Goal: Task Accomplishment & Management: Use online tool/utility

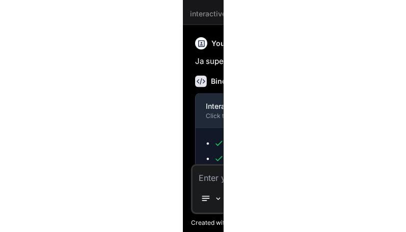
scroll to position [9050, 0]
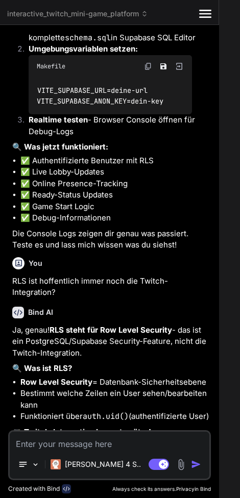
type textarea "x"
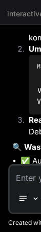
type textarea "refresh_token TEXT, -- Store encrypted in production created_at TIMESTAMP WITH …"
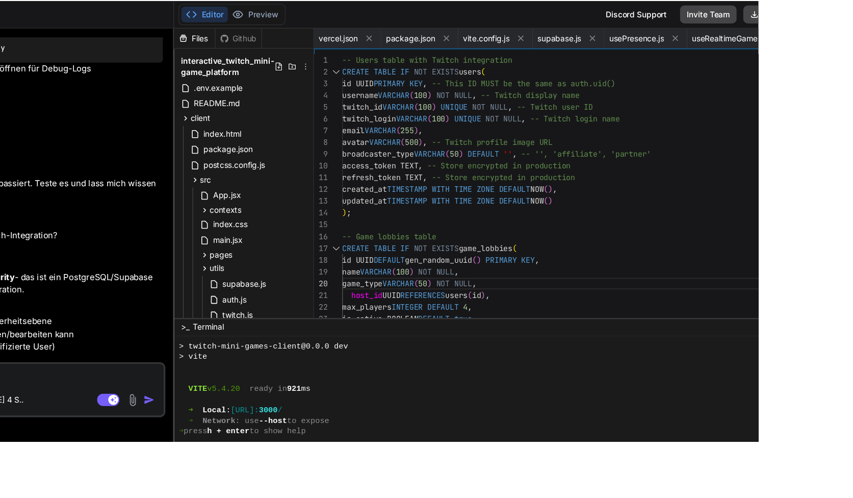
scroll to position [107, 0]
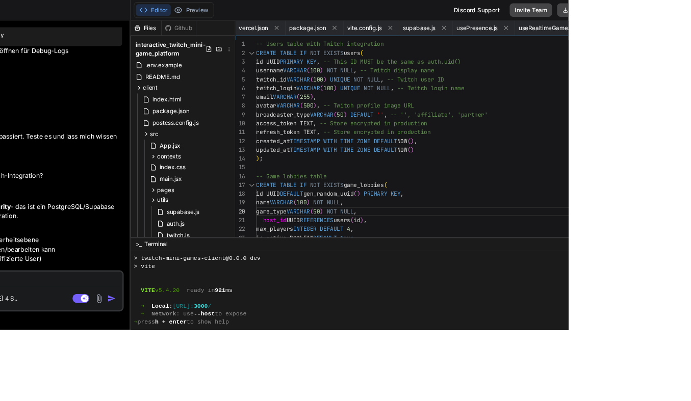
type textarea "x"
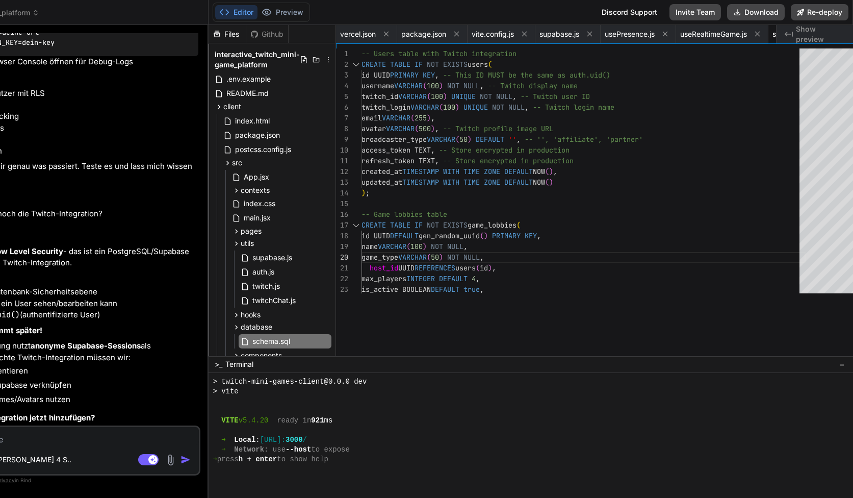
scroll to position [0, 157]
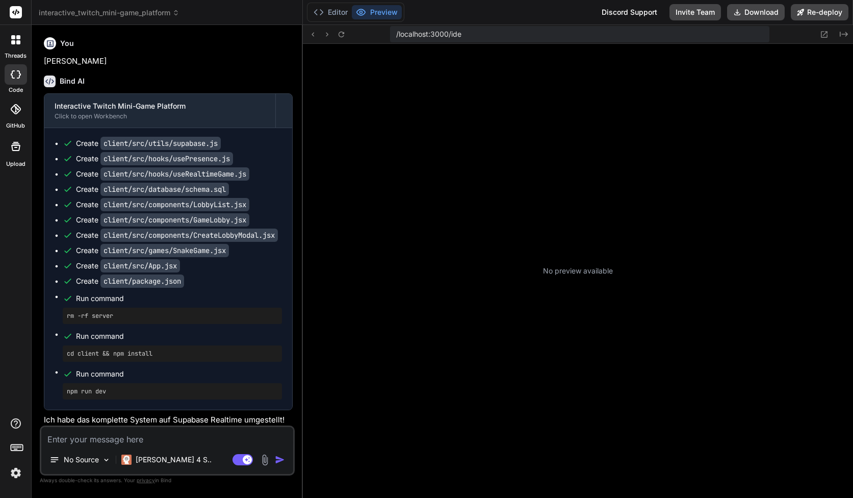
scroll to position [300, 0]
type textarea "x"
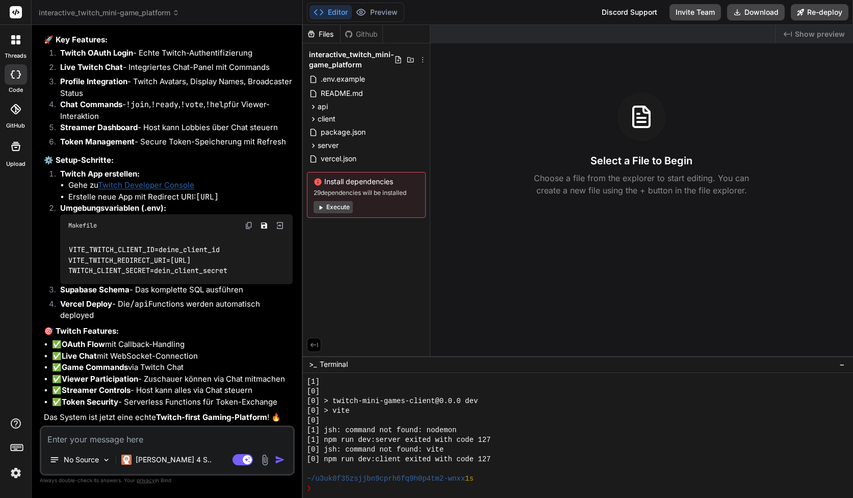
scroll to position [3029, 0]
click at [335, 115] on span "client" at bounding box center [327, 119] width 18 height 10
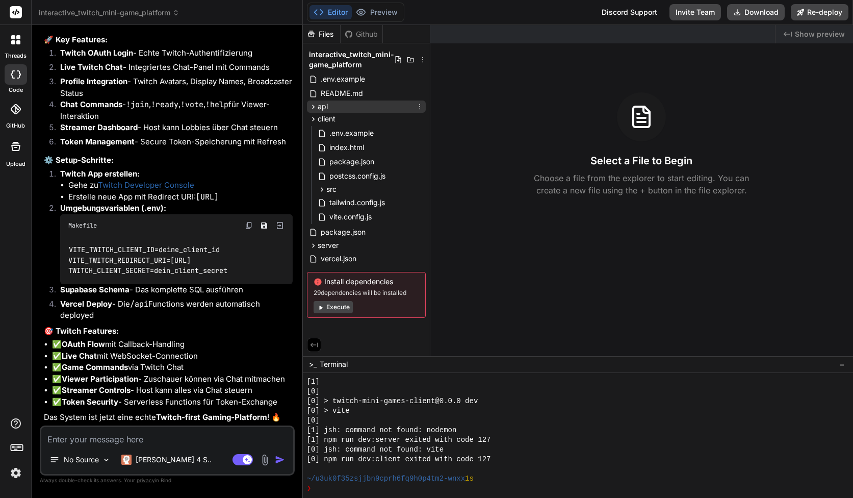
click at [337, 111] on div "api" at bounding box center [366, 106] width 119 height 12
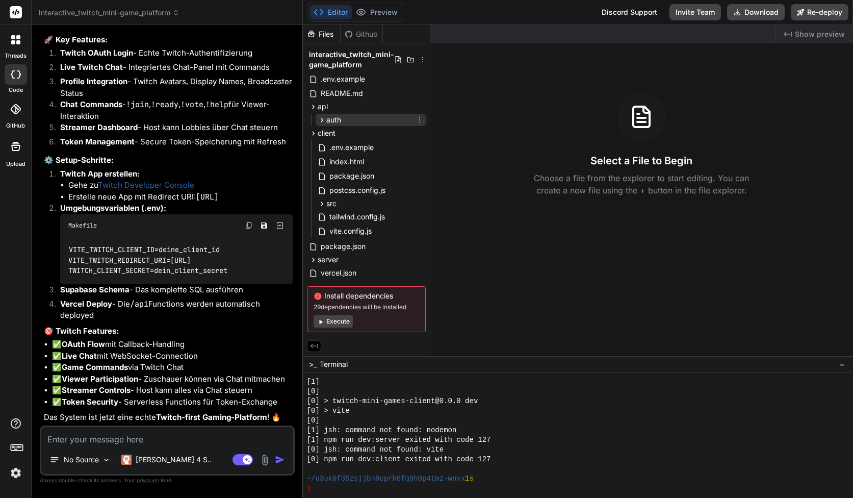
click at [343, 122] on div "auth" at bounding box center [371, 120] width 110 height 12
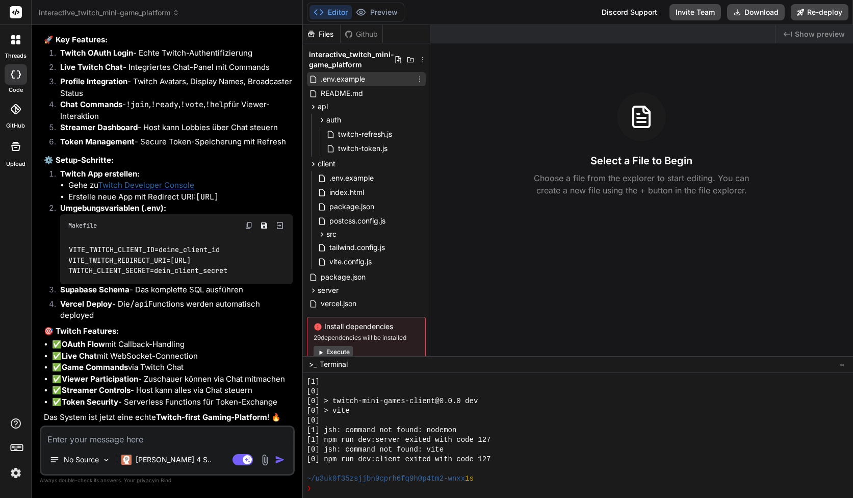
click at [336, 85] on span ".env.example" at bounding box center [343, 79] width 46 height 12
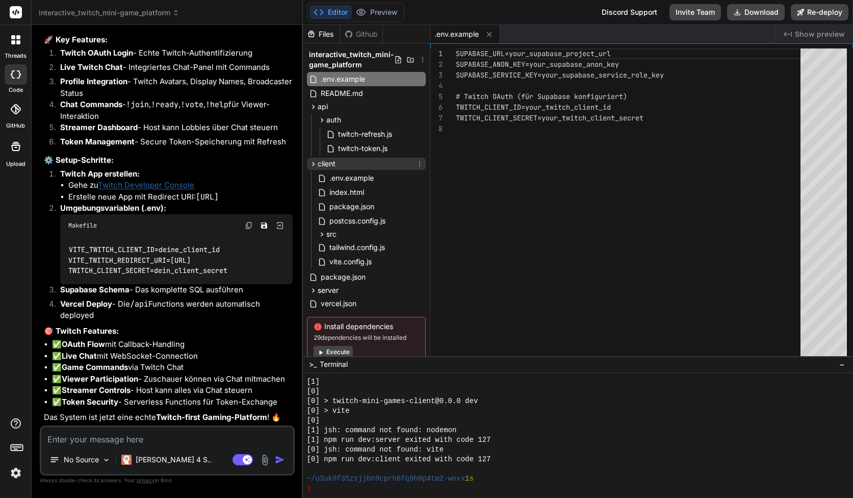
scroll to position [31, 0]
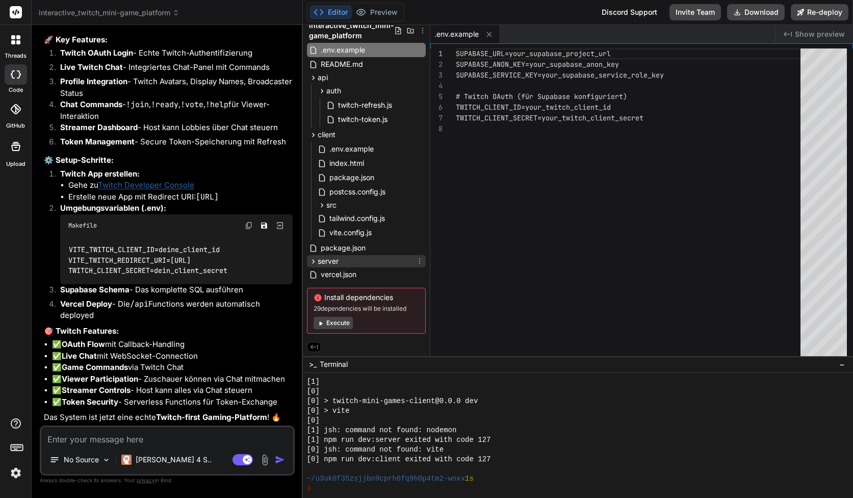
click at [346, 262] on div "server" at bounding box center [366, 261] width 119 height 12
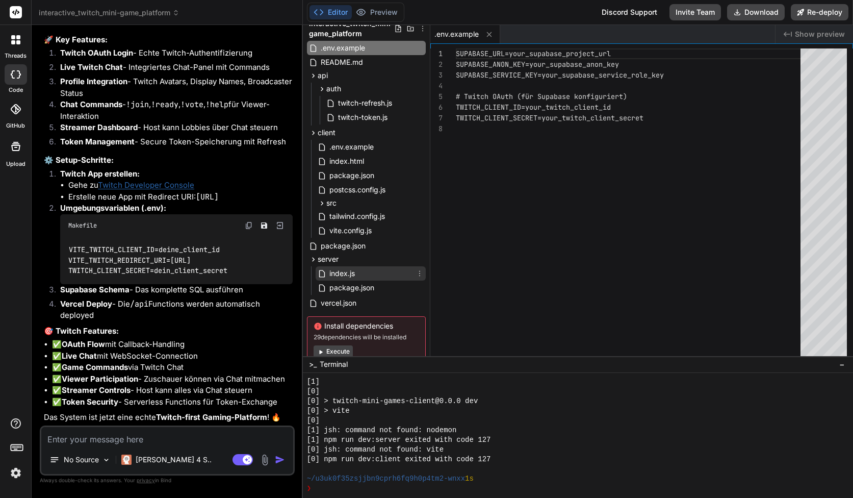
click at [346, 266] on div "index.js" at bounding box center [371, 273] width 110 height 14
type textarea "console.log(`🚀 Twitch Mini Games Server running on port ${PORT}`) console.log(`…"
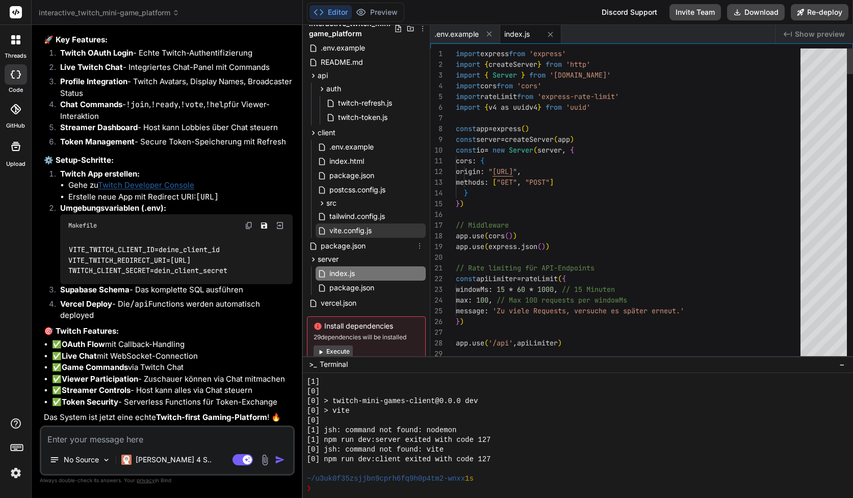
type textarea "x"
click at [356, 227] on span "vite.config.js" at bounding box center [350, 230] width 44 height 12
type textarea "https: true // HTTPS aktivieren }, // Für Vercel Deployment: Basis-Pfad anpasse…"
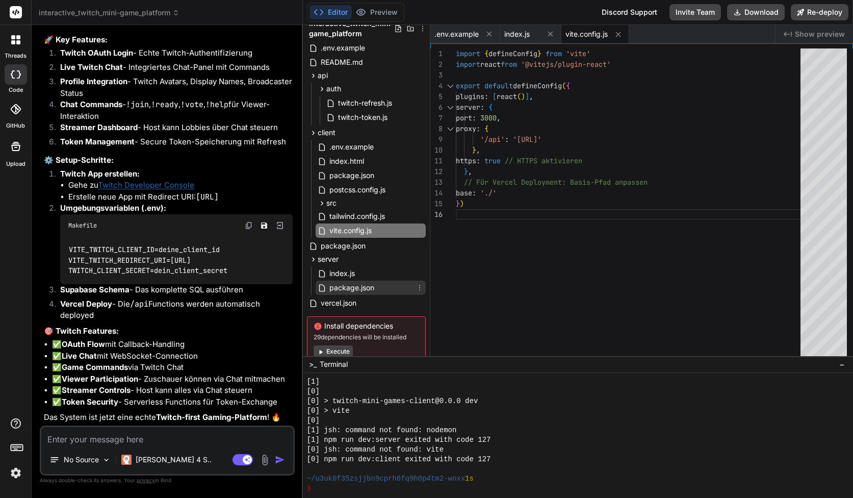
click at [333, 284] on span "package.json" at bounding box center [351, 287] width 47 height 12
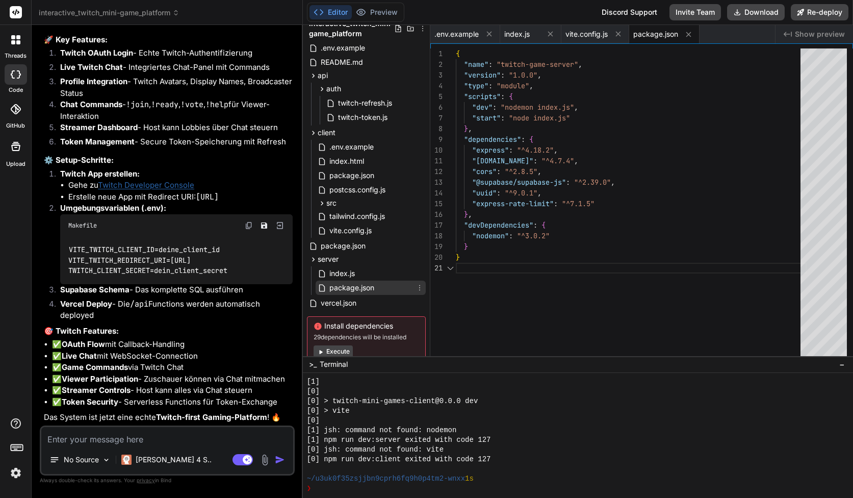
scroll to position [0, 0]
click at [331, 299] on span "vercel.json" at bounding box center [339, 303] width 38 height 12
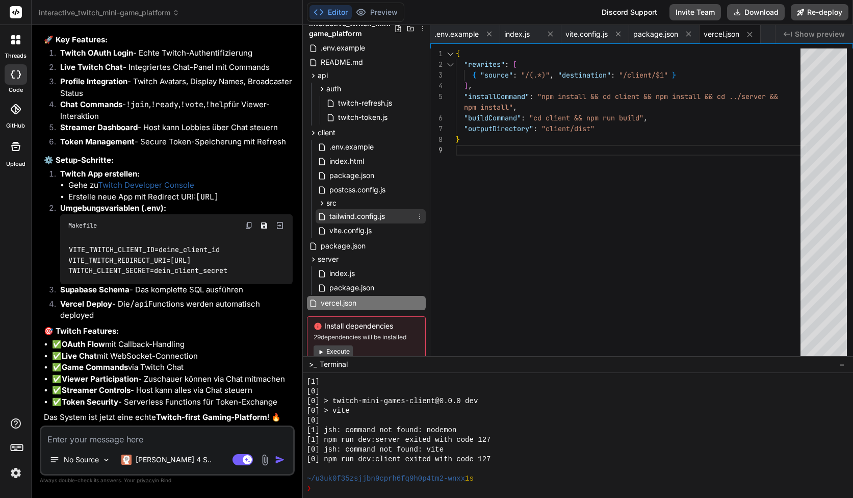
click at [348, 219] on span "tailwind.config.js" at bounding box center [357, 216] width 58 height 12
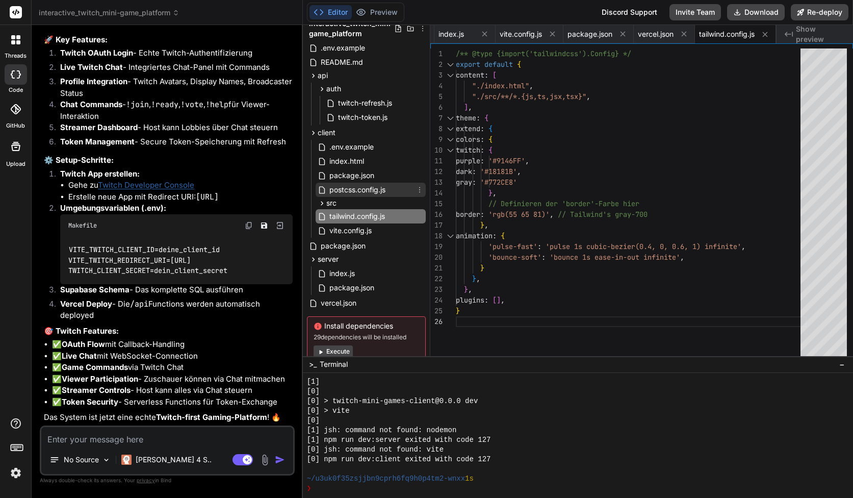
scroll to position [0, 0]
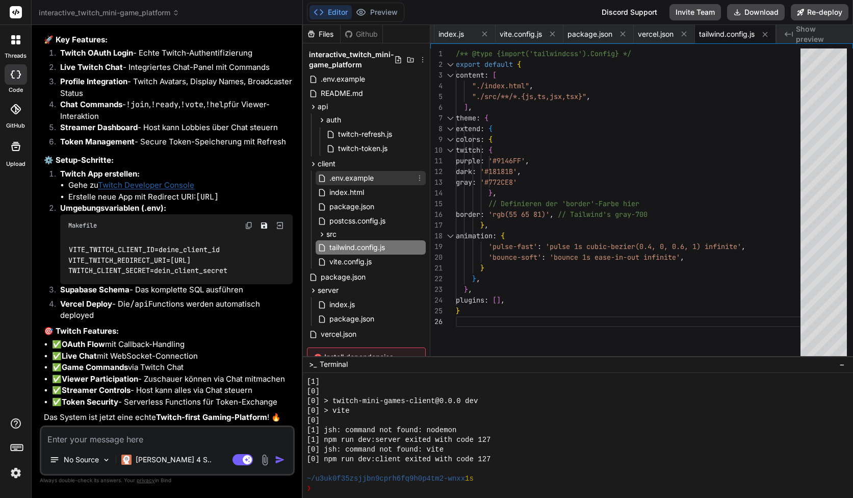
click at [351, 178] on span ".env.example" at bounding box center [351, 178] width 46 height 12
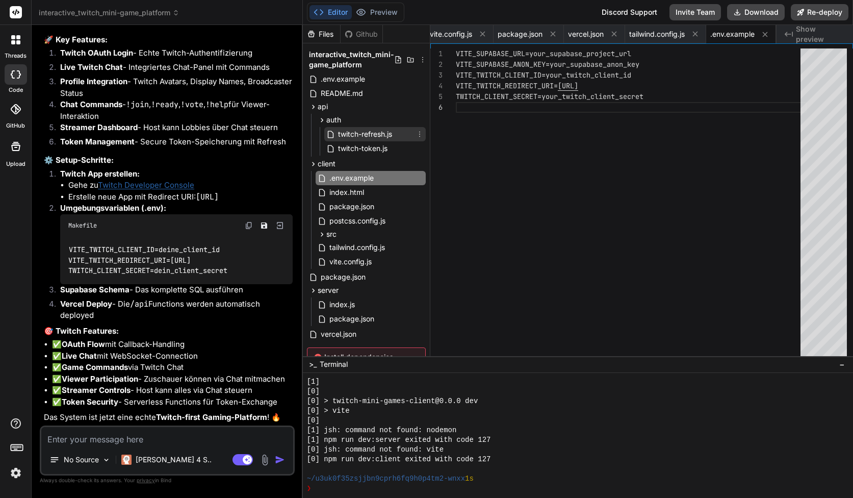
click at [345, 129] on span "twitch-refresh.js" at bounding box center [365, 134] width 56 height 12
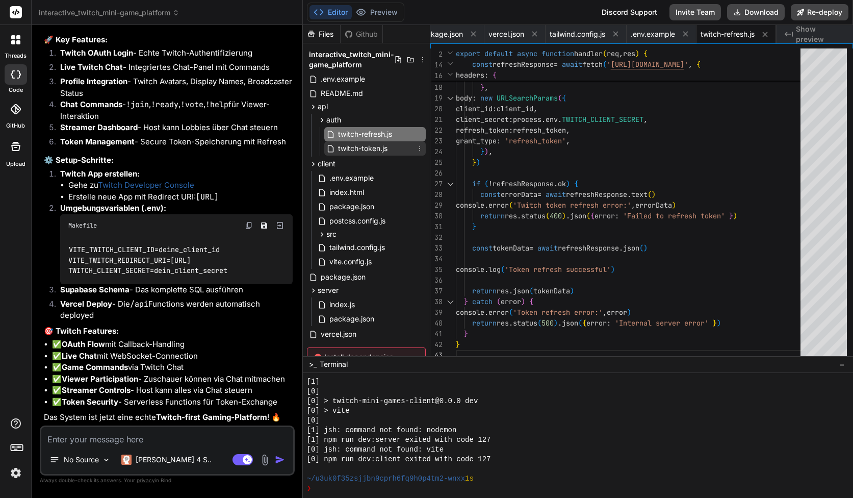
click at [395, 151] on div "twitch-token.js" at bounding box center [374, 148] width 101 height 14
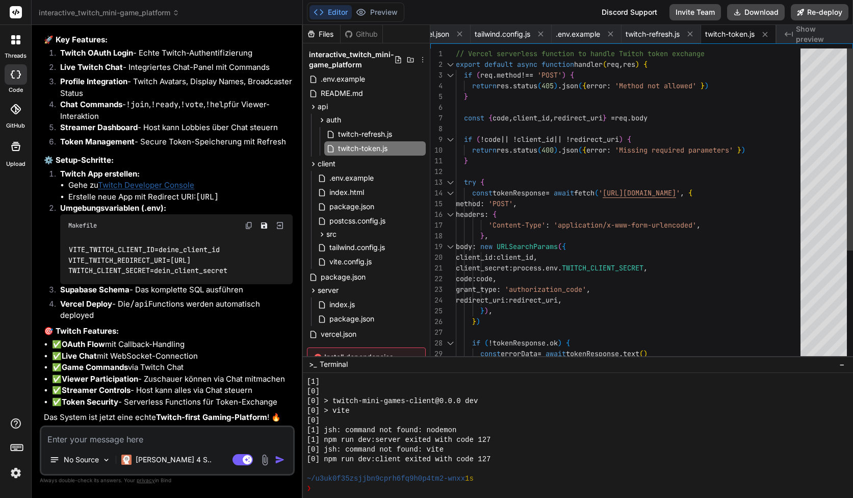
scroll to position [43, 0]
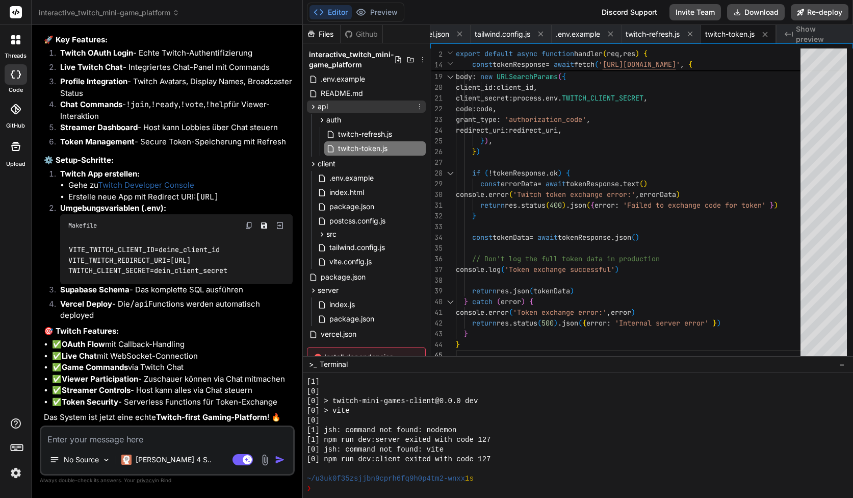
click at [333, 107] on div "api" at bounding box center [366, 106] width 119 height 12
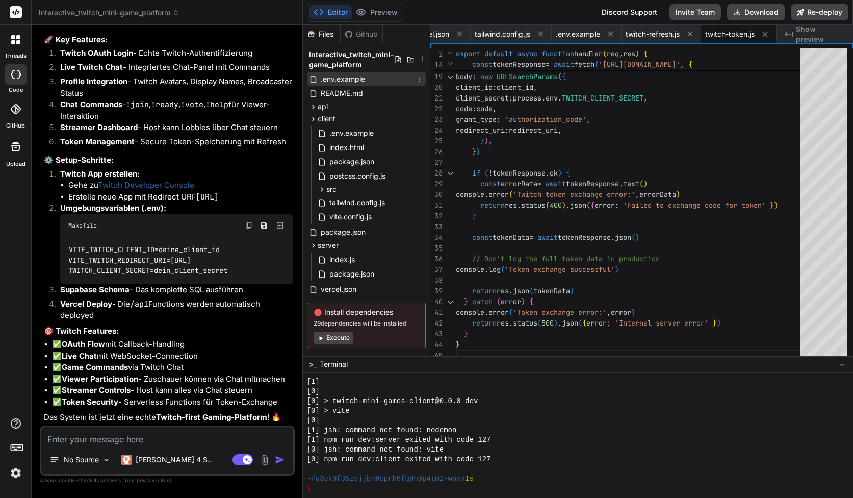
click at [351, 78] on span ".env.example" at bounding box center [343, 79] width 46 height 12
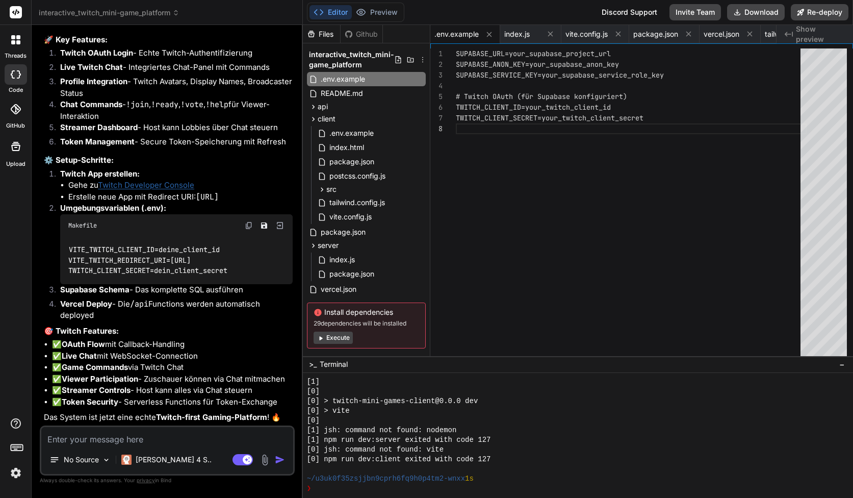
scroll to position [17, 0]
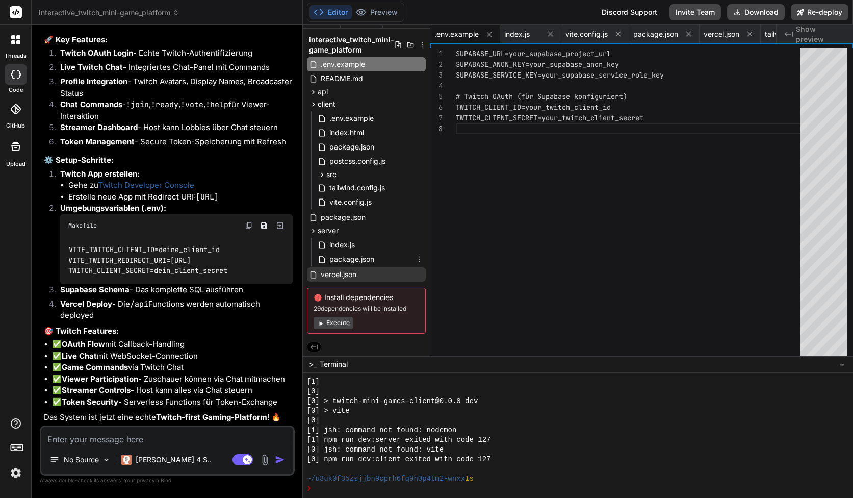
click at [340, 268] on span "vercel.json" at bounding box center [339, 274] width 38 height 12
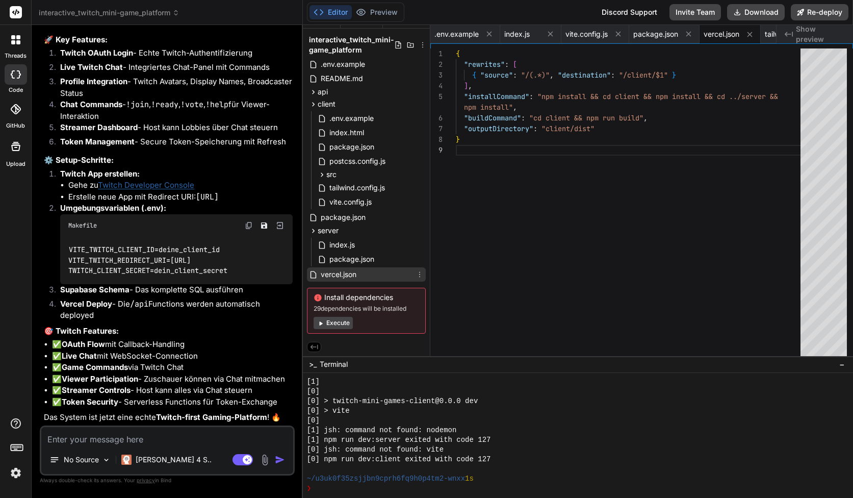
scroll to position [96, 0]
click at [365, 205] on span "vite.config.js" at bounding box center [350, 202] width 44 height 12
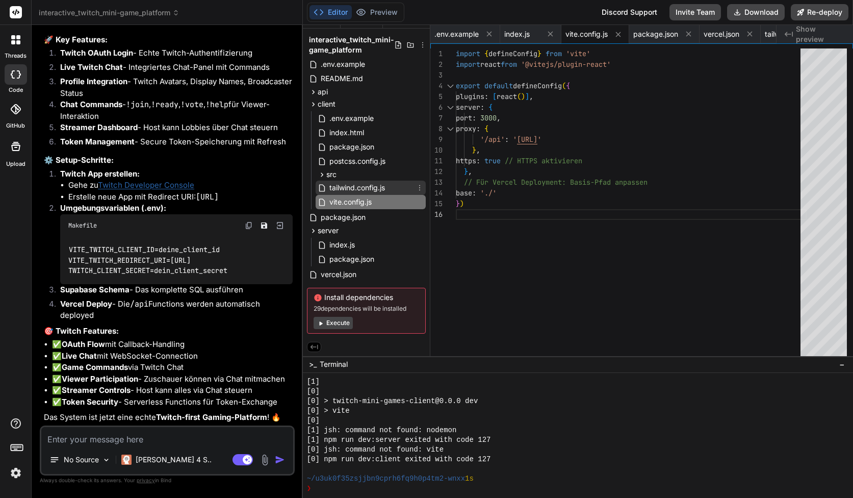
click at [351, 182] on span "tailwind.config.js" at bounding box center [357, 188] width 58 height 12
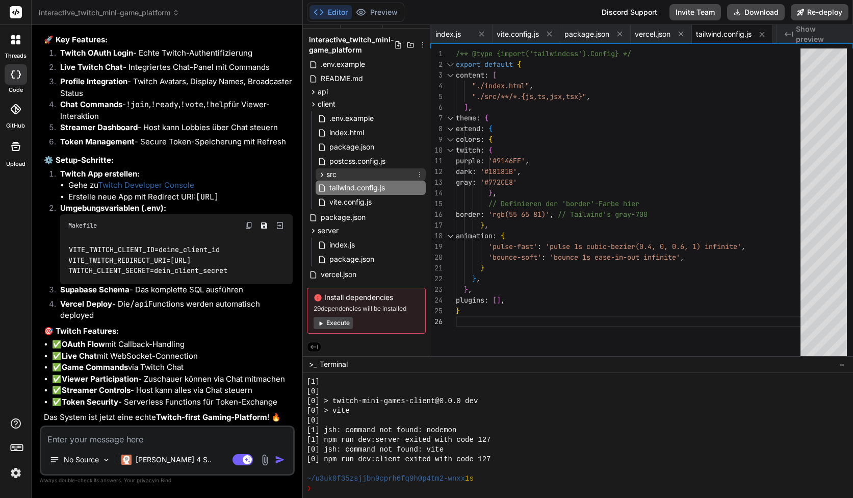
click at [367, 176] on div "src" at bounding box center [371, 174] width 110 height 12
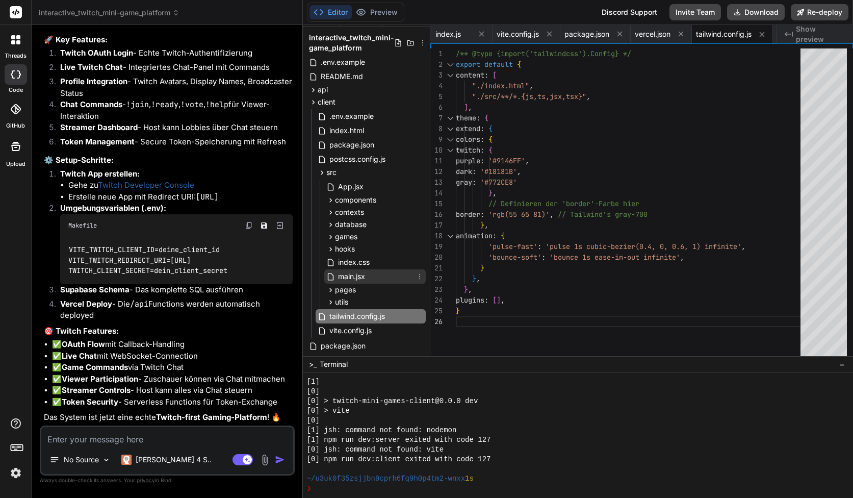
scroll to position [39, 0]
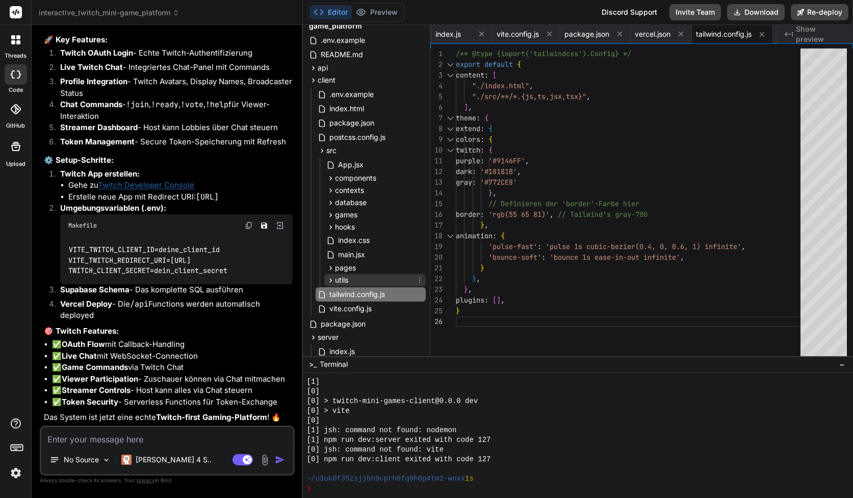
click at [348, 286] on div "utils" at bounding box center [374, 280] width 101 height 12
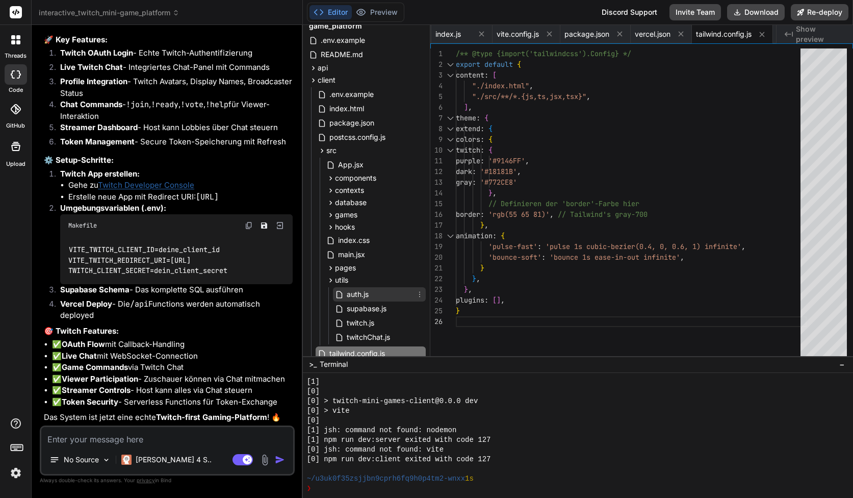
click at [372, 289] on div "auth.js" at bounding box center [379, 294] width 93 height 14
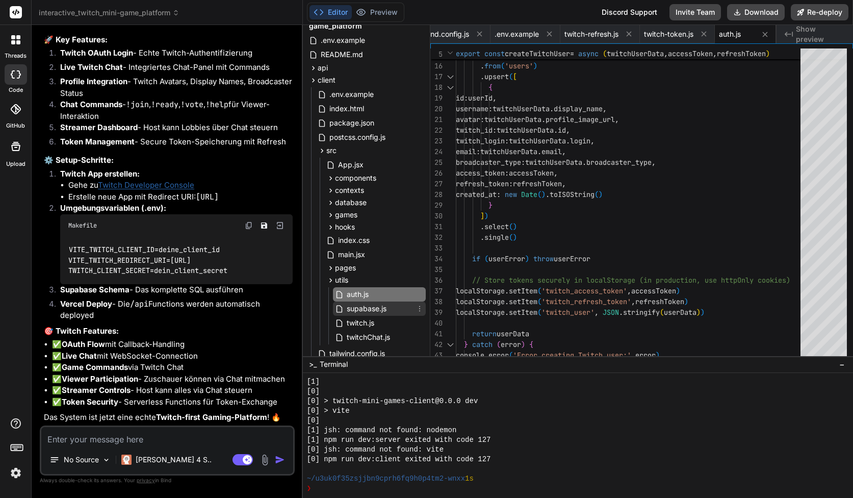
click at [372, 304] on span "supabase.js" at bounding box center [367, 308] width 42 height 12
type textarea "})"
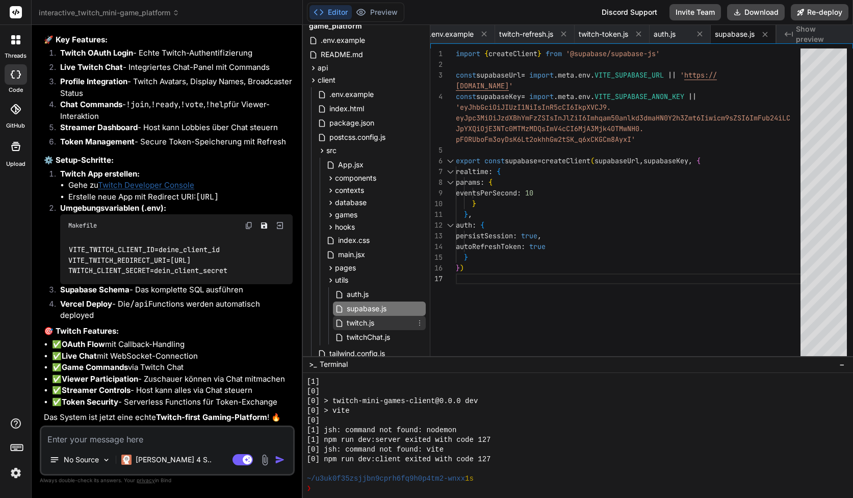
click at [376, 320] on div "twitch.js" at bounding box center [379, 323] width 93 height 14
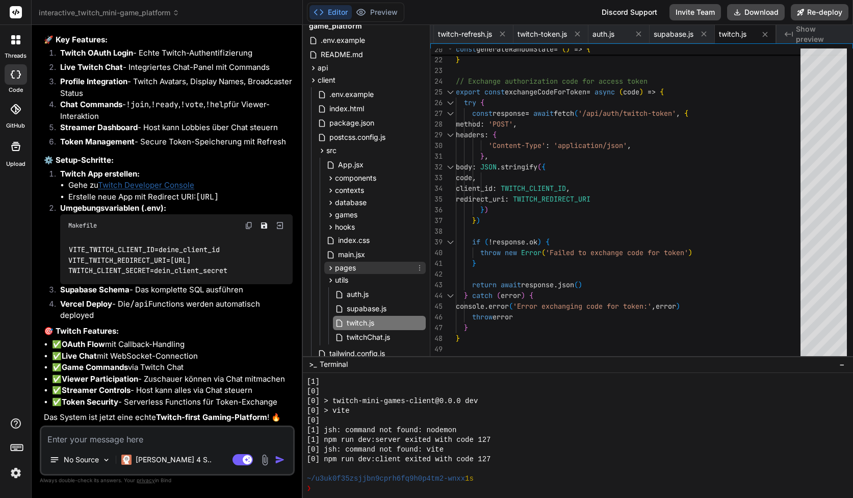
scroll to position [75, 0]
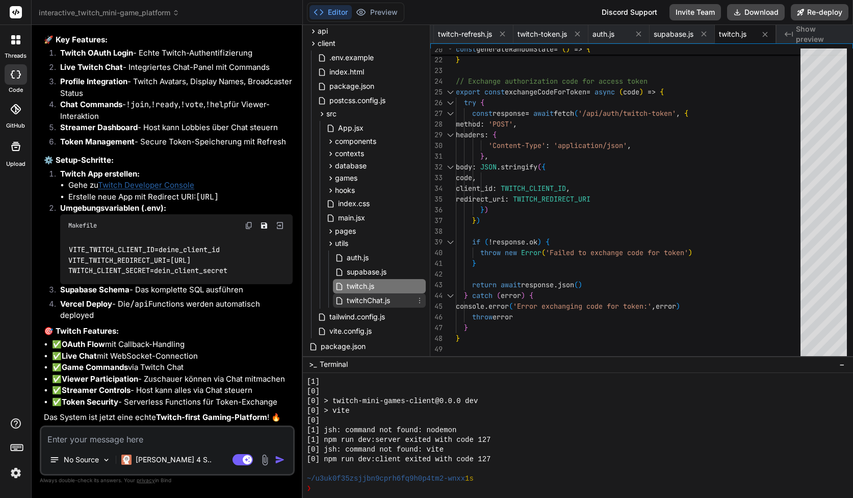
click at [378, 296] on span "twitchChat.js" at bounding box center [368, 300] width 45 height 12
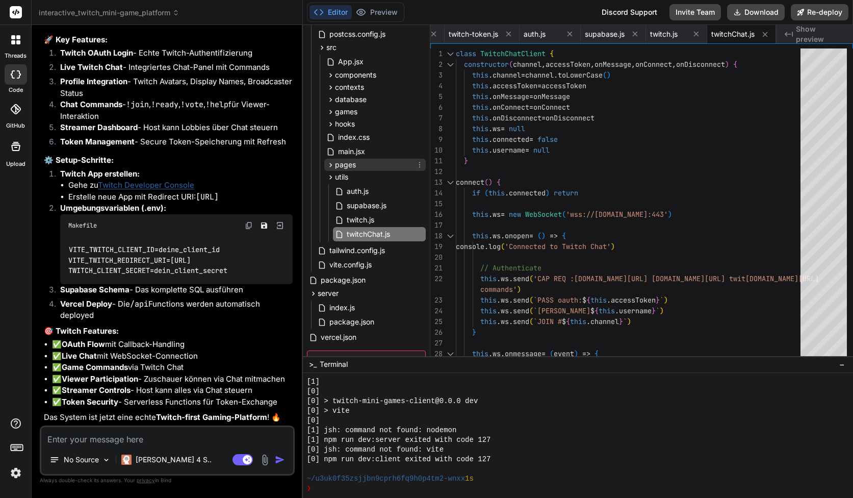
scroll to position [150, 0]
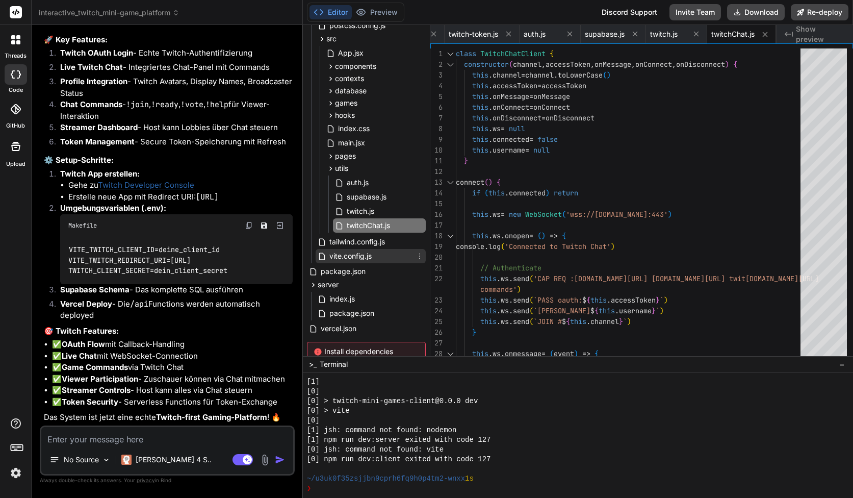
click at [363, 254] on span "vite.config.js" at bounding box center [350, 256] width 44 height 12
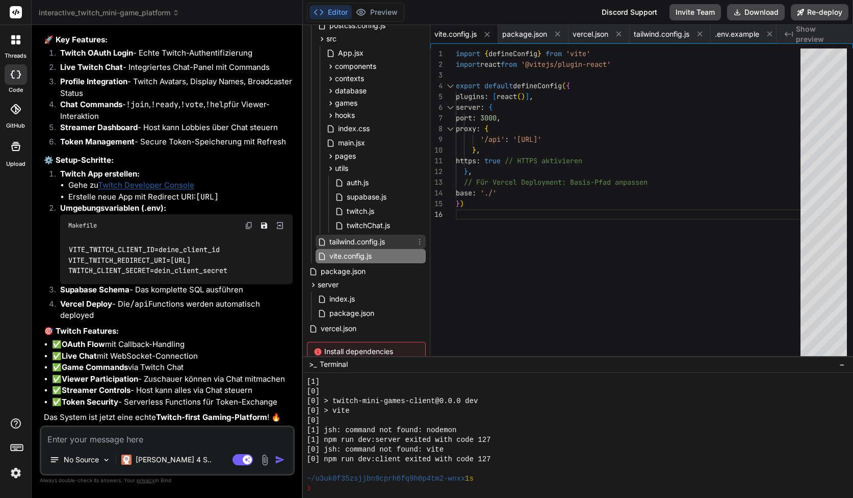
click at [367, 247] on span "tailwind.config.js" at bounding box center [357, 242] width 58 height 12
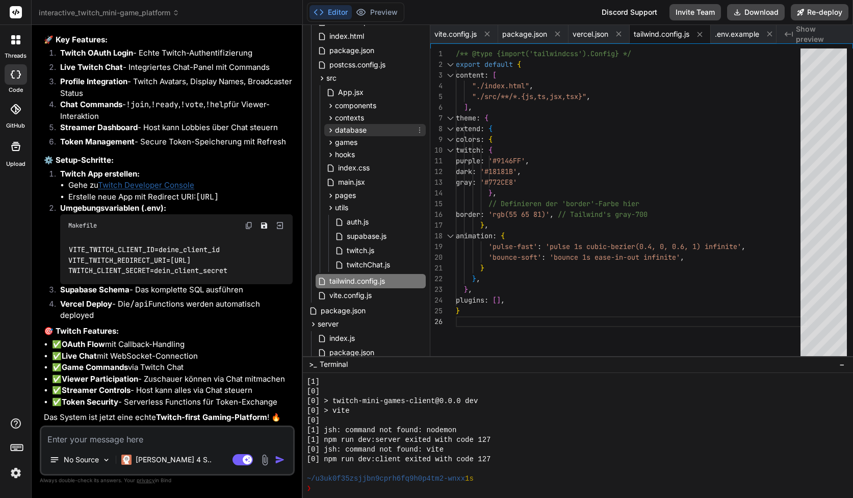
scroll to position [93, 0]
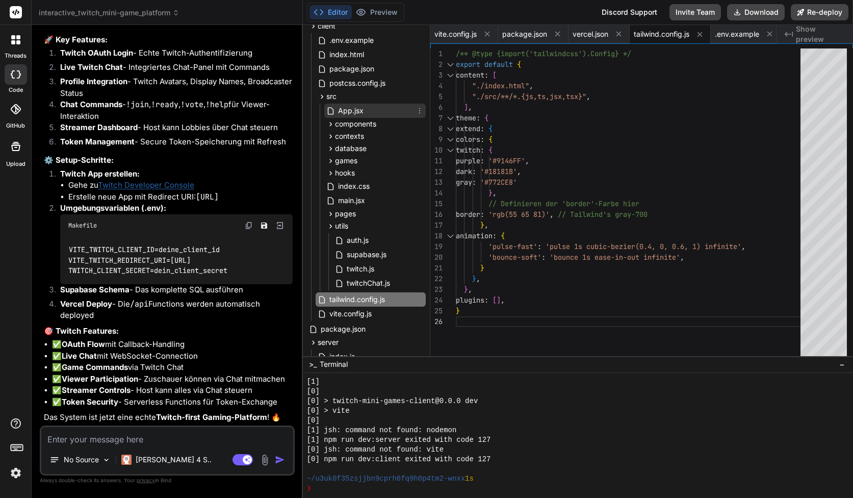
click at [347, 107] on span "App.jsx" at bounding box center [351, 111] width 28 height 12
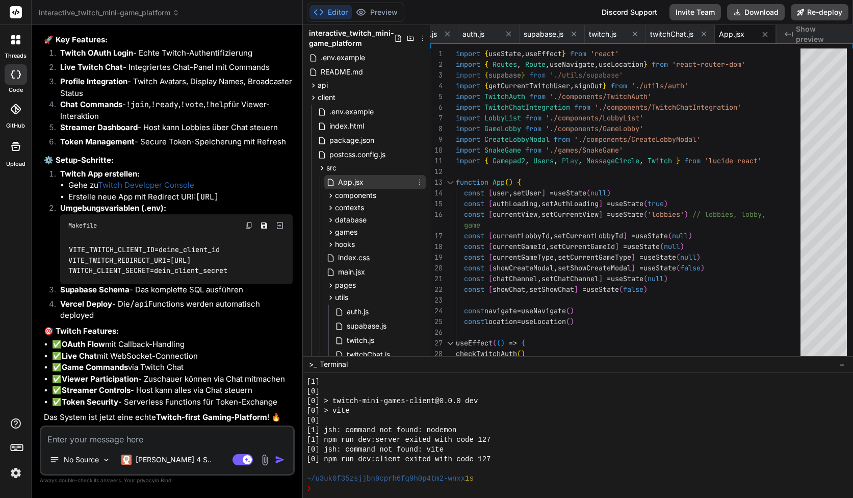
scroll to position [13, 0]
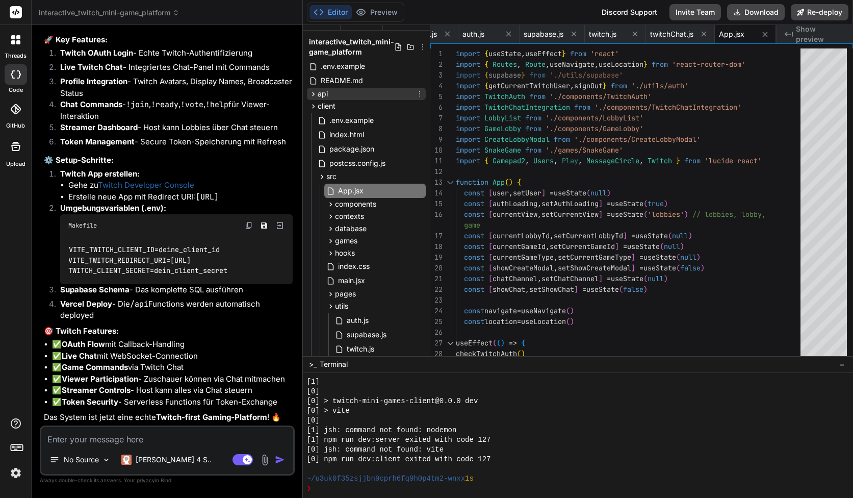
click at [330, 90] on div "api" at bounding box center [366, 94] width 119 height 12
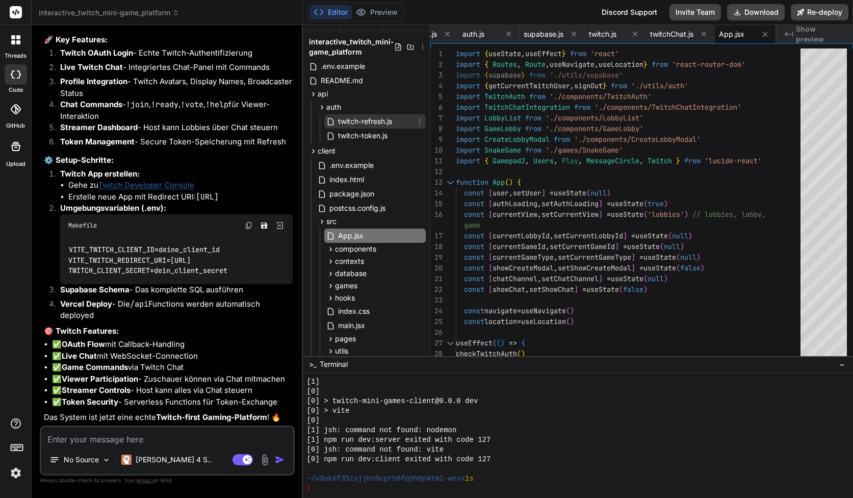
click at [340, 118] on span "twitch-refresh.js" at bounding box center [365, 121] width 56 height 12
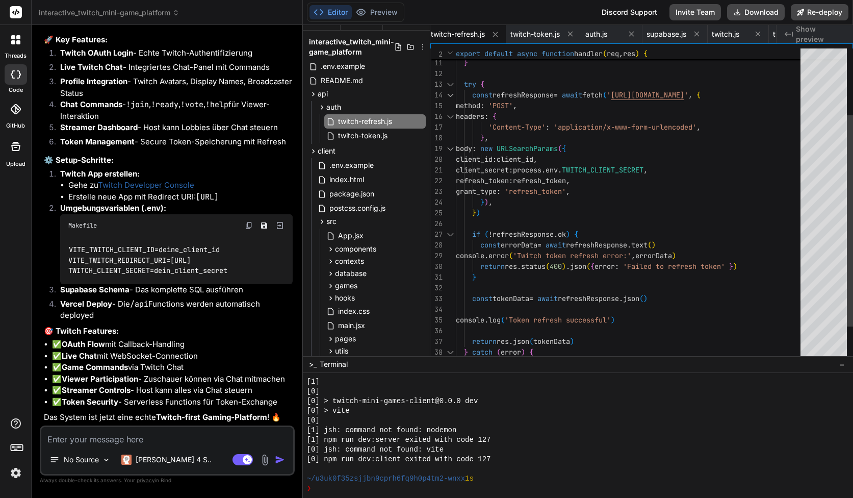
scroll to position [0, 0]
click at [626, 169] on div "console . error ( 'Twitch token refresh error:' , errorData ) } ) , } ) if ( ! …" at bounding box center [631, 181] width 351 height 460
click at [556, 158] on div "console . error ( 'Twitch token refresh error:' , errorData ) } ) , } ) if ( ! …" at bounding box center [631, 181] width 351 height 460
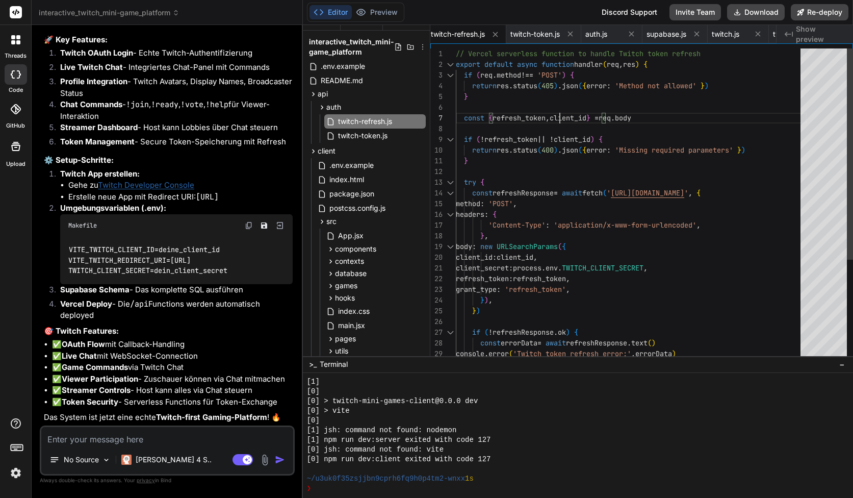
scroll to position [11, 0]
click at [632, 274] on div "console . error ( 'Twitch token refresh error:' , errorData ) } ) , } ) if ( ! …" at bounding box center [631, 278] width 351 height 460
click at [346, 70] on span ".env.example" at bounding box center [343, 66] width 46 height 12
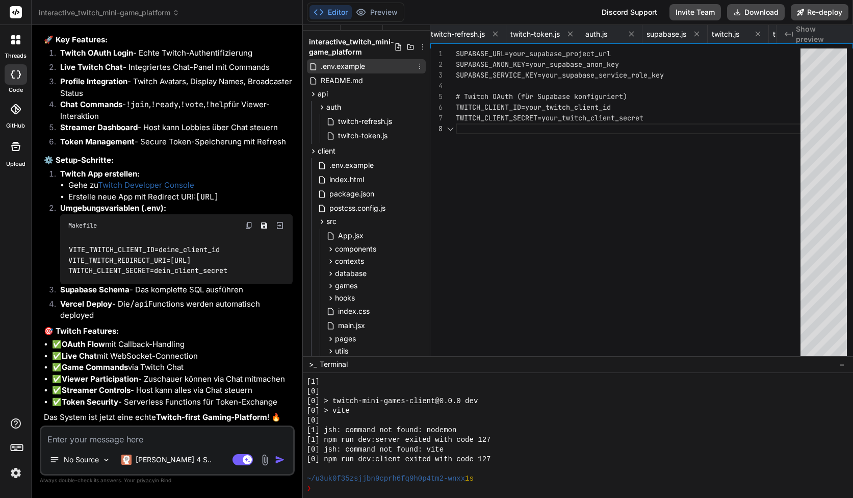
scroll to position [75, 0]
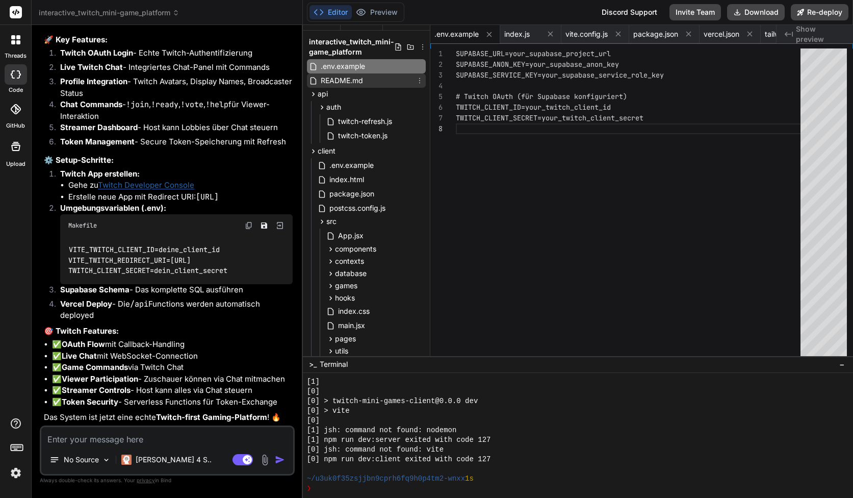
click at [347, 82] on span "README.md" at bounding box center [342, 80] width 44 height 12
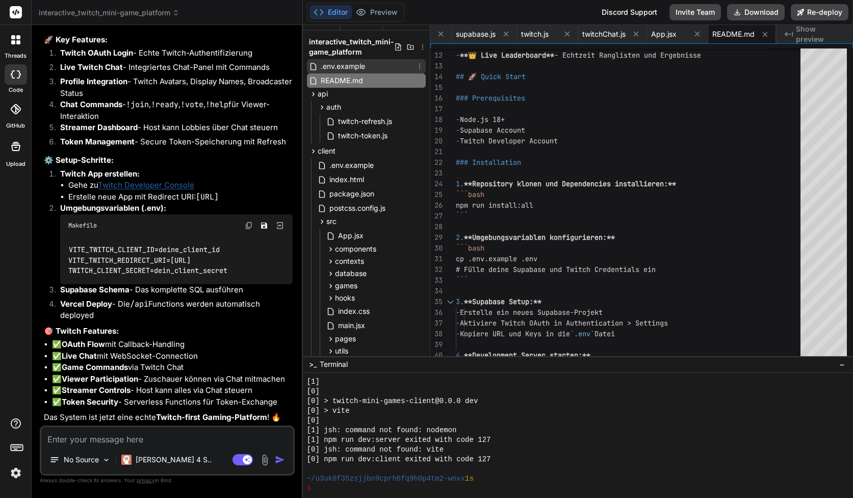
click at [362, 69] on span ".env.example" at bounding box center [343, 66] width 46 height 12
type textarea "SUPABASE_URL=your_supabase_project_url SUPABASE_ANON_KEY=your_supabase_anon_key…"
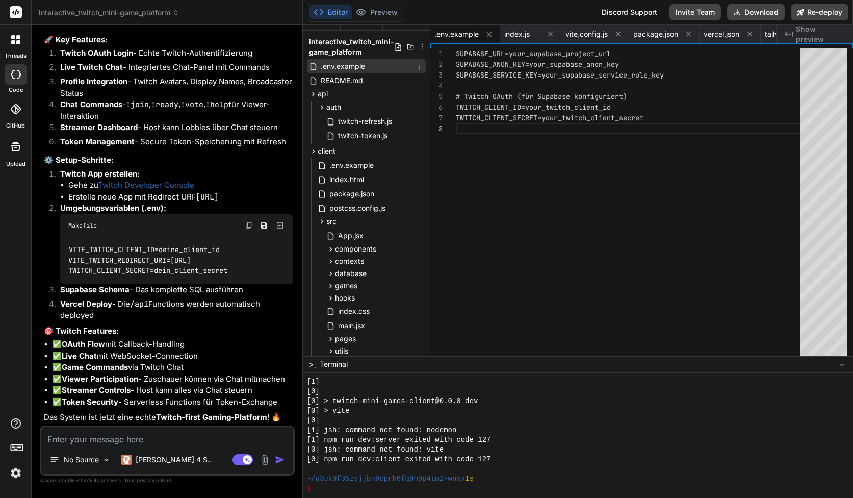
click at [355, 64] on span ".env.example" at bounding box center [343, 66] width 46 height 12
click at [405, 409] on div "[0] > vite" at bounding box center [573, 411] width 533 height 10
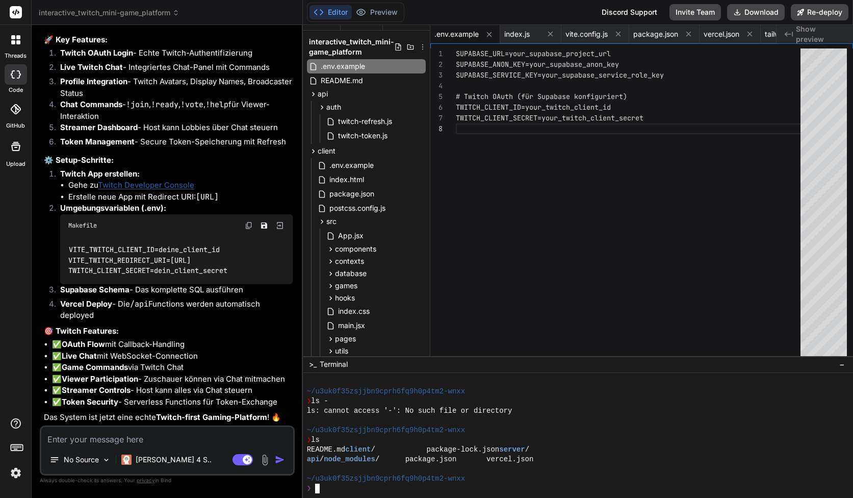
scroll to position [475, 0]
click at [313, 94] on icon at bounding box center [313, 94] width 3 height 4
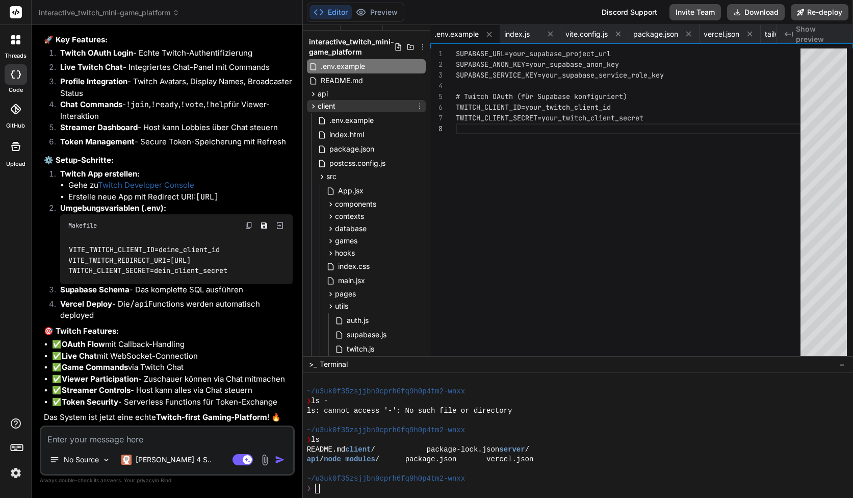
click at [313, 105] on icon at bounding box center [313, 106] width 3 height 4
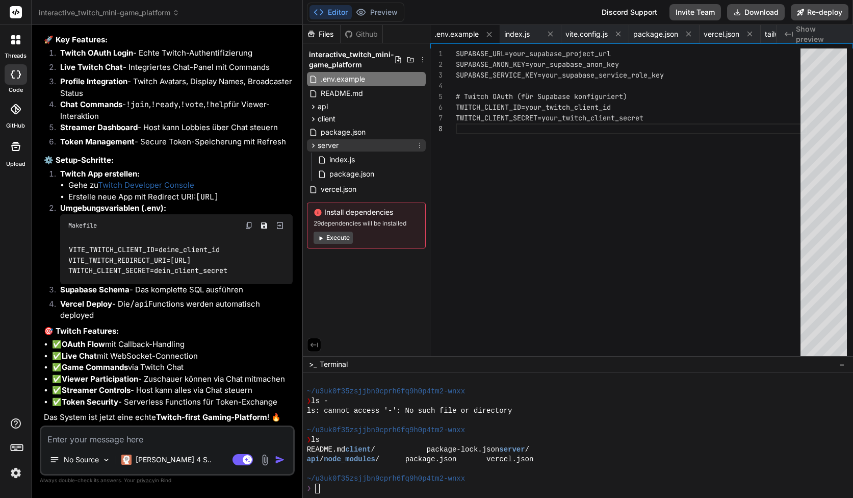
click at [312, 146] on icon at bounding box center [313, 145] width 9 height 9
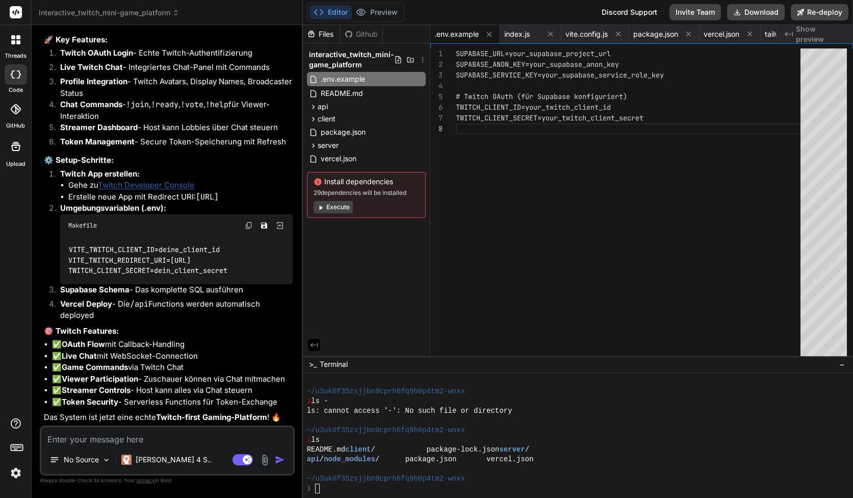
click at [596, 416] on div at bounding box center [573, 421] width 533 height 10
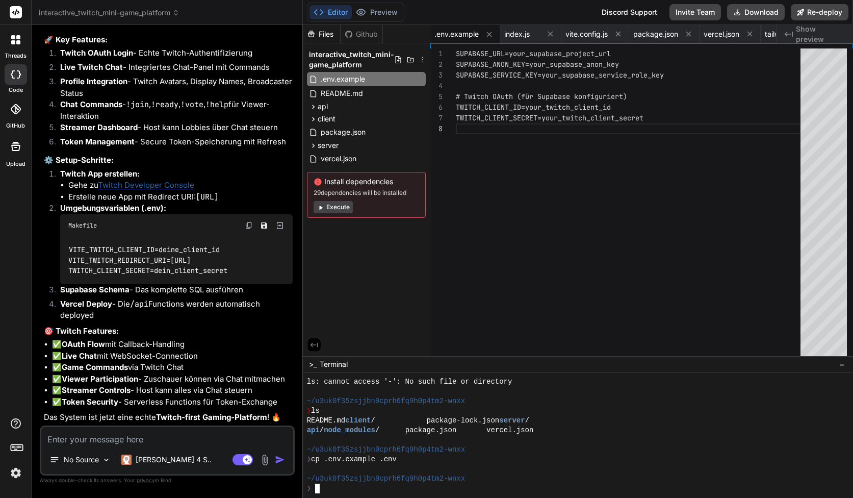
scroll to position [504, 0]
click at [394, 255] on div "Files Github interactive_twitch_mini-game_platform .env.example README.md api a…" at bounding box center [366, 190] width 127 height 331
click at [350, 140] on div "server" at bounding box center [366, 145] width 119 height 12
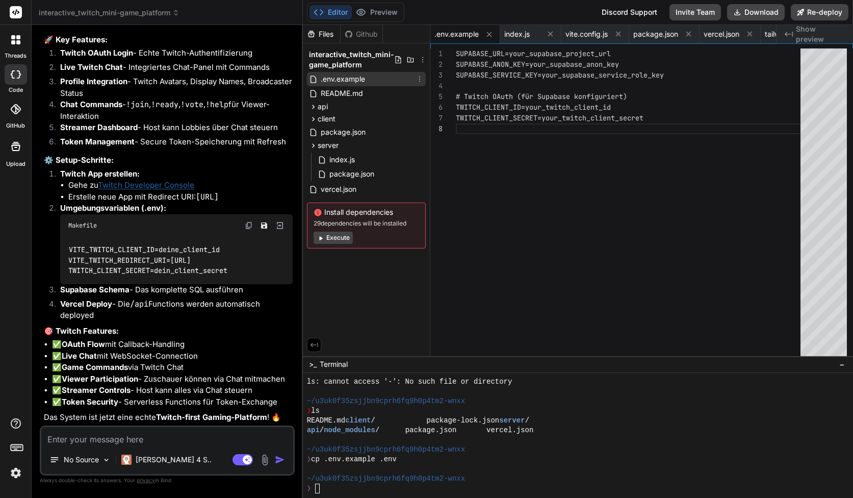
click at [349, 78] on span ".env.example" at bounding box center [343, 79] width 46 height 12
click at [348, 70] on div "interactive_twitch_mini-game_platform" at bounding box center [366, 59] width 119 height 24
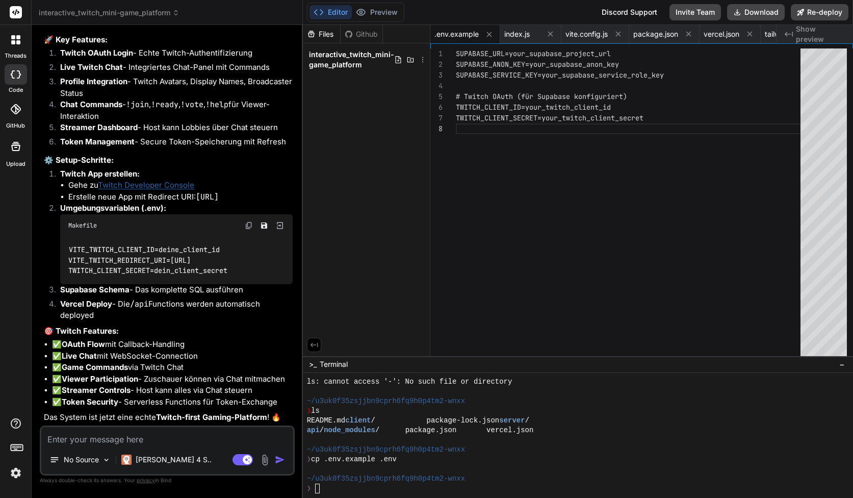
click at [347, 60] on span "interactive_twitch_mini-game_platform" at bounding box center [351, 59] width 85 height 20
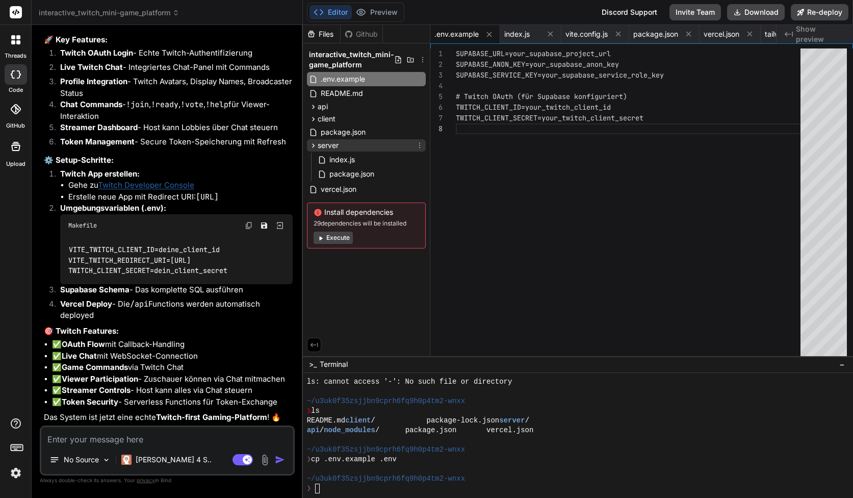
click at [314, 143] on icon at bounding box center [313, 145] width 9 height 9
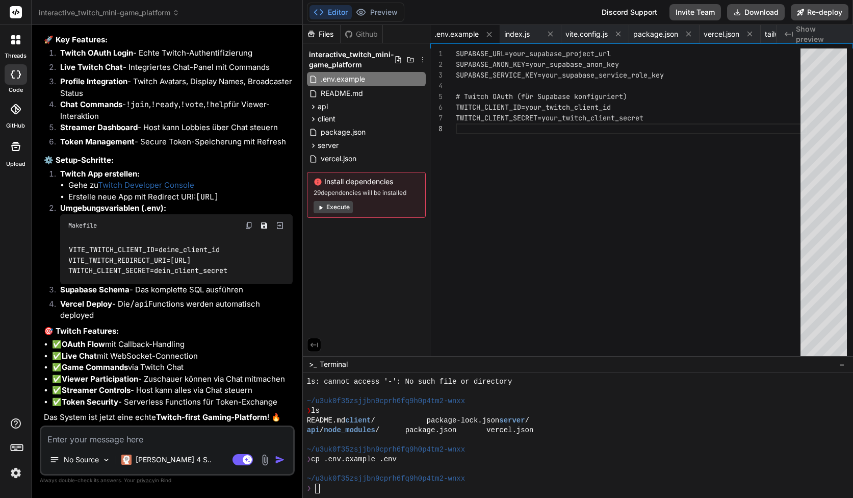
click at [466, 465] on div at bounding box center [573, 469] width 533 height 10
click at [526, 78] on div "SUPABASE_URL=your_supabase_project_url SUPABASE_ANON_KEY=your_supabase_anon_key…" at bounding box center [631, 204] width 351 height 312
click at [539, 87] on div "SUPABASE_URL=your_supabase_project_url SUPABASE_ANON_KEY=your_supabase_anon_key…" at bounding box center [631, 204] width 351 height 312
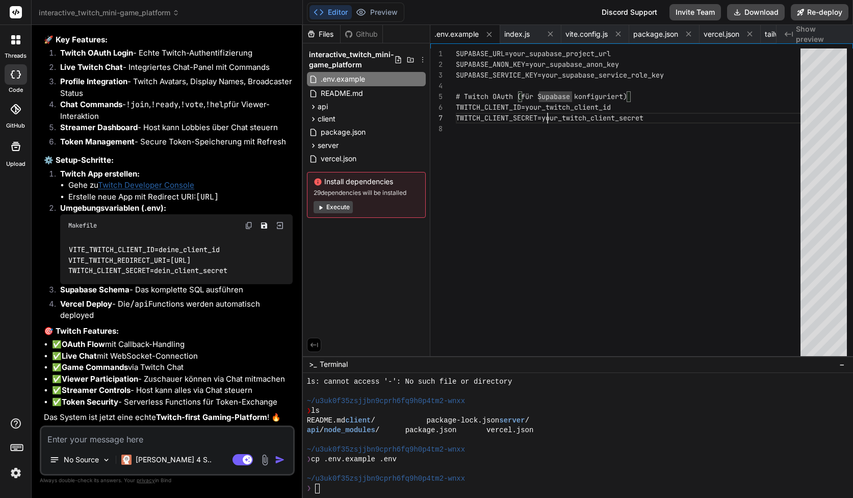
click at [546, 108] on div "SUPABASE_URL=your_supabase_project_url SUPABASE_ANON_KEY=your_supabase_anon_key…" at bounding box center [631, 204] width 351 height 312
click at [545, 53] on div "SUPABASE_URL=your_supabase_project_url SUPABASE_ANON_KEY=your_supabase_anon_key…" at bounding box center [631, 204] width 351 height 312
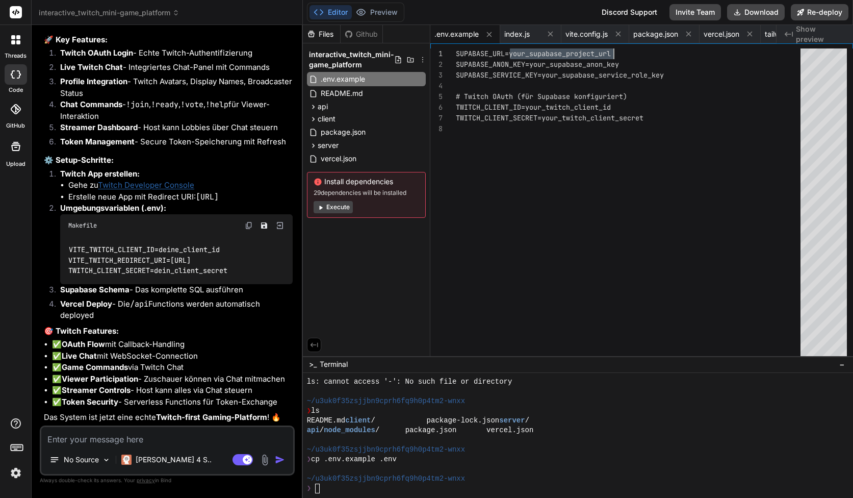
scroll to position [64, 0]
click at [564, 116] on div "SUPABASE_URL=your_supabase_project_url SUPABASE_ANON_KEY=your_supabase_anon_key…" at bounding box center [631, 204] width 351 height 312
click at [524, 56] on div "SUPABASE_URL=your_supabase_project_url SUPABASE_ANON_KEY=your_supabase_anon_key…" at bounding box center [631, 204] width 351 height 312
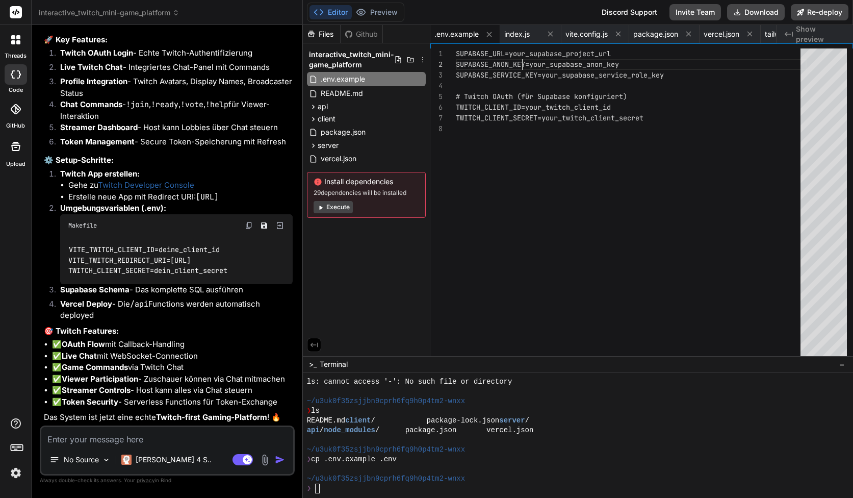
click at [524, 56] on div "SUPABASE_URL=your_supabase_project_url SUPABASE_ANON_KEY=your_supabase_anon_key…" at bounding box center [631, 204] width 351 height 312
click at [533, 52] on div "SUPABASE_URL=your_supabase_project_url SUPABASE_ANON_KEY=your_supabase_anon_key…" at bounding box center [631, 204] width 351 height 312
click at [547, 64] on div "SUPABASE_URL= https://hjjntjydwwfhstchwfkz.supabase.co SUPABASE_ANON_KEY=your_s…" at bounding box center [631, 204] width 351 height 312
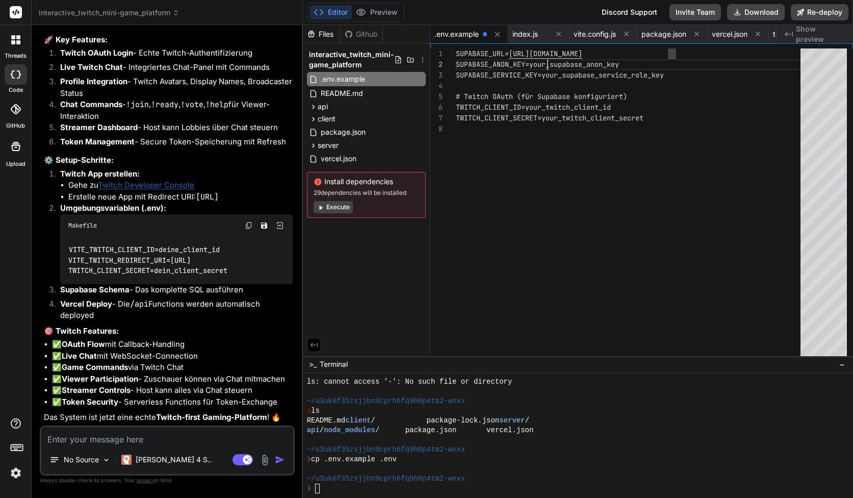
click at [547, 64] on div "SUPABASE_URL= https://hjjntjydwwfhstchwfkz.supabase.co SUPABASE_ANON_KEY=your_s…" at bounding box center [631, 204] width 351 height 312
type textarea "SUPABASE_URL=https://hjjntjydwwfhstchwfkz.supabase.co SUPABASE_ANON_KEY=eyJhbGc…"
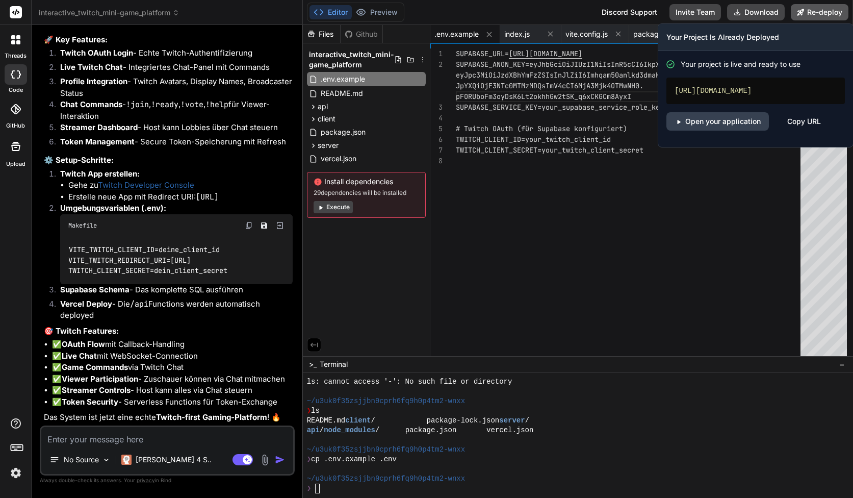
click at [824, 13] on button "Re-deploy" at bounding box center [820, 12] width 58 height 16
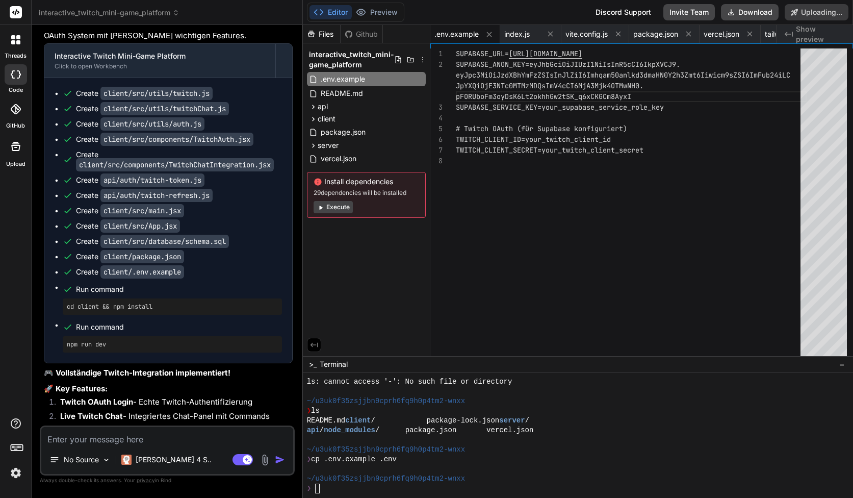
scroll to position [3118, 0]
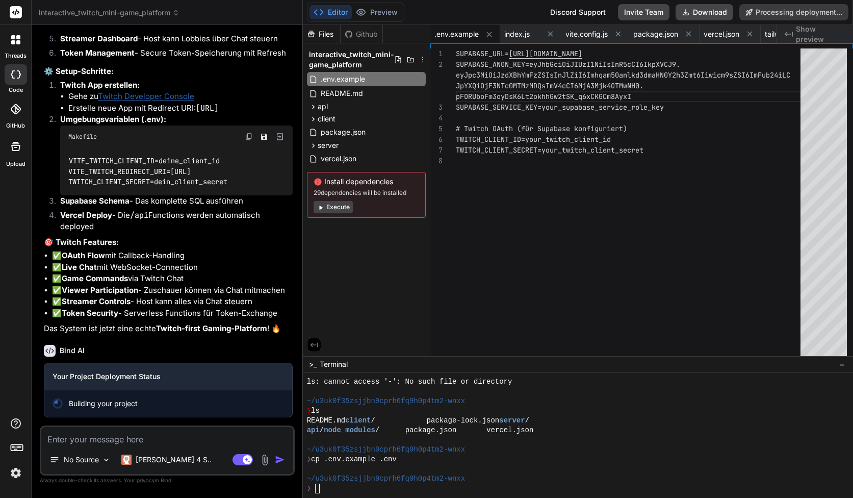
type textarea "x"
click at [553, 136] on div "SUPABASE_URL= https://hjjntjydwwfhstchwfkz.supabase.co SUPABASE_ANON_KEY=eyJhbG…" at bounding box center [631, 204] width 351 height 312
type textarea "SUPABASE_URL=https://hjjntjydwwfhstchwfkz.supabase.co SUPABASE_ANON_KEY=eyJhbGc…"
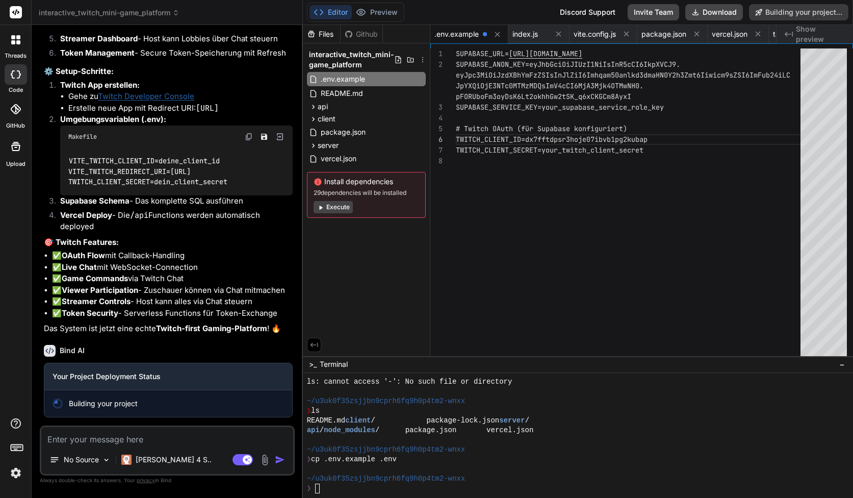
type textarea "x"
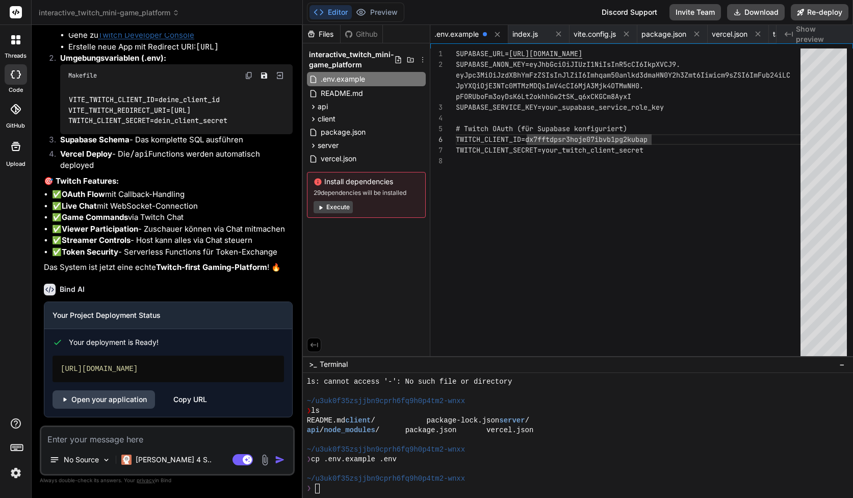
click at [562, 150] on div "SUPABASE_URL= https://hjjntjydwwfhstchwfkz.supabase.co SUPABASE_ANON_KEY=eyJhbG…" at bounding box center [631, 204] width 351 height 312
click at [564, 147] on div "SUPABASE_URL= https://hjjntjydwwfhstchwfkz.supabase.co SUPABASE_ANON_KEY=eyJhbG…" at bounding box center [631, 204] width 351 height 312
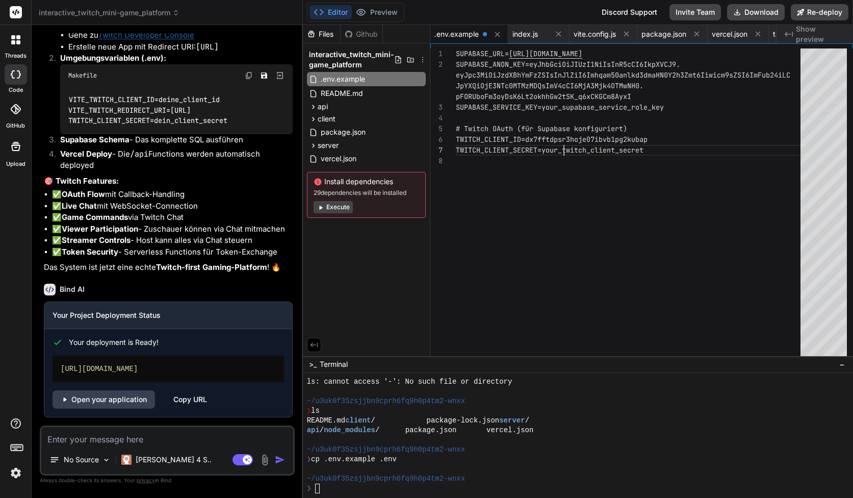
click at [564, 147] on div "SUPABASE_URL= https://hjjntjydwwfhstchwfkz.supabase.co SUPABASE_ANON_KEY=eyJhbG…" at bounding box center [631, 204] width 351 height 312
type textarea "SUPABASE_URL=https://hjjntjydwwfhstchwfkz.supabase.co SUPABASE_ANON_KEY=eyJhbGc…"
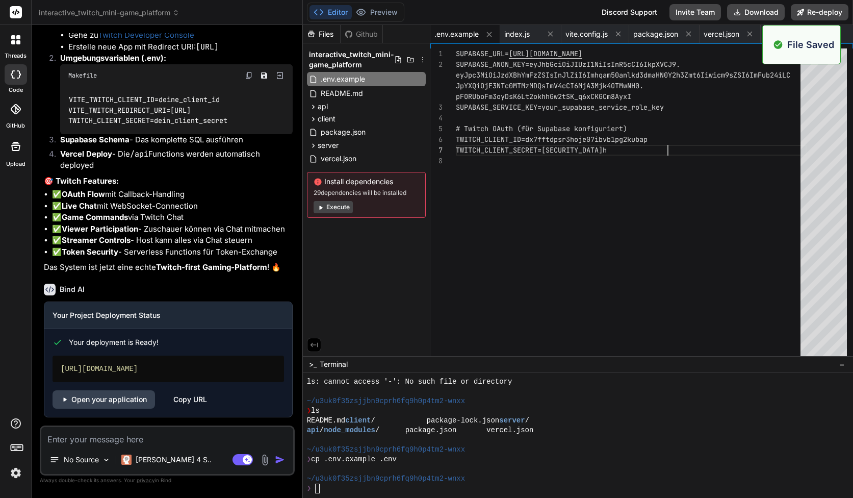
scroll to position [3190, 0]
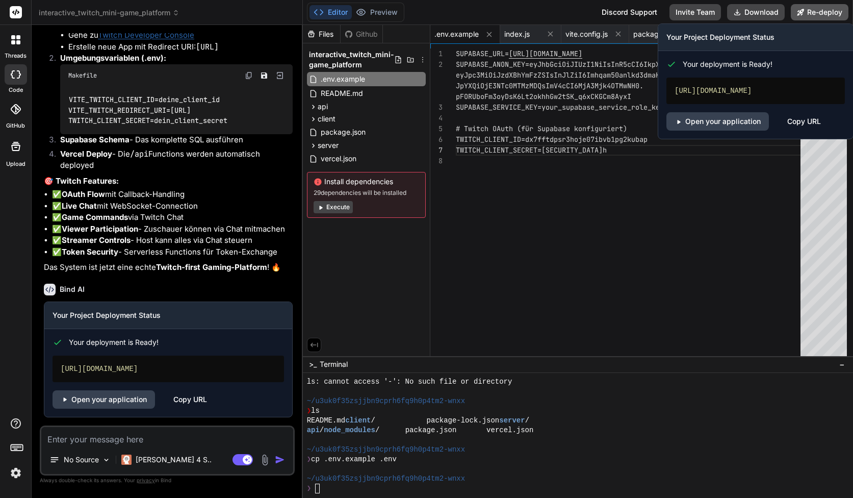
click at [805, 7] on button "Re-deploy" at bounding box center [820, 12] width 58 height 16
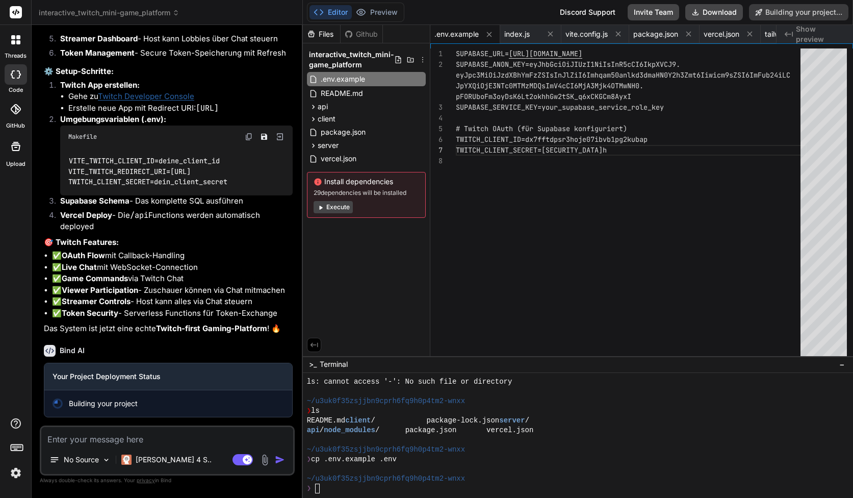
type textarea "x"
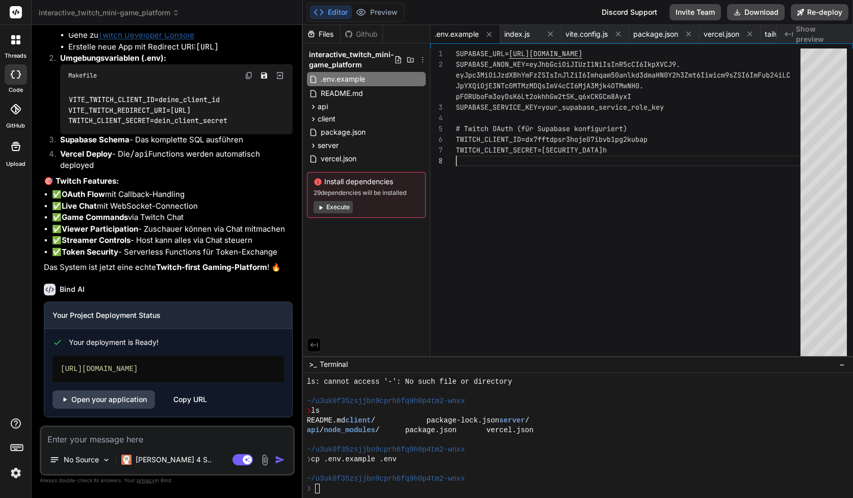
scroll to position [0, 0]
click at [554, 178] on div "SUPABASE_URL= https://hjjntjydwwfhstchwfkz.supabase.co SUPABASE_ANON_KEY=eyJhbG…" at bounding box center [631, 204] width 351 height 312
click at [330, 158] on span "vercel.json" at bounding box center [339, 158] width 38 height 12
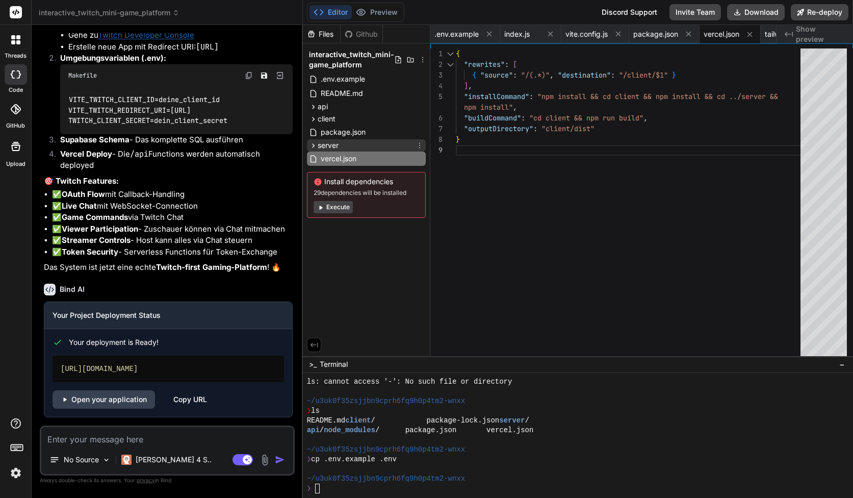
click at [336, 147] on span "server" at bounding box center [328, 145] width 21 height 10
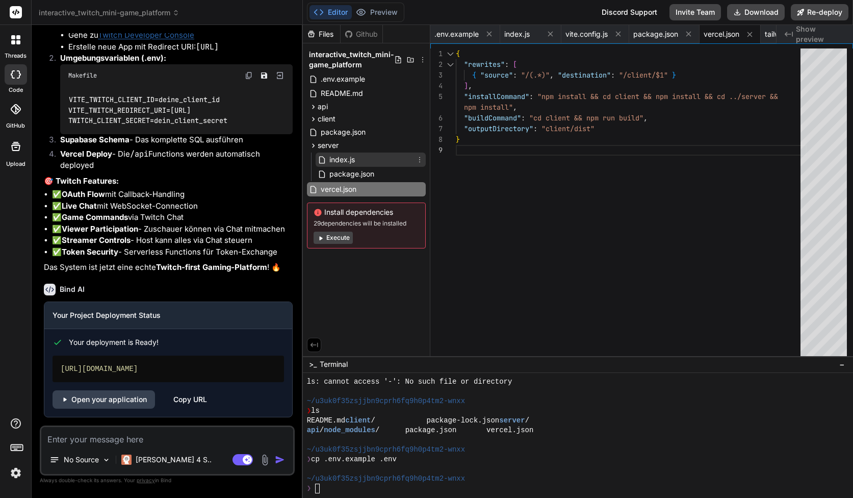
click at [367, 165] on div "index.js" at bounding box center [371, 159] width 110 height 14
type textarea "console.log(`🚀 Twitch Mini Games Server running on port ${PORT}`) console.log(`…"
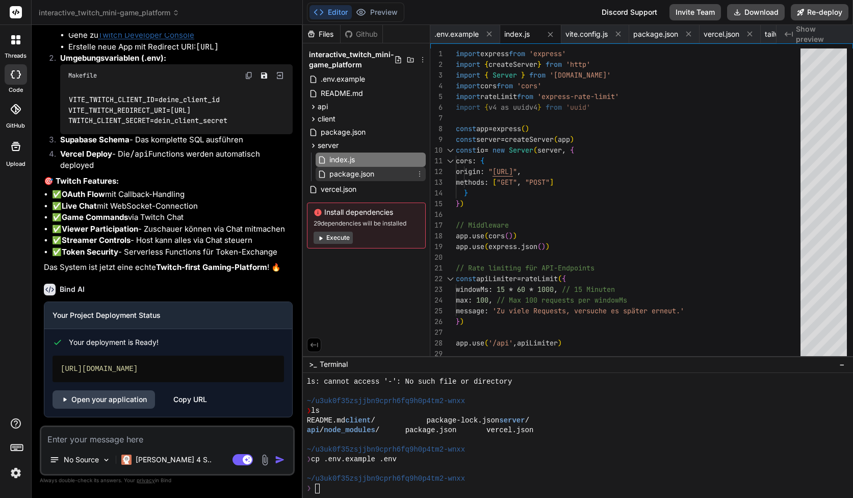
click at [363, 171] on span "package.json" at bounding box center [351, 174] width 47 height 12
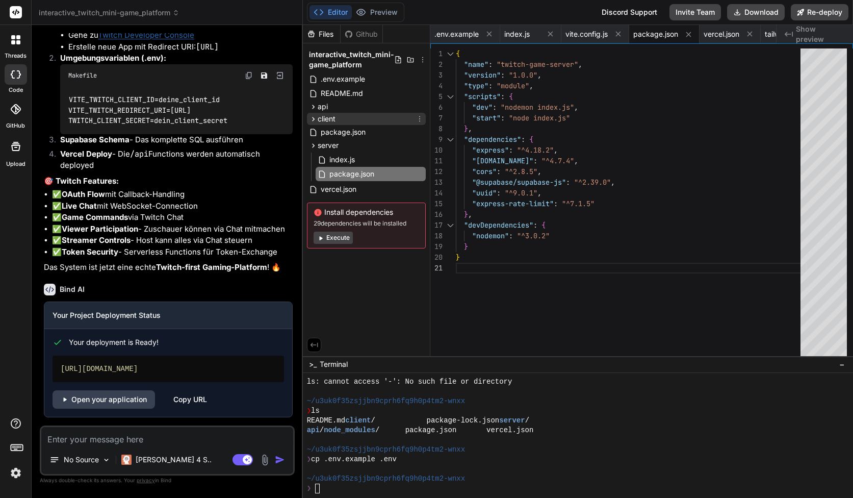
click at [349, 120] on div "client" at bounding box center [366, 119] width 119 height 12
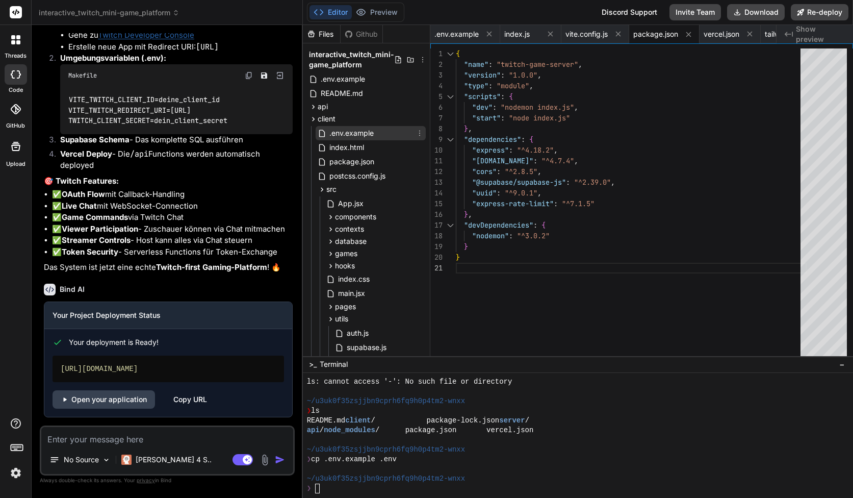
click at [349, 131] on span ".env.example" at bounding box center [351, 133] width 46 height 12
type textarea "VITE_SUPABASE_URL=your_supabase_project_url VITE_SUPABASE_ANON_KEY=your_supabas…"
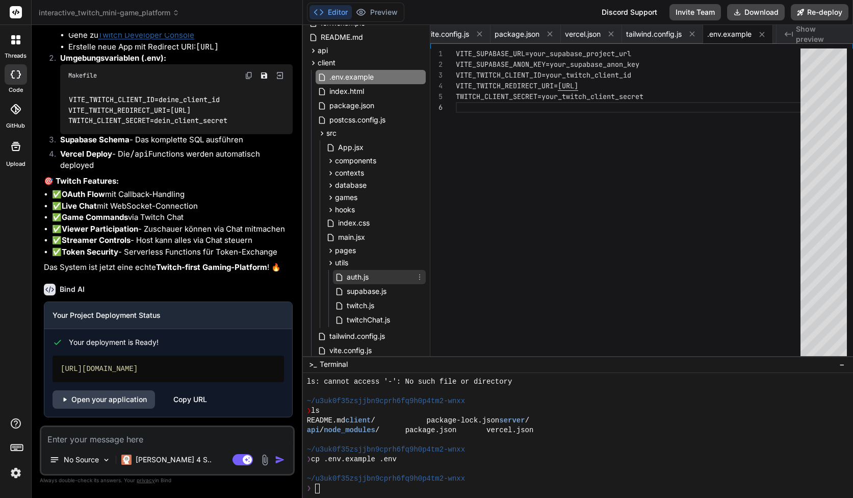
scroll to position [45, 0]
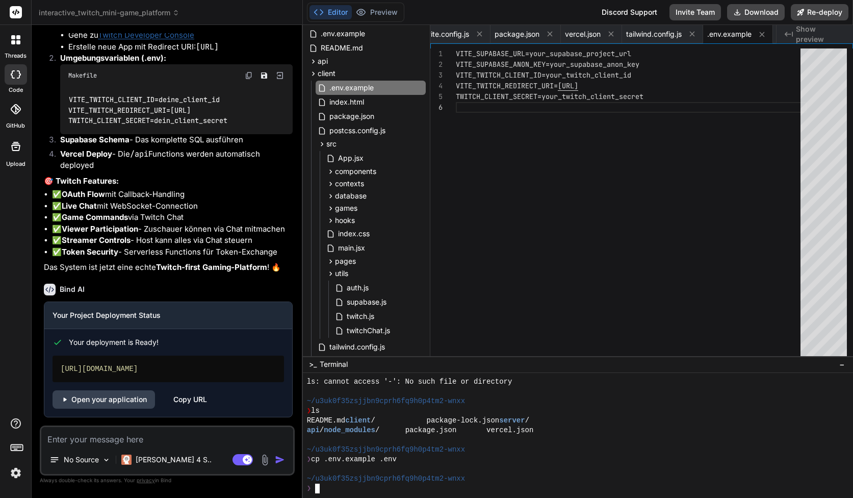
click at [405, 461] on div "❯ cp .env.example .env" at bounding box center [573, 459] width 533 height 10
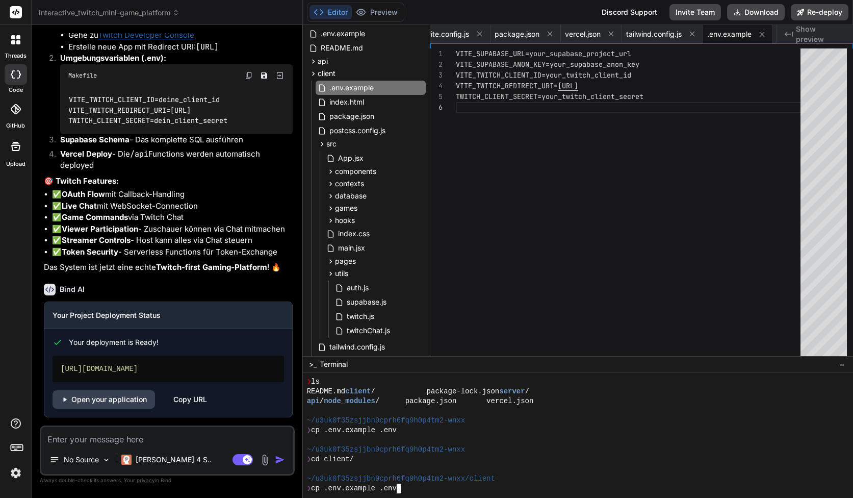
scroll to position [562, 0]
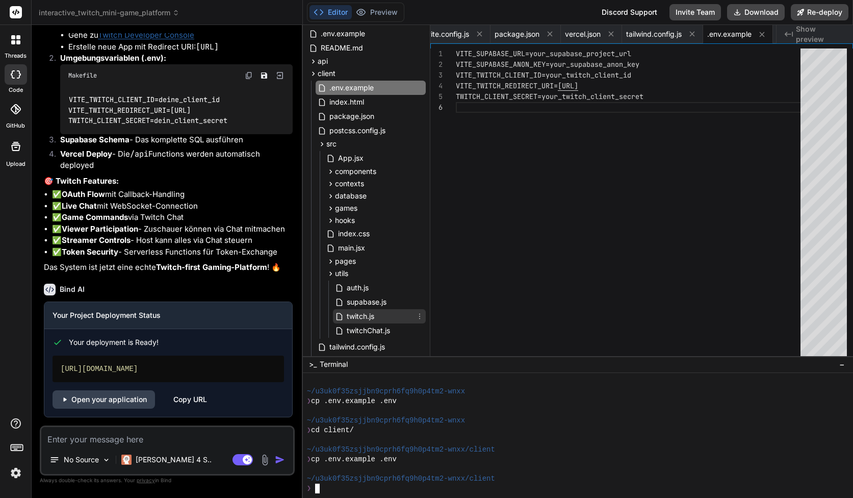
click at [417, 310] on div "twitch.js" at bounding box center [379, 316] width 93 height 14
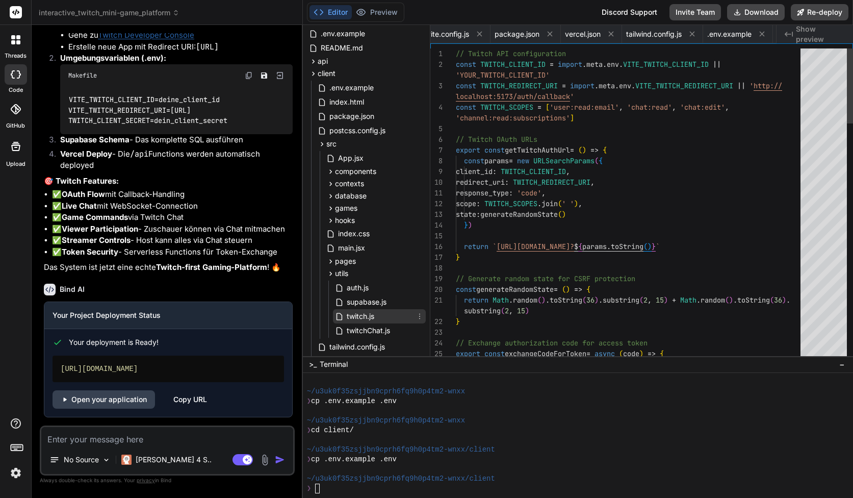
scroll to position [0, 0]
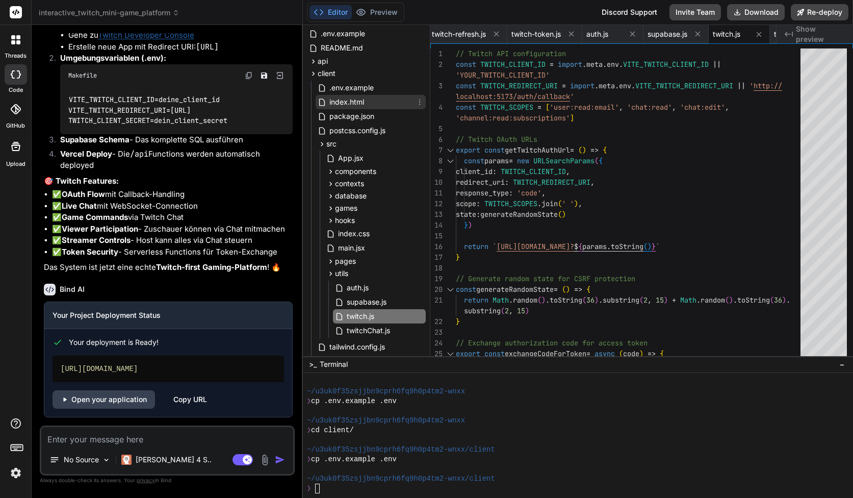
click at [334, 100] on span "index.html" at bounding box center [346, 102] width 37 height 12
type textarea "<script type="module" src="/src/main.jsx"></script> </body> </html>"
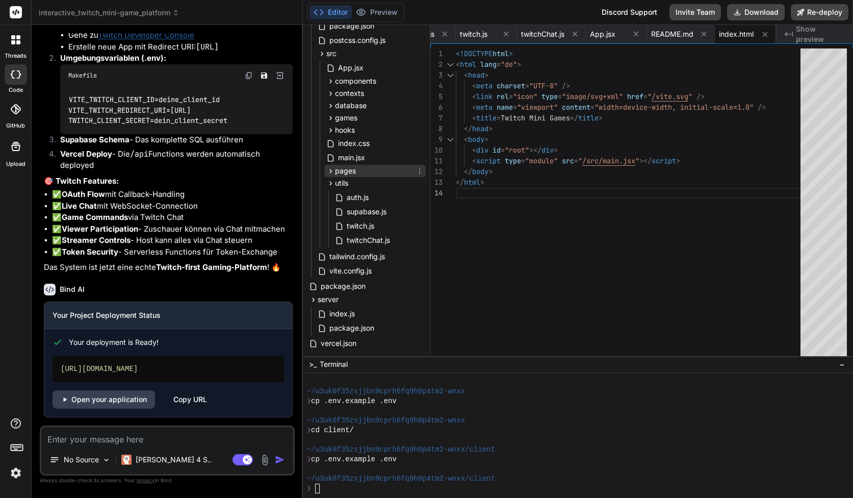
scroll to position [134, 0]
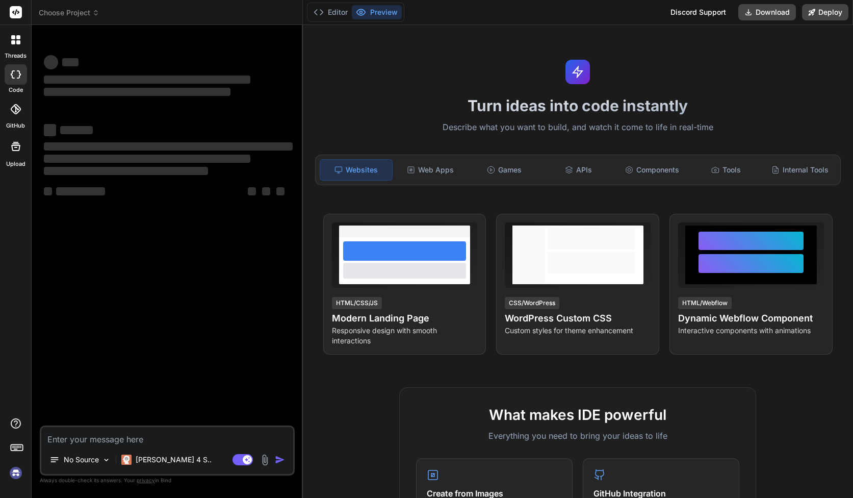
type textarea "x"
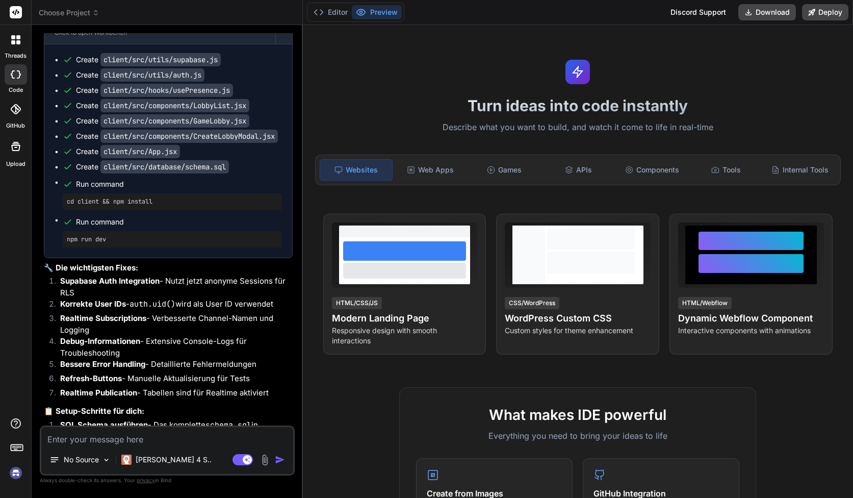
scroll to position [1930, 0]
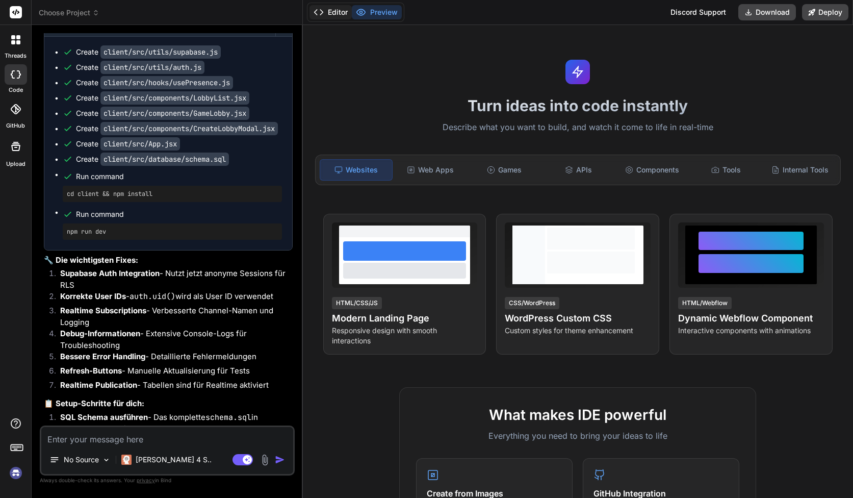
click at [339, 16] on button "Editor" at bounding box center [331, 12] width 42 height 14
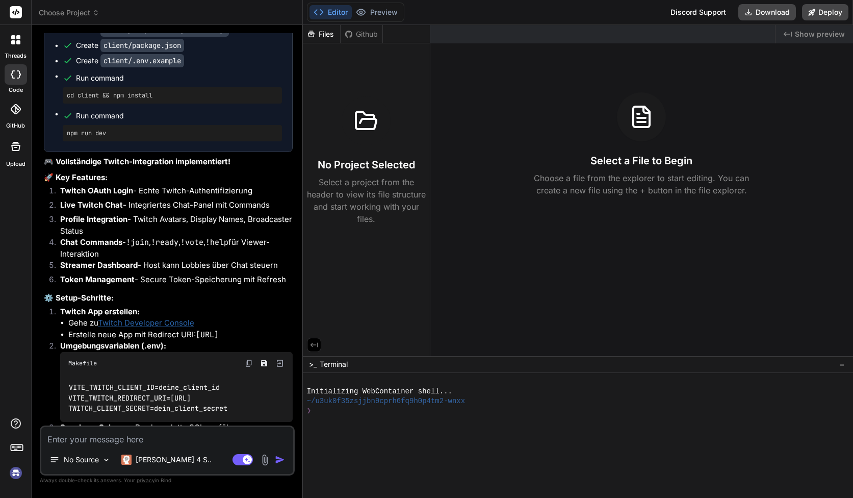
scroll to position [3029, 0]
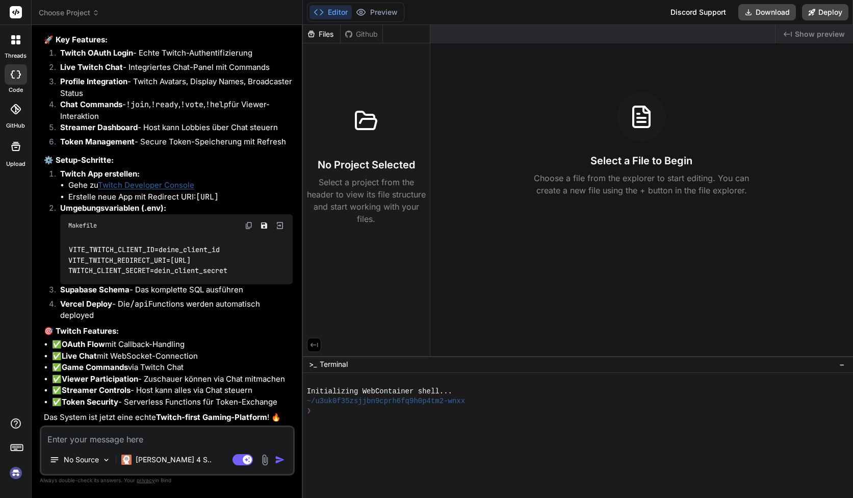
click at [87, 10] on span "Choose Project" at bounding box center [69, 13] width 61 height 10
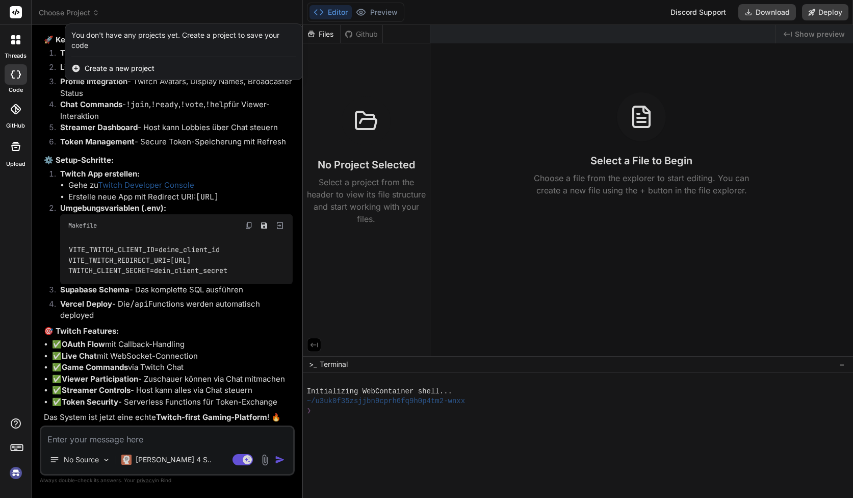
click at [112, 171] on div at bounding box center [426, 249] width 853 height 498
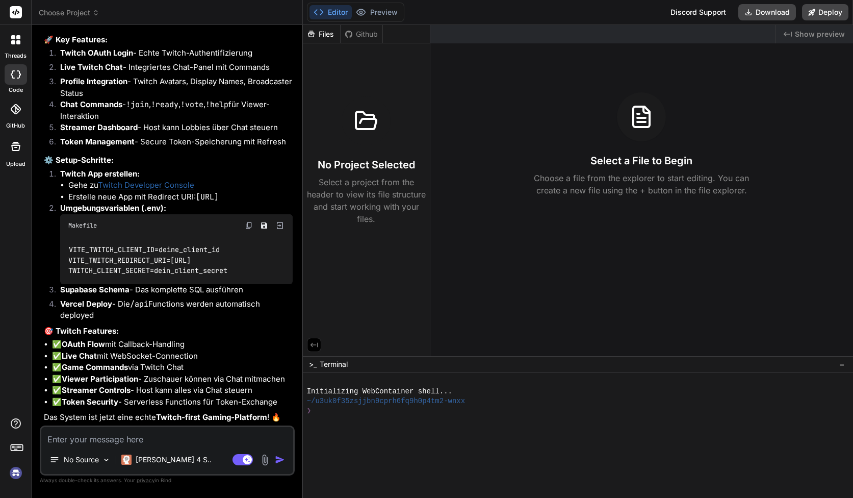
click at [85, 12] on span "Choose Project" at bounding box center [69, 13] width 61 height 10
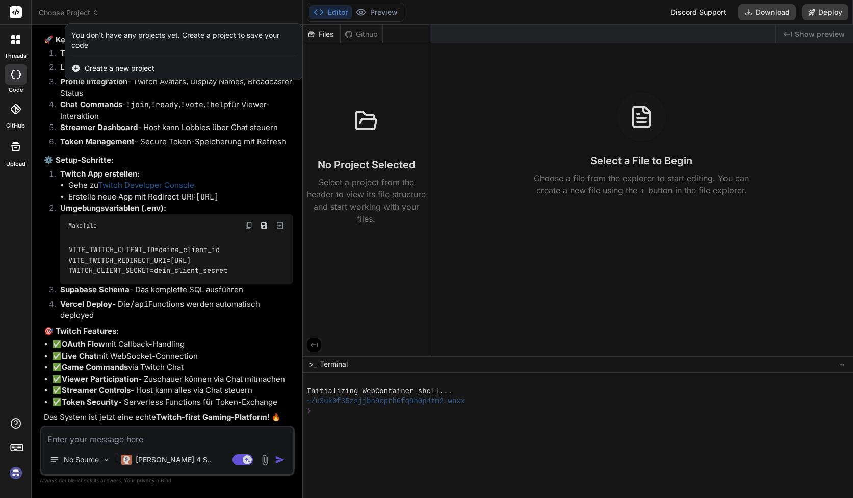
click at [153, 113] on div at bounding box center [426, 249] width 853 height 498
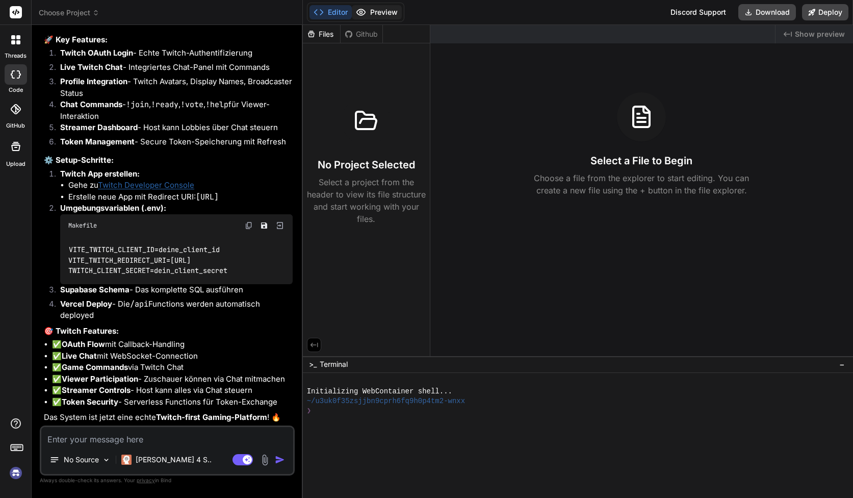
click at [379, 15] on button "Preview" at bounding box center [377, 12] width 50 height 14
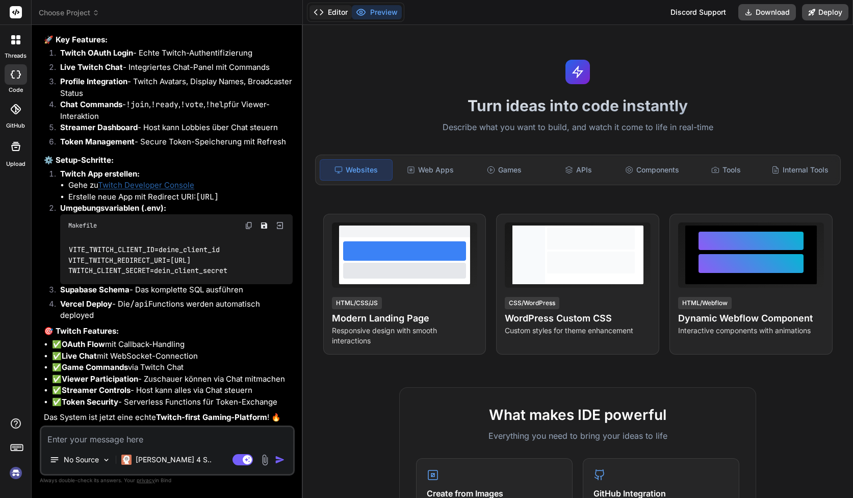
click at [343, 15] on button "Editor" at bounding box center [331, 12] width 42 height 14
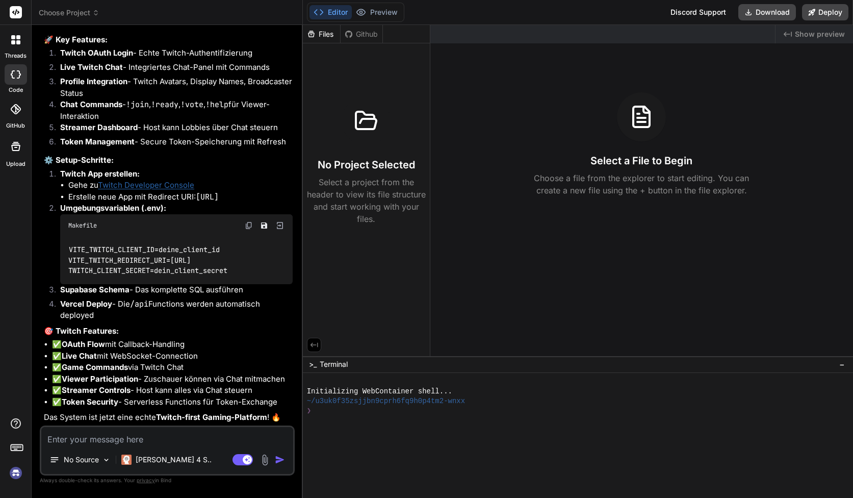
click at [350, 35] on icon at bounding box center [348, 33] width 7 height 7
click at [58, 18] on header "Choose Project Created with Pixso." at bounding box center [167, 12] width 271 height 25
click at [63, 14] on span "Choose Project" at bounding box center [69, 13] width 61 height 10
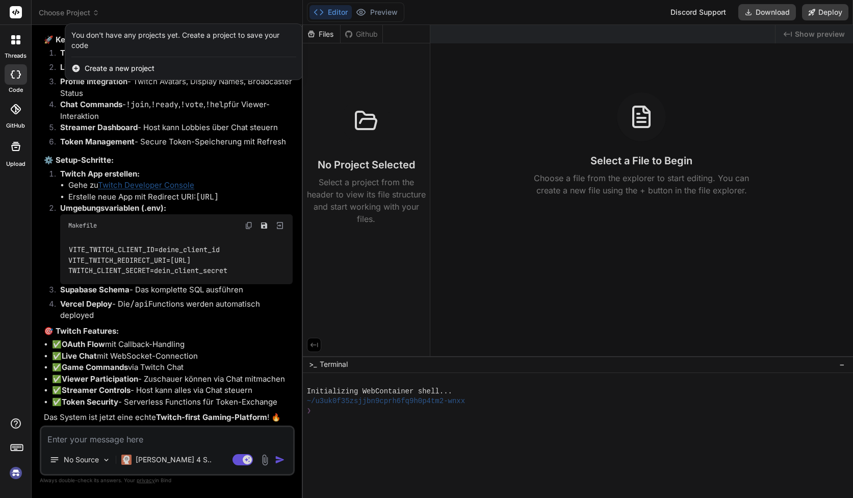
click at [67, 12] on div at bounding box center [426, 249] width 853 height 498
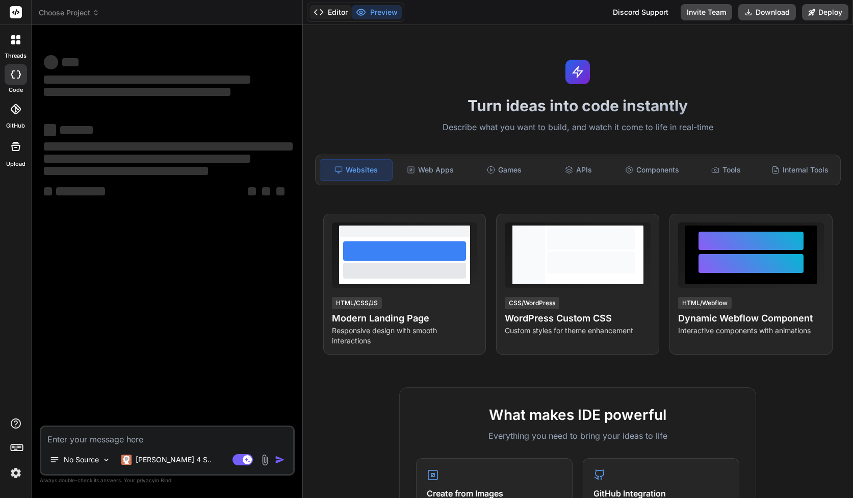
click at [331, 15] on button "Editor" at bounding box center [331, 12] width 42 height 14
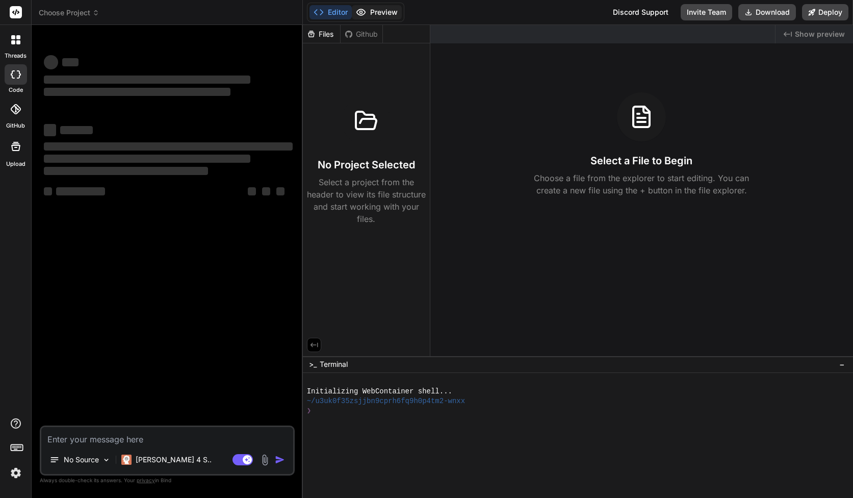
click at [370, 12] on button "Preview" at bounding box center [377, 12] width 50 height 14
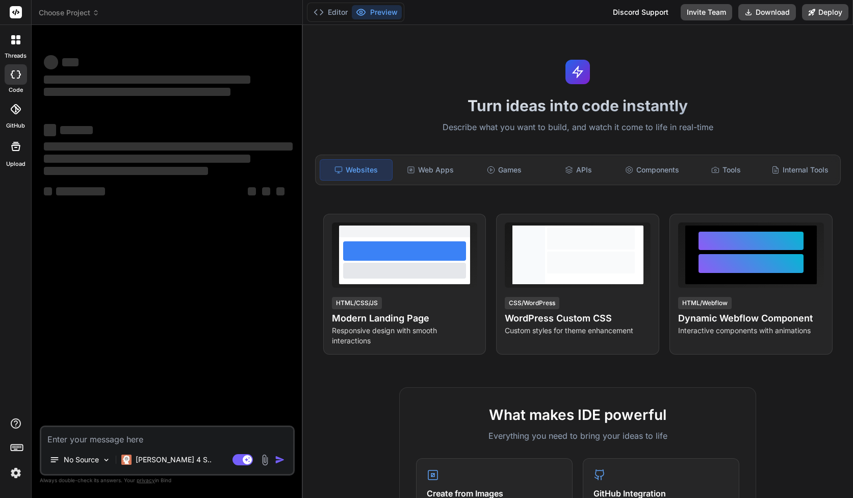
type textarea "x"
click at [247, 54] on div "‌ ‌" at bounding box center [168, 62] width 249 height 16
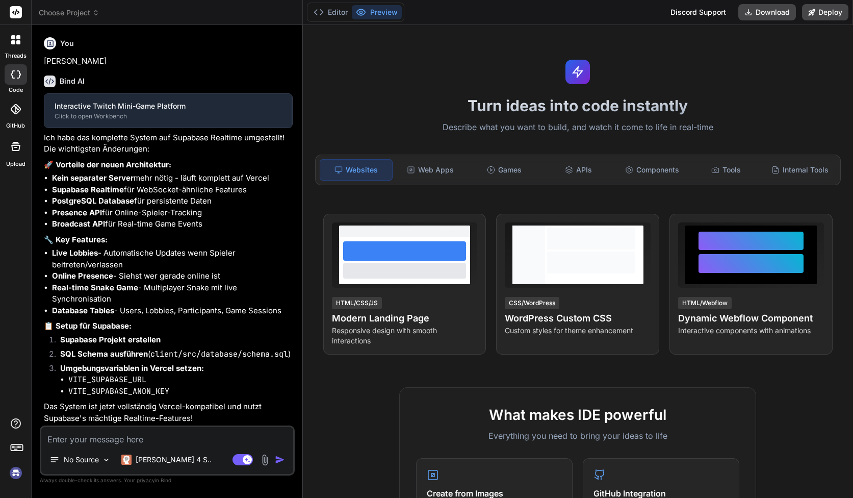
type textarea "x"
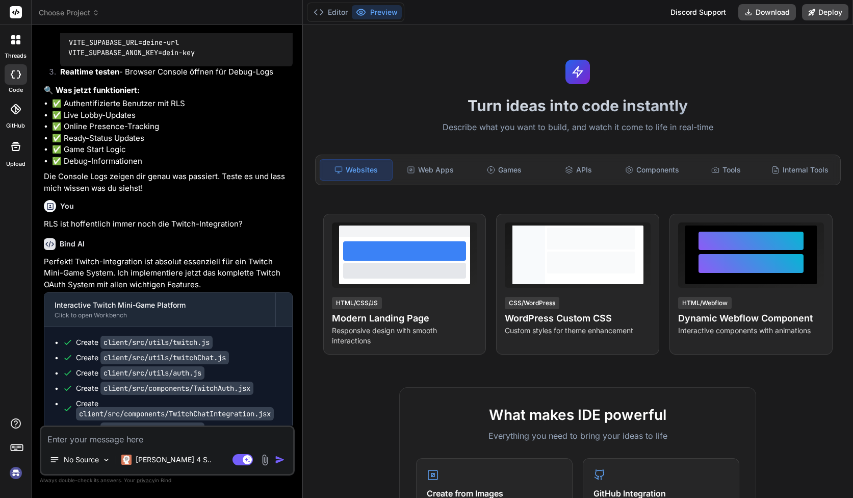
scroll to position [2617, 0]
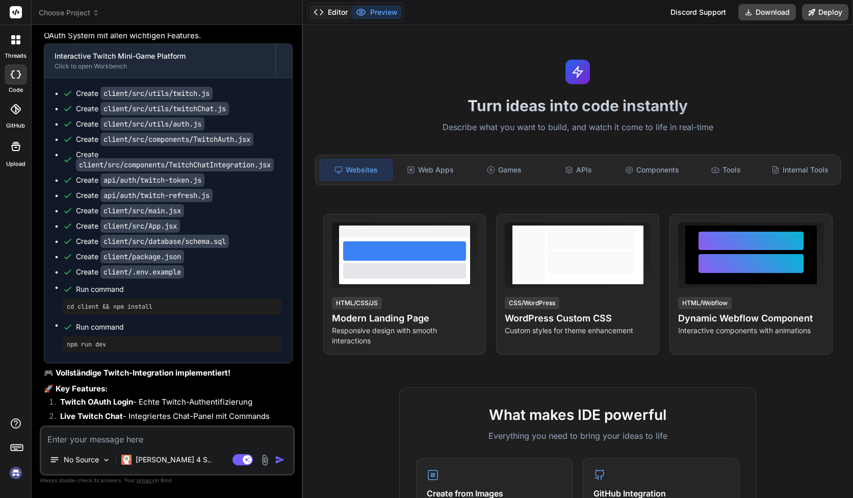
click at [338, 8] on button "Editor" at bounding box center [331, 12] width 42 height 14
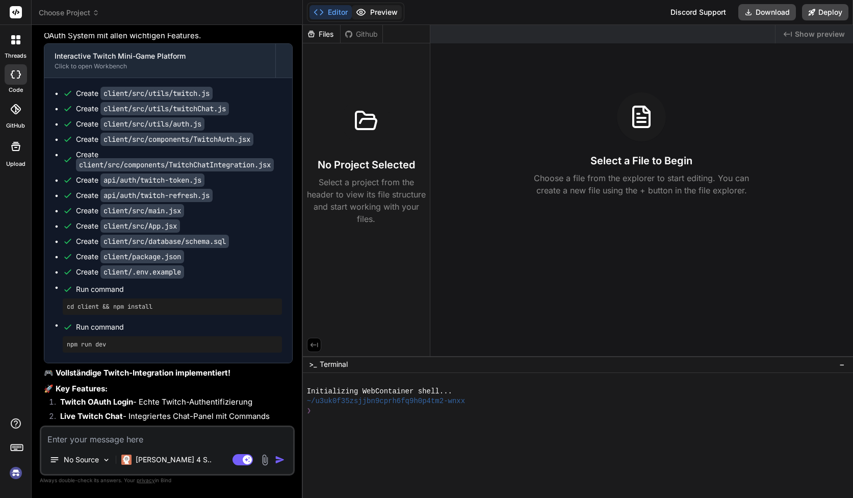
click at [360, 9] on icon at bounding box center [360, 12] width 9 height 6
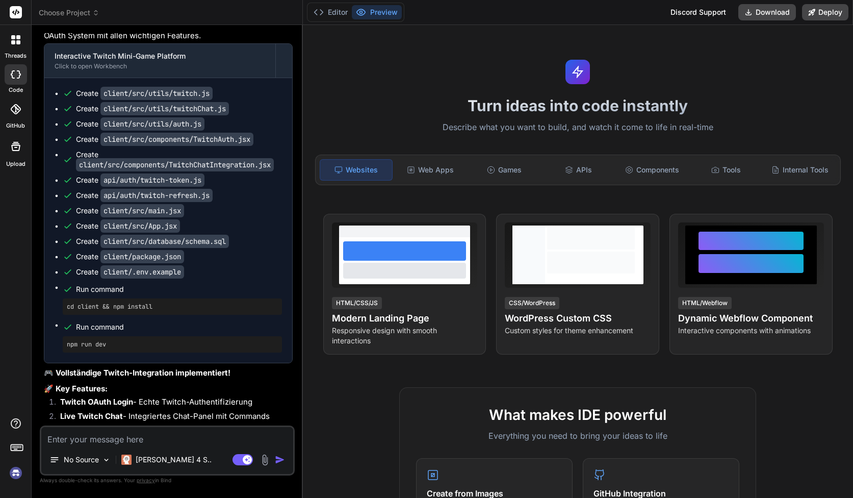
click at [61, 4] on header "Choose Project Created with Pixso." at bounding box center [167, 12] width 271 height 25
click at [61, 5] on header "Choose Project Created with Pixso." at bounding box center [167, 12] width 271 height 25
click at [61, 9] on span "Choose Project" at bounding box center [69, 13] width 61 height 10
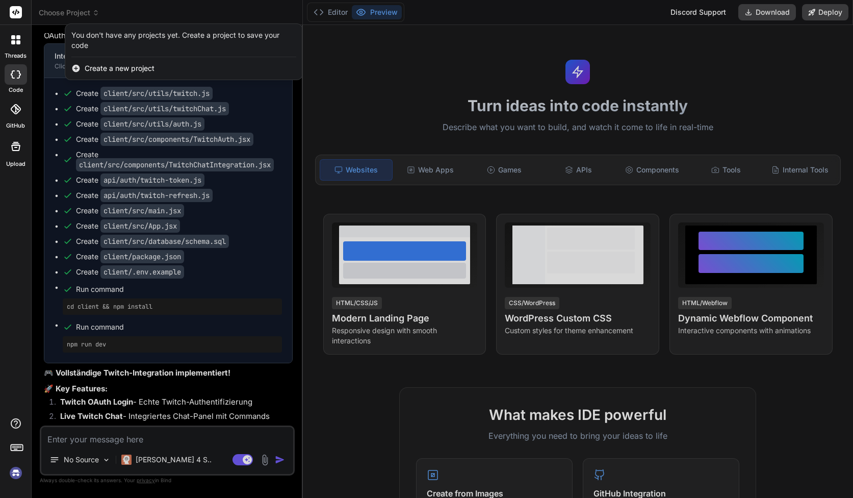
click at [61, 9] on div at bounding box center [426, 249] width 853 height 498
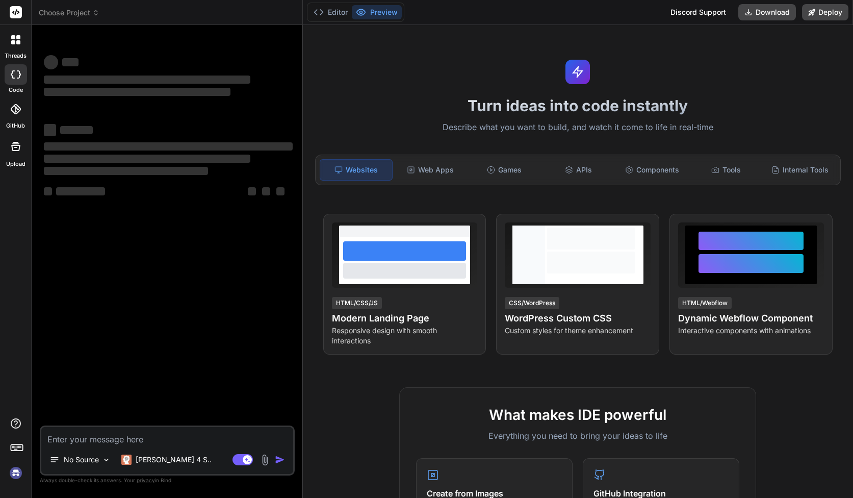
type textarea "x"
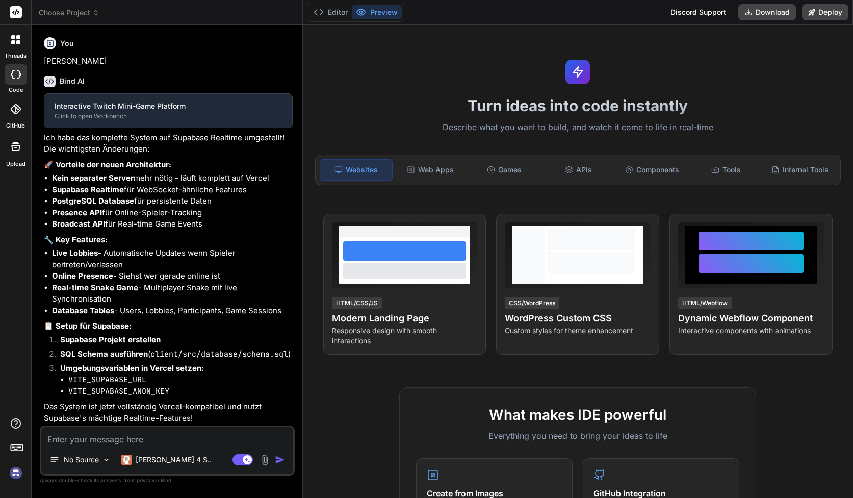
type textarea "x"
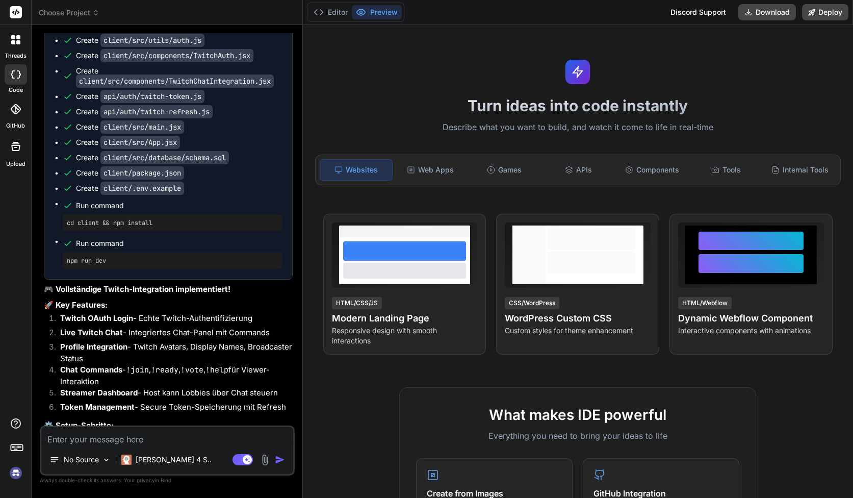
scroll to position [3029, 0]
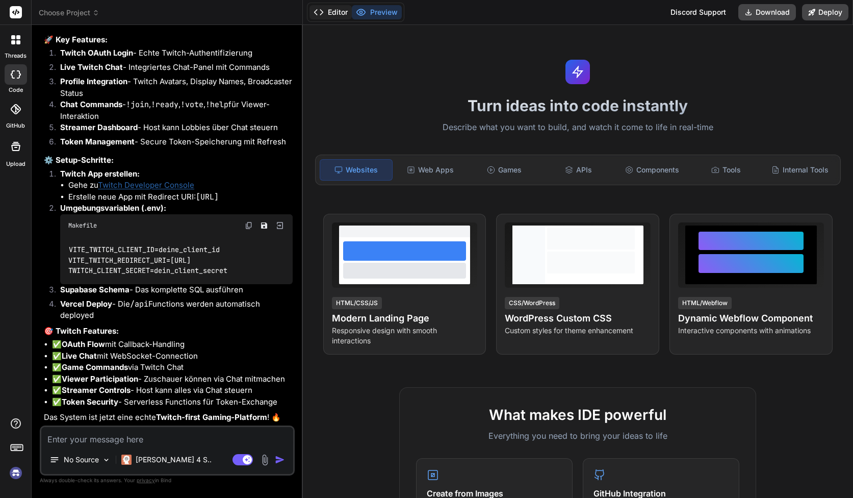
click at [344, 14] on button "Editor" at bounding box center [331, 12] width 42 height 14
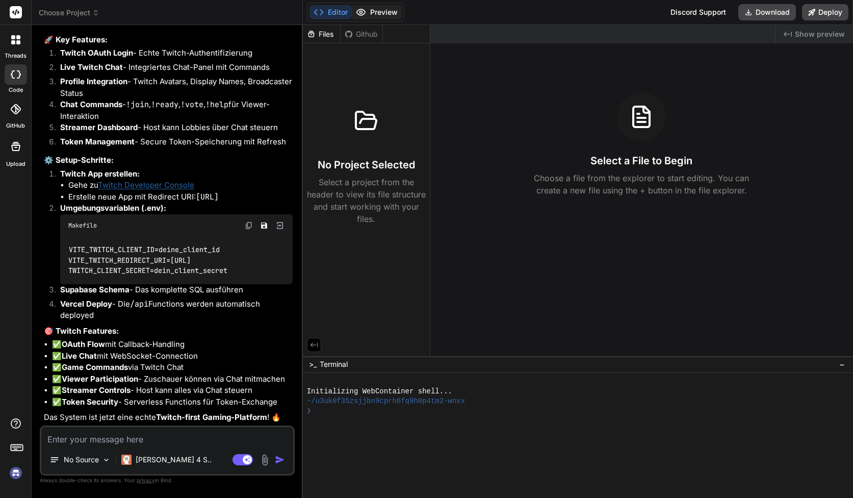
click at [370, 13] on button "Preview" at bounding box center [377, 12] width 50 height 14
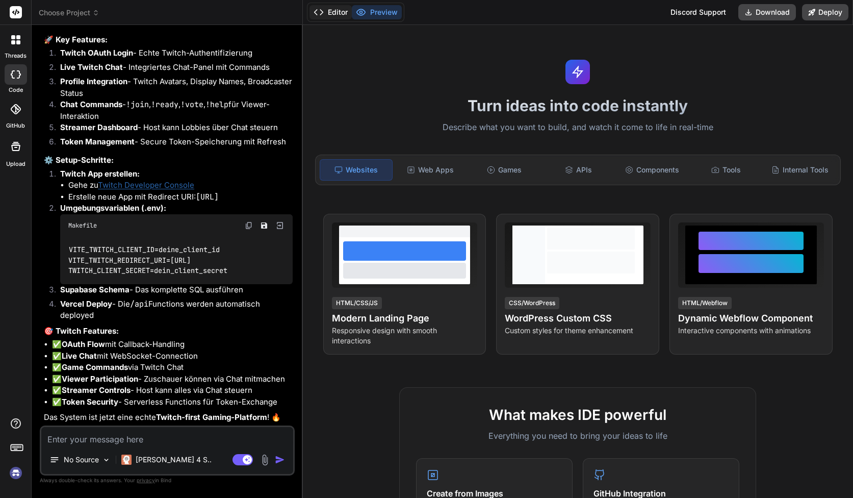
click at [319, 15] on icon at bounding box center [319, 12] width 10 height 10
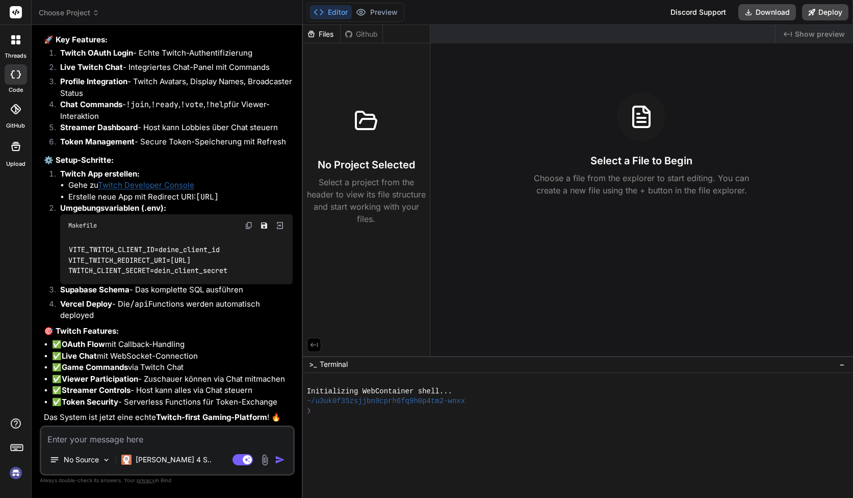
click at [319, 15] on icon at bounding box center [319, 12] width 10 height 10
click at [68, 11] on span "Choose Project" at bounding box center [69, 13] width 61 height 10
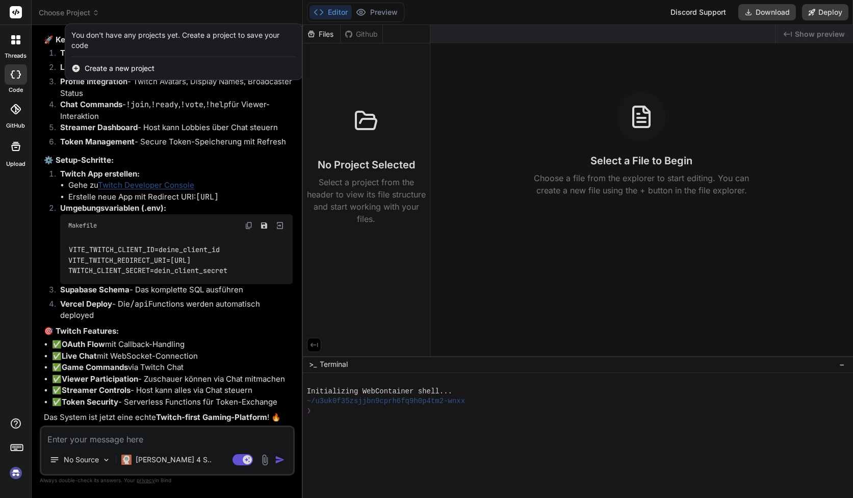
click at [79, 11] on div at bounding box center [426, 249] width 853 height 498
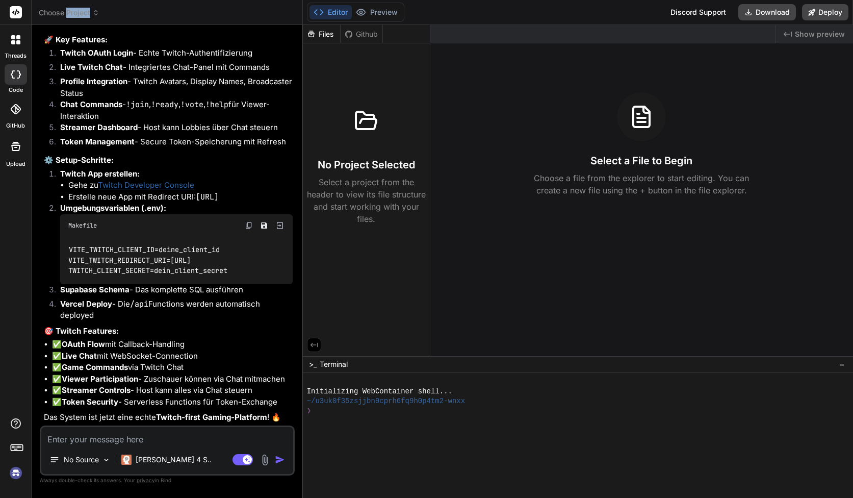
click at [79, 11] on span "Choose Project" at bounding box center [69, 13] width 61 height 10
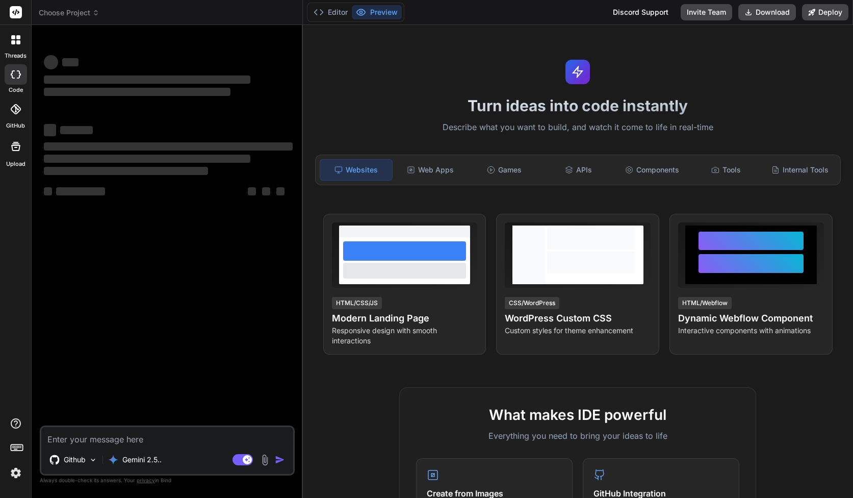
type textarea "x"
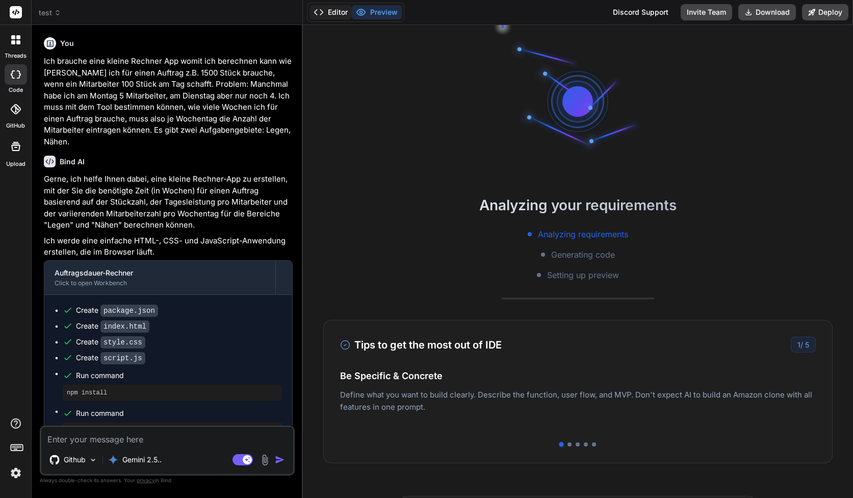
click at [328, 13] on button "Editor" at bounding box center [331, 12] width 42 height 14
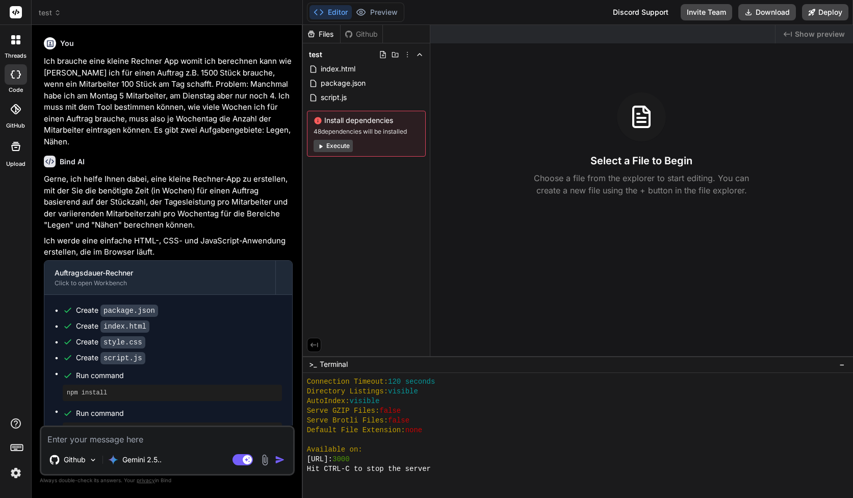
scroll to position [349, 0]
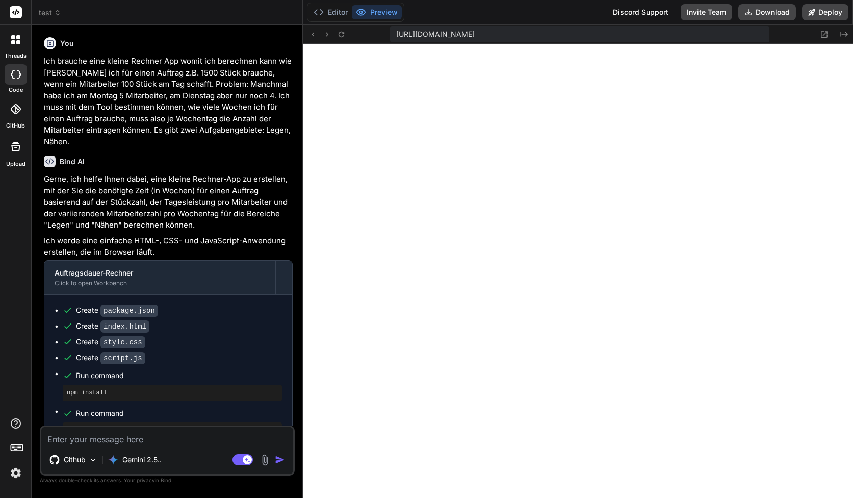
click at [56, 12] on icon at bounding box center [57, 12] width 7 height 7
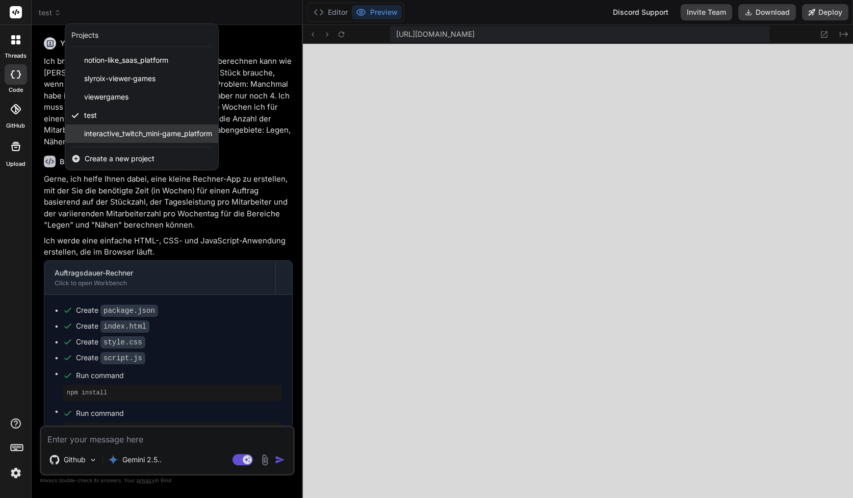
click at [133, 137] on span "interactive_twitch_mini-game_platform" at bounding box center [148, 133] width 128 height 10
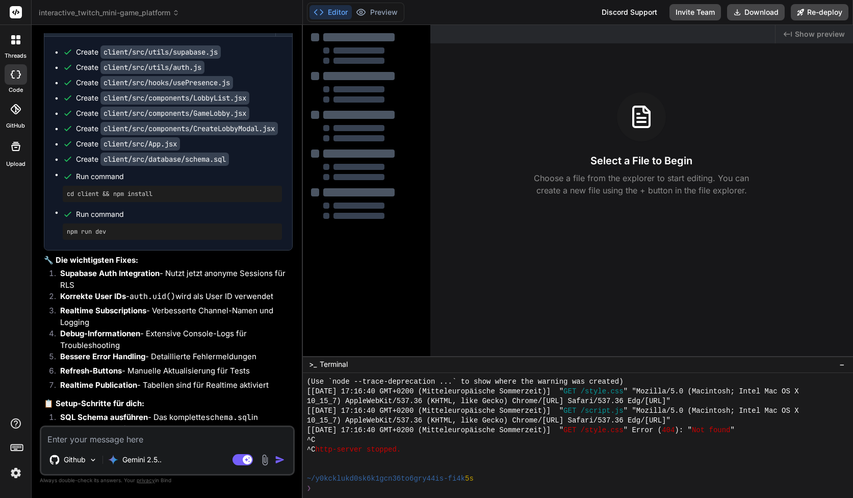
scroll to position [446, 0]
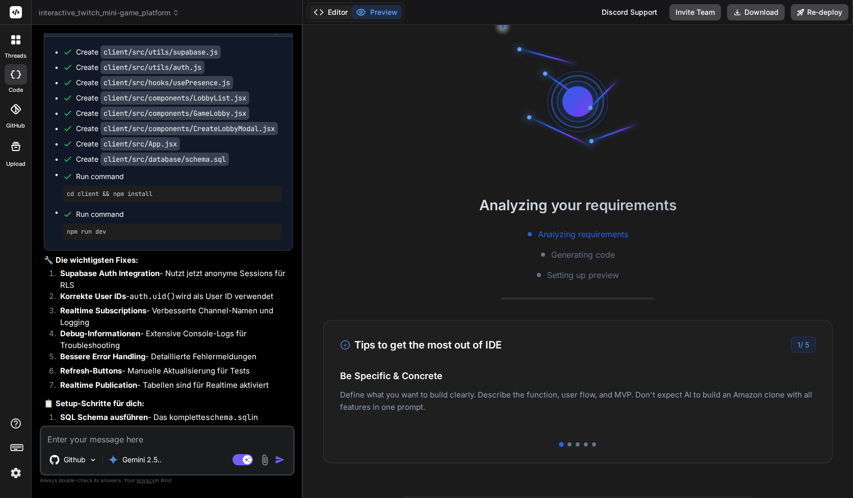
click at [338, 15] on button "Editor" at bounding box center [331, 12] width 42 height 14
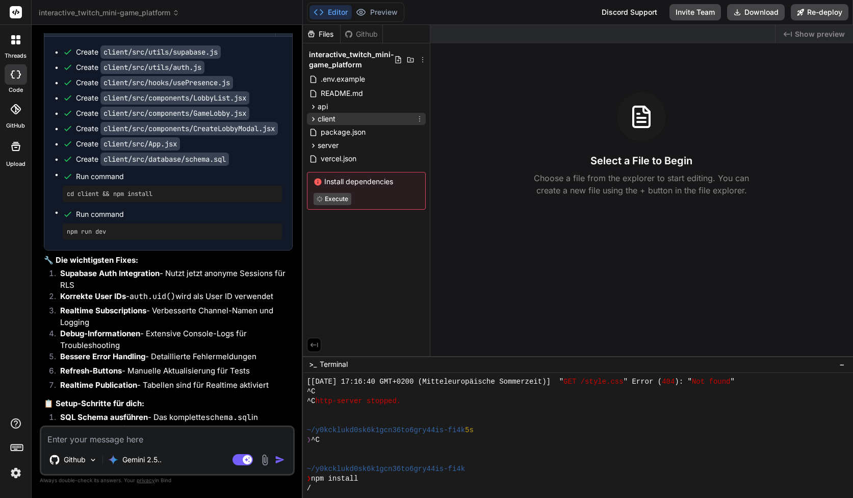
click at [347, 117] on div "client" at bounding box center [366, 119] width 119 height 12
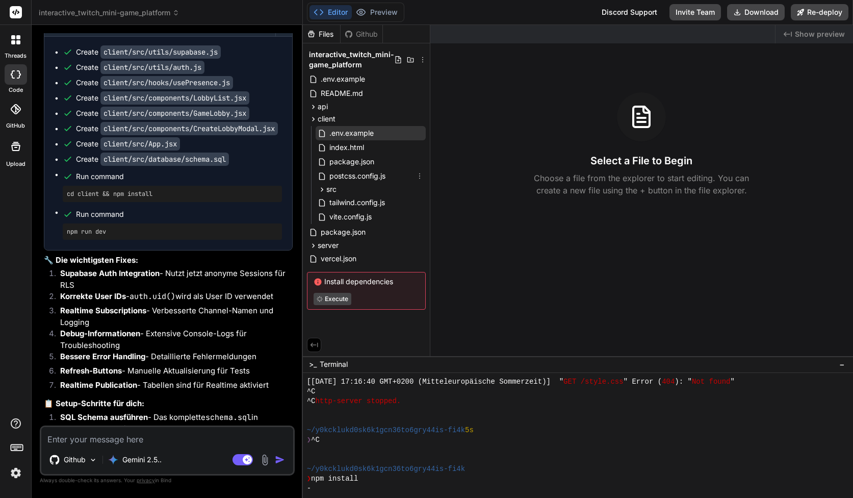
scroll to position [513, 0]
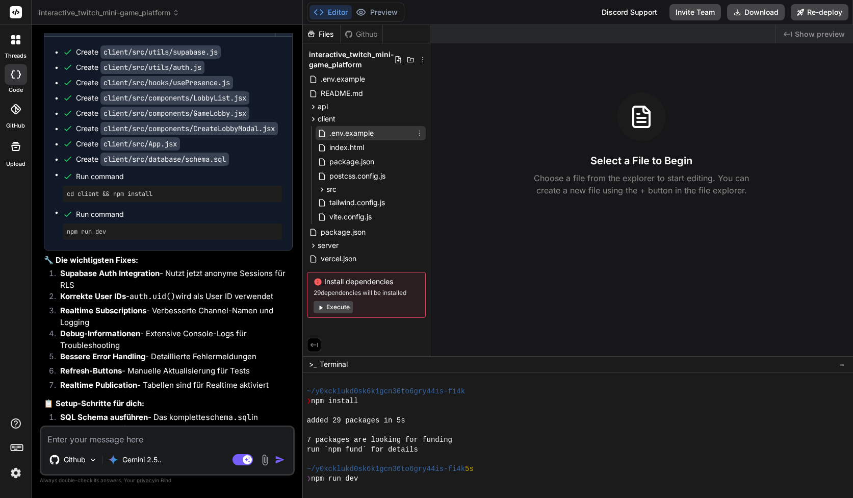
click at [354, 130] on span ".env.example" at bounding box center [351, 133] width 46 height 12
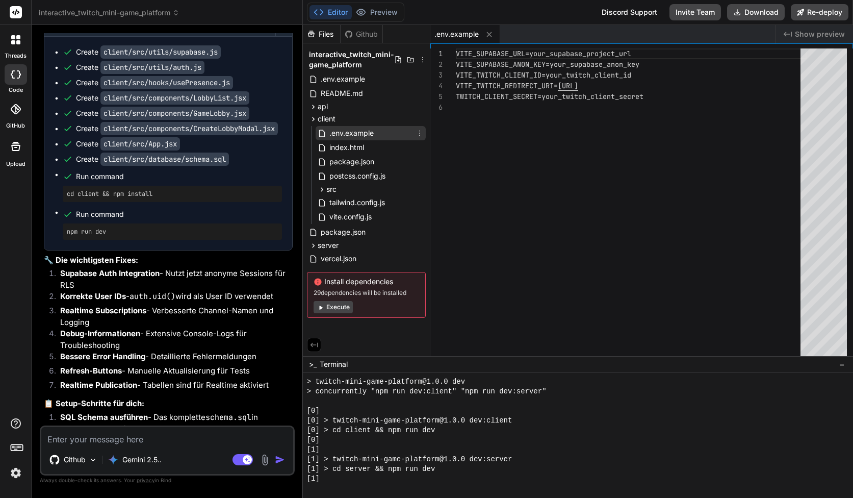
click at [419, 135] on icon at bounding box center [420, 133] width 8 height 8
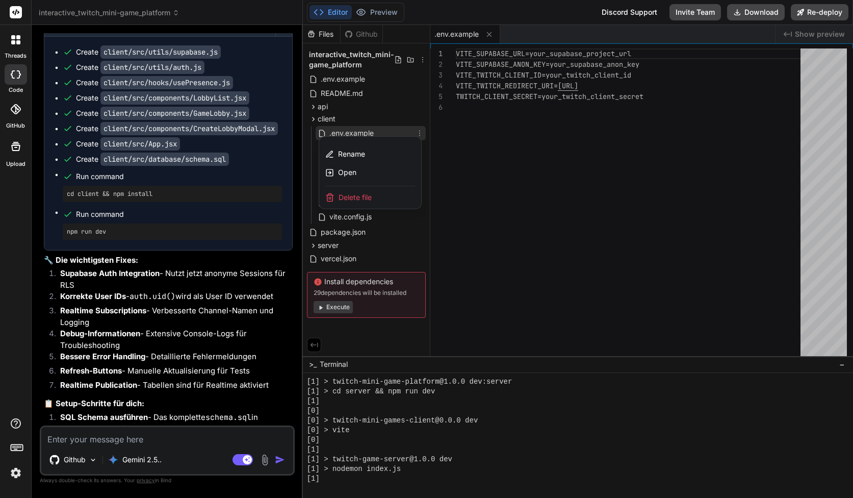
type textarea "x"
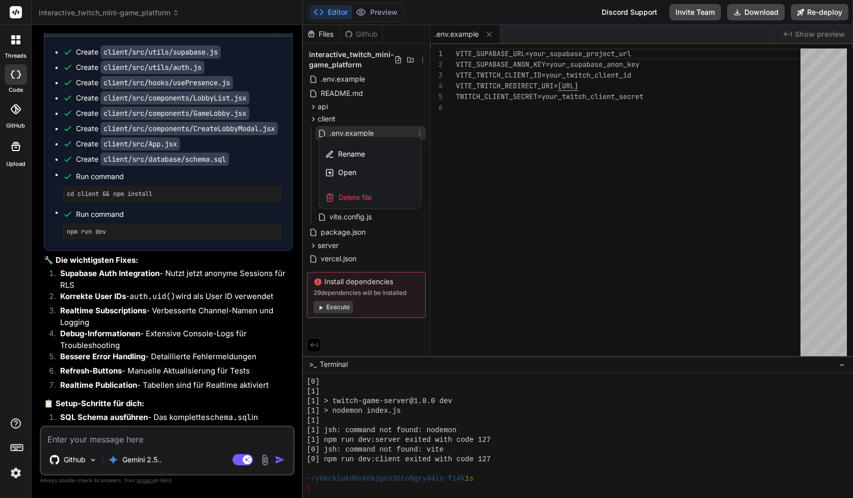
click at [392, 132] on div at bounding box center [578, 261] width 550 height 473
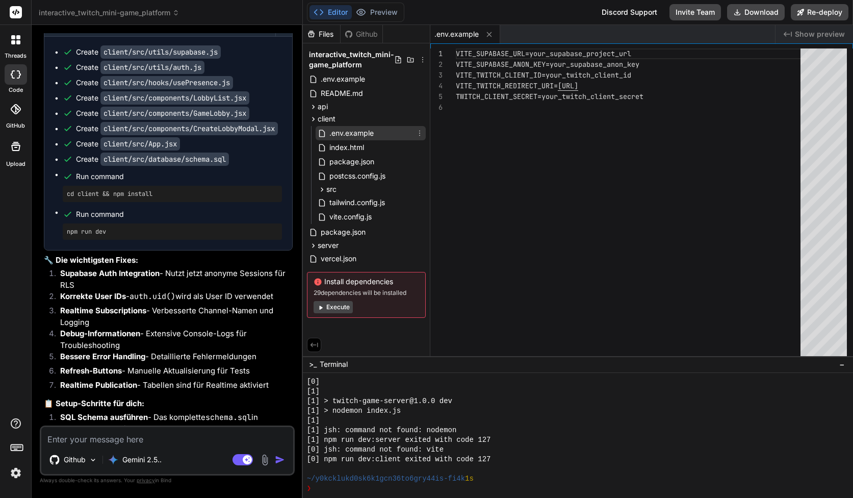
click at [417, 135] on icon at bounding box center [420, 133] width 8 height 8
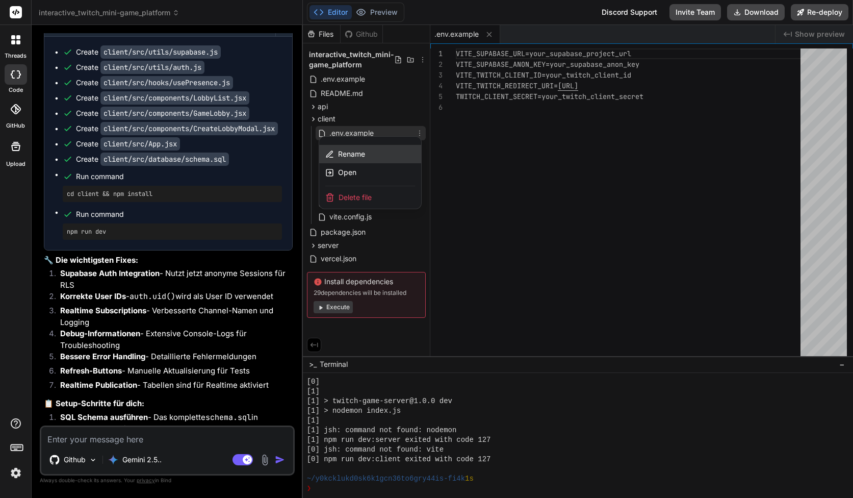
click at [392, 148] on div "Rename" at bounding box center [370, 154] width 102 height 18
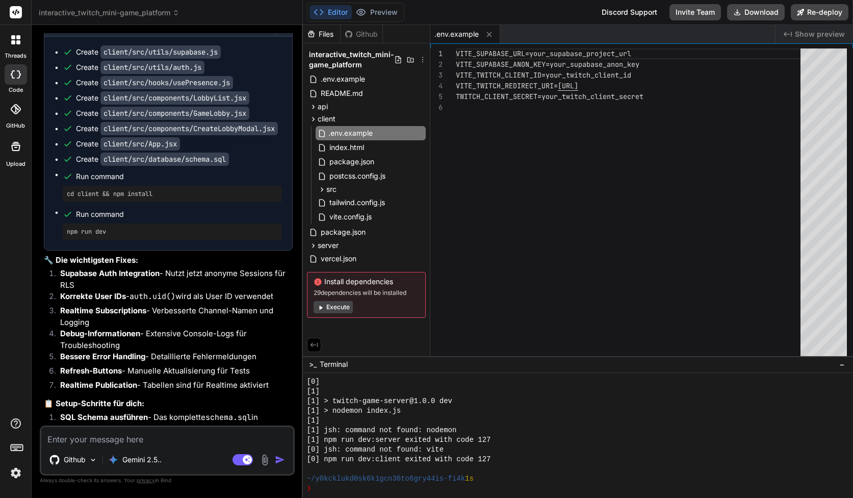
click at [387, 133] on input ".env.example" at bounding box center [384, 133] width 112 height 12
type input ".env"
click at [565, 56] on div "VITE_SUPABASE_URL=your_supabase_project_url VITE_SUPABASE_ANON_KEY=your_supabas…" at bounding box center [631, 204] width 351 height 312
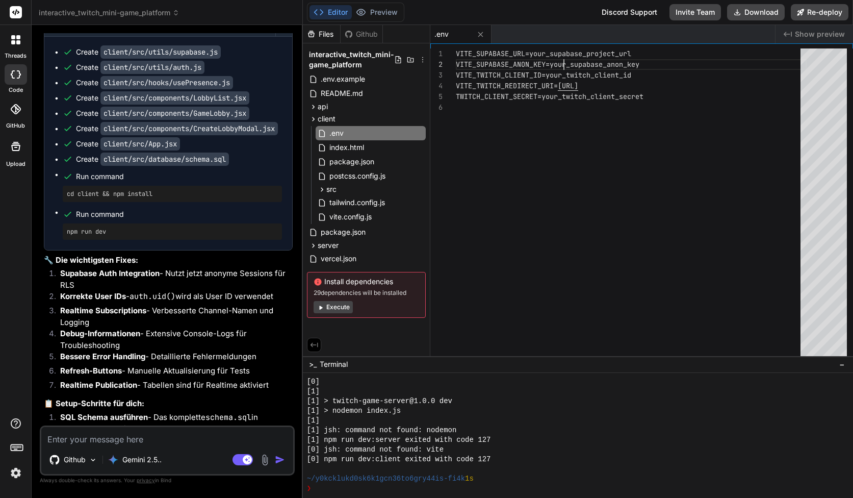
click at [565, 56] on div "VITE_SUPABASE_URL=your_supabase_project_url VITE_SUPABASE_ANON_KEY=your_supabas…" at bounding box center [631, 204] width 351 height 312
click at [569, 48] on div "VITE_SUPABASE_URL=your_supabase_project_url VITE_SUPABASE_ANON_KEY=your_supabas…" at bounding box center [631, 204] width 351 height 312
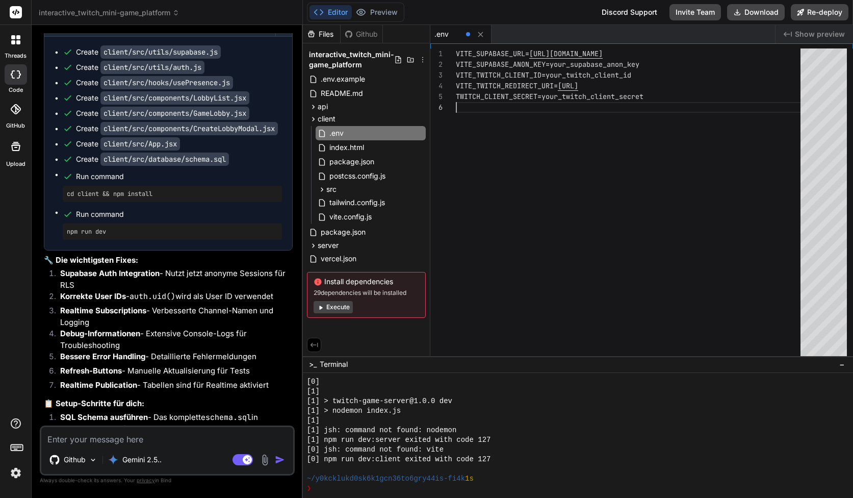
click at [567, 158] on div "VITE_SUPABASE_URL= [URL][DOMAIN_NAME] VITE_SUPABASE_ANON_KEY=your_supabase_anon…" at bounding box center [631, 204] width 351 height 312
drag, startPoint x: 561, startPoint y: 85, endPoint x: 740, endPoint y: 84, distance: 179.0
click at [740, 84] on div "VITE_SUPABASE_URL= [URL][DOMAIN_NAME] VITE_SUPABASE_ANON_KEY=your_supabase_anon…" at bounding box center [631, 204] width 351 height 312
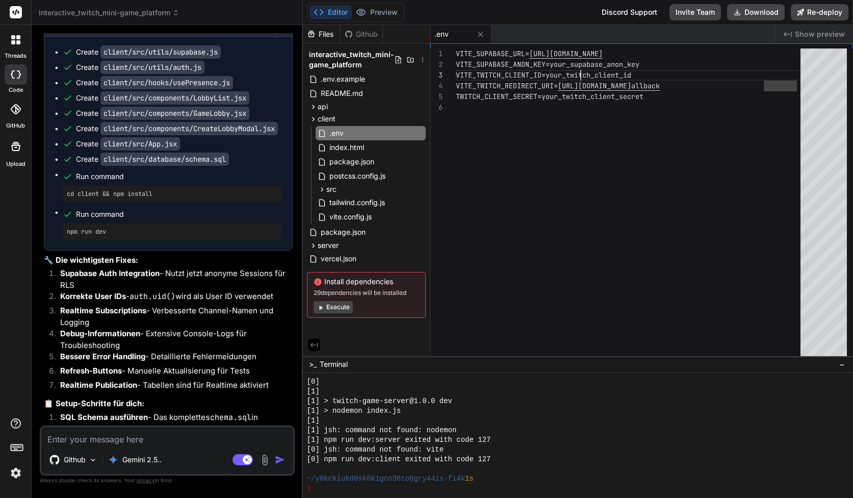
click at [580, 66] on div "VITE_SUPABASE_URL= [URL][DOMAIN_NAME] VITE_SUPABASE_ANON_KEY=your_supabase_anon…" at bounding box center [631, 204] width 351 height 312
click at [580, 71] on div "VITE_SUPABASE_URL= [URL][DOMAIN_NAME] VITE_SUPABASE_ANON_KEY=your_supabase_anon…" at bounding box center [631, 204] width 351 height 312
click at [605, 101] on div "VITE_SUPABASE_URL= [URL][DOMAIN_NAME] VITE_SUPABASE_ANON_KEY=your_supabase_anon…" at bounding box center [631, 204] width 351 height 312
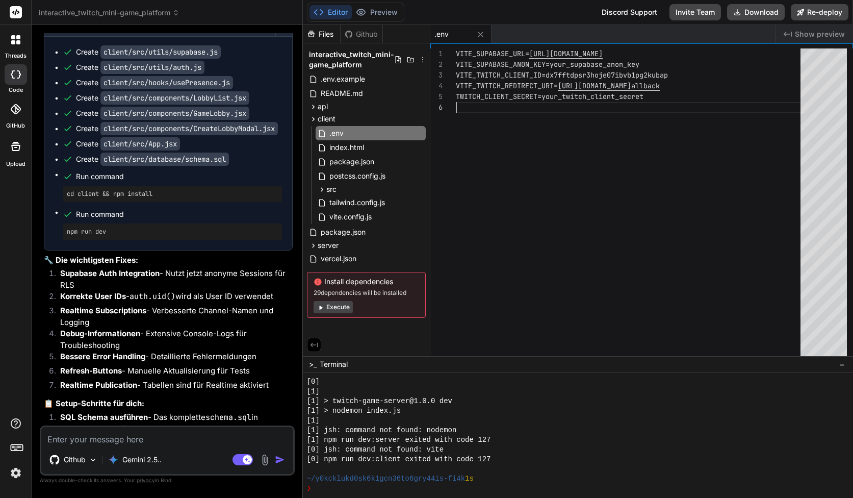
click at [605, 97] on div "VITE_SUPABASE_URL= [URL][DOMAIN_NAME] VITE_SUPABASE_ANON_KEY=your_supabase_anon…" at bounding box center [631, 204] width 351 height 312
click at [599, 100] on div "VITE_SUPABASE_URL= [URL][DOMAIN_NAME] VITE_SUPABASE_ANON_KEY=your_supabase_anon…" at bounding box center [631, 204] width 351 height 312
click at [599, 98] on div "VITE_SUPABASE_URL= [URL][DOMAIN_NAME] VITE_SUPABASE_ANON_KEY=your_supabase_anon…" at bounding box center [631, 204] width 351 height 312
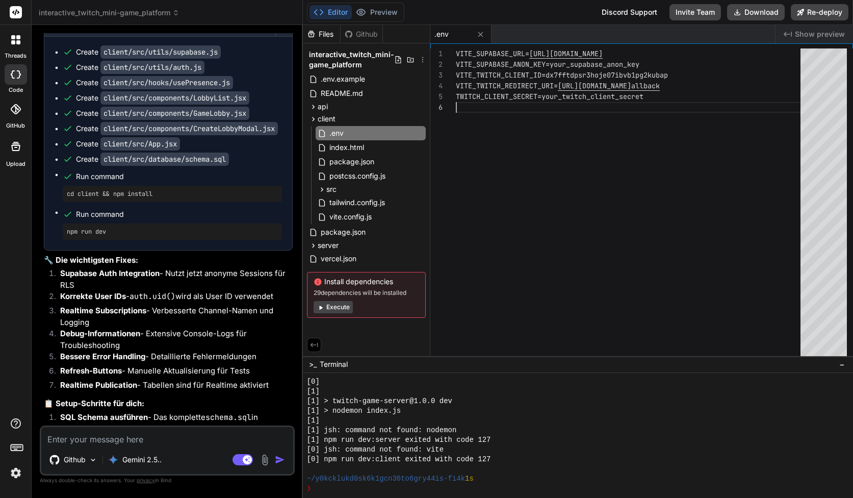
click at [599, 98] on div "VITE_SUPABASE_URL= [URL][DOMAIN_NAME] VITE_SUPABASE_ANON_KEY=your_supabase_anon…" at bounding box center [631, 204] width 351 height 312
click at [595, 96] on div "VITE_SUPABASE_URL= [URL][DOMAIN_NAME] VITE_SUPABASE_ANON_KEY=your_supabase_anon…" at bounding box center [631, 204] width 351 height 312
type textarea "VITE_SUPABASE_URL=[URL][DOMAIN_NAME] VITE_SUPABASE_ANON_KEY=your_supabase_anon_…"
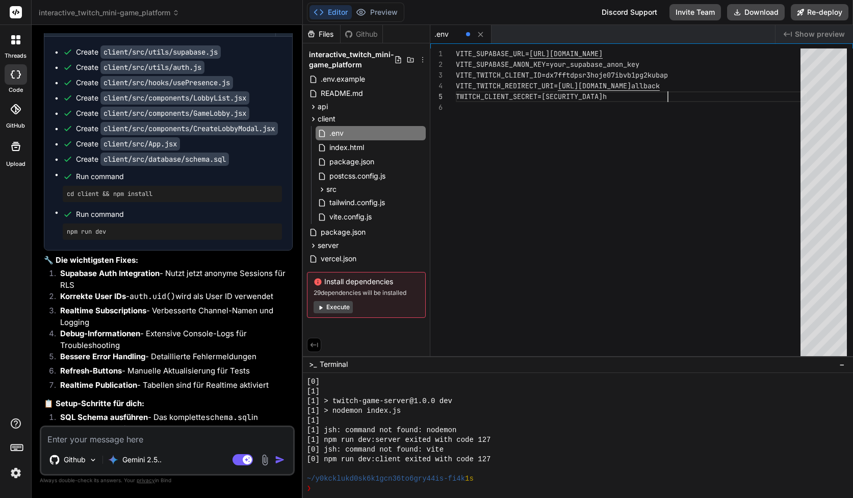
scroll to position [54, 0]
click at [581, 118] on div "VITE_SUPABASE_URL= [URL][DOMAIN_NAME] VITE_SUPABASE_ANON_KEY=your_supabase_anon…" at bounding box center [631, 204] width 351 height 312
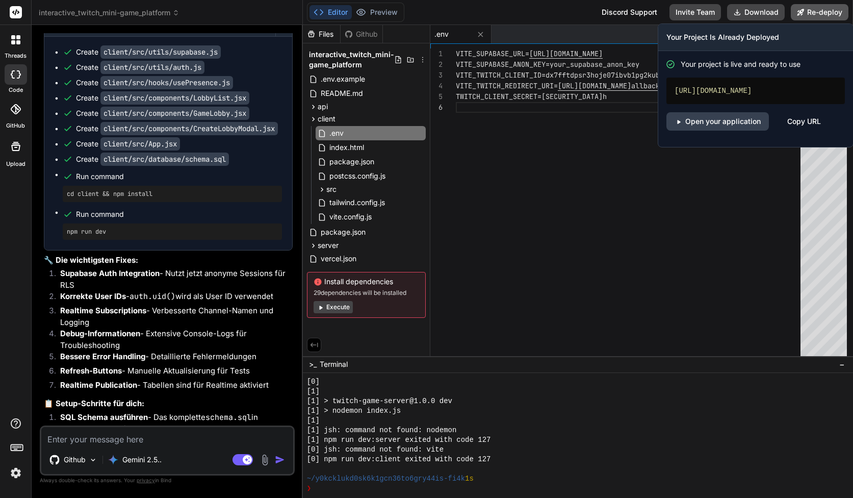
click at [802, 15] on icon at bounding box center [800, 12] width 7 height 7
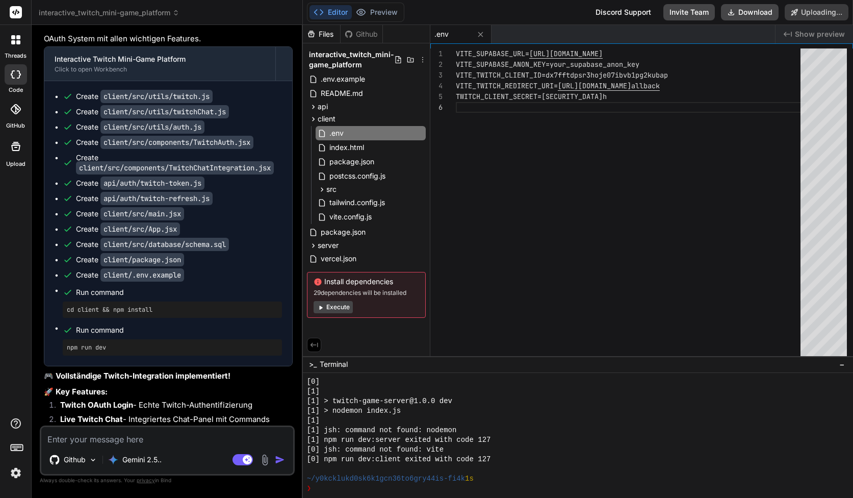
scroll to position [2617, 0]
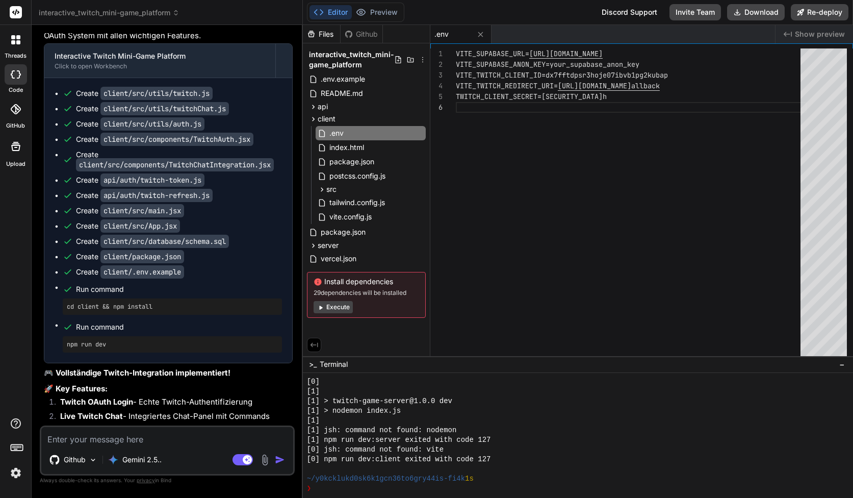
click at [104, 449] on div "Github Gemini 2.5.." at bounding box center [167, 461] width 252 height 24
click at [104, 448] on div "Github Gemini 2.5.. Agent Mode. When this toggle is activated, AI automatically…" at bounding box center [167, 450] width 255 height 50
click at [104, 439] on textarea at bounding box center [167, 436] width 252 height 18
paste textarea "?error=invalid_request&error_code=bad_oauth_state&error_description=OAuth+callb…"
type textarea "x"
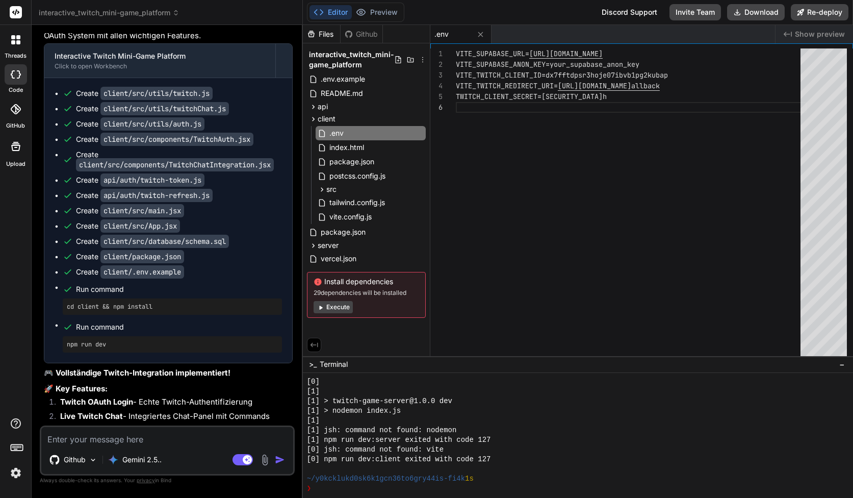
type textarea "?error=invalid_request&error_code=bad_oauth_state&error_description=OAuth+callb…"
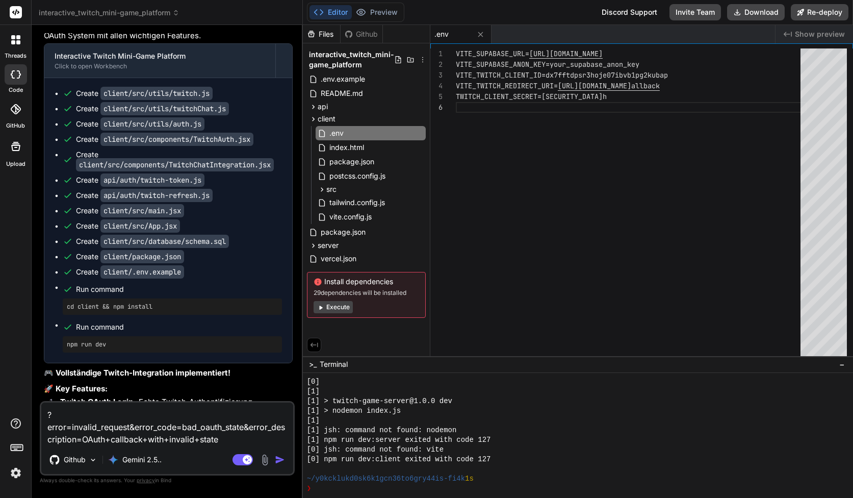
type textarea "x"
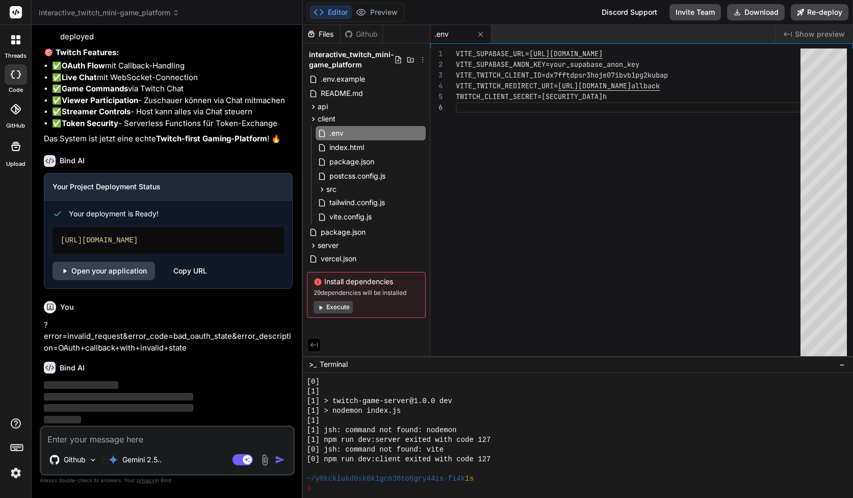
scroll to position [3319, 0]
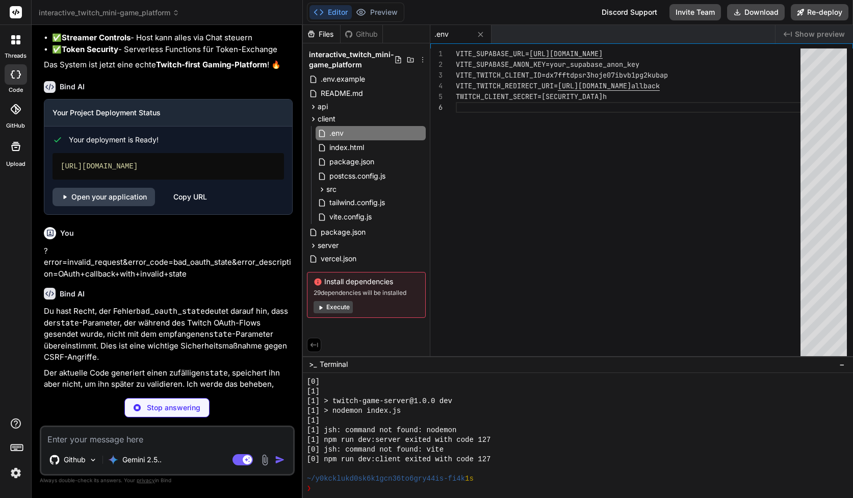
type textarea "x"
type textarea "} catch (error) { console.error('Error refreshing token:', error) throw error }…"
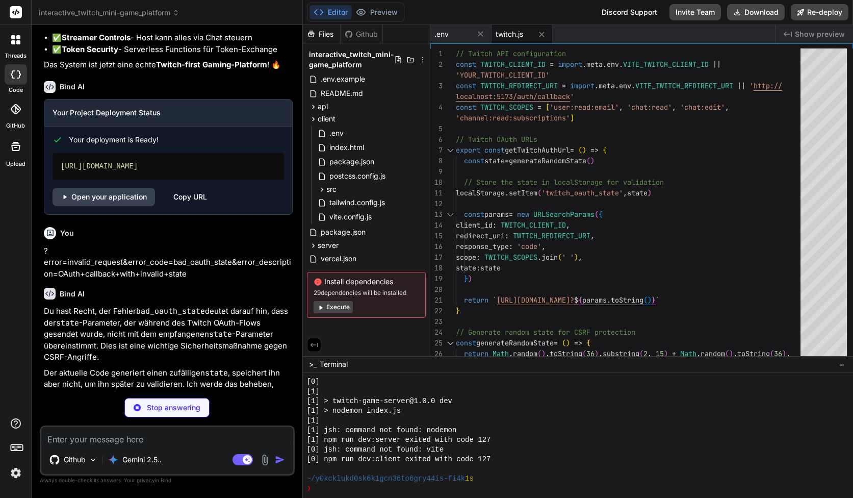
type textarea "x"
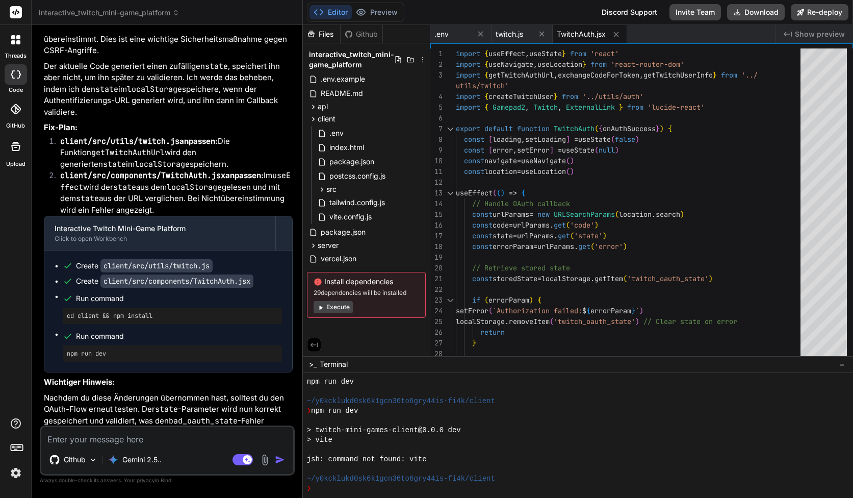
scroll to position [3713, 0]
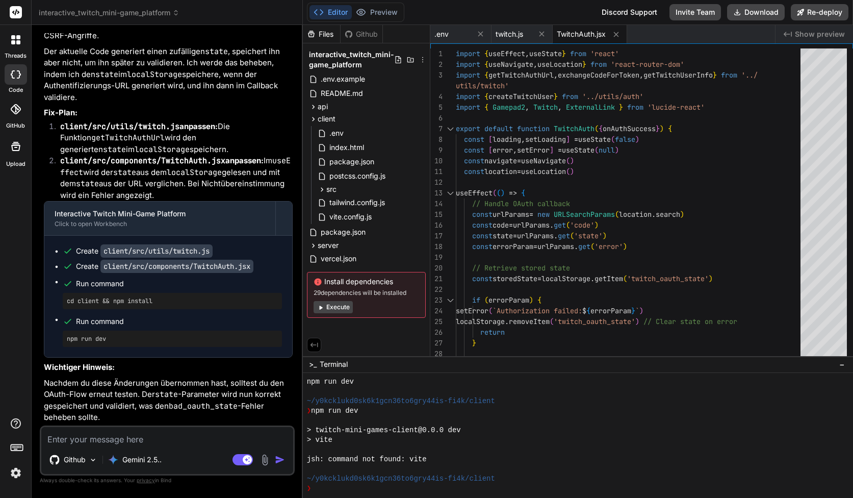
click at [153, 252] on code "client/src/utils/twitch.js" at bounding box center [156, 250] width 112 height 13
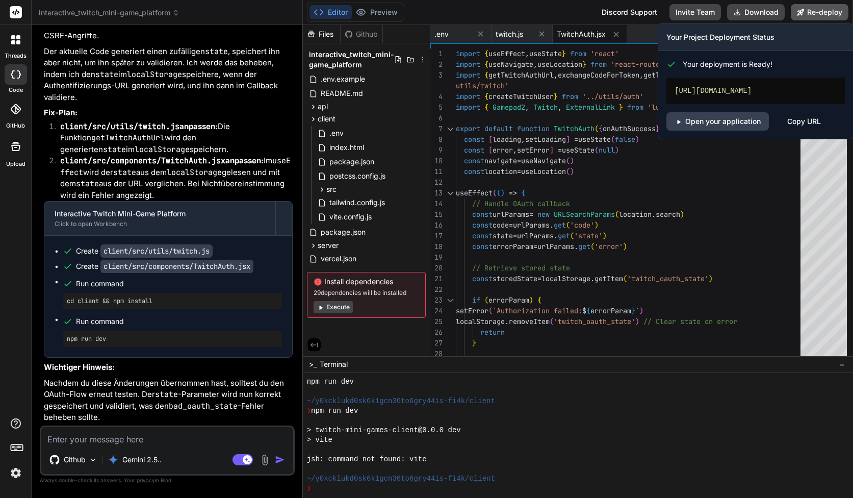
click at [800, 15] on icon at bounding box center [800, 12] width 7 height 7
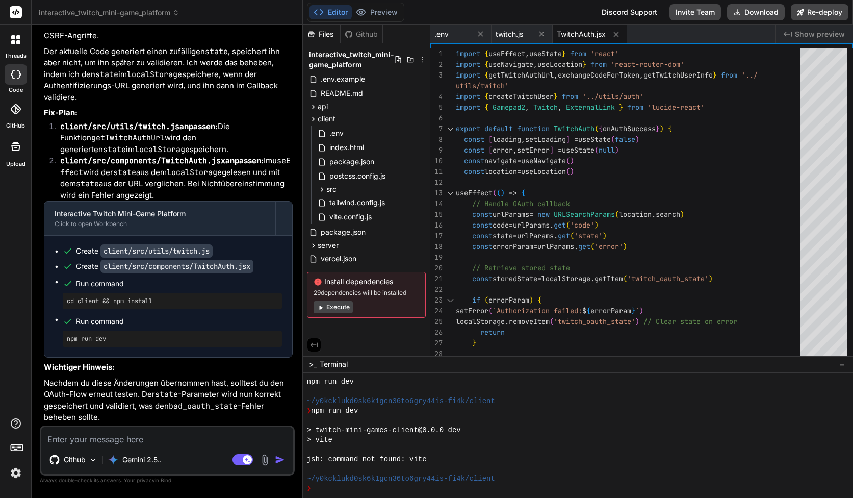
click at [202, 436] on textarea at bounding box center [167, 436] width 252 height 18
click at [195, 433] on textarea at bounding box center [167, 436] width 252 height 18
paste textarea "?error=invalid_request&error_code=bad_oauth_state&error_description=OAuth+callb…"
type textarea "x"
type textarea "?error=invalid_request&error_code=bad_oauth_state&error_description=OAuth+callb…"
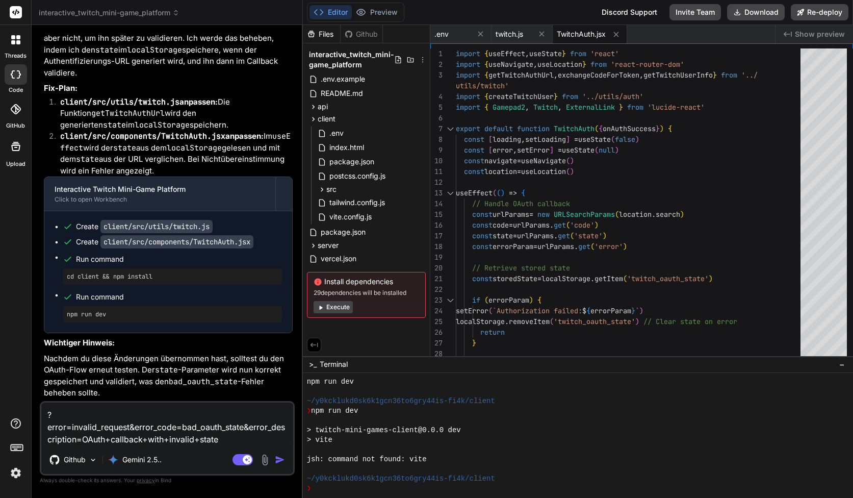
type textarea "x"
type textarea "?error=invalid_request&error_code=bad_oauth_state&error_description=OAuth+callb…"
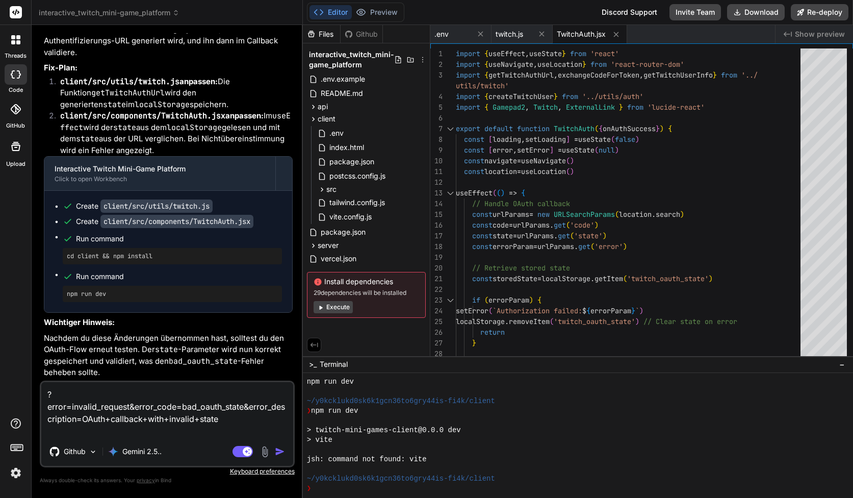
type textarea "x"
type textarea "?error=invalid_request&error_code=bad_oauth_state&error_description=OAuth+callb…"
type textarea "x"
type textarea "?error=invalid_request&error_code=bad_oauth_state&error_description=OAuth+callb…"
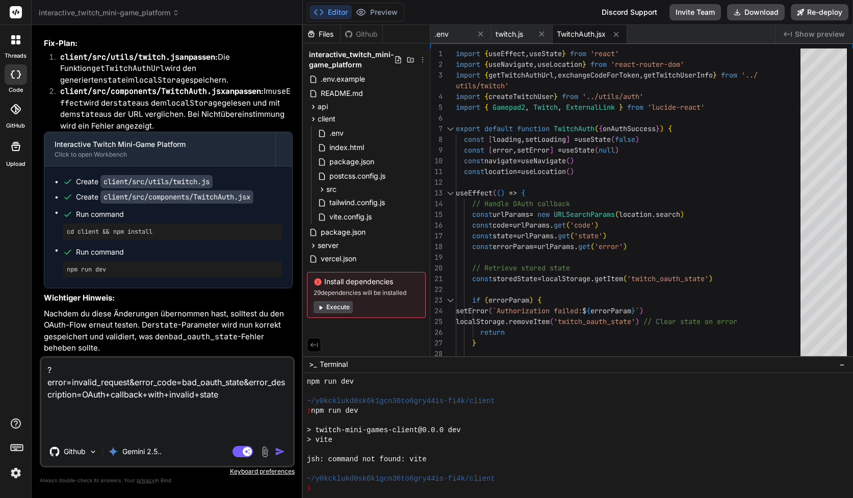
type textarea "x"
type textarea "?error=invalid_request&error_code=bad_oauth_state&error_description=OAuth+callb…"
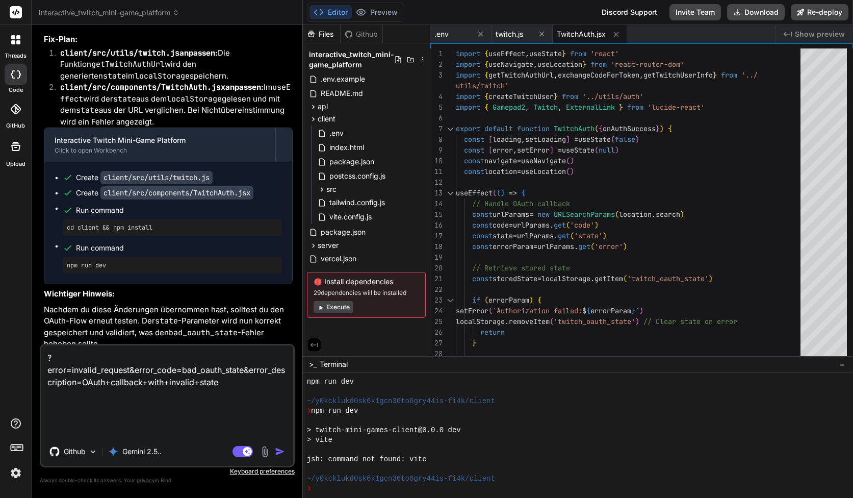
type textarea "x"
type textarea "?error=invalid_request&error_code=bad_oauth_state&error_description=OAuth+callb…"
type textarea "x"
type textarea "?error=invalid_request&error_code=bad_oauth_state&error_description=OAuth+callb…"
type textarea "x"
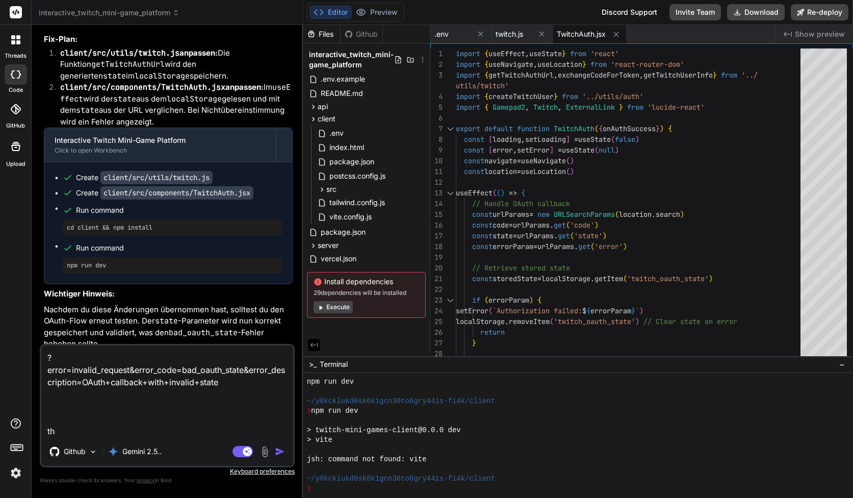
type textarea "?error=invalid_request&error_code=bad_oauth_state&error_description=OAuth+callb…"
type textarea "x"
type textarea "?error=invalid_request&error_code=bad_oauth_state&error_description=OAuth+callb…"
type textarea "x"
type textarea "?error=invalid_request&error_code=bad_oauth_state&error_description=OAuth+callb…"
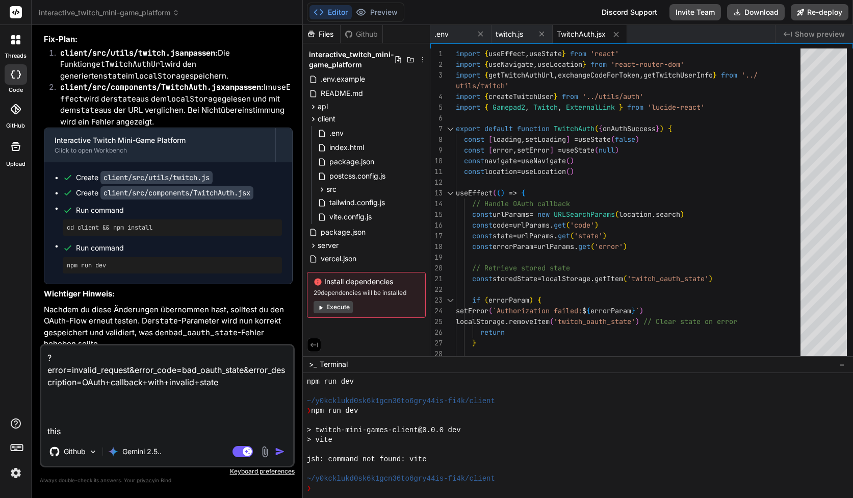
type textarea "x"
type textarea "?error=invalid_request&error_code=bad_oauth_state&error_description=OAuth+callb…"
type textarea "x"
type textarea "?error=invalid_request&error_code=bad_oauth_state&error_description=OAuth+callb…"
type textarea "x"
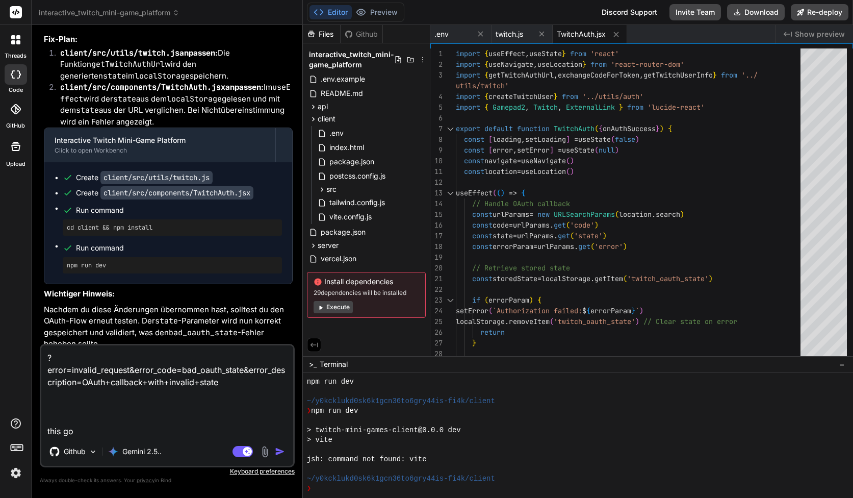
type textarea "?error=invalid_request&error_code=bad_oauth_state&error_description=OAuth+callb…"
type textarea "x"
type textarea "?error=invalid_request&error_code=bad_oauth_state&error_description=OAuth+callb…"
type textarea "x"
type textarea "?error=invalid_request&error_code=bad_oauth_state&error_description=OAuth+callb…"
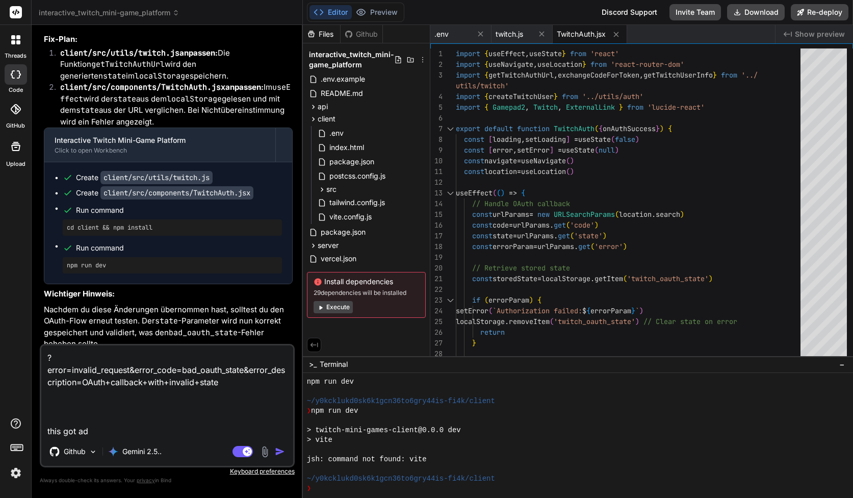
type textarea "x"
type textarea "?error=invalid_request&error_code=bad_oauth_state&error_description=OAuth+callb…"
type textarea "x"
type textarea "?error=invalid_request&error_code=bad_oauth_state&error_description=OAuth+callb…"
type textarea "x"
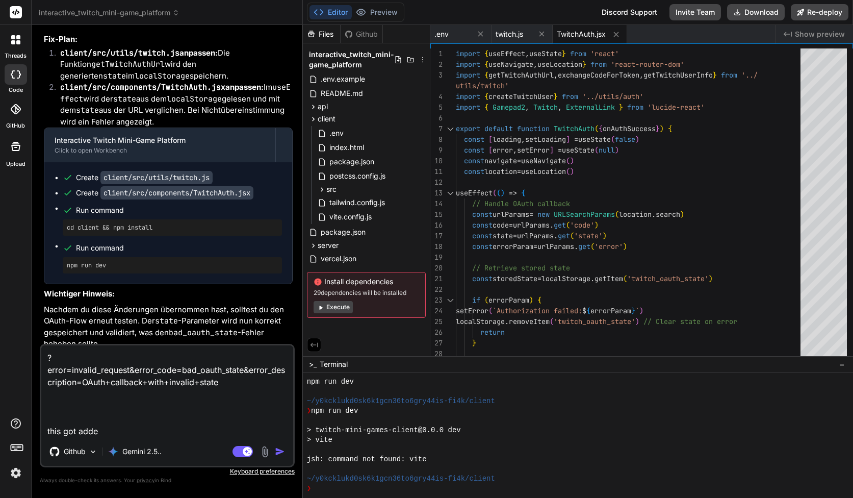
type textarea "?error=invalid_request&error_code=bad_oauth_state&error_description=OAuth+callb…"
type textarea "x"
type textarea "?error=invalid_request&error_code=bad_oauth_state&error_description=OAuth+callb…"
type textarea "x"
type textarea "?error=invalid_request&error_code=bad_oauth_state&error_description=OAuth+callb…"
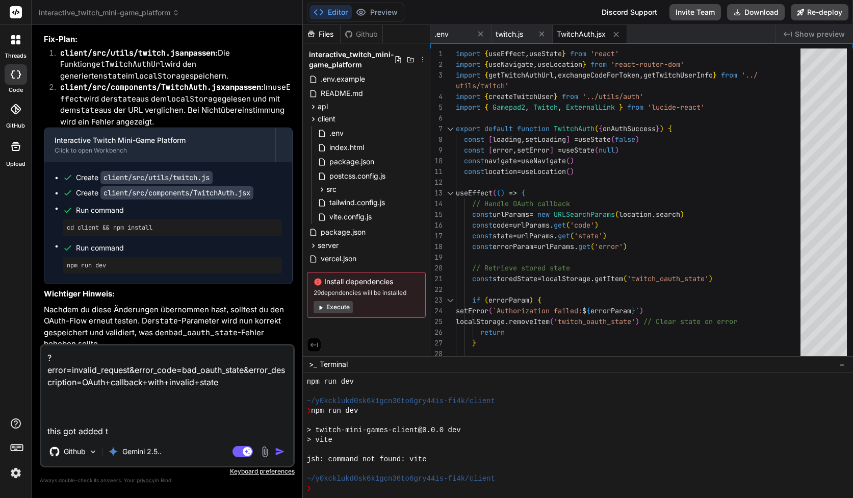
type textarea "x"
type textarea "?error=invalid_request&error_code=bad_oauth_state&error_description=OAuth+callb…"
type textarea "x"
type textarea "?error=invalid_request&error_code=bad_oauth_state&error_description=OAuth+callb…"
type textarea "x"
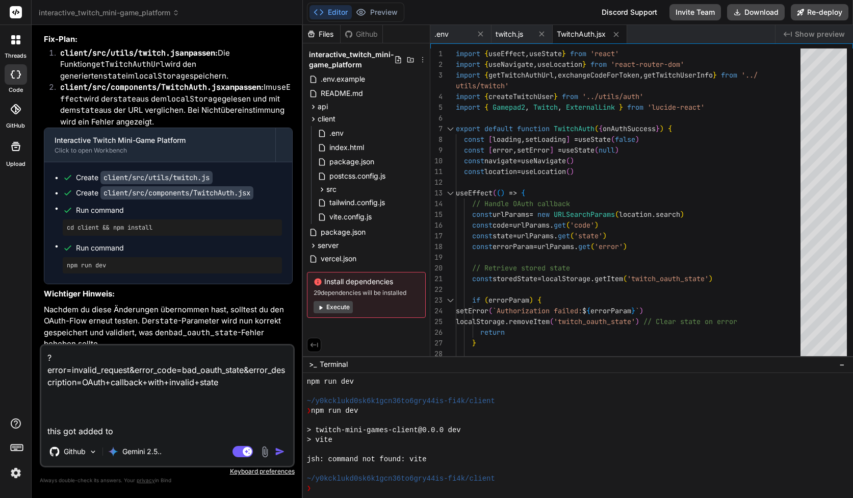
type textarea "?error=invalid_request&error_code=bad_oauth_state&error_description=OAuth+callb…"
type textarea "x"
type textarea "?error=invalid_request&error_code=bad_oauth_state&error_description=OAuth+callb…"
type textarea "x"
type textarea "?error=invalid_request&error_code=bad_oauth_state&error_description=OAuth+callb…"
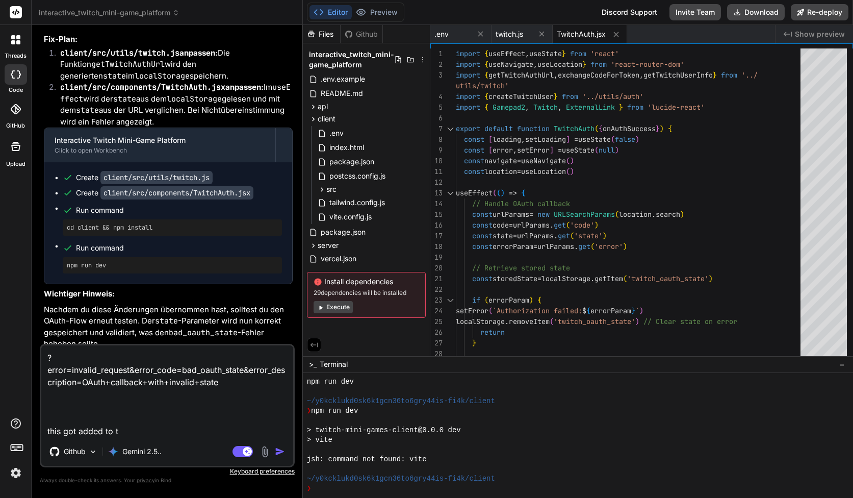
type textarea "x"
type textarea "?error=invalid_request&error_code=bad_oauth_state&error_description=OAuth+callb…"
type textarea "x"
type textarea "?error=invalid_request&error_code=bad_oauth_state&error_description=OAuth+callb…"
type textarea "x"
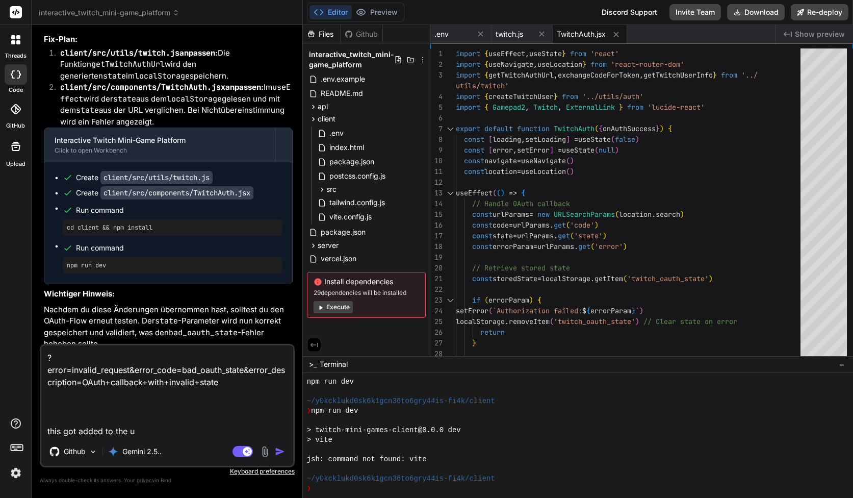
type textarea "?error=invalid_request&error_code=bad_oauth_state&error_description=OAuth+callb…"
type textarea "x"
type textarea "?error=invalid_request&error_code=bad_oauth_state&error_description=OAuth+callb…"
type textarea "x"
type textarea "?error=invalid_request&error_code=bad_oauth_state&error_description=OAuth+callb…"
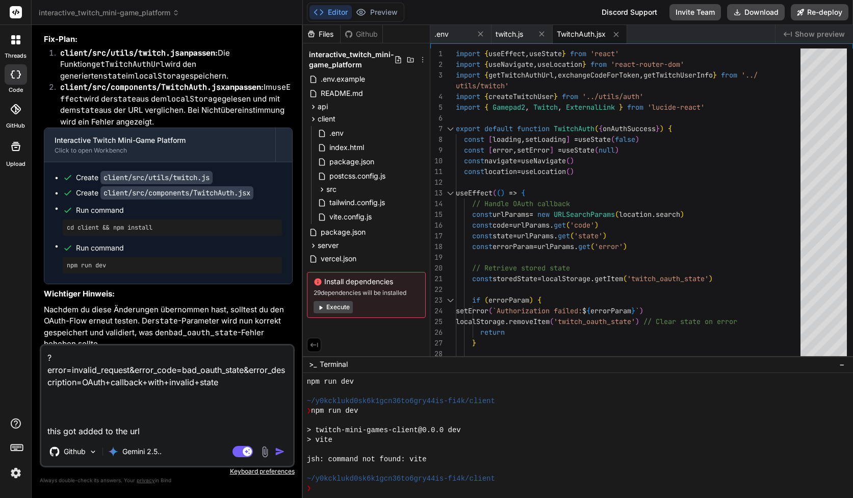
type textarea "x"
type textarea "?error=invalid_request&error_code=bad_oauth_state&error_description=OAuth+callb…"
type textarea "x"
type textarea "?error=invalid_request&error_code=bad_oauth_state&error_description=OAuth+callb…"
type textarea "x"
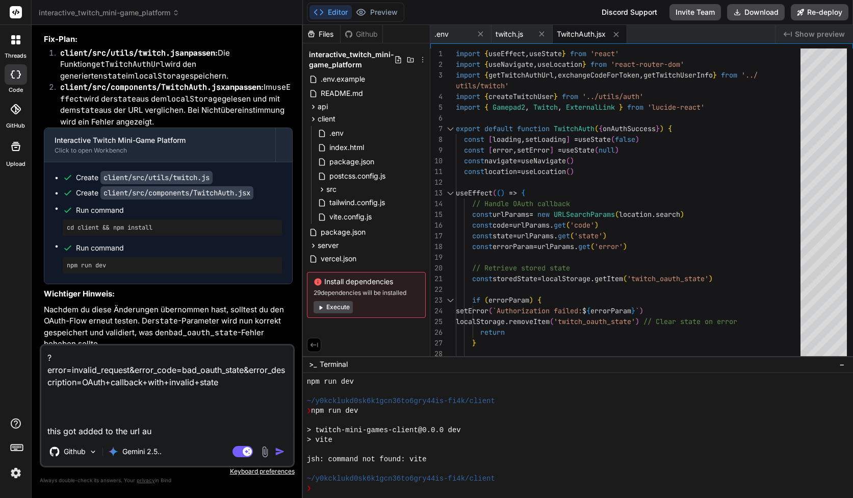
type textarea "?error=invalid_request&error_code=bad_oauth_state&error_description=OAuth+callb…"
type textarea "x"
type textarea "?error=invalid_request&error_code=bad_oauth_state&error_description=OAuth+callb…"
type textarea "x"
type textarea "?error=invalid_request&error_code=bad_oauth_state&error_description=OAuth+callb…"
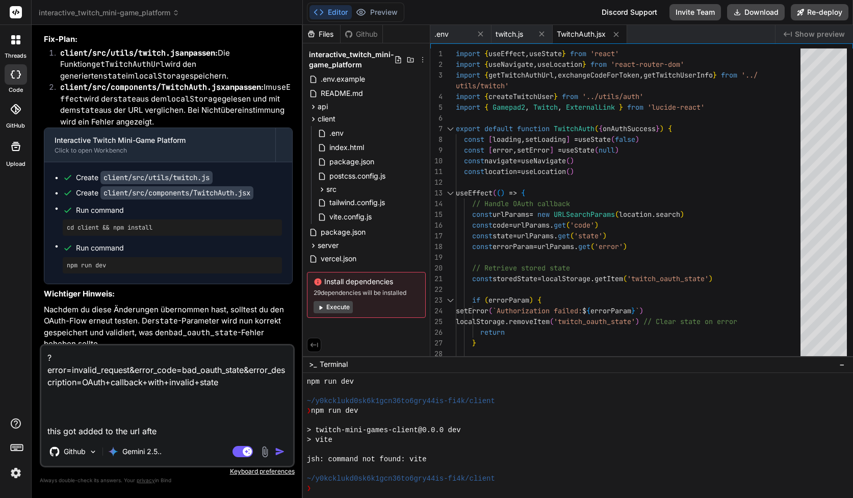
type textarea "x"
type textarea "?error=invalid_request&error_code=bad_oauth_state&error_description=OAuth+callb…"
type textarea "x"
type textarea "?error=invalid_request&error_code=bad_oauth_state&error_description=OAuth+callb…"
type textarea "x"
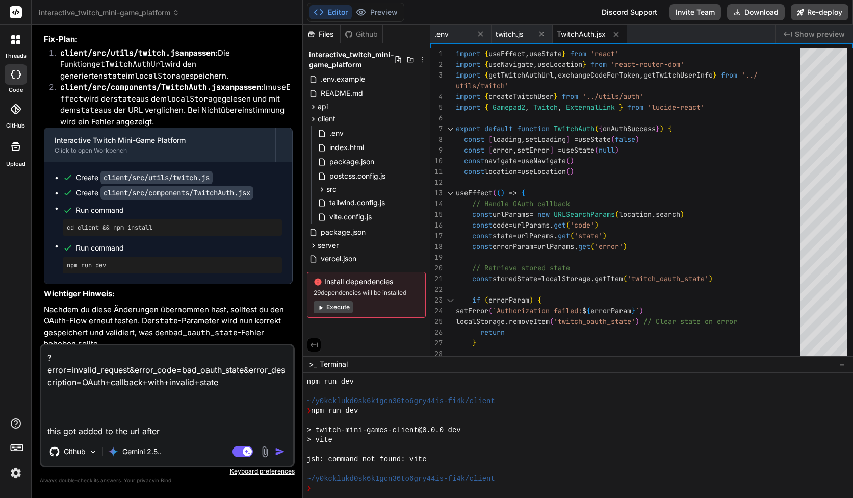
type textarea "?error=invalid_request&error_code=bad_oauth_state&error_description=OAuth+callb…"
type textarea "x"
type textarea "?error=invalid_request&error_code=bad_oauth_state&error_description=OAuth+callb…"
type textarea "x"
type textarea "?error=invalid_request&error_code=bad_oauth_state&error_description=OAuth+callb…"
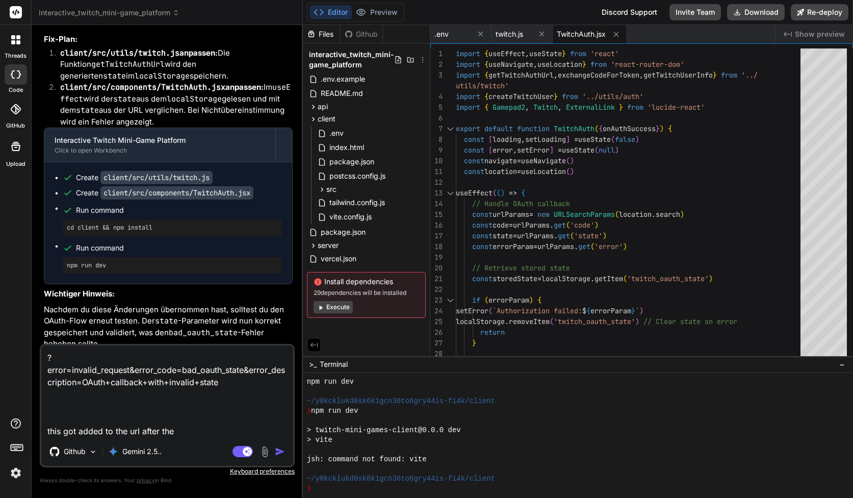
type textarea "x"
type textarea "?error=invalid_request&error_code=bad_oauth_state&error_description=OAuth+callb…"
type textarea "x"
type textarea "?error=invalid_request&error_code=bad_oauth_state&error_description=OAuth+callb…"
type textarea "x"
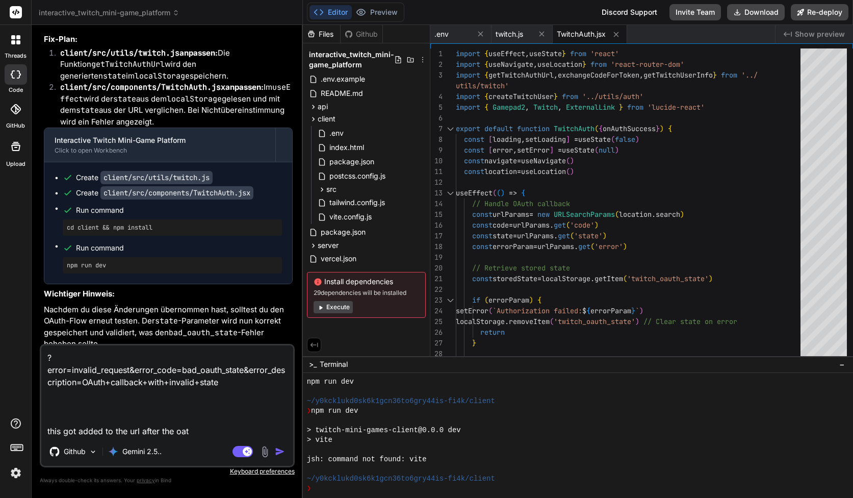
type textarea "?error=invalid_request&error_code=bad_oauth_state&error_description=OAuth+callb…"
type textarea "x"
type textarea "?error=invalid_request&error_code=bad_oauth_state&error_description=OAuth+callb…"
type textarea "x"
type textarea "?error=invalid_request&error_code=bad_oauth_state&error_description=OAuth+callb…"
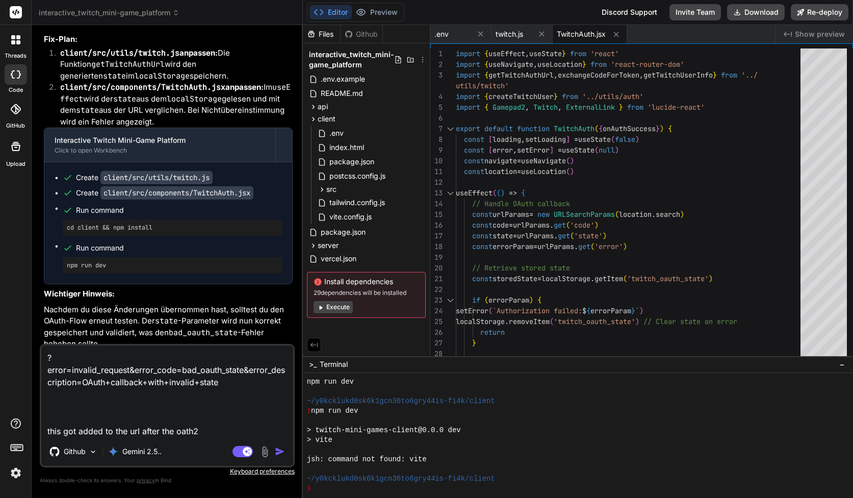
type textarea "x"
type textarea "?error=invalid_request&error_code=bad_oauth_state&error_description=OAuth+callb…"
type textarea "x"
type textarea "?error=invalid_request&error_code=bad_oauth_state&error_description=OAuth+callb…"
type textarea "x"
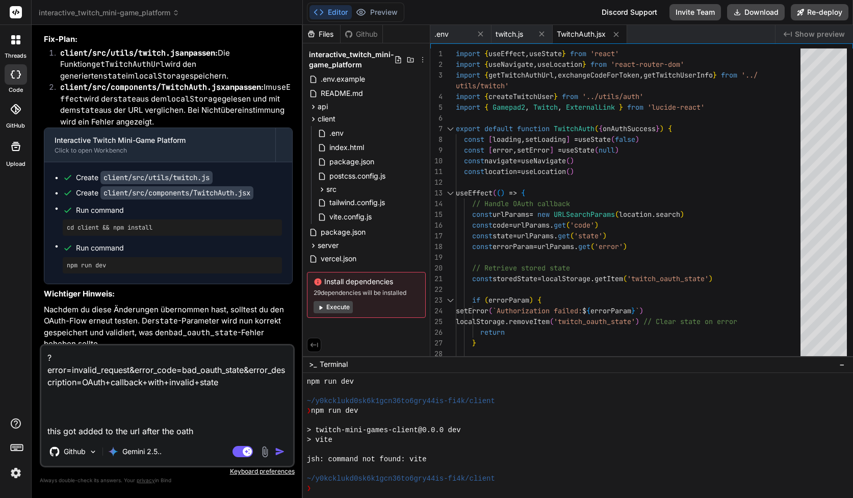
type textarea "?error=invalid_request&error_code=bad_oauth_state&error_description=OAuth+callb…"
type textarea "x"
type textarea "?error=invalid_request&error_code=bad_oauth_state&error_description=OAuth+callb…"
type textarea "x"
type textarea "?error=invalid_request&error_code=bad_oauth_state&error_description=OAuth+callb…"
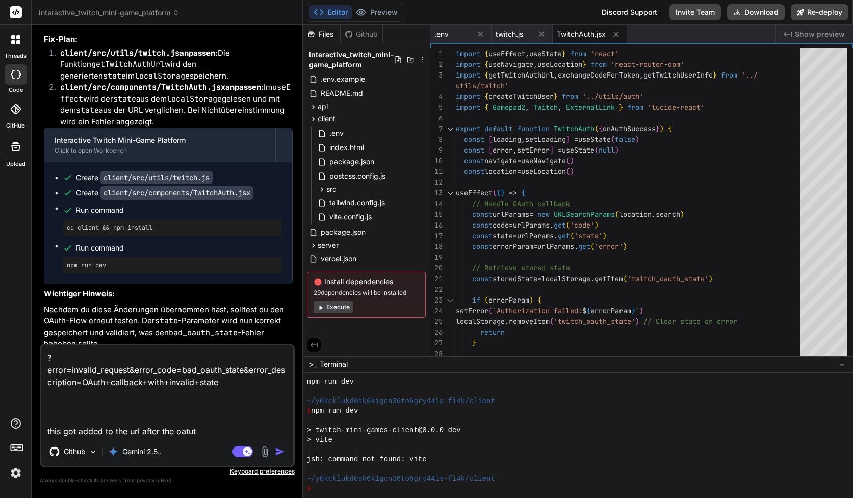
type textarea "x"
type textarea "?error=invalid_request&error_code=bad_oauth_state&error_description=OAuth+callb…"
type textarea "x"
type textarea "?error=invalid_request&error_code=bad_oauth_state&error_description=OAuth+callb…"
type textarea "x"
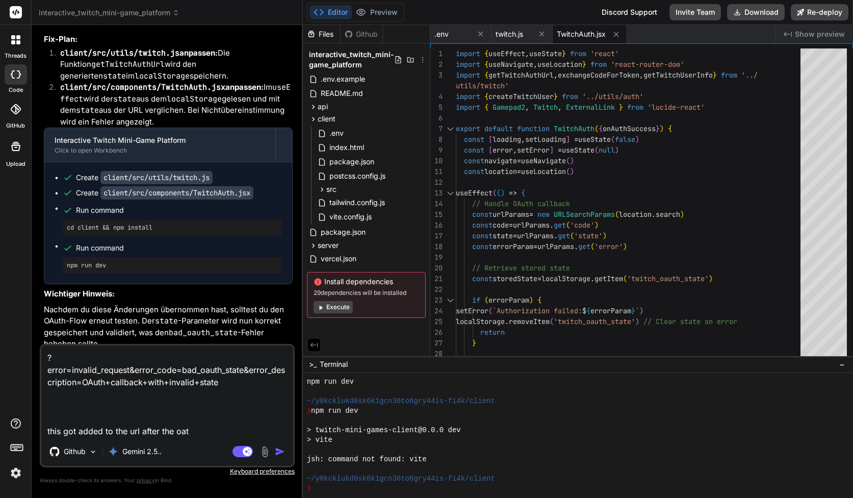
type textarea "?error=invalid_request&error_code=bad_oauth_state&error_description=OAuth+callb…"
type textarea "x"
type textarea "?error=invalid_request&error_code=bad_oauth_state&error_description=OAuth+callb…"
type textarea "x"
type textarea "?error=invalid_request&error_code=bad_oauth_state&error_description=OAuth+callb…"
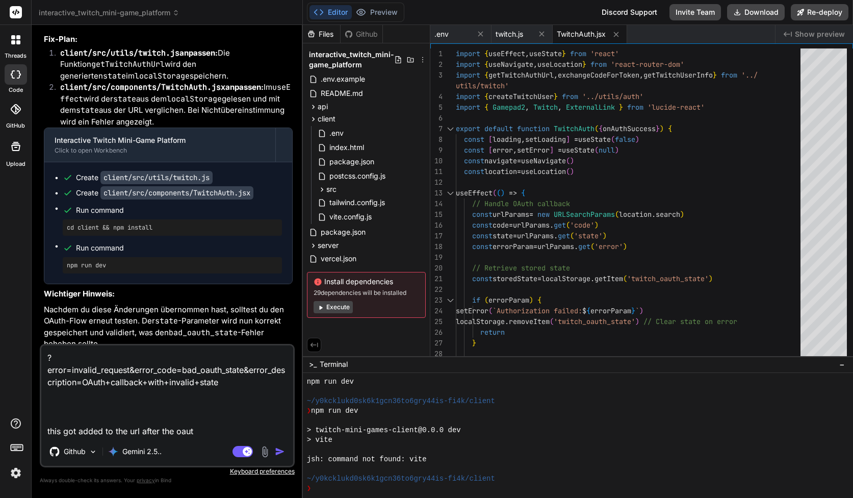
type textarea "x"
type textarea "?error=invalid_request&error_code=bad_oauth_state&error_description=OAuth+callb…"
type textarea "x"
type textarea "?error=invalid_request&error_code=bad_oauth_state&error_description=OAuth+callb…"
type textarea "x"
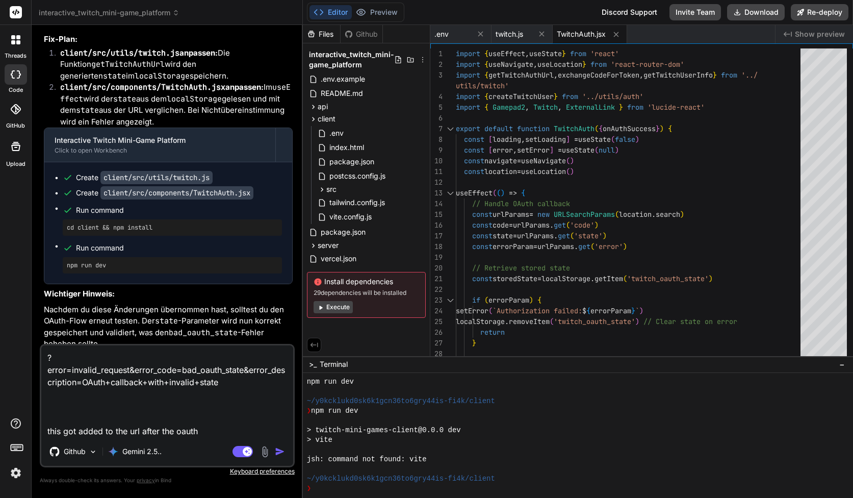
type textarea "?error=invalid_request&error_code=bad_oauth_state&error_description=OAuth+callb…"
type textarea "x"
type textarea "?error=invalid_request&error_code=bad_oauth_state&error_description=OAuth+callb…"
type textarea "x"
type textarea "?error=invalid_request&error_code=bad_oauth_state&error_description=OAuth+callb…"
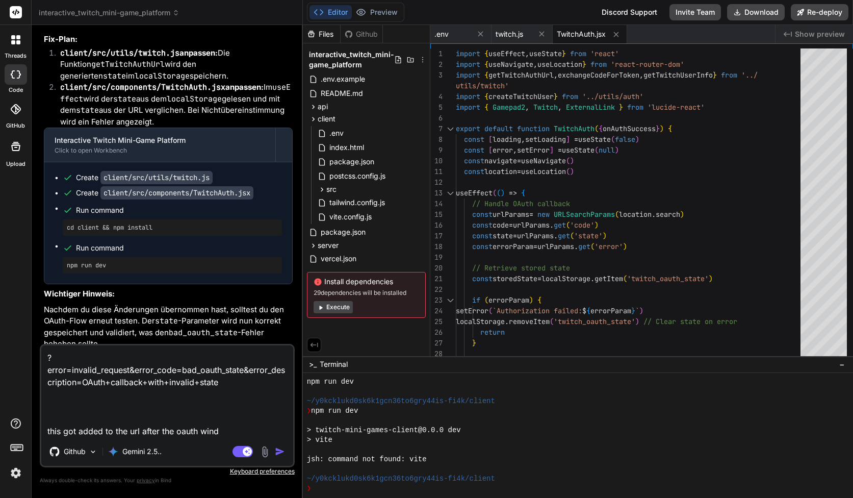
type textarea "x"
type textarea "?error=invalid_request&error_code=bad_oauth_state&error_description=OAuth+callb…"
type textarea "x"
type textarea "?error=invalid_request&error_code=bad_oauth_state&error_description=OAuth+callb…"
type textarea "x"
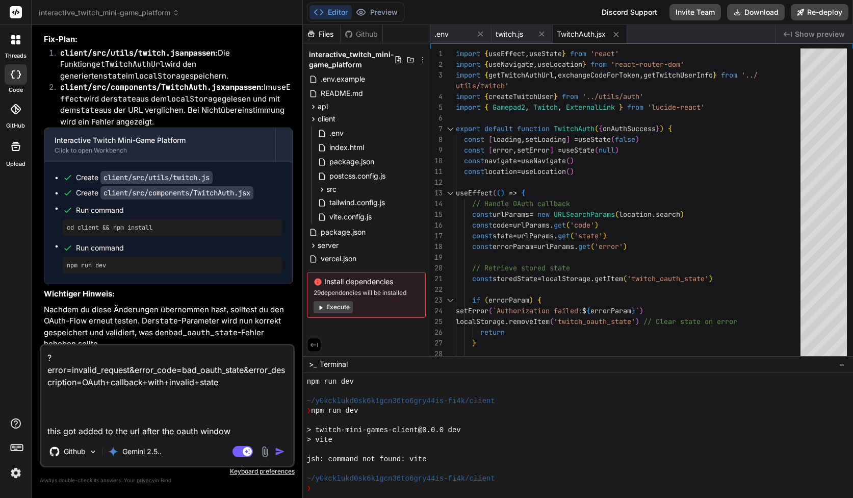
type textarea "?error=invalid_request&error_code=bad_oauth_state&error_description=OAuth+callb…"
type textarea "x"
type textarea "?error=invalid_request&error_code=bad_oauth_state&error_description=OAuth+callb…"
type textarea "x"
type textarea "?error=invalid_request&error_code=bad_oauth_state&error_description=OAuth+callb…"
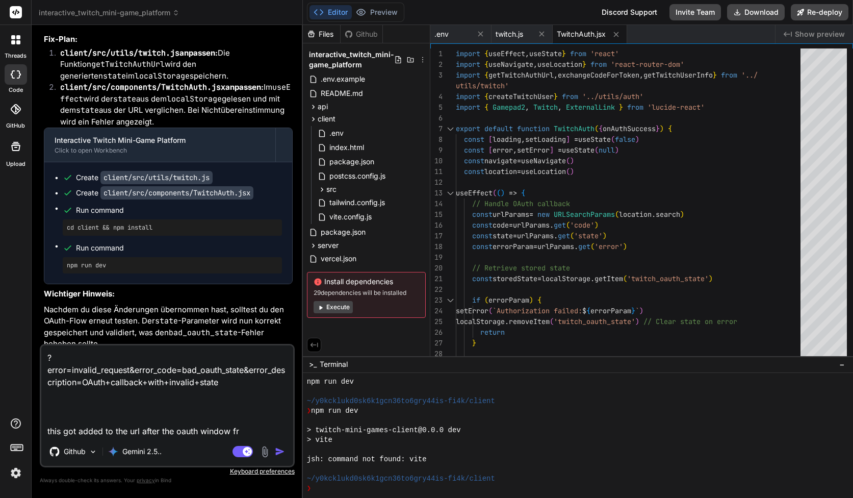
type textarea "x"
type textarea "?error=invalid_request&error_code=bad_oauth_state&error_description=OAuth+callb…"
type textarea "x"
type textarea "?error=invalid_request&error_code=bad_oauth_state&error_description=OAuth+callb…"
type textarea "x"
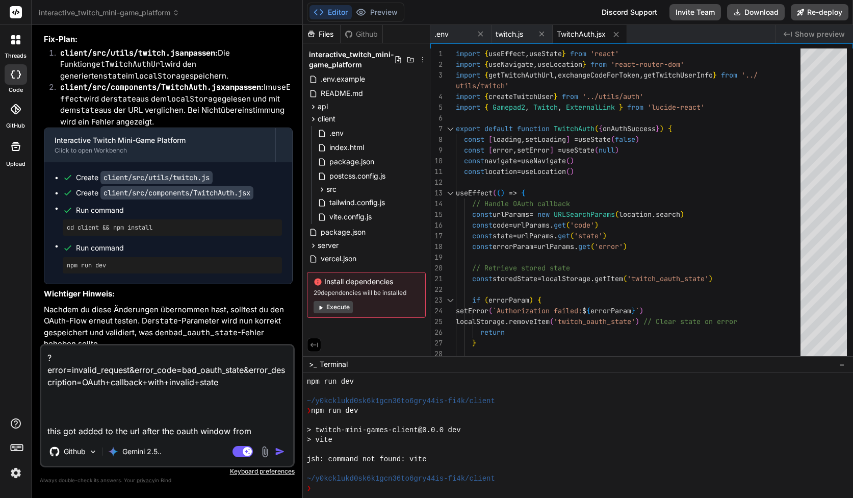
type textarea "?error=invalid_request&error_code=bad_oauth_state&error_description=OAuth+callb…"
type textarea "x"
type textarea "?error=invalid_request&error_code=bad_oauth_state&error_description=OAuth+callb…"
type textarea "x"
type textarea "?error=invalid_request&error_code=bad_oauth_state&error_description=OAuth+callb…"
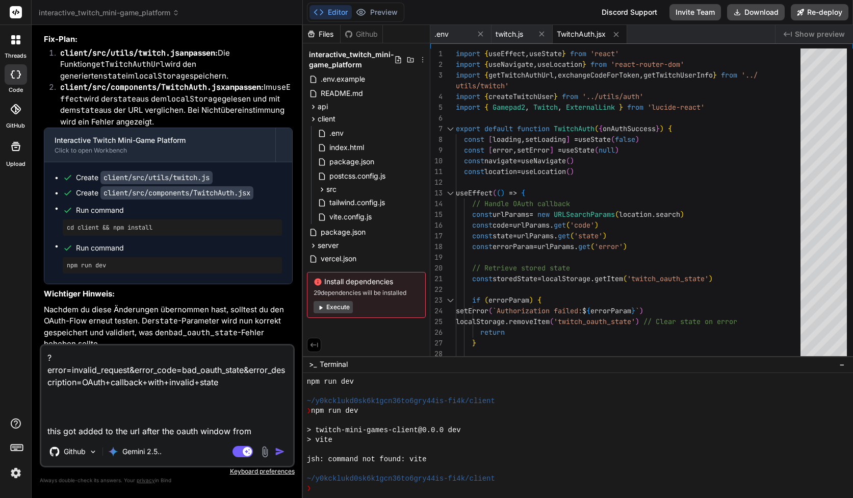
type textarea "x"
type textarea "?error=invalid_request&error_code=bad_oauth_state&error_description=OAuth+callb…"
type textarea "x"
type textarea "?error=invalid_request&error_code=bad_oauth_state&error_description=OAuth+callb…"
type textarea "x"
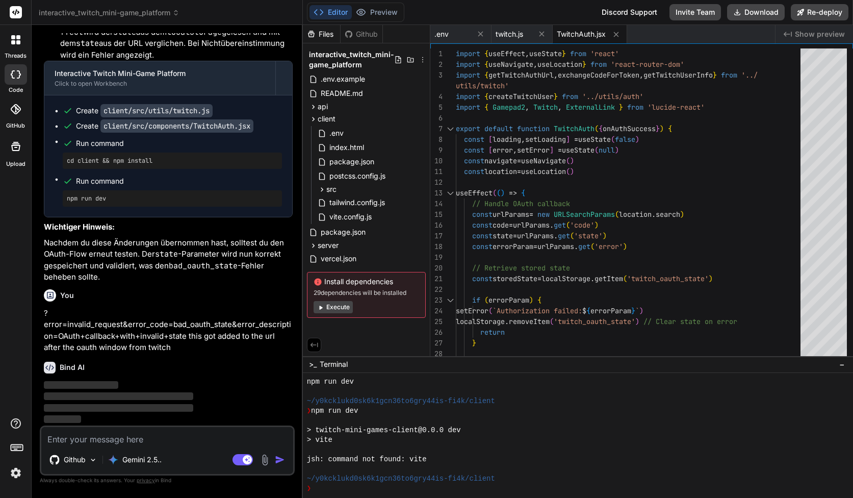
scroll to position [3853, 0]
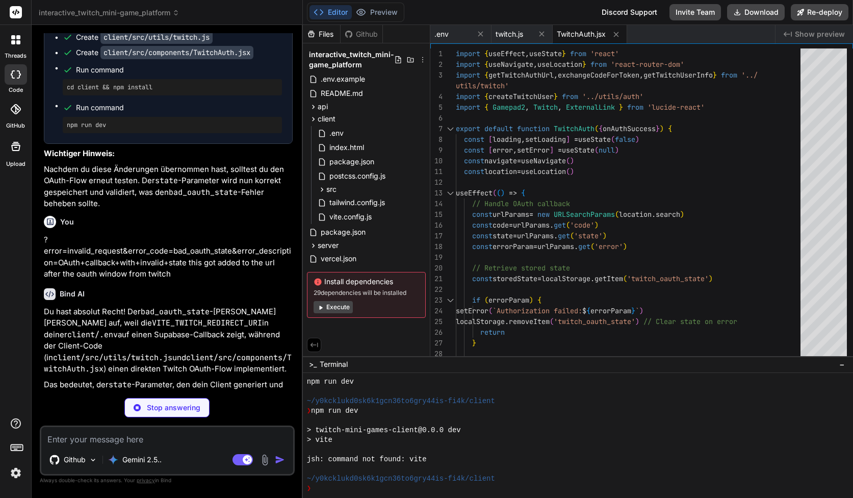
type textarea "x"
type textarea "} catch (error) { console.error('Error refreshing token:', error) throw error }…"
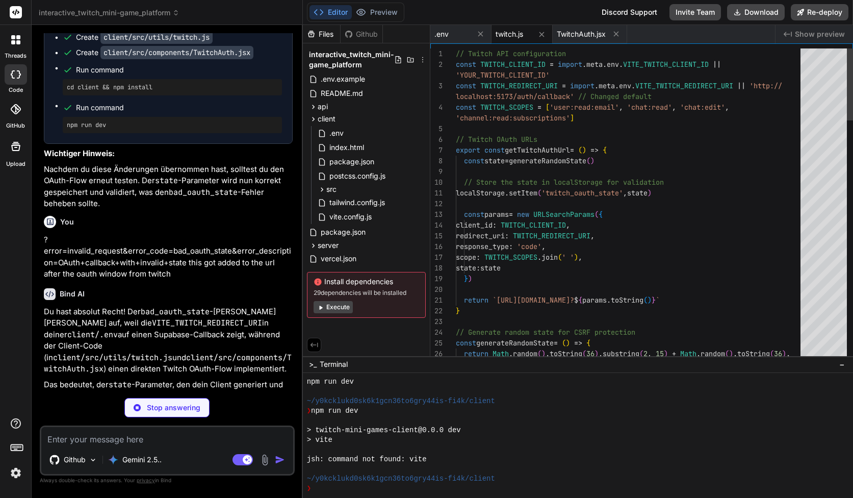
scroll to position [54, 0]
type textarea "x"
type textarea "VITE_SUPABASE_URL=https://hjjntjydwwfhstchwfkz.supabase.co VITE_SUPABASE_ANON_K…"
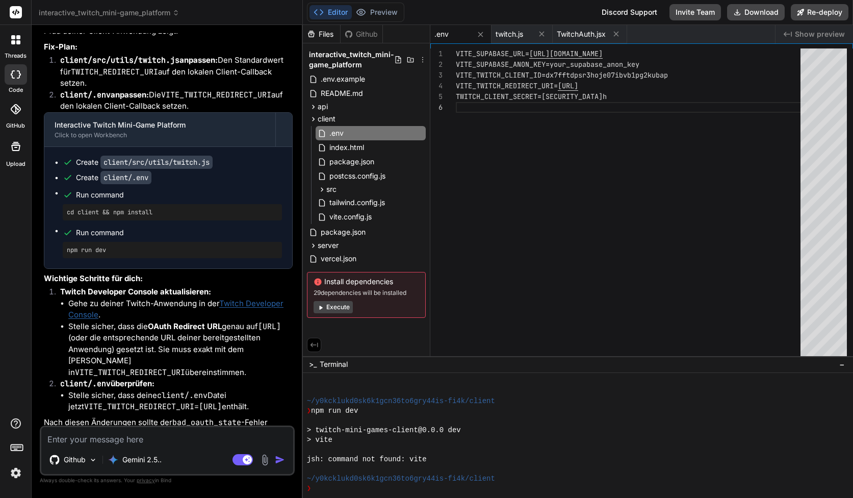
scroll to position [4392, 0]
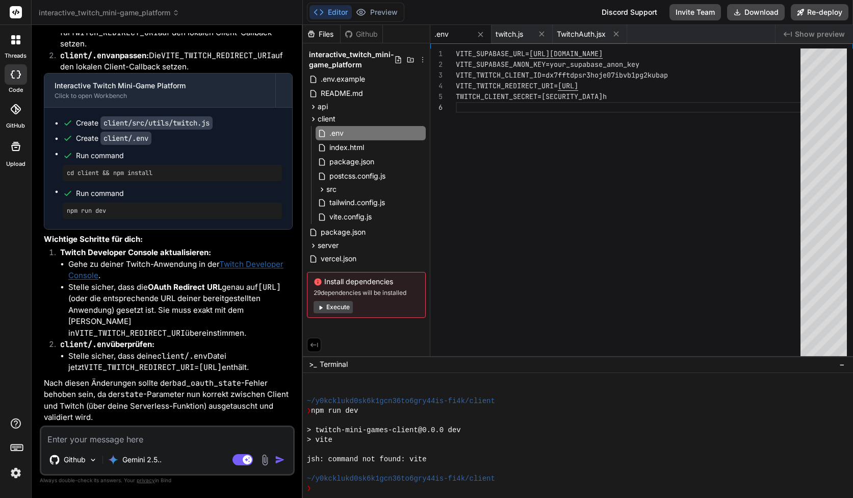
click at [147, 429] on textarea at bounding box center [167, 436] width 252 height 18
type textarea "x"
type textarea "W"
type textarea "x"
type textarea "Wi"
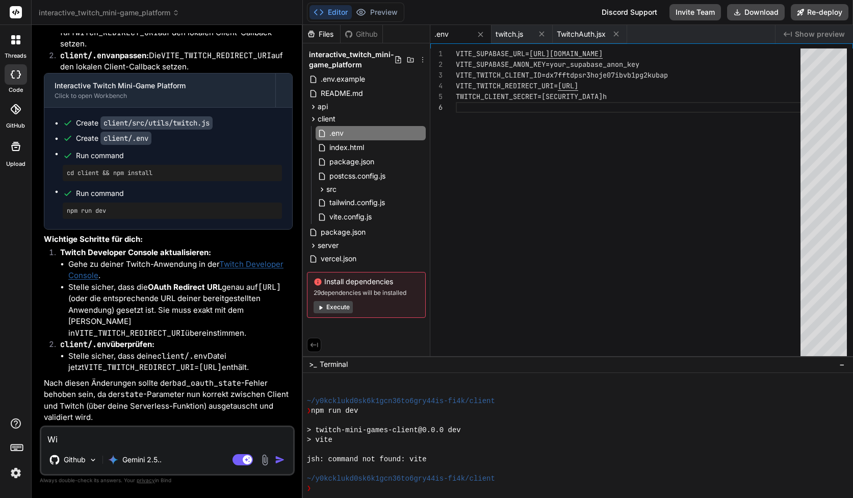
type textarea "x"
type textarea "Wir"
type textarea "x"
type textarea "Wir"
type textarea "x"
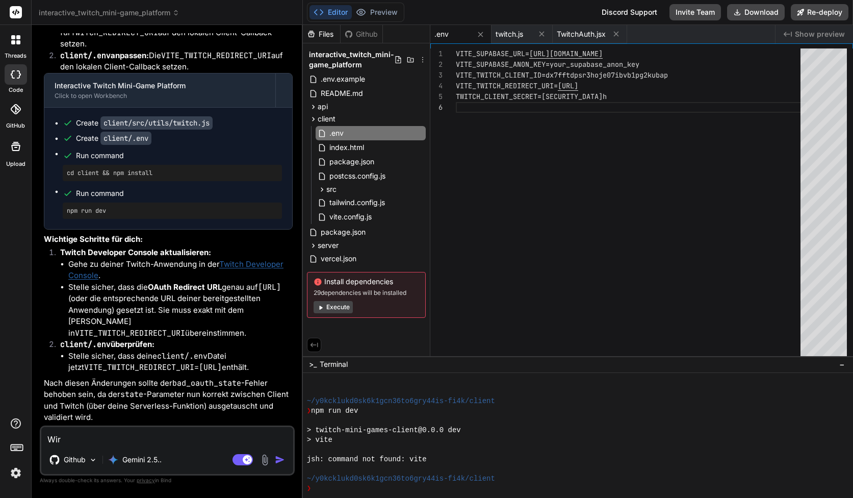
type textarea "Wir n"
type textarea "x"
type textarea "Wir nu"
type textarea "x"
type textarea "Wir nut"
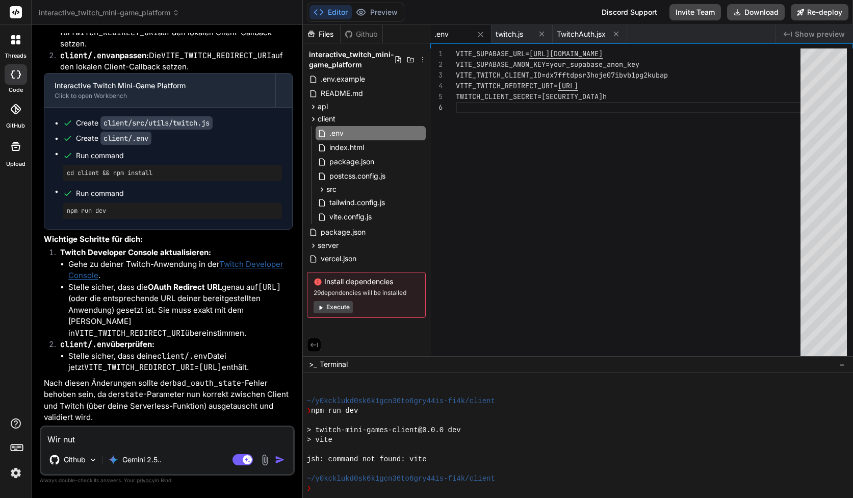
type textarea "x"
type textarea "Wir nutz"
type textarea "x"
type textarea "Wir nutze"
type textarea "x"
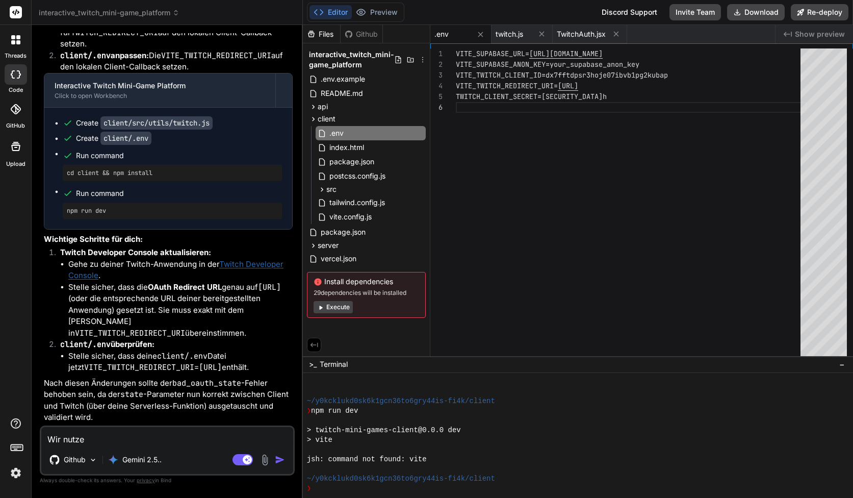
type textarea "Wir nutzen"
type textarea "x"
type textarea "Wir nutzen"
type textarea "x"
type textarea "Wir nutzen d"
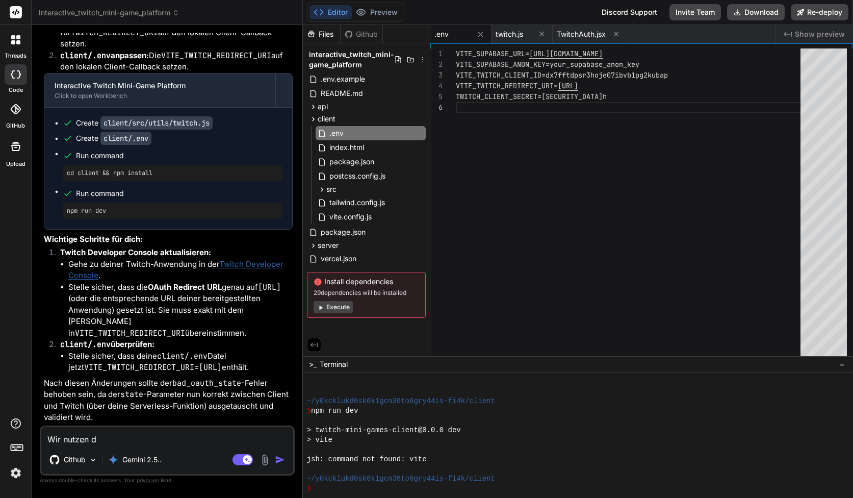
type textarea "x"
type textarea "Wir nutzen do"
type textarea "x"
type textarea "Wir nutzen doc"
type textarea "x"
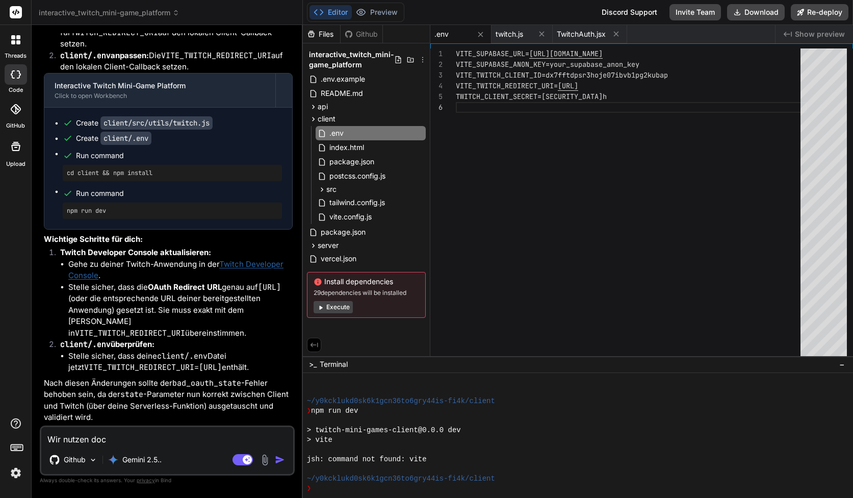
type textarea "Wir nutzen doch"
type textarea "x"
type textarea "Wir nutzen doch"
type textarea "x"
type textarea "Wir nutzen doch a"
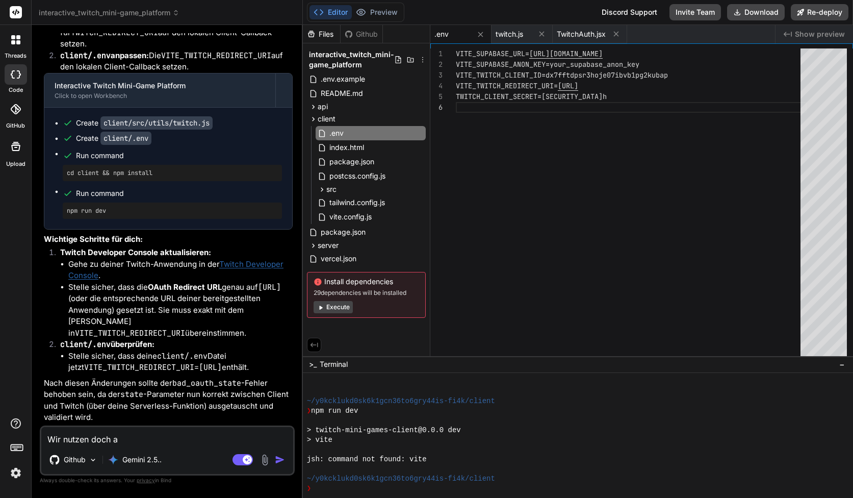
type textarea "x"
type textarea "Wir nutzen doch abe"
type textarea "x"
type textarea "Wir nutzen doch aber"
type textarea "x"
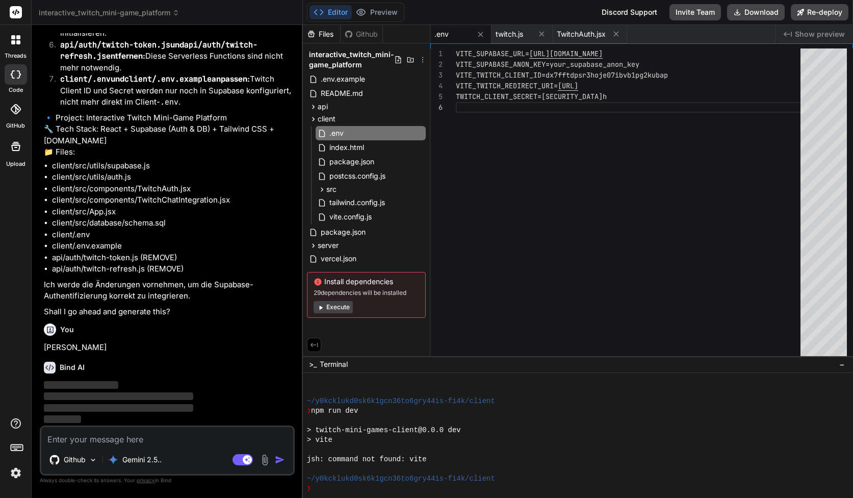
scroll to position [5158, 0]
click at [239, 465] on icon at bounding box center [243, 460] width 20 height 12
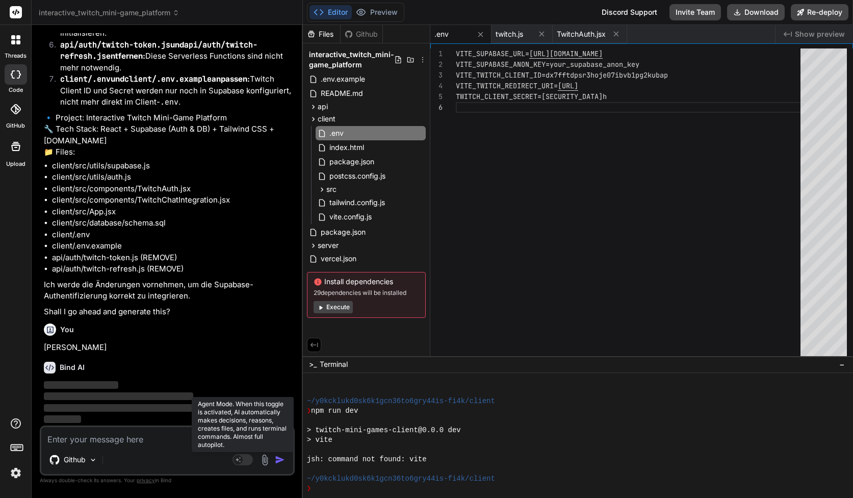
click at [239, 464] on rect at bounding box center [243, 459] width 20 height 11
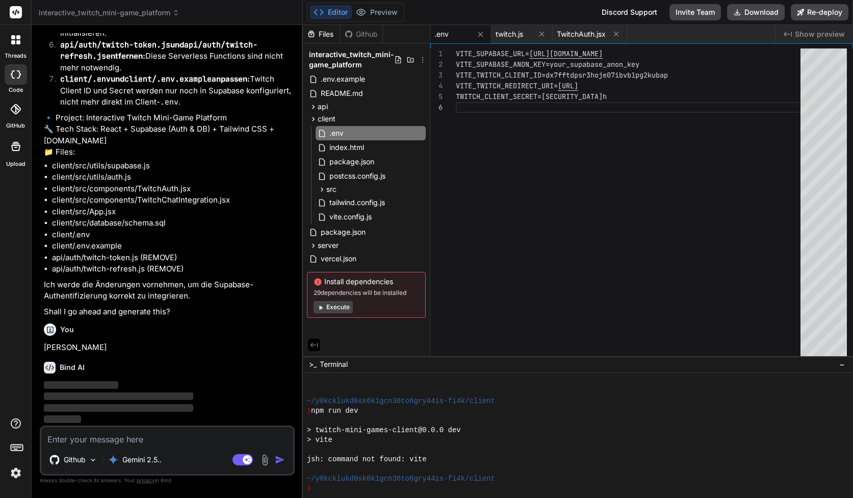
click at [207, 434] on textarea at bounding box center [167, 436] width 252 height 18
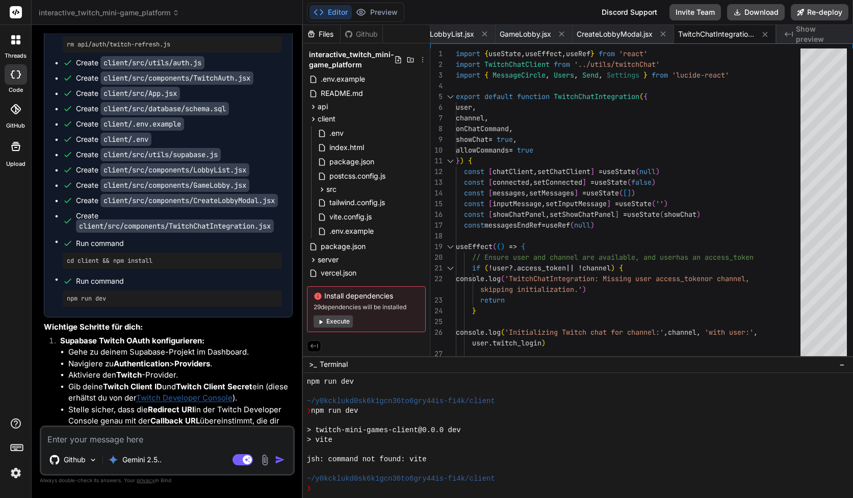
scroll to position [5887, 0]
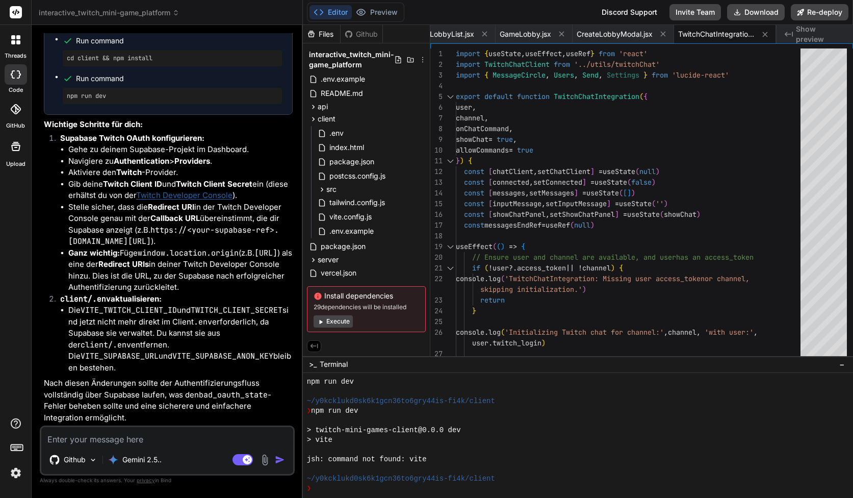
click at [106, 439] on textarea at bounding box center [167, 436] width 252 height 18
click at [172, 361] on code "VITE_SUPABASE_ANON_KEY" at bounding box center [222, 356] width 101 height 10
click at [185, 437] on textarea "Bitte statt socket.io supabase" at bounding box center [167, 436] width 252 height 18
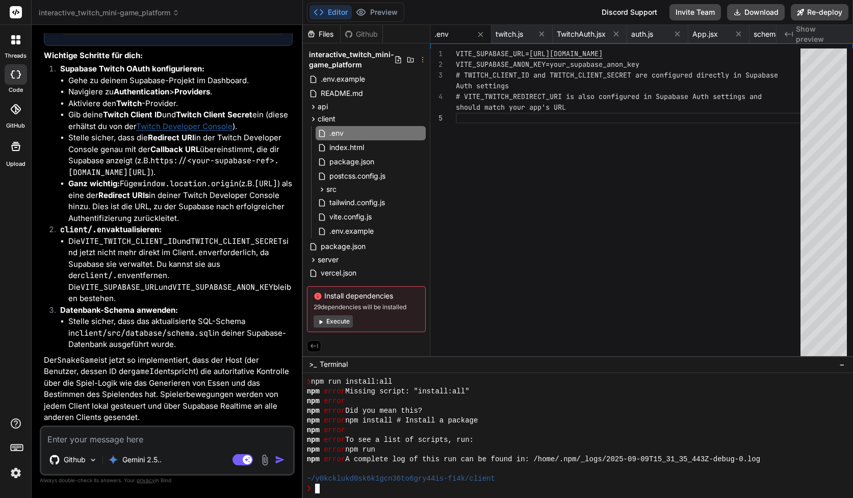
scroll to position [1976, 0]
click at [417, 398] on div "npm error" at bounding box center [573, 401] width 533 height 10
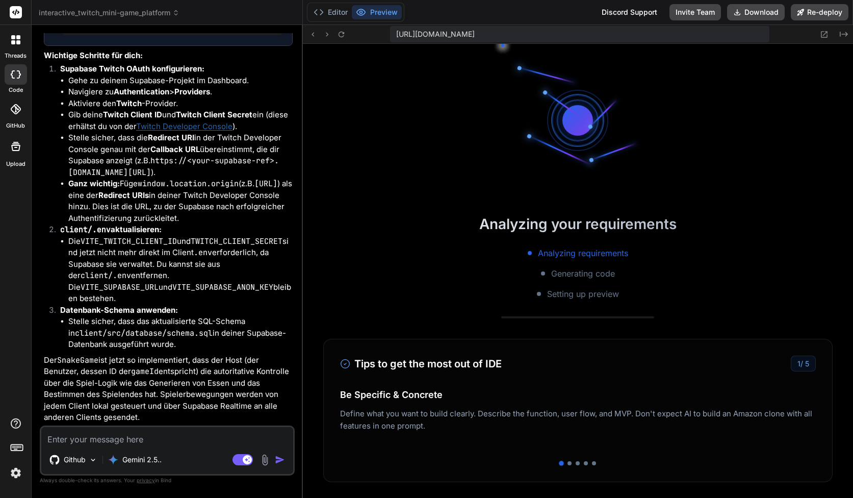
scroll to position [2412, 0]
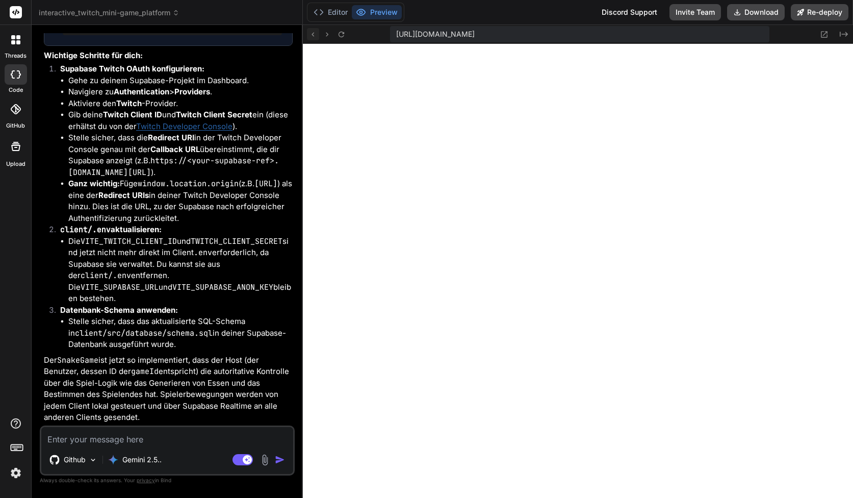
click at [310, 33] on icon at bounding box center [312, 34] width 9 height 9
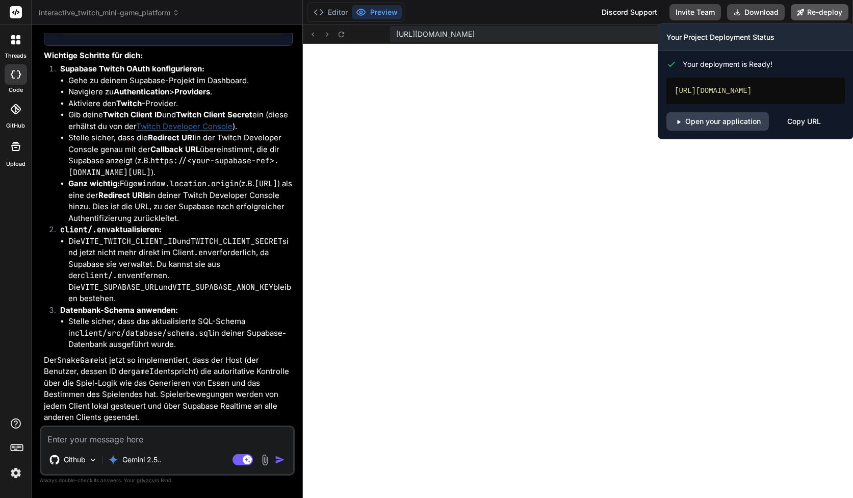
click at [832, 17] on button "Re-deploy" at bounding box center [820, 12] width 58 height 16
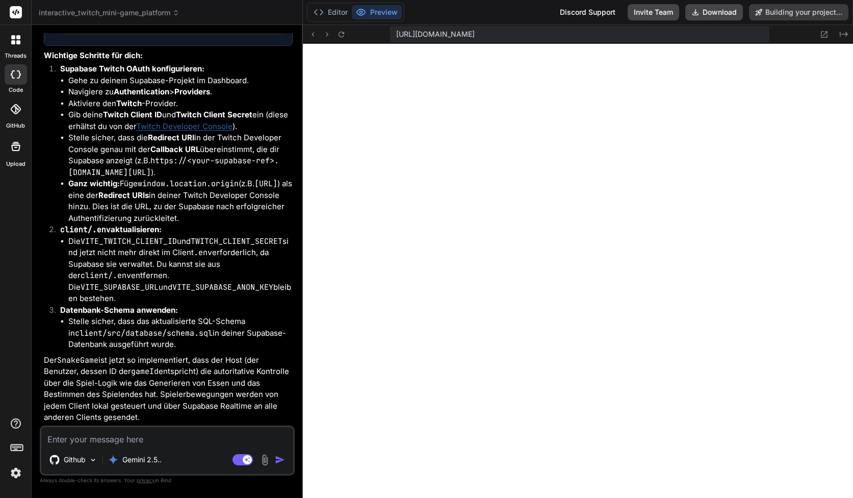
scroll to position [6932, 0]
click at [344, 15] on button "Editor" at bounding box center [331, 12] width 42 height 14
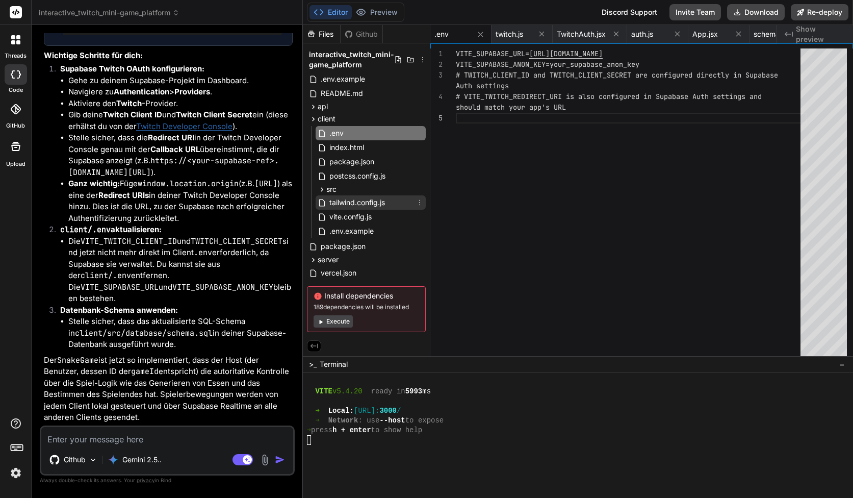
scroll to position [0, 0]
click at [344, 136] on div ".env" at bounding box center [371, 133] width 110 height 14
click at [529, 170] on div "VITE_SUPABASE_URL= https://hjjntjydwwfhstchwfkz.supabase.co VITE_SUPABASE_ANON_…" at bounding box center [631, 204] width 351 height 312
click at [358, 215] on span "vite.config.js" at bounding box center [350, 217] width 44 height 12
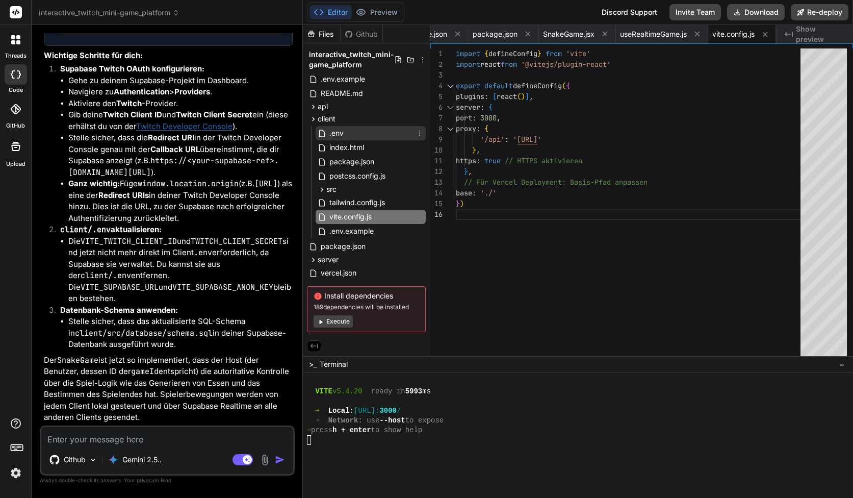
click at [358, 135] on div ".env" at bounding box center [371, 133] width 110 height 14
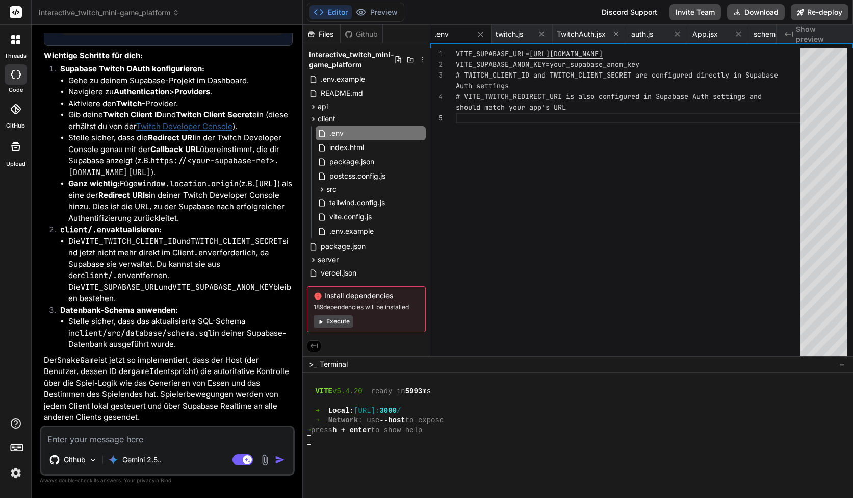
click at [561, 62] on div "VITE_SUPABASE_URL= https://hjjntjydwwfhstchwfkz.supabase.co VITE_SUPABASE_ANON_…" at bounding box center [631, 204] width 351 height 312
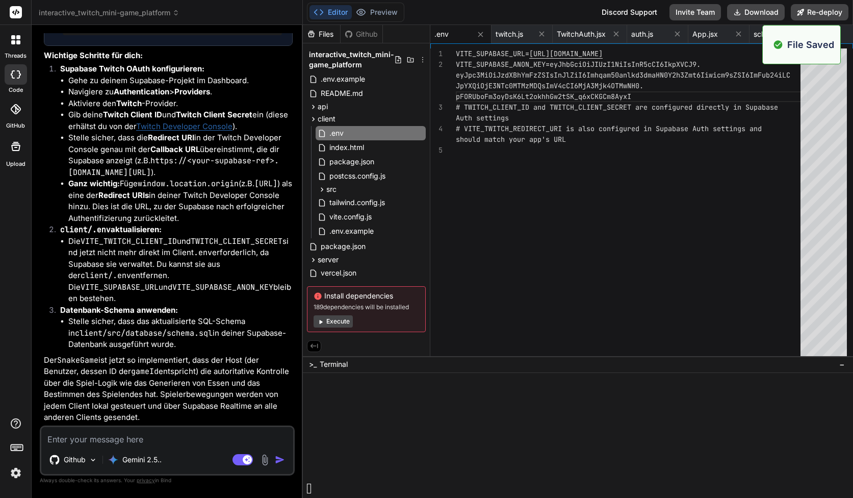
scroll to position [2471, 0]
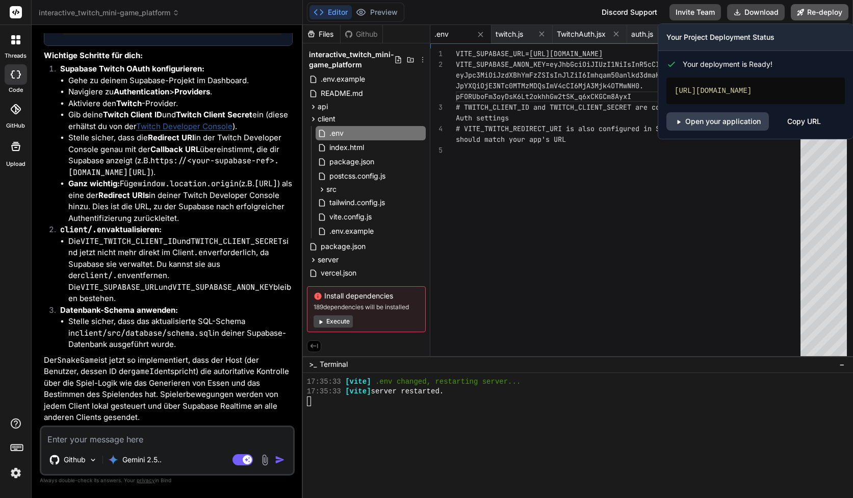
click at [811, 14] on button "Re-deploy" at bounding box center [820, 12] width 58 height 16
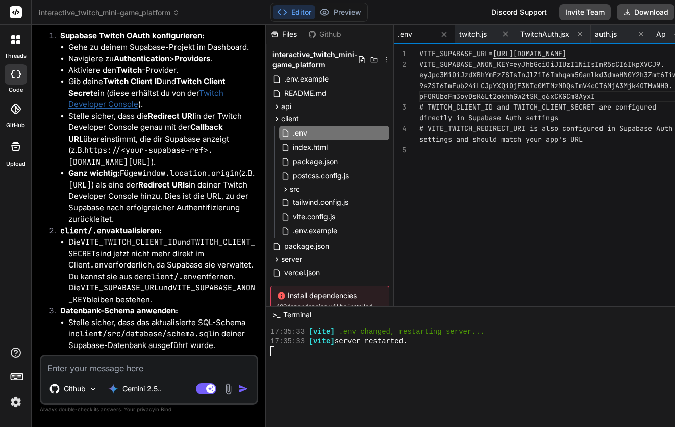
scroll to position [7630, 0]
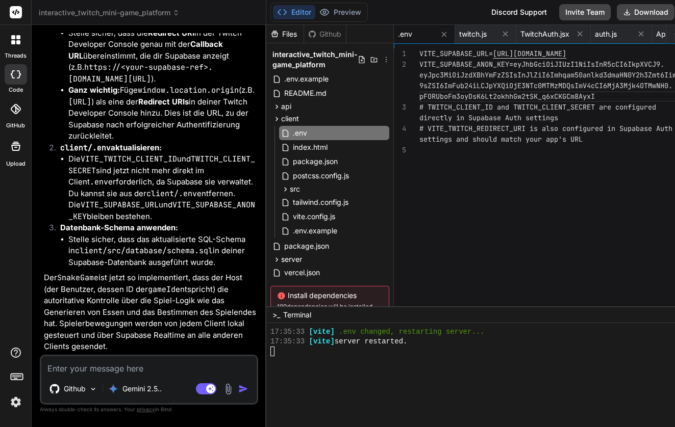
click at [141, 363] on textarea at bounding box center [148, 365] width 215 height 18
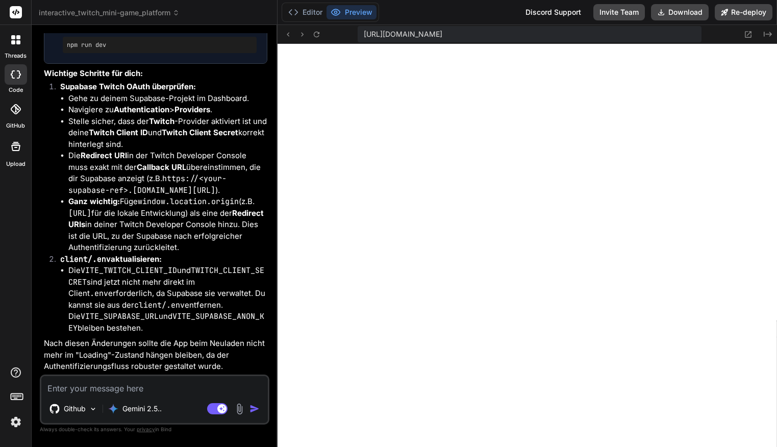
scroll to position [8461, 0]
click at [315, 12] on button "Editor" at bounding box center [305, 12] width 42 height 14
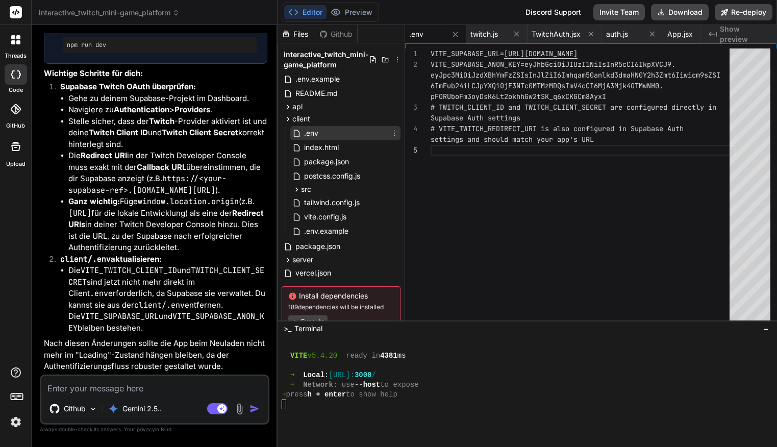
click at [324, 137] on div ".env" at bounding box center [345, 133] width 110 height 14
click at [470, 127] on div "VITE_SUPABASE_URL= https://hjjntjydwwfhstchwfkz.supabase.co VITE_SUPABASE_ANON_…" at bounding box center [582, 204] width 305 height 312
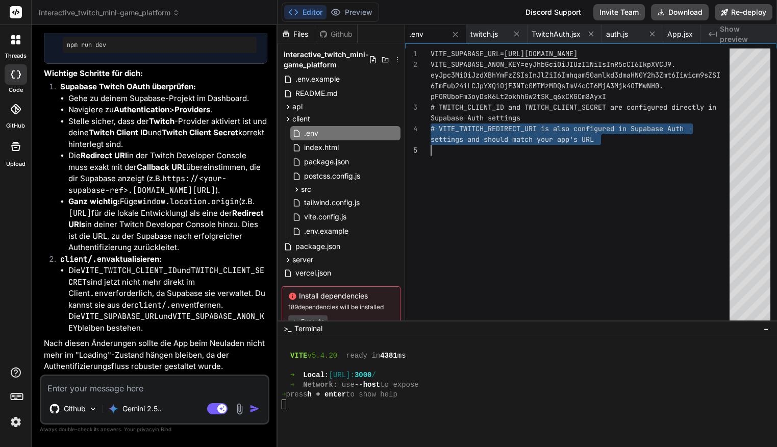
click at [470, 127] on div "VITE_SUPABASE_URL= https://hjjntjydwwfhstchwfkz.supabase.co VITE_SUPABASE_ANON_…" at bounding box center [582, 204] width 305 height 312
click at [586, 153] on div "VITE_SUPABASE_URL= https://hjjntjydwwfhstchwfkz.supabase.co VITE_SUPABASE_ANON_…" at bounding box center [582, 204] width 305 height 312
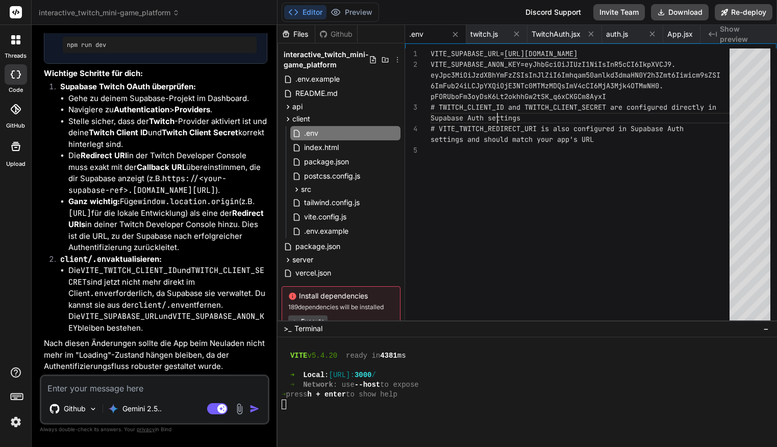
scroll to position [64, 0]
click at [497, 118] on div "VITE_SUPABASE_URL= https://hjjntjydwwfhstchwfkz.supabase.co VITE_SUPABASE_ANON_…" at bounding box center [582, 204] width 305 height 312
click at [345, 7] on button "Preview" at bounding box center [351, 12] width 50 height 14
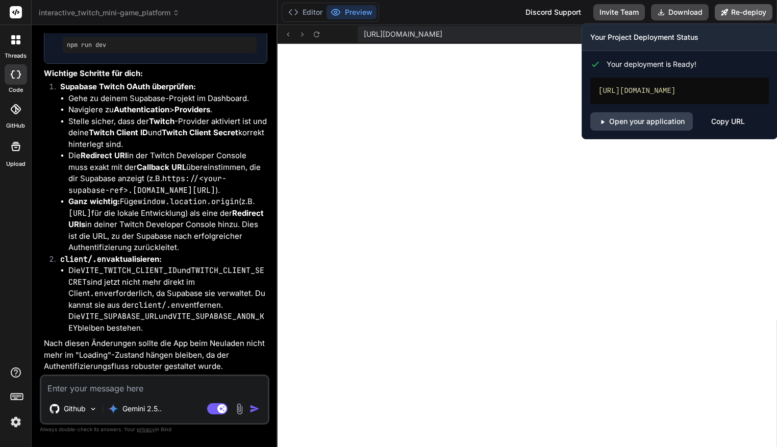
click at [738, 10] on button "Re-deploy" at bounding box center [743, 12] width 58 height 16
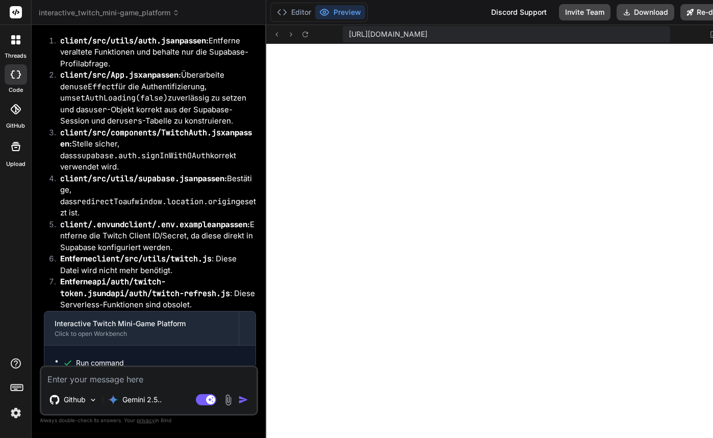
scroll to position [2887, 0]
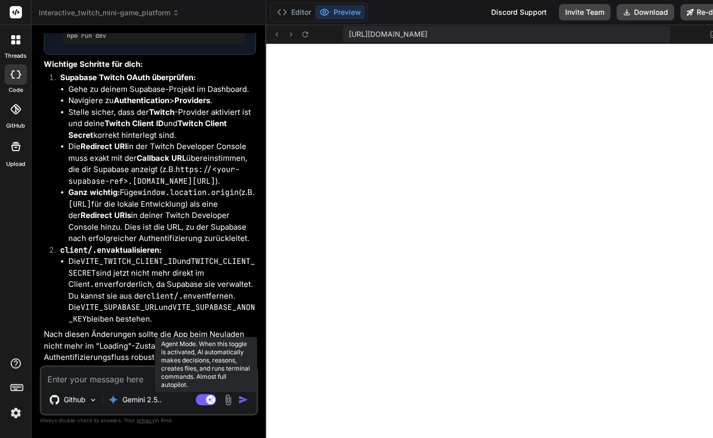
click at [201, 401] on rect at bounding box center [206, 399] width 20 height 11
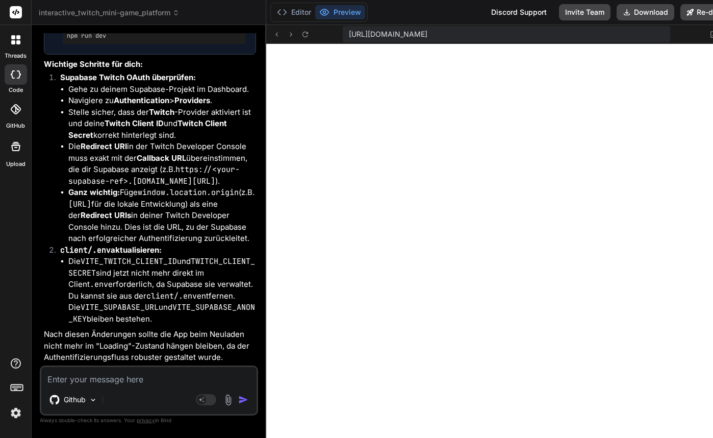
click at [185, 380] on textarea at bounding box center [148, 376] width 215 height 18
paste textarea "Failed to create lobby: insert or update on table "game_lobbies" violates forei…"
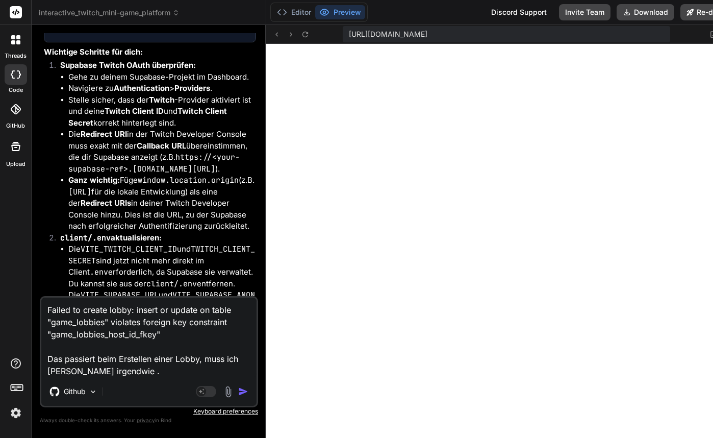
drag, startPoint x: 201, startPoint y: 359, endPoint x: 205, endPoint y: 378, distance: 19.3
click at [205, 378] on div "Failed to create lobby: insert or update on table "game_lobbies" violates forei…" at bounding box center [149, 351] width 218 height 111
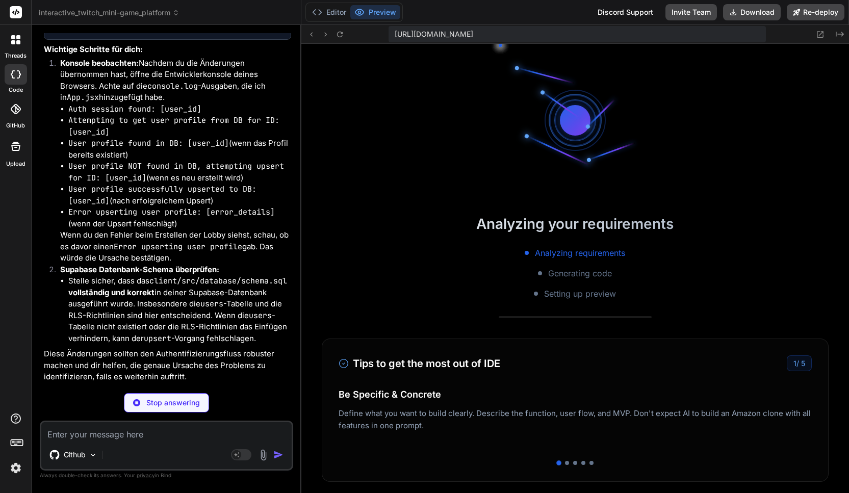
scroll to position [8965, 0]
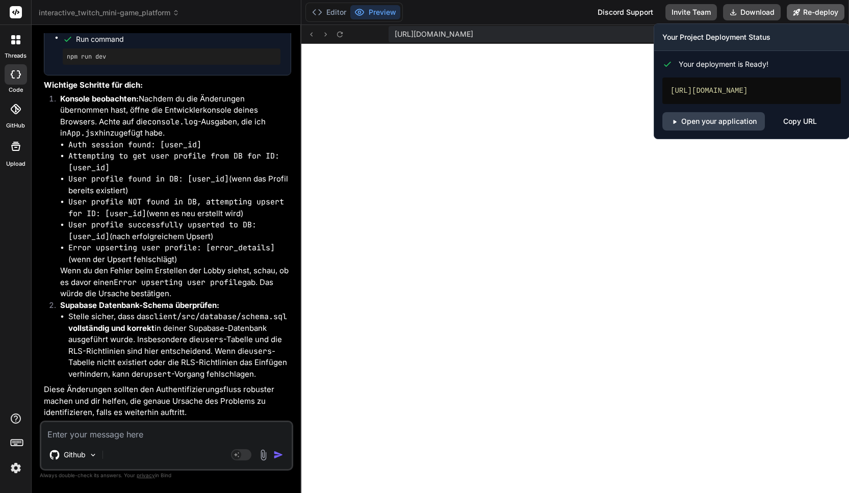
click at [807, 11] on button "Re-deploy" at bounding box center [816, 12] width 58 height 16
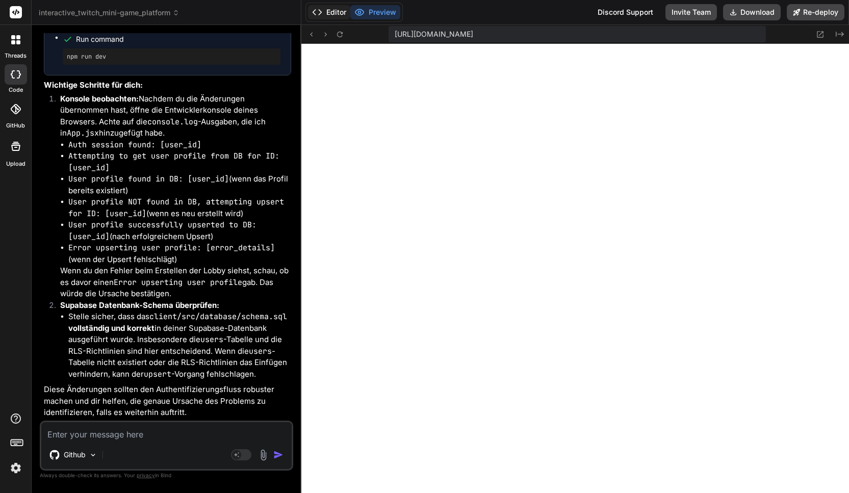
click at [324, 12] on button "Editor" at bounding box center [329, 12] width 42 height 14
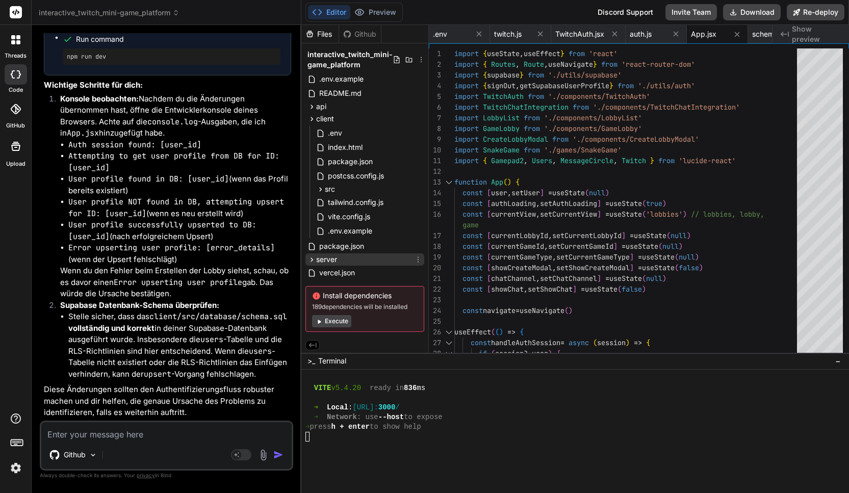
click at [330, 257] on span "server" at bounding box center [326, 259] width 21 height 10
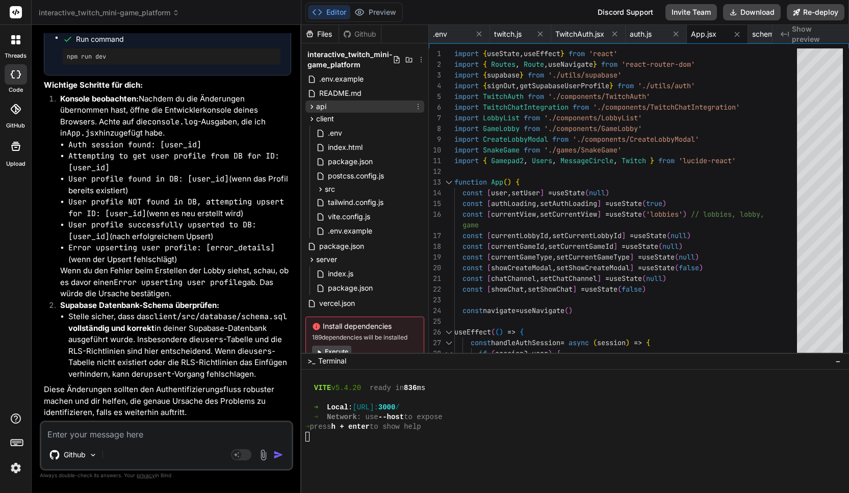
click at [331, 110] on div "api" at bounding box center [364, 106] width 119 height 12
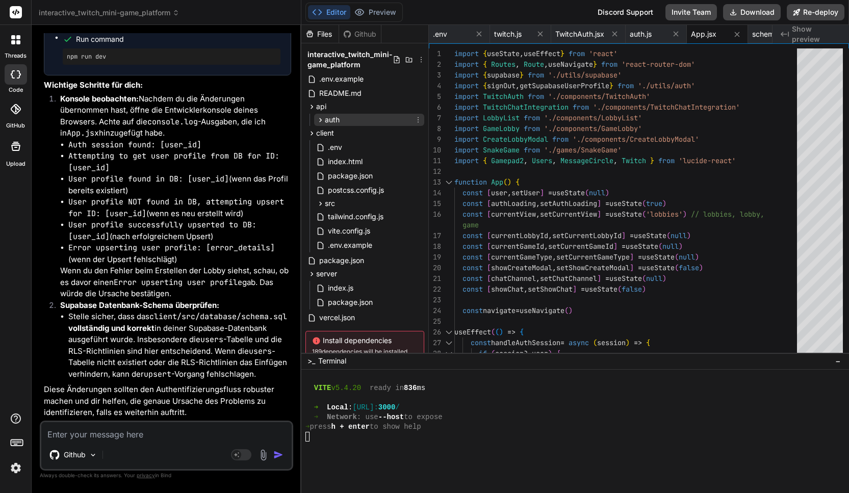
click at [330, 117] on span "auth" at bounding box center [332, 120] width 15 height 10
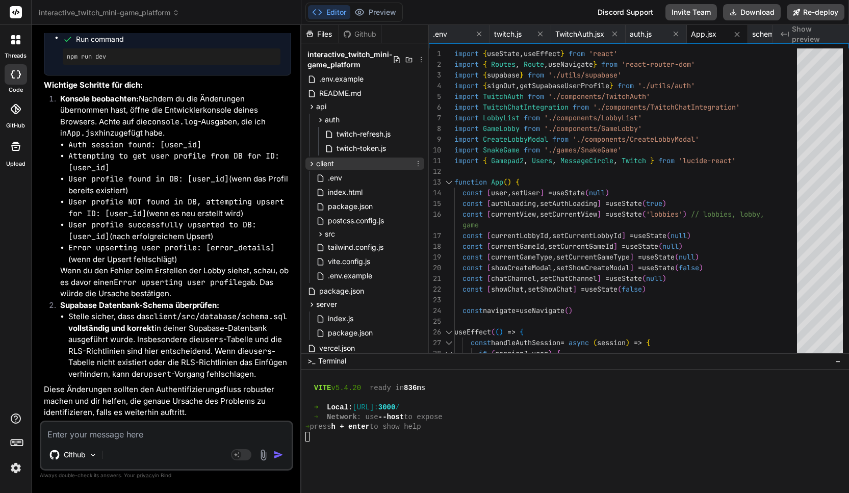
click at [330, 165] on span "client" at bounding box center [325, 164] width 18 height 10
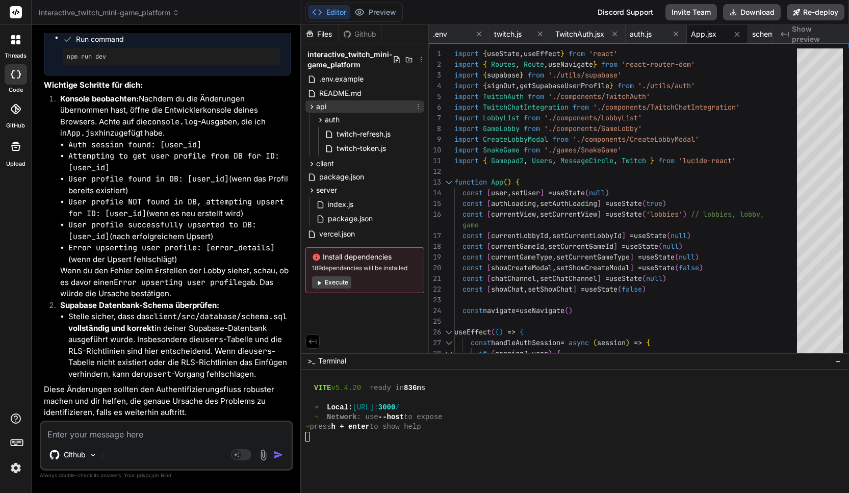
click at [323, 104] on span "api" at bounding box center [321, 106] width 10 height 10
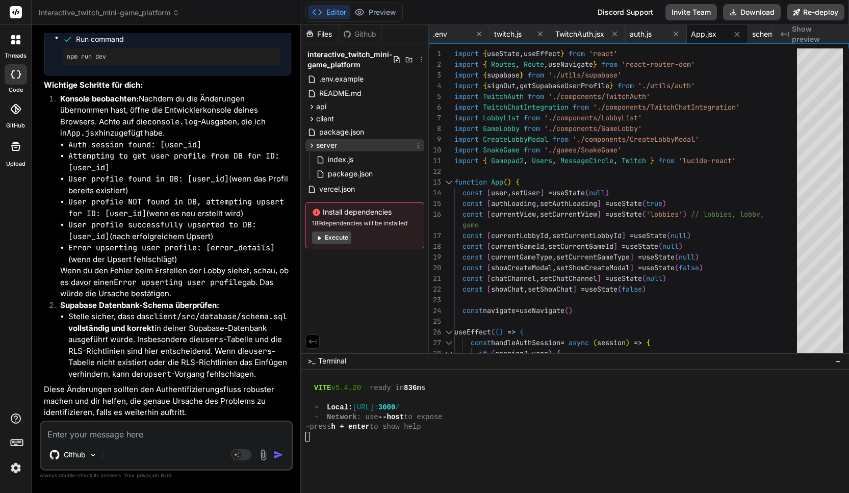
click at [323, 142] on span "server" at bounding box center [326, 145] width 21 height 10
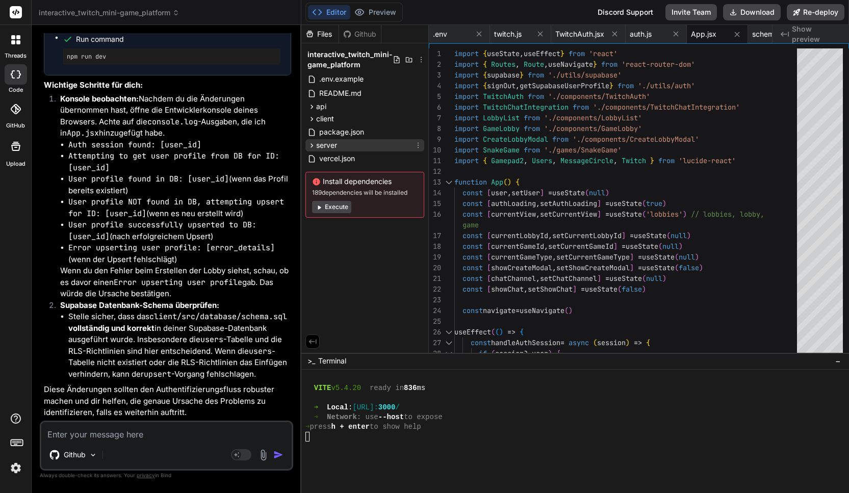
click at [323, 142] on span "server" at bounding box center [326, 145] width 21 height 10
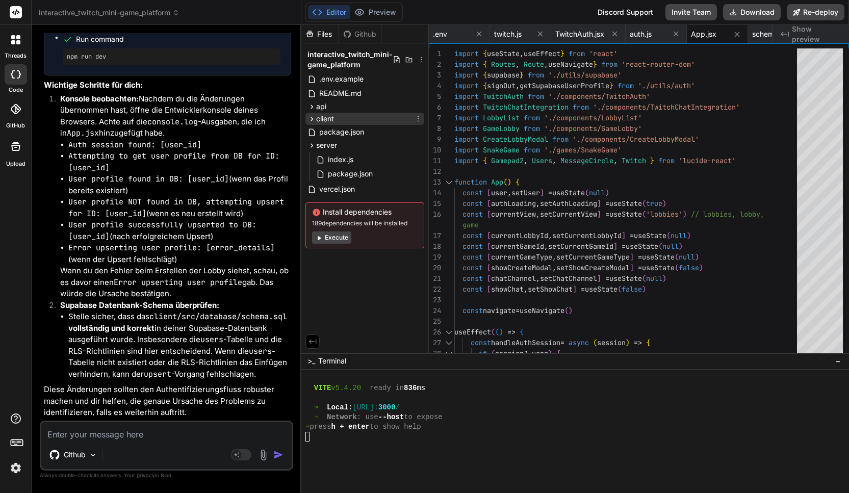
click at [330, 117] on span "client" at bounding box center [325, 119] width 18 height 10
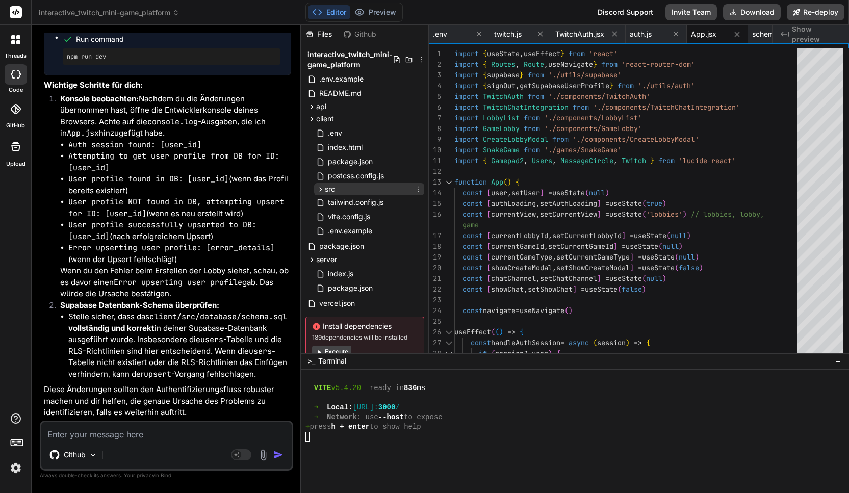
click at [351, 186] on div "src" at bounding box center [369, 189] width 110 height 12
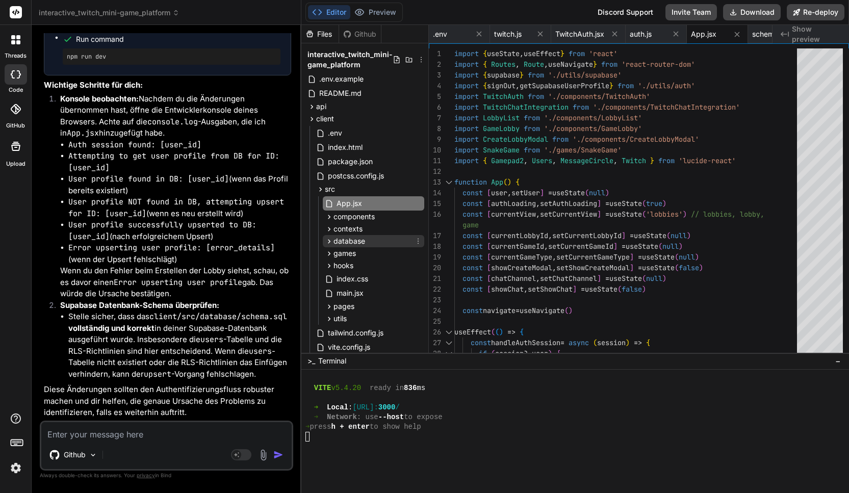
click at [358, 245] on span "database" at bounding box center [349, 241] width 32 height 10
click at [368, 250] on span "schema.sql" at bounding box center [364, 255] width 40 height 12
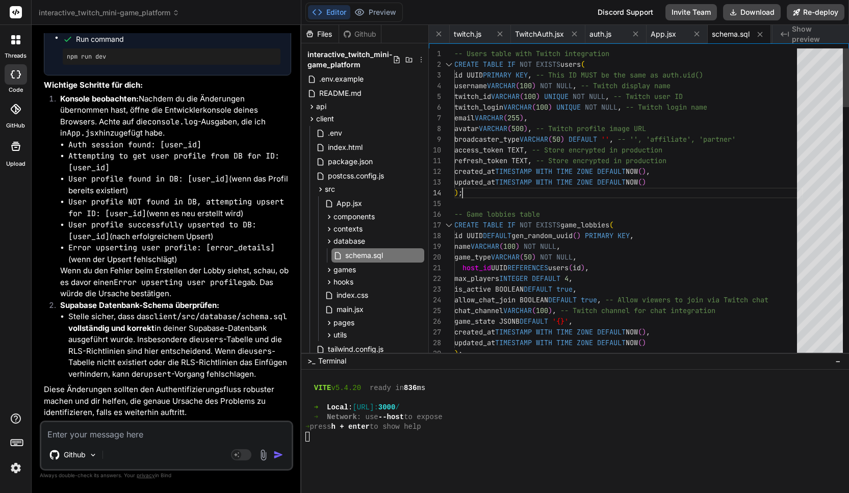
scroll to position [32, 0]
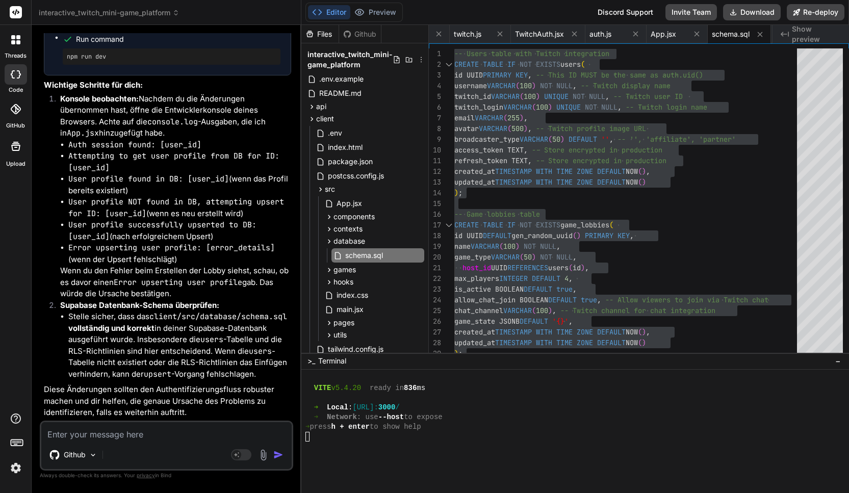
click at [102, 428] on textarea at bounding box center [166, 431] width 250 height 18
paste textarea "Auth state changed: SIGNED_IN Object index-p9N3bHSC.js:186 Auth session found: …"
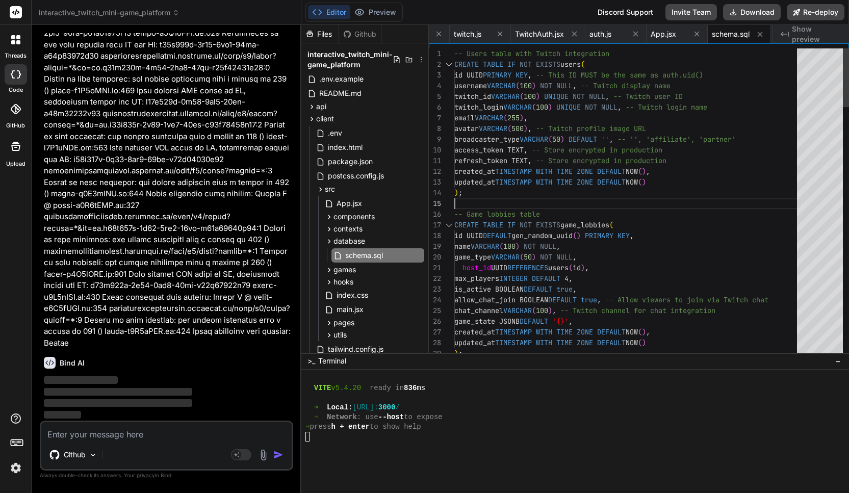
scroll to position [43, 0]
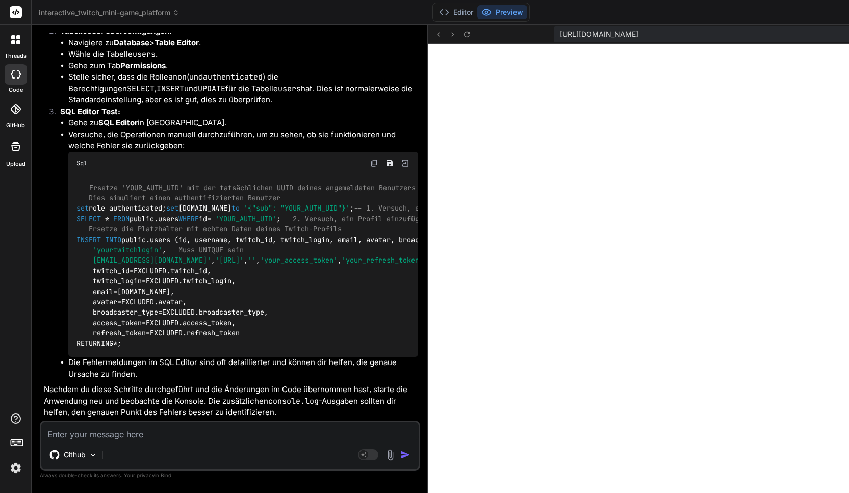
scroll to position [10061, 0]
click at [370, 159] on img at bounding box center [374, 163] width 8 height 8
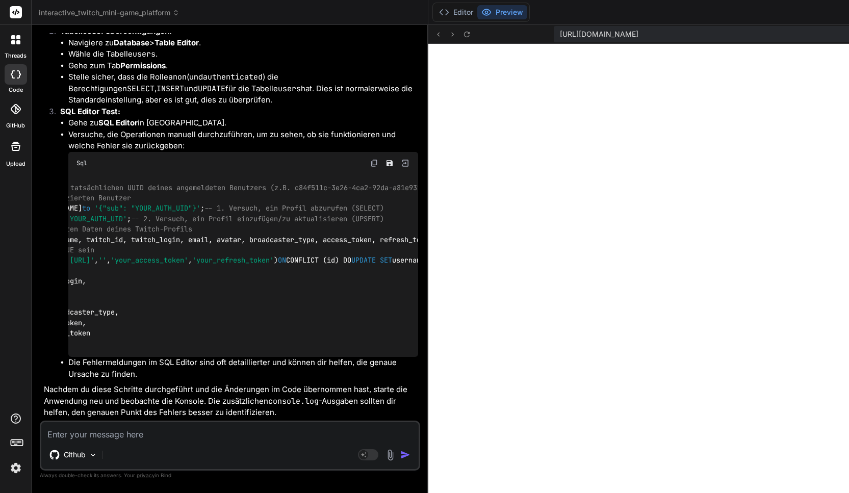
scroll to position [0, 162]
click at [206, 213] on div "-- Ersetze 'YOUR_AUTH_UID' mit der tatsächlichen UUID deines angemeldeten Benut…" at bounding box center [243, 265] width 350 height 183
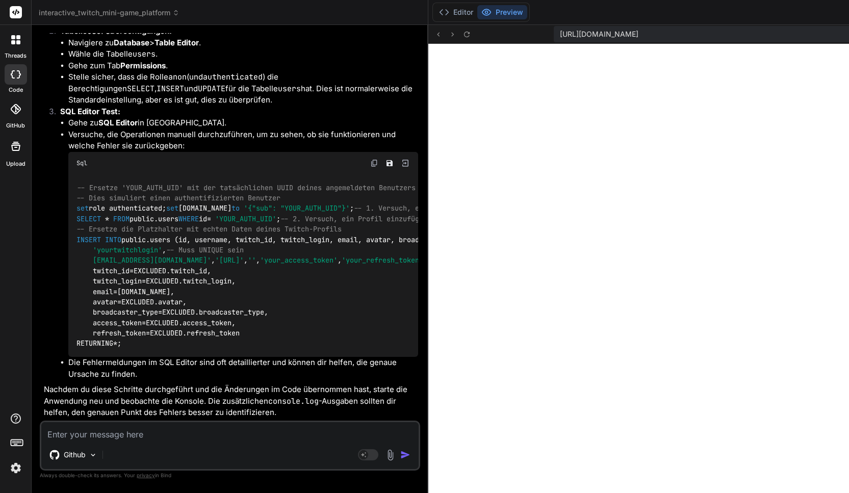
scroll to position [10217, 0]
click at [435, 8] on button "Editor" at bounding box center [456, 12] width 42 height 14
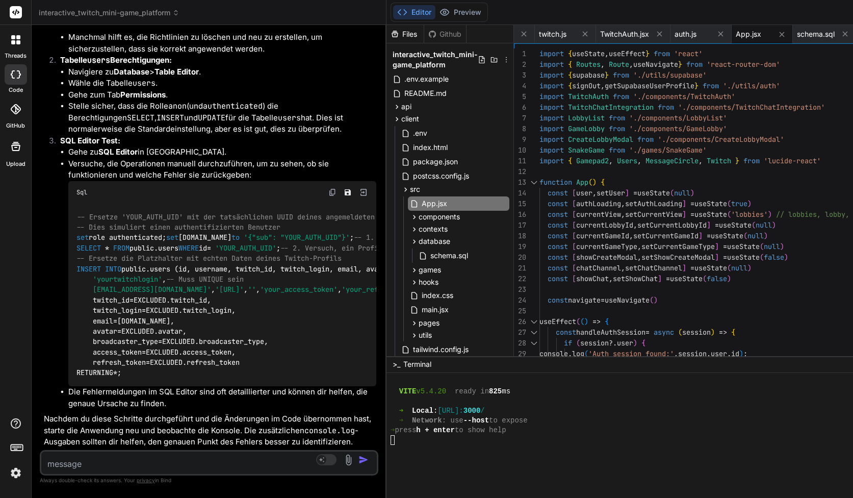
scroll to position [10844, 0]
drag, startPoint x: 325, startPoint y: 92, endPoint x: 253, endPoint y: 97, distance: 71.6
click at [253, 97] on div "Bind AI Web Search Created with Pixso. Code Generator You Ja Bind AI Interactiv…" at bounding box center [209, 261] width 355 height 473
click at [113, 461] on textarea at bounding box center [181, 460] width 281 height 18
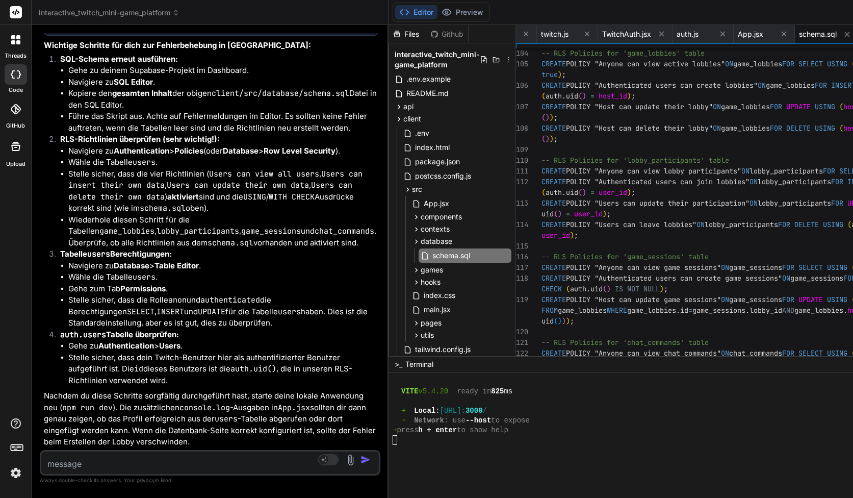
scroll to position [32, 0]
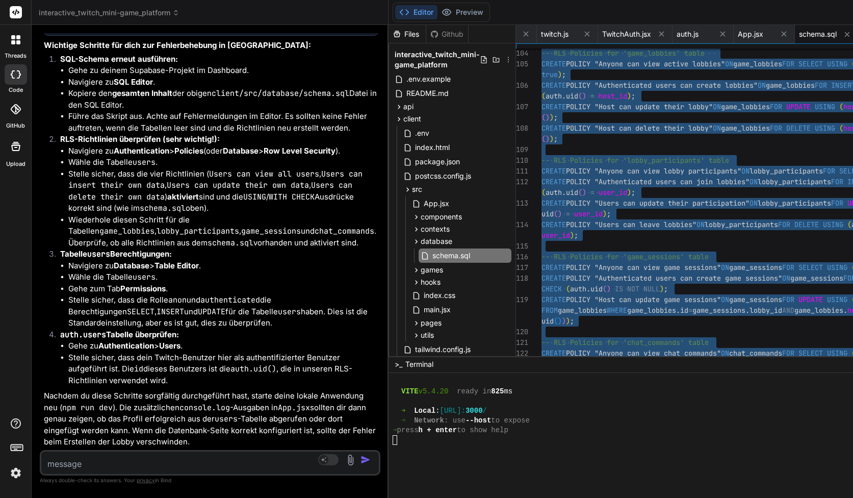
click at [131, 455] on textarea at bounding box center [181, 460] width 281 height 18
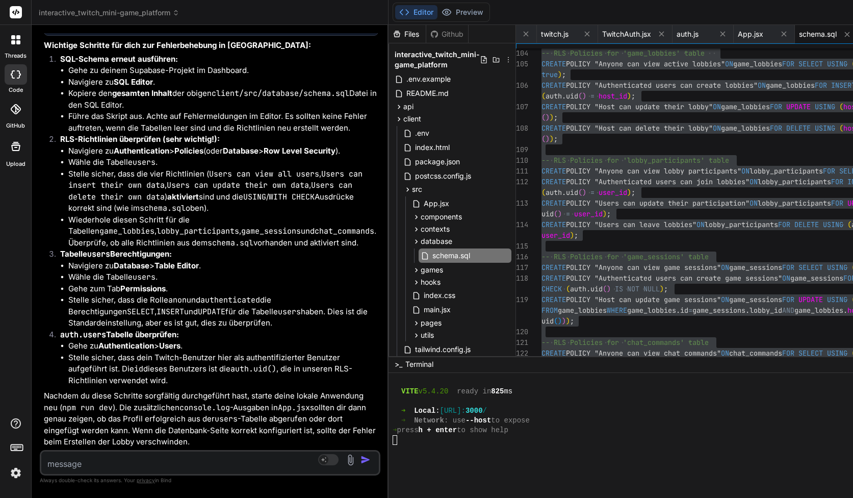
paste textarea "ERROR: 42710: relation "users" is already member of publication "supabase_realt…"
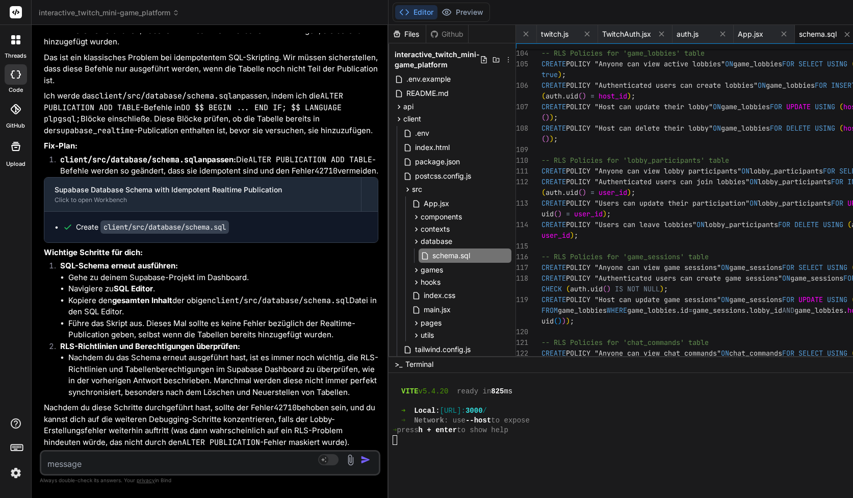
scroll to position [96, 0]
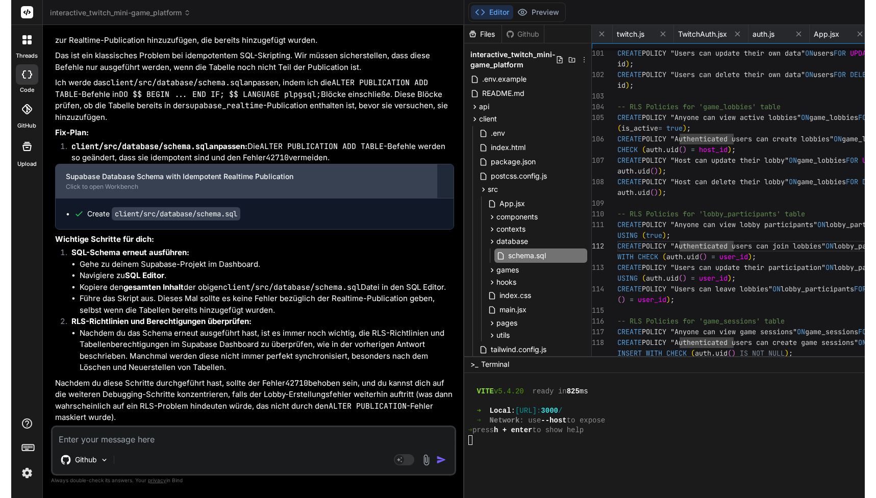
scroll to position [11436, 0]
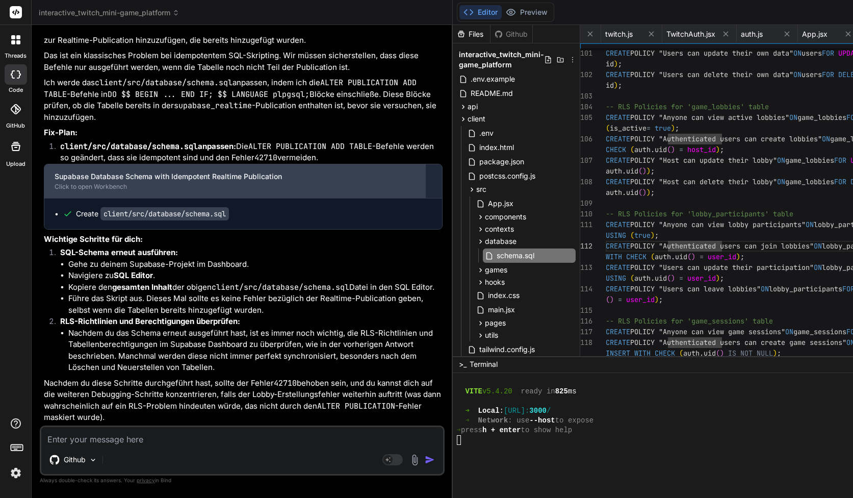
drag, startPoint x: 295, startPoint y: 50, endPoint x: 299, endPoint y: 118, distance: 68.4
click at [299, 118] on div "Bind AI Web Search Created with Pixso. Code Generator You Ja Bind AI Interactiv…" at bounding box center [242, 261] width 421 height 473
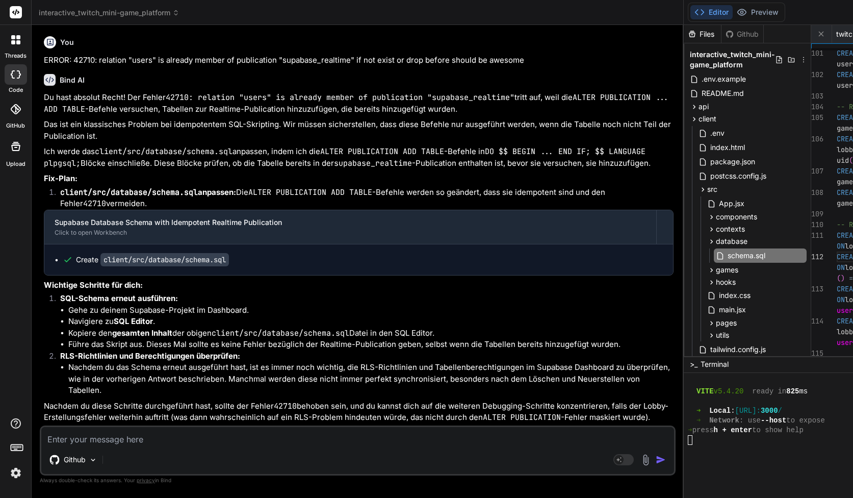
scroll to position [0, 0]
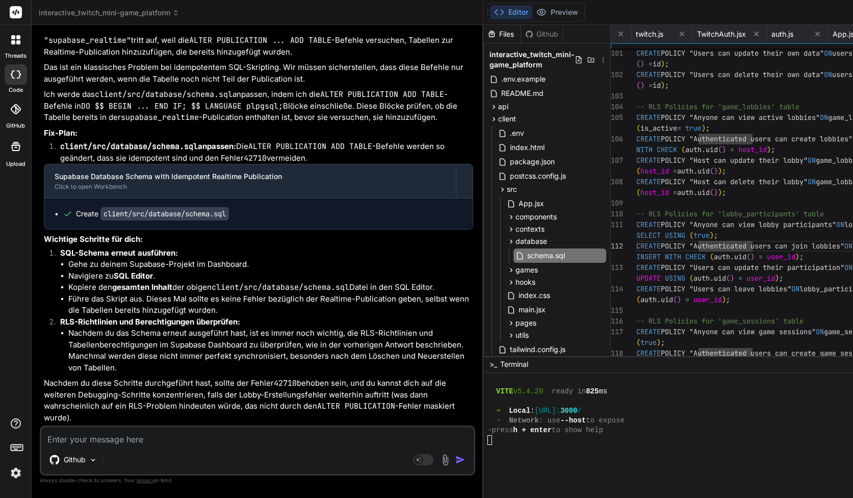
drag, startPoint x: 345, startPoint y: 41, endPoint x: 318, endPoint y: 48, distance: 27.3
click at [318, 48] on div "Bind AI Web Search Created with Pixso. Code Generator You Ja Bind AI Interactiv…" at bounding box center [258, 261] width 452 height 473
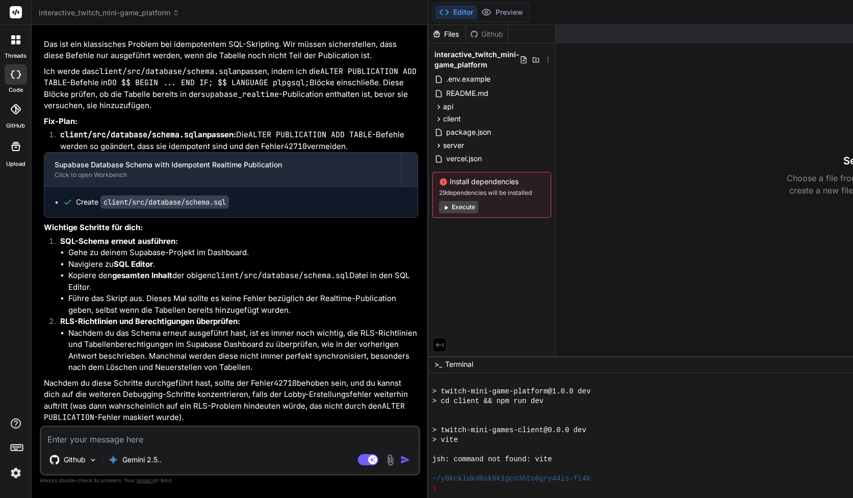
scroll to position [4126, 0]
click at [151, 457] on p "Gemini 2.5.." at bounding box center [141, 459] width 39 height 10
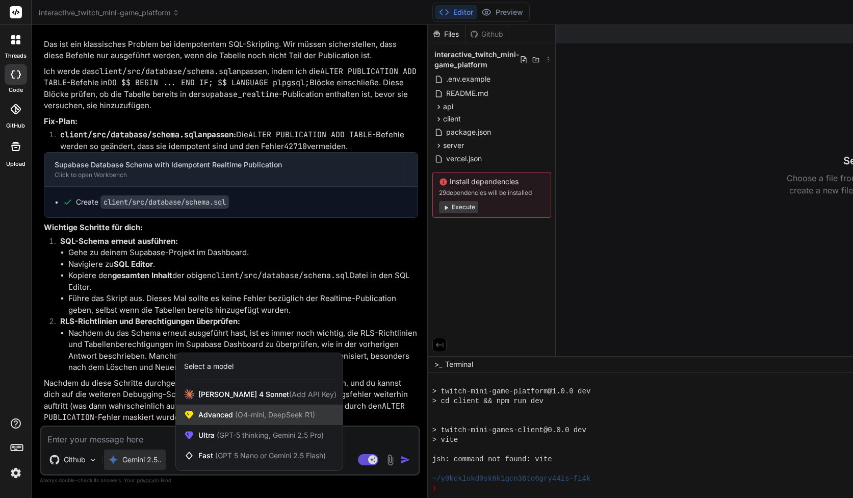
click at [242, 410] on span "(O4-mini, DeepSeek R1)" at bounding box center [274, 414] width 82 height 9
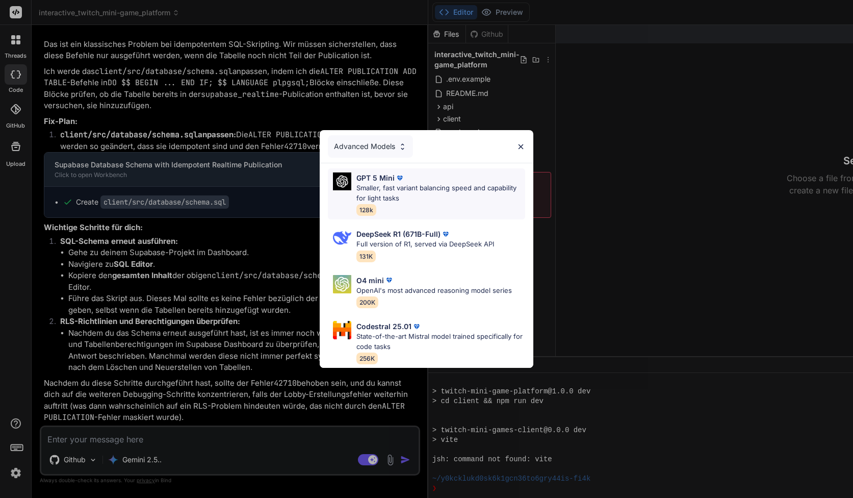
click at [397, 177] on img at bounding box center [400, 178] width 10 height 10
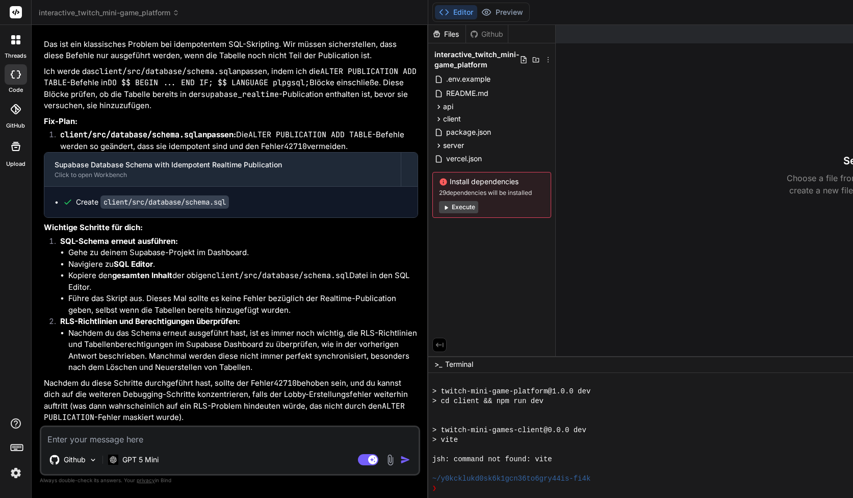
click at [161, 436] on textarea at bounding box center [229, 436] width 377 height 18
click at [153, 452] on div "GPT 5 Mini" at bounding box center [133, 459] width 59 height 20
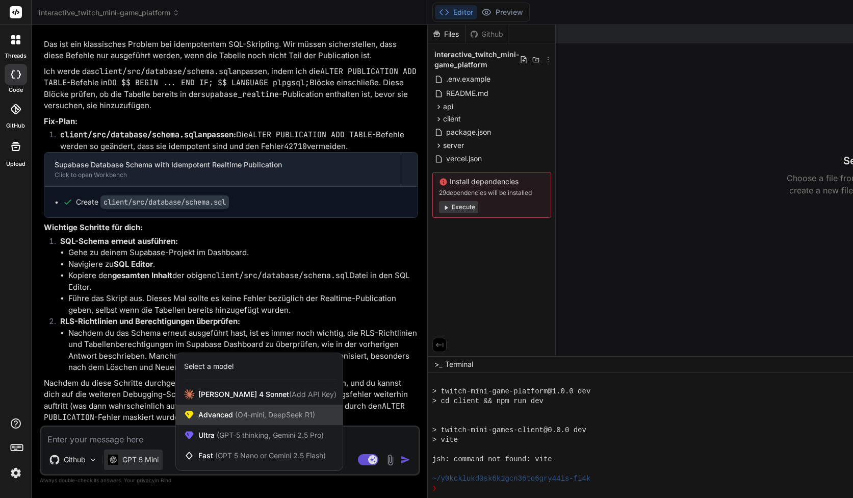
click at [255, 413] on span "(O4-mini, DeepSeek R1)" at bounding box center [274, 414] width 82 height 9
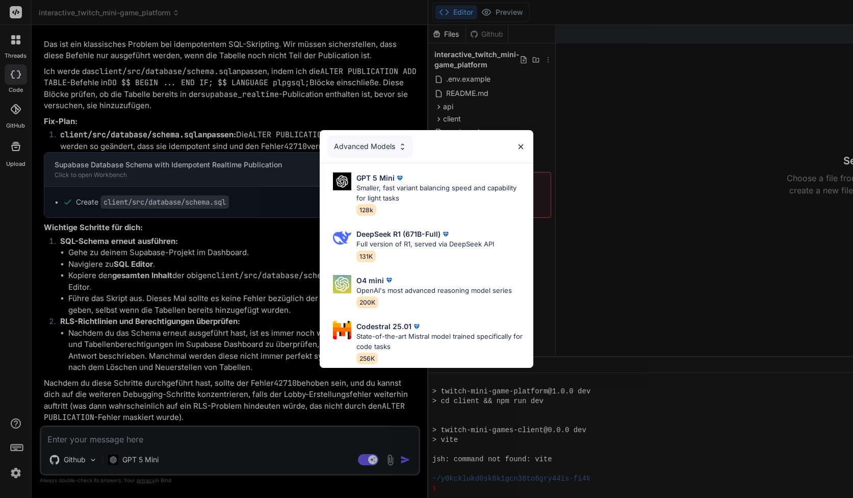
click at [125, 446] on div "Advanced Models GPT 5 Mini Smaller, fast variant balancing speed and capability…" at bounding box center [426, 249] width 853 height 498
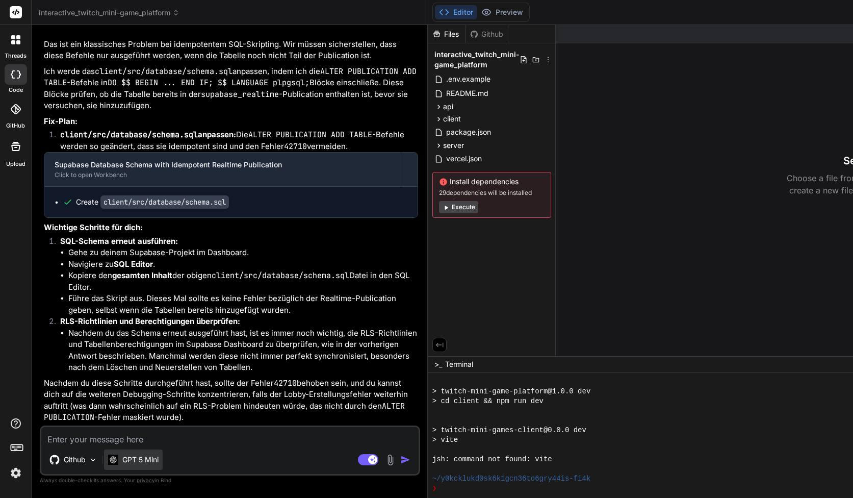
click at [138, 457] on p "GPT 5 Mini" at bounding box center [140, 459] width 36 height 10
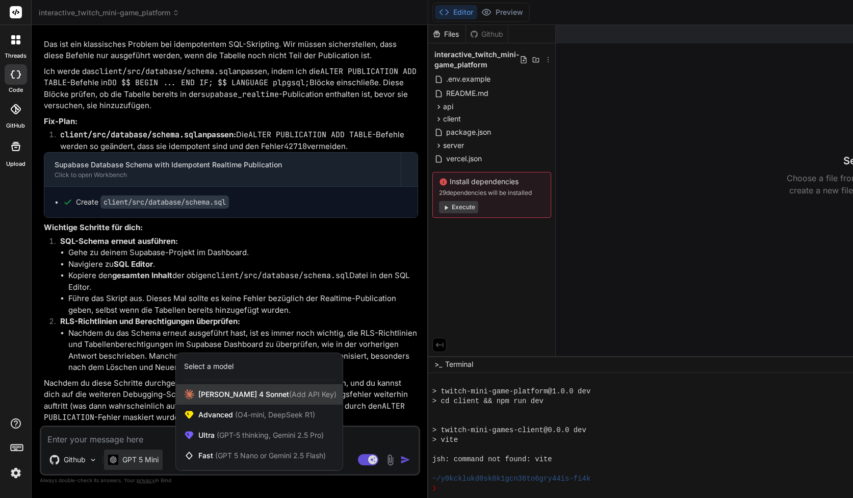
click at [211, 393] on span "[PERSON_NAME] 4 Sonnet (Add API Key)" at bounding box center [267, 394] width 138 height 10
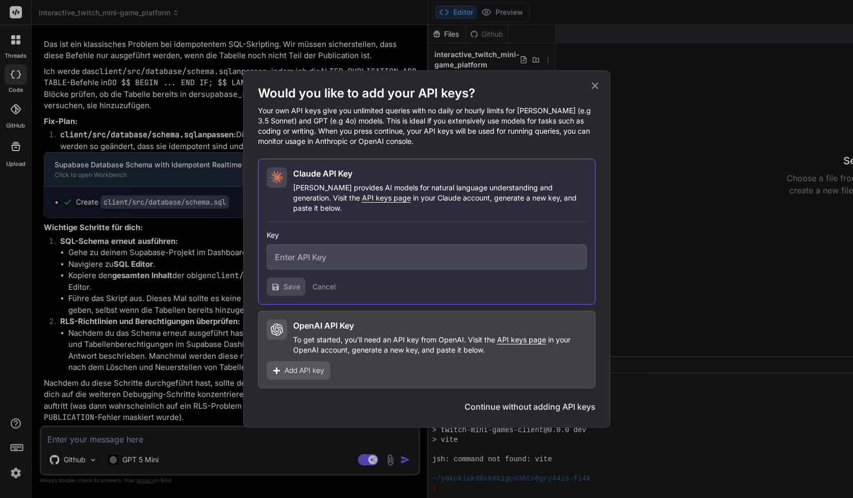
click at [179, 451] on div "Would you like to add your API keys? Your own API keys give you unlimited queri…" at bounding box center [426, 249] width 853 height 498
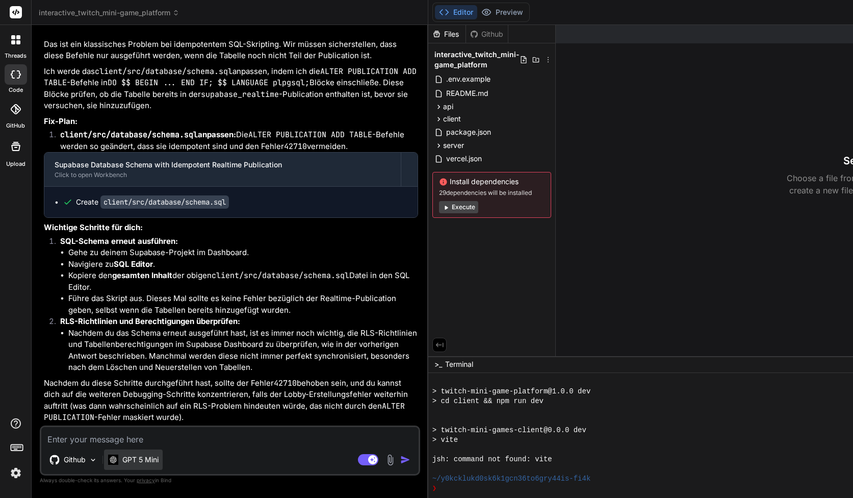
click at [161, 453] on div "GPT 5 Mini" at bounding box center [133, 459] width 59 height 20
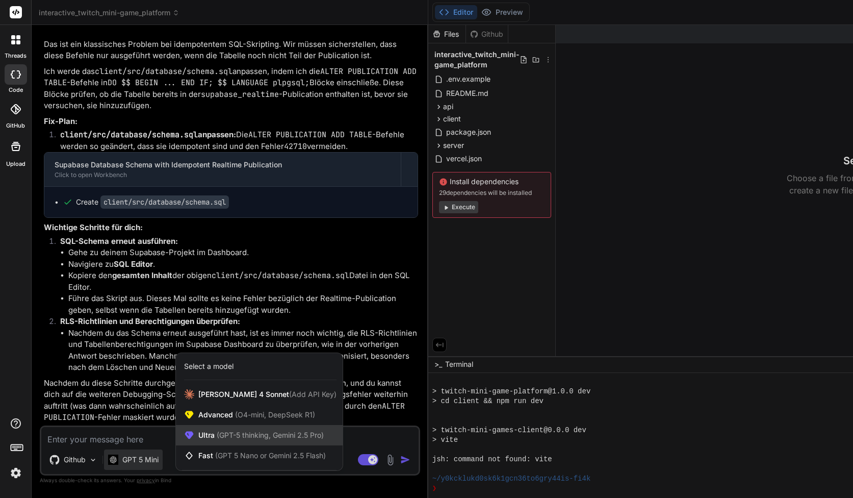
click at [218, 436] on span "(GPT-5 thinking, Gemini 2.5 Pro)" at bounding box center [269, 434] width 109 height 9
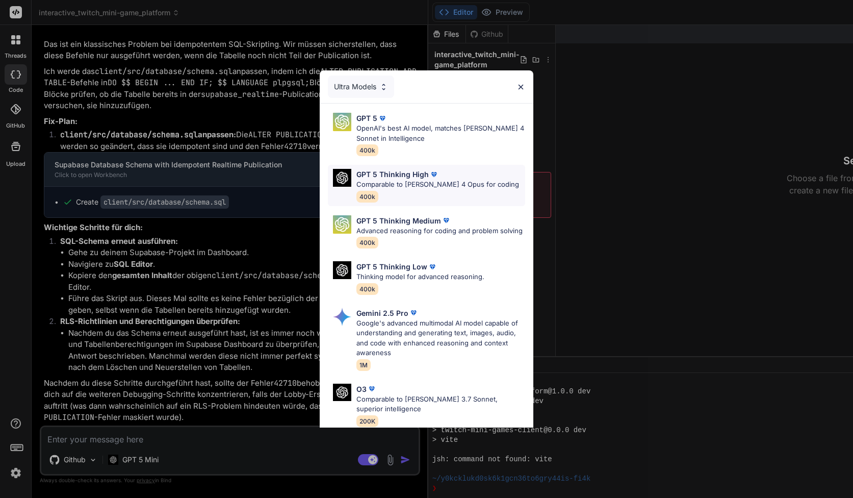
click at [389, 178] on p "GPT 5 Thinking High" at bounding box center [392, 174] width 72 height 11
type textarea "x"
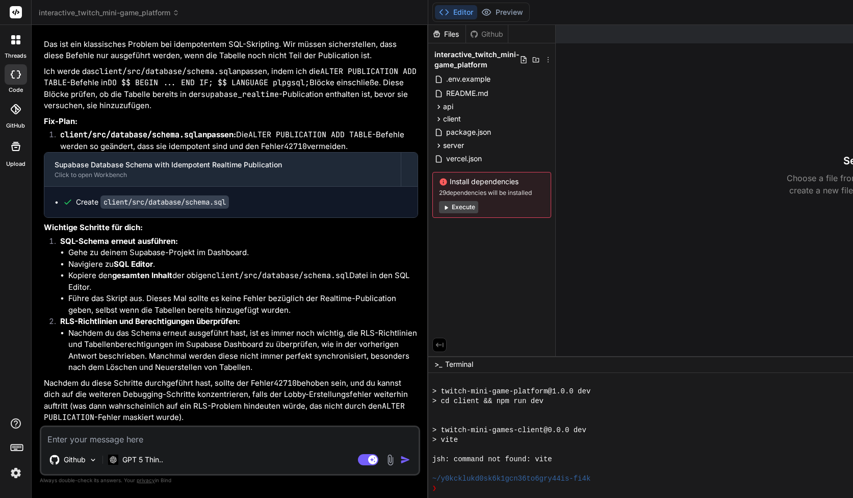
click at [103, 449] on div "Github GPT 5 Thin.. Agent Mode. When this toggle is activated, AI automatically…" at bounding box center [230, 450] width 380 height 50
click at [106, 441] on textarea at bounding box center [229, 436] width 377 height 18
paste textarea "index-DHvBB59R.js:89 POST [URL][DOMAIN_NAME] 400 (Bad Request) index-DHvBB59R.j…"
type textarea "index-DHvBB59R.js:89 POST [URL][DOMAIN_NAME] 400 (Bad Request) index-DHvBB59R.j…"
type textarea "x"
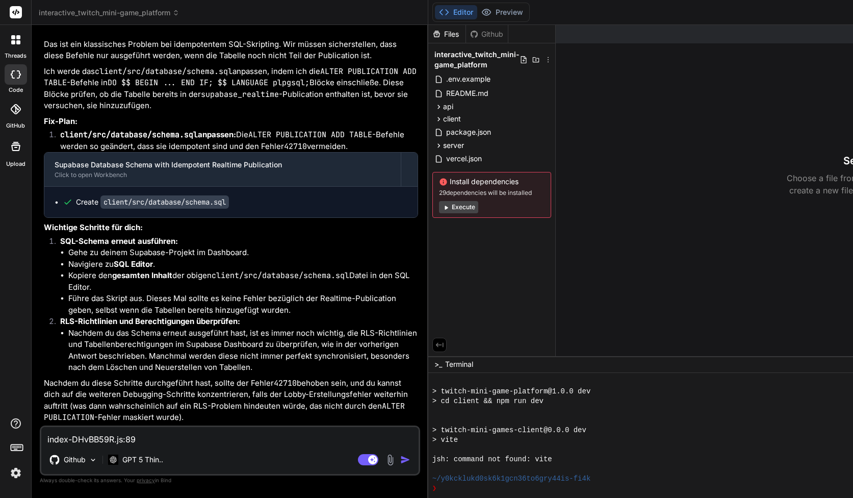
scroll to position [13, 0]
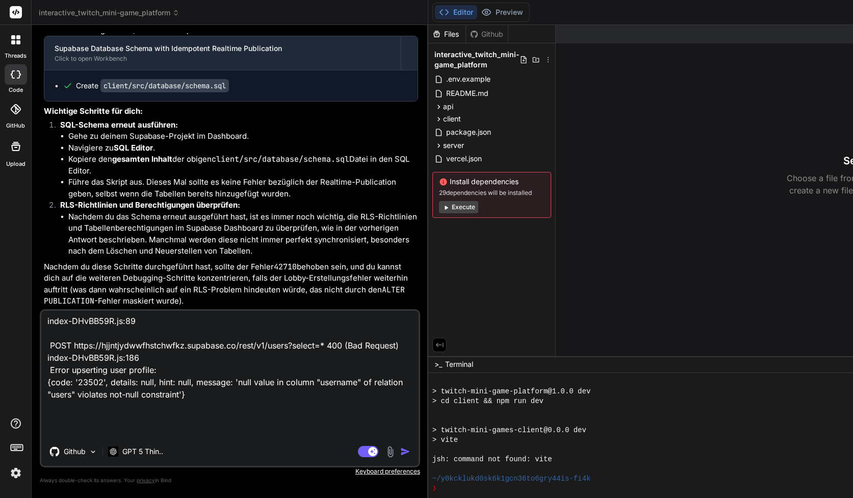
type textarea "index-DHvBB59R.js:89 POST [URL][DOMAIN_NAME] 400 (Bad Request) index-DHvBB59R.j…"
type textarea "x"
type textarea "index-DHvBB59R.js:89 POST [URL][DOMAIN_NAME] 400 (Bad Request) index-DHvBB59R.j…"
type textarea "x"
type textarea "index-DHvBB59R.js:89 POST [URL][DOMAIN_NAME] 400 (Bad Request) index-DHvBB59R.j…"
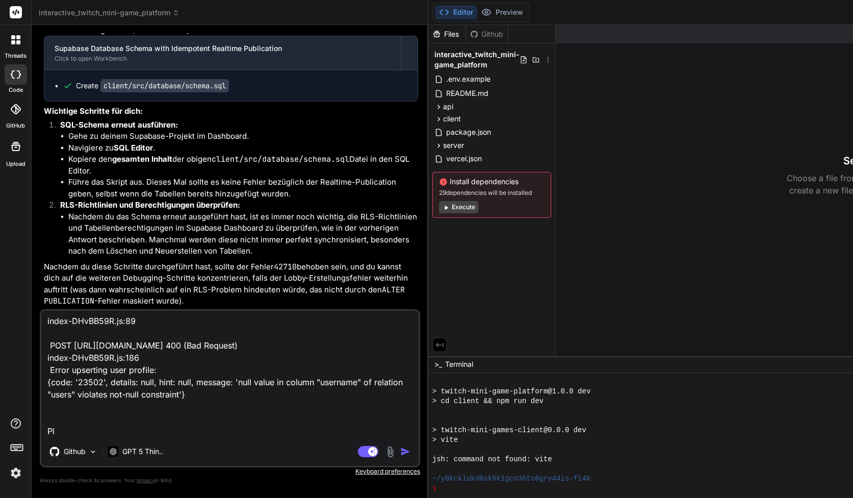
type textarea "x"
type textarea "index-DHvBB59R.js:89 POST [URL][DOMAIN_NAME] 400 (Bad Request) index-DHvBB59R.j…"
type textarea "x"
type textarea "index-DHvBB59R.js:89 POST [URL][DOMAIN_NAME] 400 (Bad Request) index-DHvBB59R.j…"
type textarea "x"
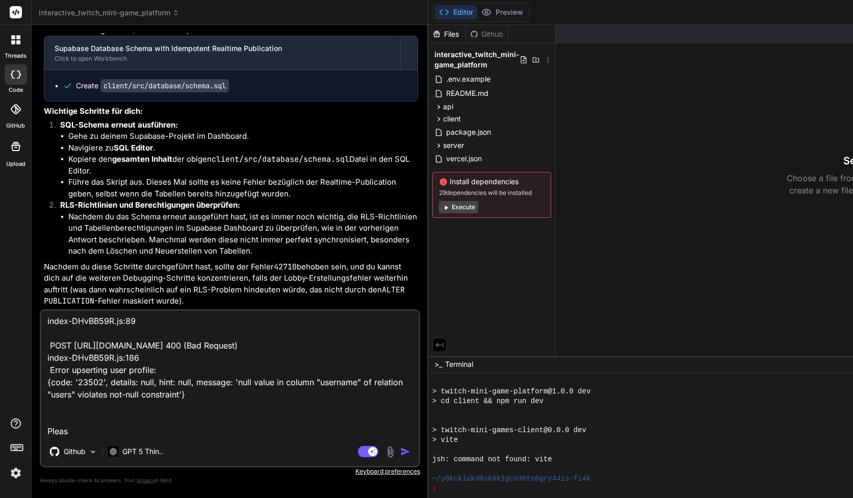
type textarea "index-DHvBB59R.js:89 POST [URL][DOMAIN_NAME] 400 (Bad Request) index-DHvBB59R.j…"
type textarea "x"
type textarea "index-DHvBB59R.js:89 POST [URL][DOMAIN_NAME] 400 (Bad Request) index-DHvBB59R.j…"
type textarea "x"
type textarea "index-DHvBB59R.js:89 POST [URL][DOMAIN_NAME] 400 (Bad Request) index-DHvBB59R.j…"
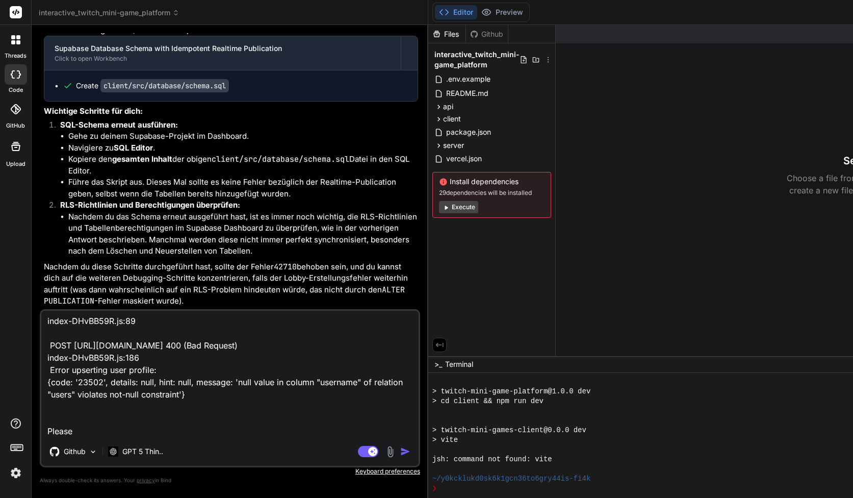
type textarea "x"
type textarea "index-DHvBB59R.js:89 POST [URL][DOMAIN_NAME] 400 (Bad Request) index-DHvBB59R.j…"
type textarea "x"
type textarea "index-DHvBB59R.js:89 POST [URL][DOMAIN_NAME] 400 (Bad Request) index-DHvBB59R.j…"
type textarea "x"
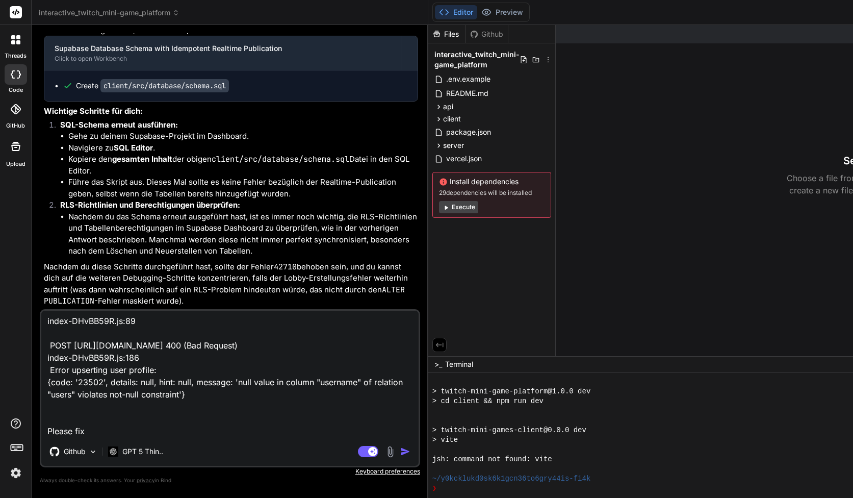
type textarea "index-DHvBB59R.js:89 POST [URL][DOMAIN_NAME] 400 (Bad Request) index-DHvBB59R.j…"
type textarea "x"
type textarea "index-DHvBB59R.js:89 POST [URL][DOMAIN_NAME] 400 (Bad Request) index-DHvBB59R.j…"
type textarea "x"
type textarea "index-DHvBB59R.js:89 POST [URL][DOMAIN_NAME] 400 (Bad Request) index-DHvBB59R.j…"
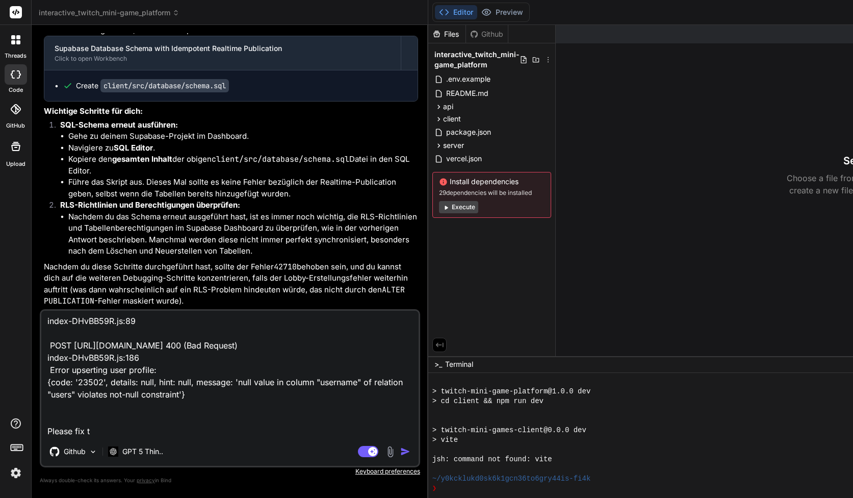
type textarea "x"
type textarea "index-DHvBB59R.js:89 POST [URL][DOMAIN_NAME] 400 (Bad Request) index-DHvBB59R.j…"
type textarea "x"
type textarea "index-DHvBB59R.js:89 POST [URL][DOMAIN_NAME] 400 (Bad Request) index-DHvBB59R.j…"
type textarea "x"
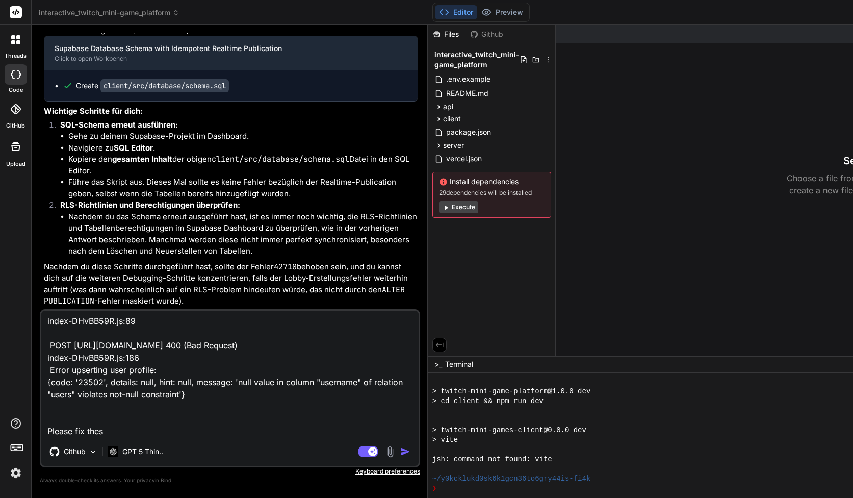
type textarea "index-DHvBB59R.js:89 POST [URL][DOMAIN_NAME] 400 (Bad Request) index-DHvBB59R.j…"
type textarea "x"
type textarea "index-DHvBB59R.js:89 POST [URL][DOMAIN_NAME] 400 (Bad Request) index-DHvBB59R.j…"
type textarea "x"
type textarea "index-DHvBB59R.js:89 POST [URL][DOMAIN_NAME] 400 (Bad Request) index-DHvBB59R.j…"
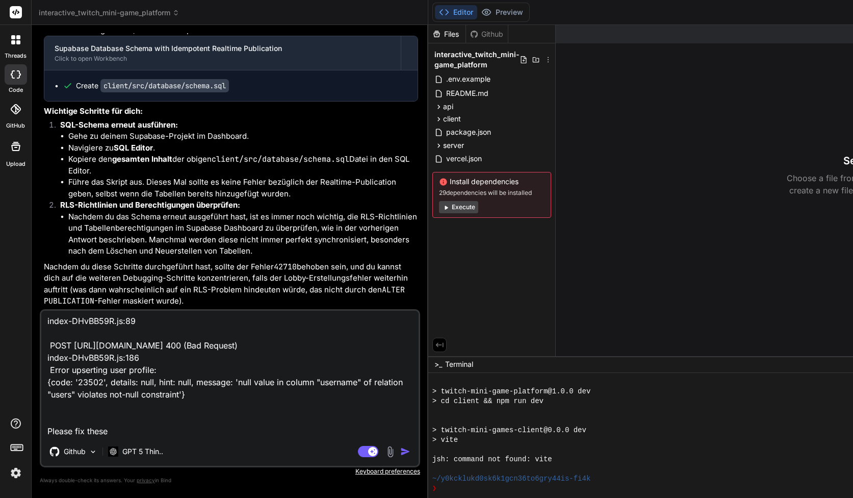
type textarea "x"
type textarea "index-DHvBB59R.js:89 POST [URL][DOMAIN_NAME] 400 (Bad Request) index-DHvBB59R.j…"
type textarea "x"
type textarea "index-DHvBB59R.js:89 POST [URL][DOMAIN_NAME] 400 (Bad Request) index-DHvBB59R.j…"
type textarea "x"
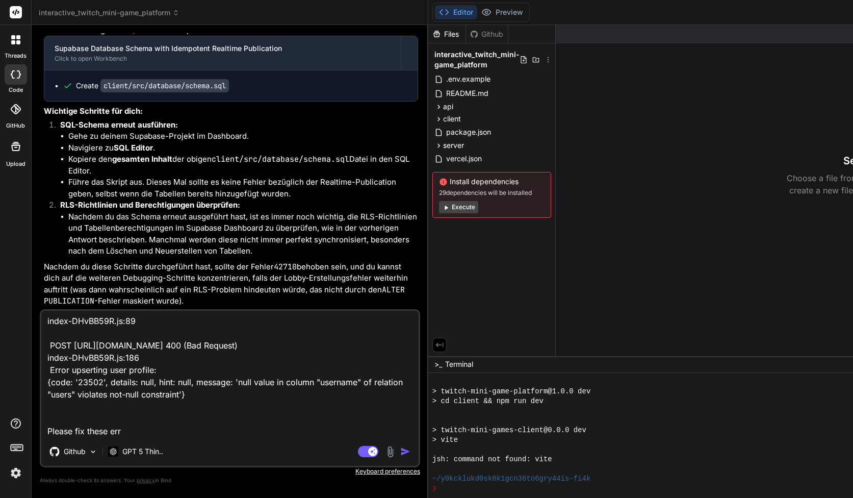
type textarea "index-DHvBB59R.js:89 POST [URL][DOMAIN_NAME] 400 (Bad Request) index-DHvBB59R.j…"
type textarea "x"
type textarea "index-DHvBB59R.js:89 POST [URL][DOMAIN_NAME] 400 (Bad Request) index-DHvBB59R.j…"
type textarea "x"
type textarea "index-DHvBB59R.js:89 POST [URL][DOMAIN_NAME] 400 (Bad Request) index-DHvBB59R.j…"
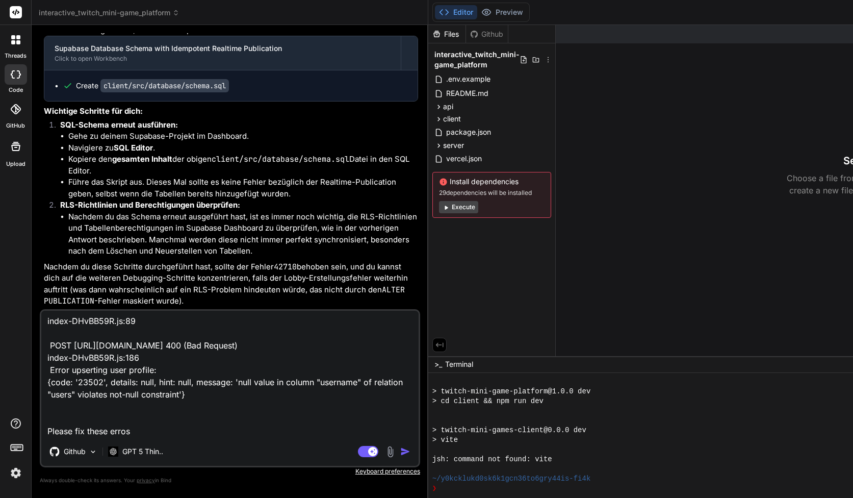
type textarea "x"
type textarea "index-DHvBB59R.js:89 POST [URL][DOMAIN_NAME] 400 (Bad Request) index-DHvBB59R.j…"
type textarea "x"
type textarea "index-DHvBB59R.js:89 POST [URL][DOMAIN_NAME] 400 (Bad Request) index-DHvBB59R.j…"
type textarea "x"
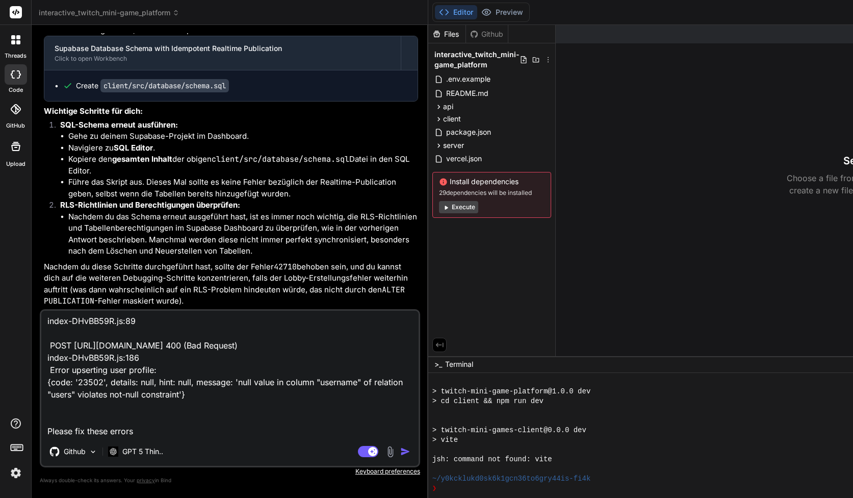
type textarea "index-DHvBB59R.js:89 POST [URL][DOMAIN_NAME] 400 (Bad Request) index-DHvBB59R.j…"
type textarea "x"
type textarea "index-DHvBB59R.js:89 POST [URL][DOMAIN_NAME] 400 (Bad Request) index-DHvBB59R.j…"
type textarea "x"
type textarea "index-DHvBB59R.js:89 POST [URL][DOMAIN_NAME] 400 (Bad Request) index-DHvBB59R.j…"
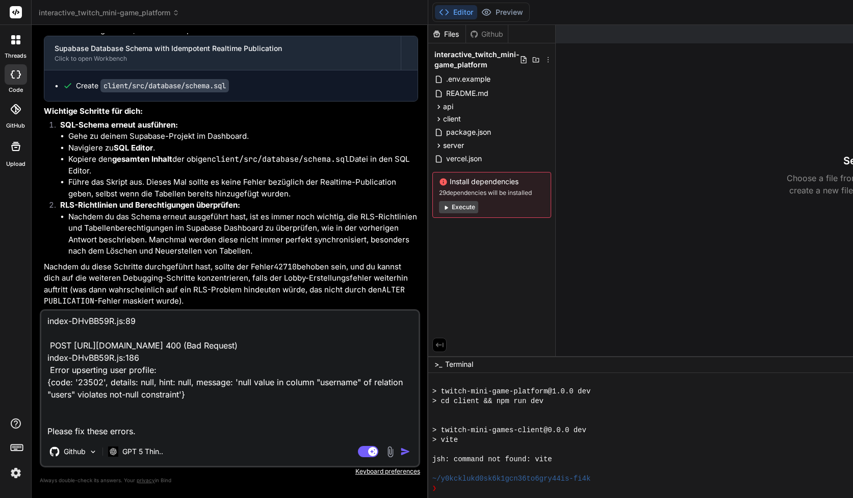
type textarea "x"
type textarea "index-DHvBB59R.js:89 POST [URL][DOMAIN_NAME] 400 (Bad Request) index-DHvBB59R.j…"
type textarea "x"
type textarea "index-DHvBB59R.js:89 POST [URL][DOMAIN_NAME] 400 (Bad Request) index-DHvBB59R.j…"
type textarea "x"
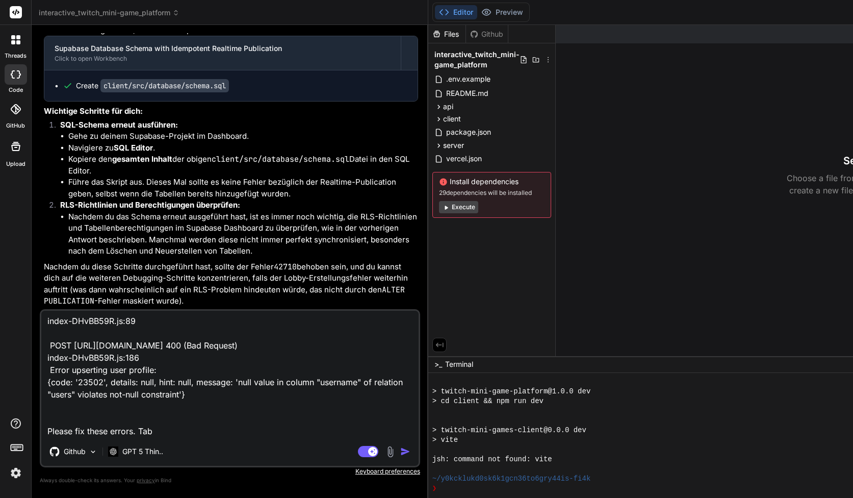
type textarea "index-DHvBB59R.js:89 POST [URL][DOMAIN_NAME] 400 (Bad Request) index-DHvBB59R.j…"
type textarea "x"
type textarea "index-DHvBB59R.js:89 POST [URL][DOMAIN_NAME] 400 (Bad Request) index-DHvBB59R.j…"
type textarea "x"
type textarea "index-DHvBB59R.js:89 POST [URL][DOMAIN_NAME] 400 (Bad Request) index-DHvBB59R.j…"
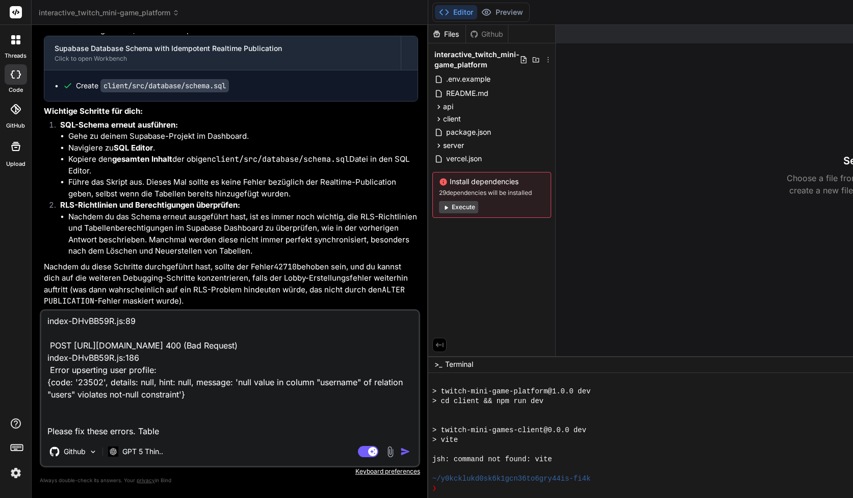
type textarea "x"
type textarea "index-DHvBB59R.js:89 POST [URL][DOMAIN_NAME] 400 (Bad Request) index-DHvBB59R.j…"
type textarea "x"
type textarea "index-DHvBB59R.js:89 POST [URL][DOMAIN_NAME] 400 (Bad Request) index-DHvBB59R.j…"
type textarea "x"
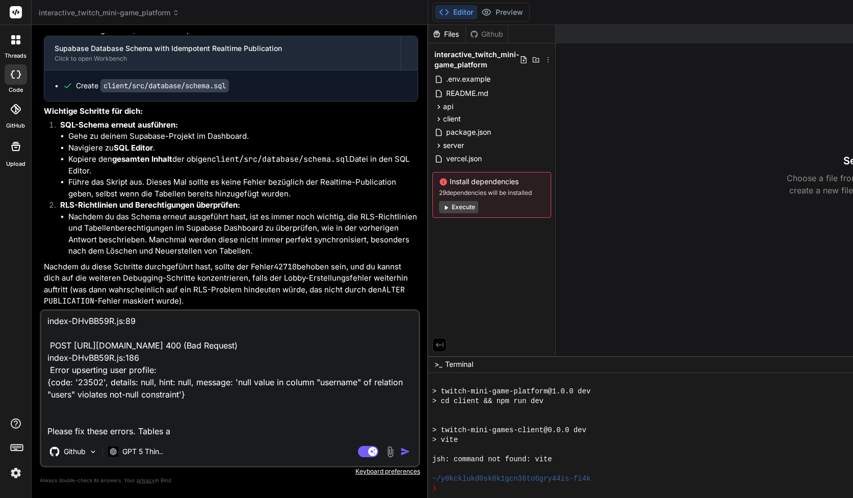
type textarea "index-DHvBB59R.js:89 POST [URL][DOMAIN_NAME] 400 (Bad Request) index-DHvBB59R.j…"
type textarea "x"
type textarea "index-DHvBB59R.js:89 POST [URL][DOMAIN_NAME] 400 (Bad Request) index-DHvBB59R.j…"
type textarea "x"
type textarea "index-DHvBB59R.js:89 POST [URL][DOMAIN_NAME] 400 (Bad Request) index-DHvBB59R.j…"
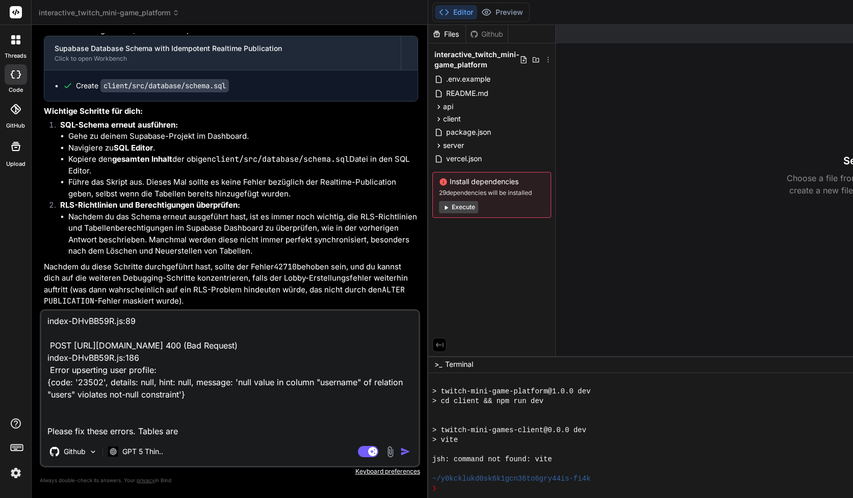
type textarea "x"
type textarea "index-DHvBB59R.js:89 POST [URL][DOMAIN_NAME] 400 (Bad Request) index-DHvBB59R.j…"
type textarea "x"
type textarea "index-DHvBB59R.js:89 POST [URL][DOMAIN_NAME] 400 (Bad Request) index-DHvBB59R.j…"
type textarea "x"
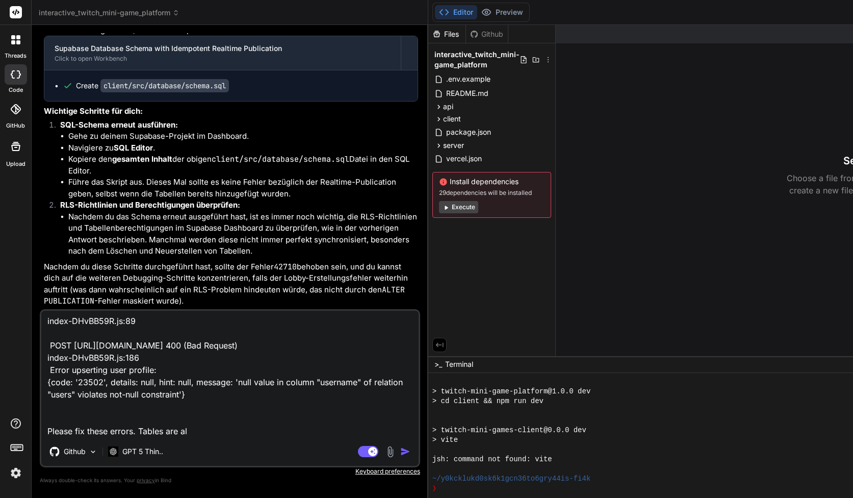
type textarea "index-DHvBB59R.js:89 POST [URL][DOMAIN_NAME] 400 (Bad Request) index-DHvBB59R.j…"
type textarea "x"
type textarea "index-DHvBB59R.js:89 POST [URL][DOMAIN_NAME] 400 (Bad Request) index-DHvBB59R.j…"
type textarea "x"
type textarea "index-DHvBB59R.js:89 POST [URL][DOMAIN_NAME] 400 (Bad Request) index-DHvBB59R.j…"
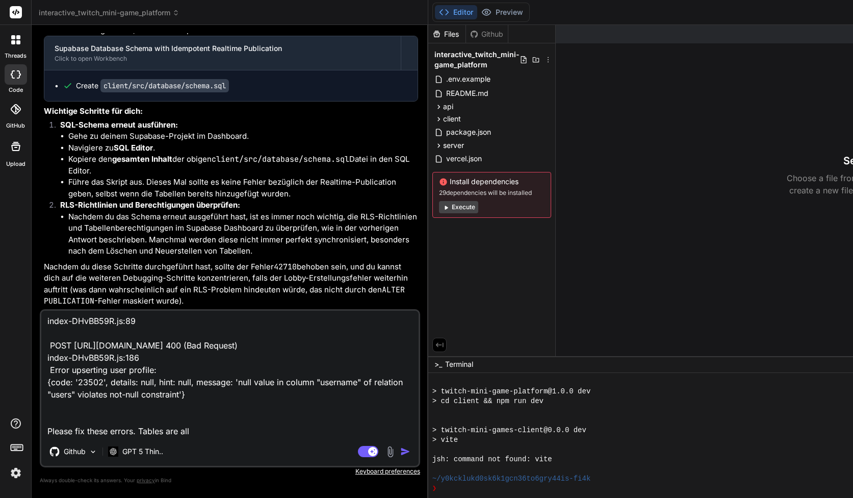
type textarea "x"
type textarea "index-DHvBB59R.js:89 POST [URL][DOMAIN_NAME] 400 (Bad Request) index-DHvBB59R.j…"
type textarea "x"
type textarea "index-DHvBB59R.js:89 POST [URL][DOMAIN_NAME] 400 (Bad Request) index-DHvBB59R.j…"
type textarea "x"
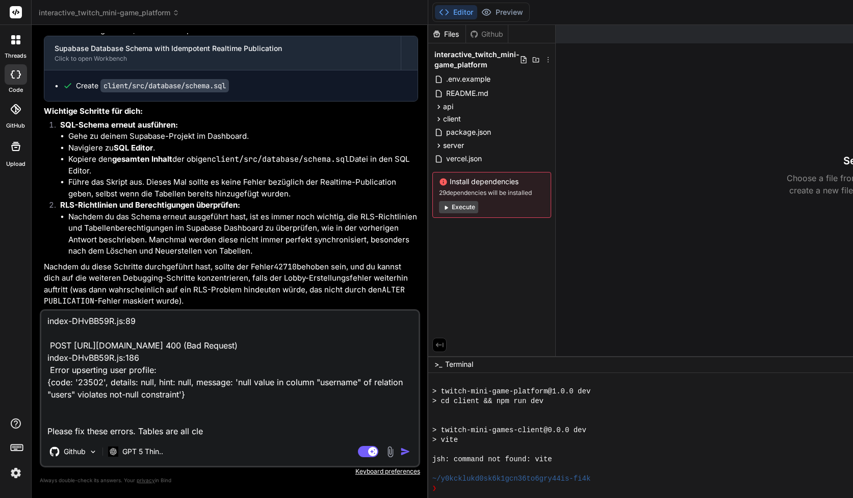
type textarea "index-DHvBB59R.js:89 POST [URL][DOMAIN_NAME] 400 (Bad Request) index-DHvBB59R.j…"
type textarea "x"
type textarea "index-DHvBB59R.js:89 POST [URL][DOMAIN_NAME] 400 (Bad Request) index-DHvBB59R.j…"
type textarea "x"
type textarea "index-DHvBB59R.js:89 POST [URL][DOMAIN_NAME] 400 (Bad Request) index-DHvBB59R.j…"
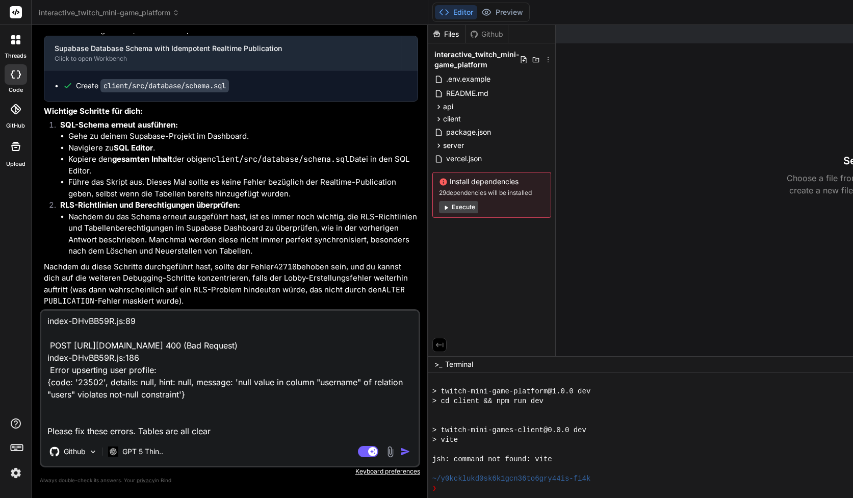
type textarea "x"
type textarea "index-DHvBB59R.js:89 POST [URL][DOMAIN_NAME] 400 (Bad Request) index-DHvBB59R.j…"
type textarea "x"
type textarea "index-DHvBB59R.js:89 POST [URL][DOMAIN_NAME] 400 (Bad Request) index-DHvBB59R.j…"
type textarea "x"
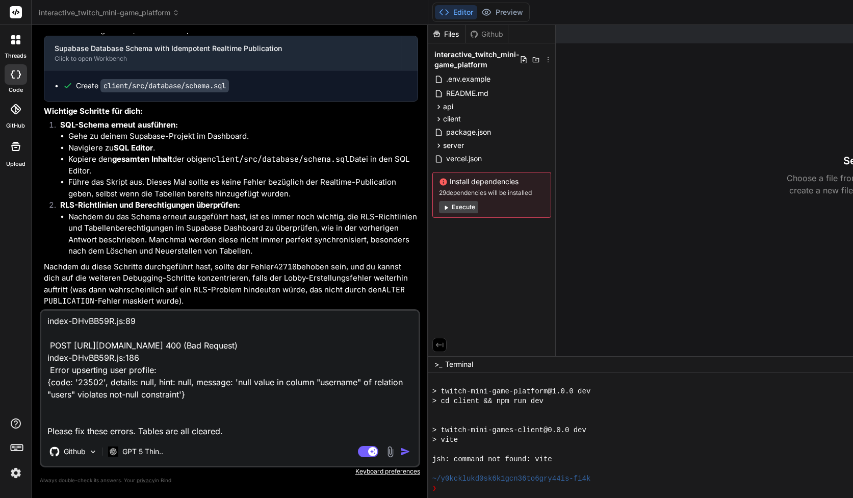
type textarea "index-DHvBB59R.js:89 POST [URL][DOMAIN_NAME] 400 (Bad Request) index-DHvBB59R.j…"
type textarea "x"
type textarea "index-DHvBB59R.js:89 POST [URL][DOMAIN_NAME] 400 (Bad Request) index-DHvBB59R.j…"
type textarea "x"
type textarea "index-DHvBB59R.js:89 POST [URL][DOMAIN_NAME] 400 (Bad Request) index-DHvBB59R.j…"
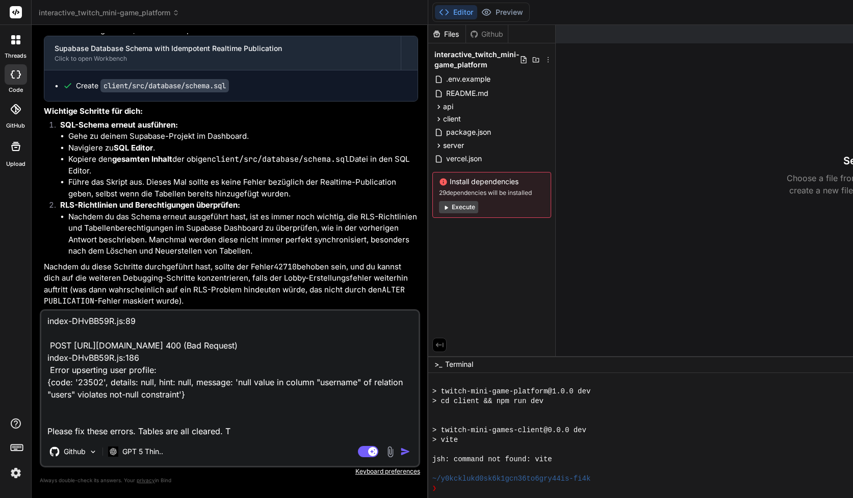
type textarea "x"
type textarea "index-DHvBB59R.js:89 POST [URL][DOMAIN_NAME] 400 (Bad Request) index-DHvBB59R.j…"
type textarea "x"
type textarea "index-DHvBB59R.js:89 POST [URL][DOMAIN_NAME] 400 (Bad Request) index-DHvBB59R.j…"
type textarea "x"
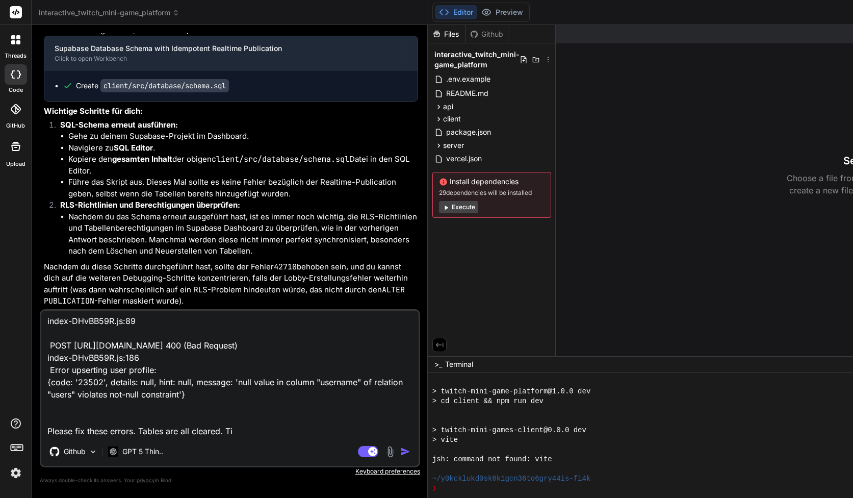
type textarea "index-DHvBB59R.js:89 POST [URL][DOMAIN_NAME] 400 (Bad Request) index-DHvBB59R.j…"
type textarea "x"
type textarea "index-DHvBB59R.js:89 POST [URL][DOMAIN_NAME] 400 (Bad Request) index-DHvBB59R.j…"
type textarea "x"
type textarea "index-DHvBB59R.js:89 POST [URL][DOMAIN_NAME] 400 (Bad Request) index-DHvBB59R.j…"
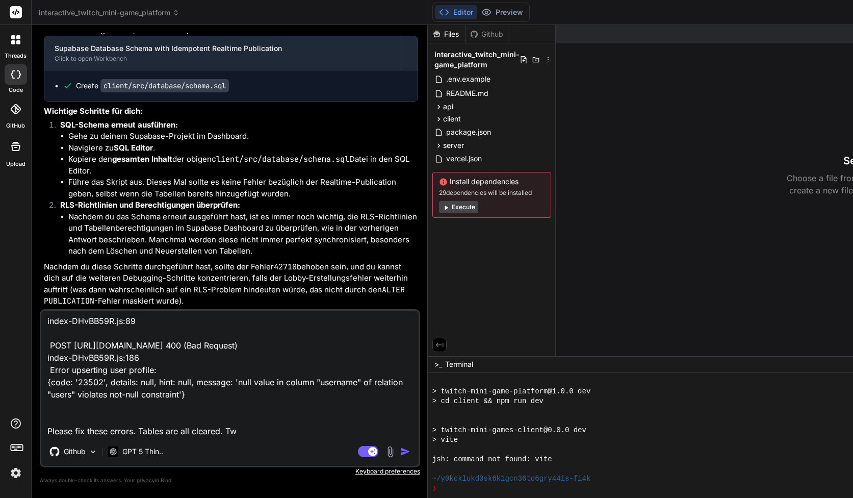
type textarea "x"
type textarea "index-DHvBB59R.js:89 POST [URL][DOMAIN_NAME] 400 (Bad Request) index-DHvBB59R.j…"
type textarea "x"
type textarea "index-DHvBB59R.js:89 POST [URL][DOMAIN_NAME] 400 (Bad Request) index-DHvBB59R.j…"
type textarea "x"
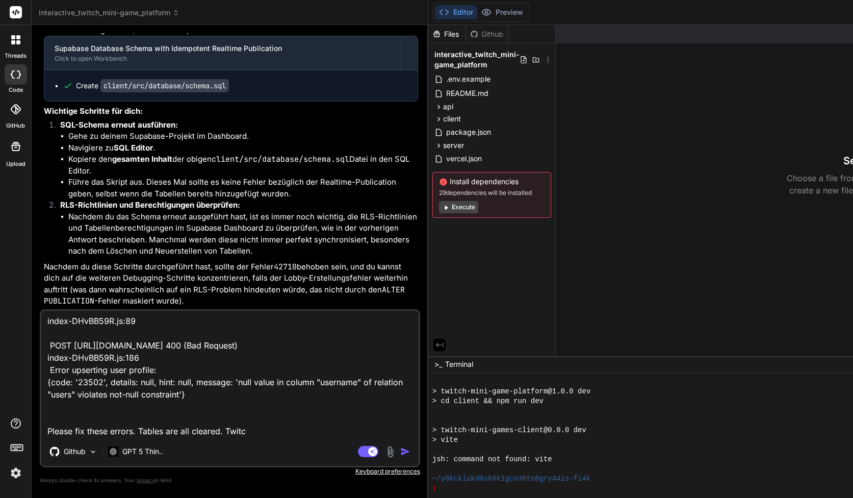
type textarea "index-DHvBB59R.js:89 POST [URL][DOMAIN_NAME] 400 (Bad Request) index-DHvBB59R.j…"
type textarea "x"
type textarea "index-DHvBB59R.js:89 POST [URL][DOMAIN_NAME] 400 (Bad Request) index-DHvBB59R.j…"
type textarea "x"
type textarea "index-DHvBB59R.js:89 POST [URL][DOMAIN_NAME] 400 (Bad Request) index-DHvBB59R.j…"
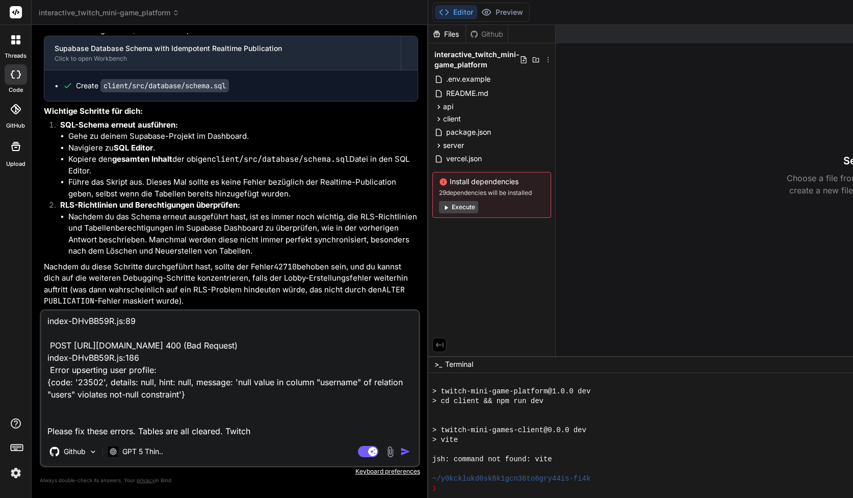
type textarea "x"
type textarea "index-DHvBB59R.js:89 POST [URL][DOMAIN_NAME] 400 (Bad Request) index-DHvBB59R.j…"
type textarea "x"
type textarea "index-DHvBB59R.js:89 POST [URL][DOMAIN_NAME] 400 (Bad Request) index-DHvBB59R.j…"
type textarea "x"
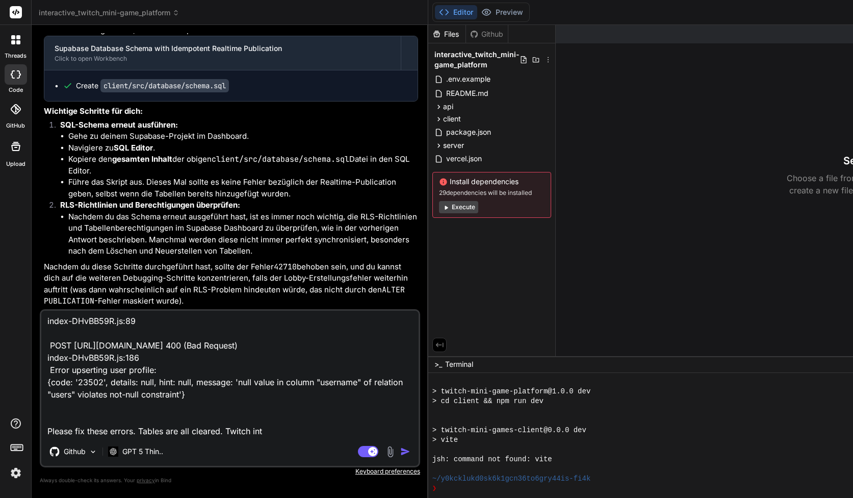
type textarea "index-DHvBB59R.js:89 POST [URL][DOMAIN_NAME] 400 (Bad Request) index-DHvBB59R.j…"
type textarea "x"
type textarea "index-DHvBB59R.js:89 POST [URL][DOMAIN_NAME] 400 (Bad Request) index-DHvBB59R.j…"
type textarea "x"
type textarea "index-DHvBB59R.js:89 POST [URL][DOMAIN_NAME] 400 (Bad Request) index-DHvBB59R.j…"
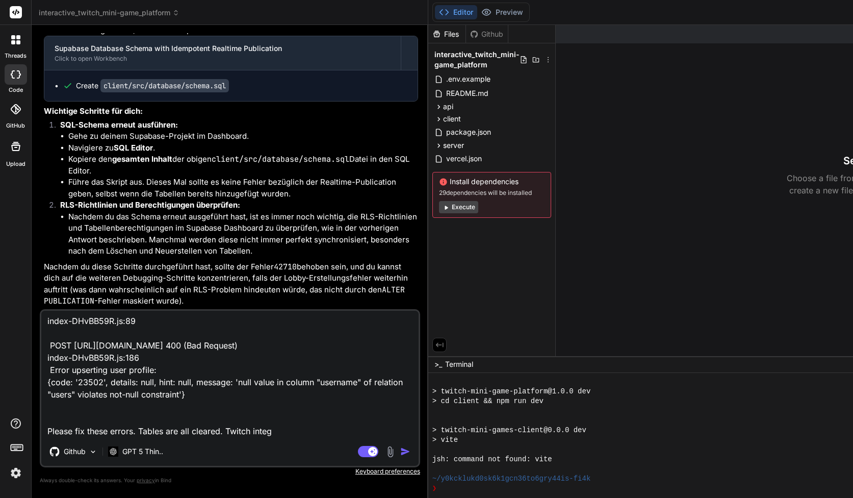
type textarea "x"
type textarea "index-DHvBB59R.js:89 POST [URL][DOMAIN_NAME] 400 (Bad Request) index-DHvBB59R.j…"
type textarea "x"
type textarea "index-DHvBB59R.js:89 POST [URL][DOMAIN_NAME] 400 (Bad Request) index-DHvBB59R.j…"
type textarea "x"
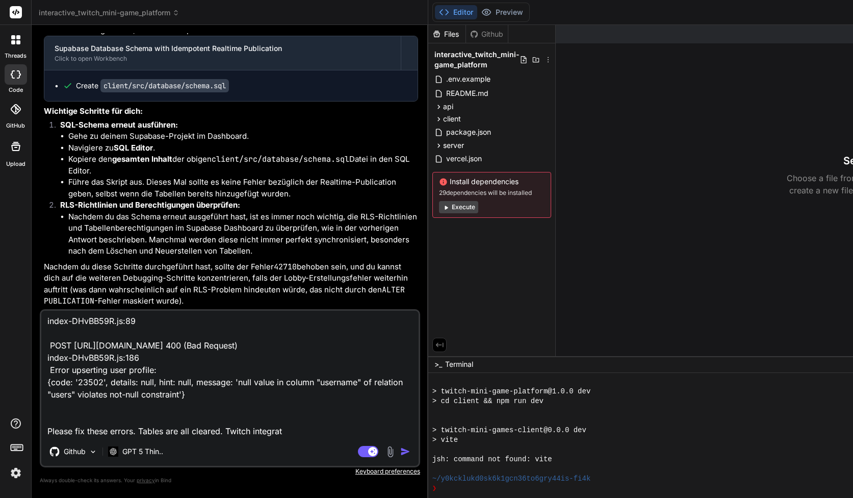
type textarea "index-DHvBB59R.js:89 POST [URL][DOMAIN_NAME] 400 (Bad Request) index-DHvBB59R.j…"
type textarea "x"
type textarea "index-DHvBB59R.js:89 POST [URL][DOMAIN_NAME] 400 (Bad Request) index-DHvBB59R.j…"
type textarea "x"
type textarea "index-DHvBB59R.js:89 POST [URL][DOMAIN_NAME] 400 (Bad Request) index-DHvBB59R.j…"
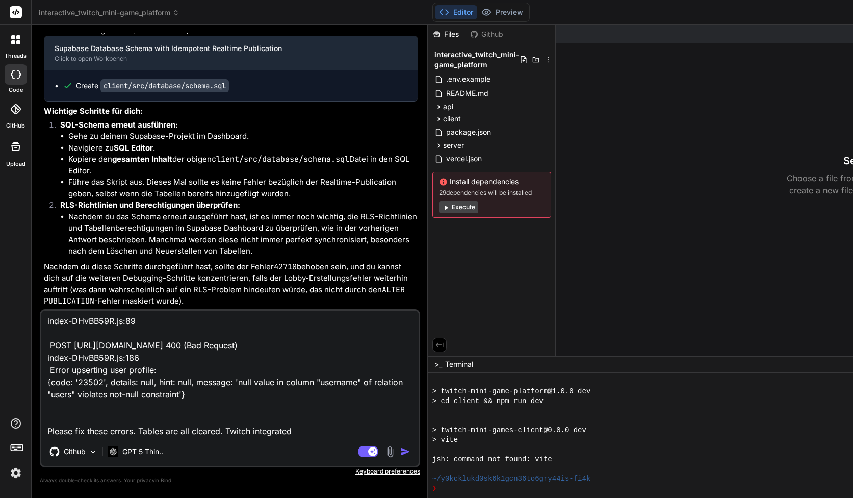
type textarea "x"
type textarea "index-DHvBB59R.js:89 POST [URL][DOMAIN_NAME] 400 (Bad Request) index-DHvBB59R.j…"
type textarea "x"
type textarea "index-DHvBB59R.js:89 POST [URL][DOMAIN_NAME] 400 (Bad Request) index-DHvBB59R.j…"
type textarea "x"
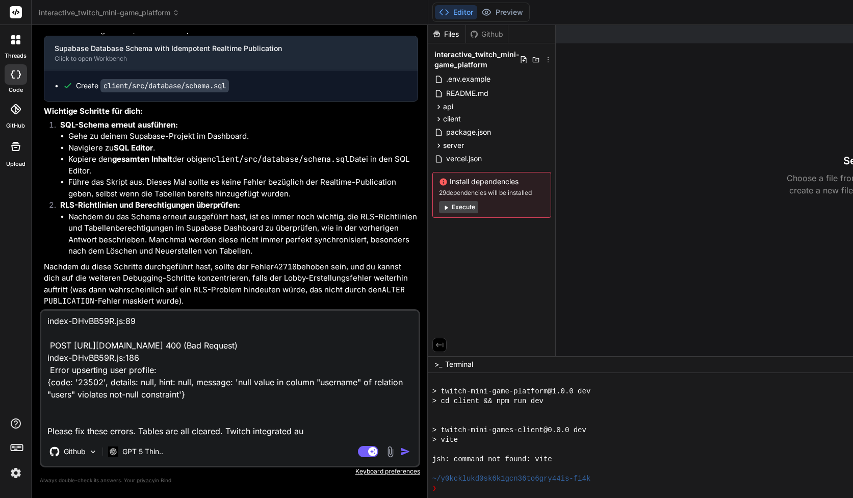
type textarea "index-DHvBB59R.js:89 POST [URL][DOMAIN_NAME] 400 (Bad Request) index-DHvBB59R.j…"
type textarea "x"
type textarea "index-DHvBB59R.js:89 POST [URL][DOMAIN_NAME] 400 (Bad Request) index-DHvBB59R.j…"
type textarea "x"
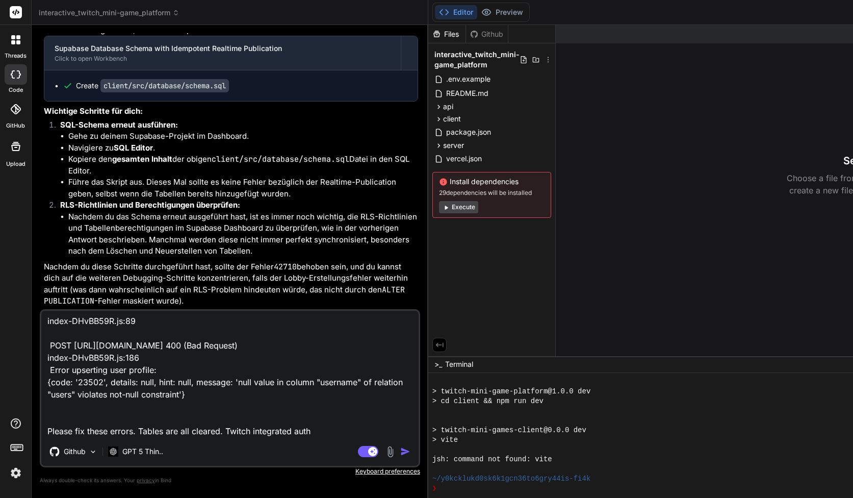
type textarea "index-DHvBB59R.js:89 POST [URL][DOMAIN_NAME] 400 (Bad Request) index-DHvBB59R.j…"
type textarea "x"
type textarea "index-DHvBB59R.js:89 POST [URL][DOMAIN_NAME] 400 (Bad Request) index-DHvBB59R.j…"
type textarea "x"
type textarea "index-DHvBB59R.js:89 POST [URL][DOMAIN_NAME] 400 (Bad Request) index-DHvBB59R.j…"
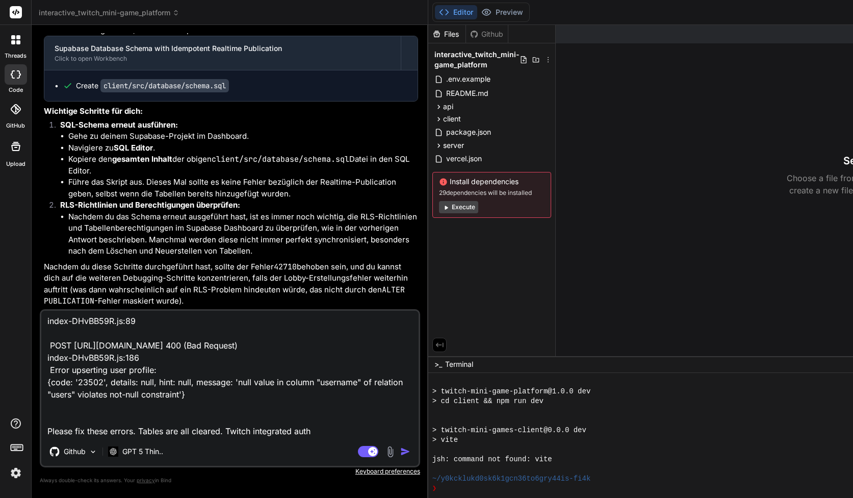
type textarea "x"
type textarea "index-DHvBB59R.js:89 POST [URL][DOMAIN_NAME] 400 (Bad Request) index-DHvBB59R.j…"
type textarea "x"
type textarea "index-DHvBB59R.js:89 POST [URL][DOMAIN_NAME] 400 (Bad Request) index-DHvBB59R.j…"
type textarea "x"
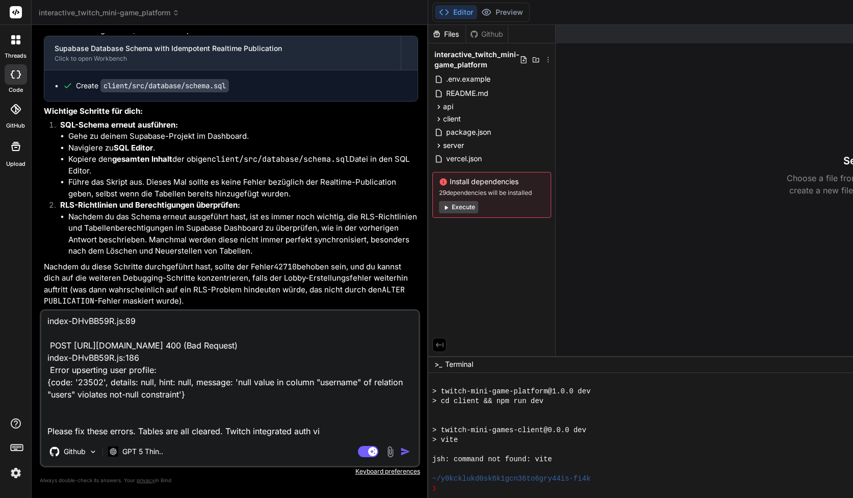
type textarea "index-DHvBB59R.js:89 POST [URL][DOMAIN_NAME] 400 (Bad Request) index-DHvBB59R.j…"
type textarea "x"
type textarea "index-DHvBB59R.js:89 POST [URL][DOMAIN_NAME] 400 (Bad Request) index-DHvBB59R.j…"
type textarea "x"
type textarea "index-DHvBB59R.js:89 POST [URL][DOMAIN_NAME] 400 (Bad Request) index-DHvBB59R.j…"
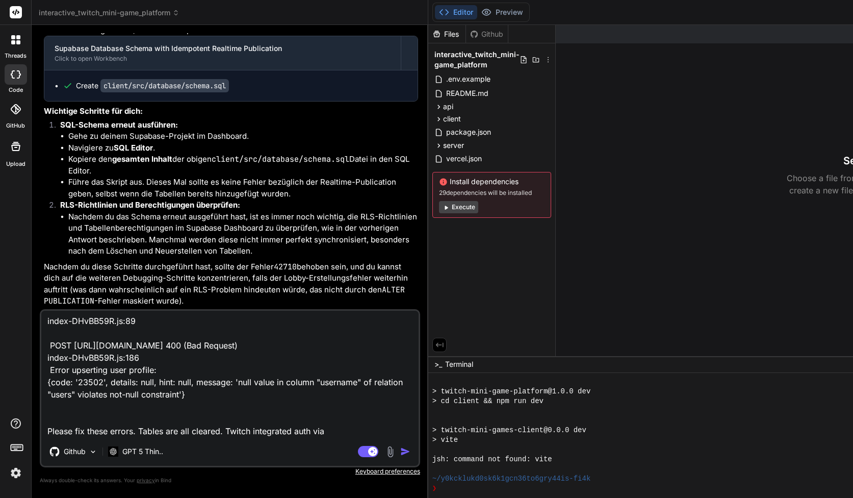
type textarea "x"
type textarea "index-DHvBB59R.js:89 POST [URL][DOMAIN_NAME] 400 (Bad Request) index-DHvBB59R.j…"
type textarea "x"
type textarea "index-DHvBB59R.js:89 POST [URL][DOMAIN_NAME] 400 (Bad Request) index-DHvBB59R.j…"
type textarea "x"
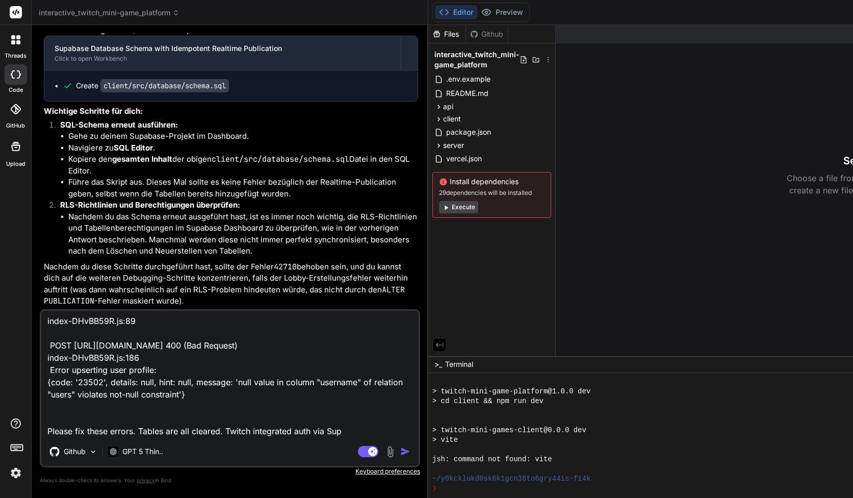
type textarea "index-DHvBB59R.js:89 POST [URL][DOMAIN_NAME] 400 (Bad Request) index-DHvBB59R.j…"
type textarea "x"
type textarea "index-DHvBB59R.js:89 POST [URL][DOMAIN_NAME] 400 (Bad Request) index-DHvBB59R.j…"
type textarea "x"
type textarea "index-DHvBB59R.js:89 POST [URL][DOMAIN_NAME] 400 (Bad Request) index-DHvBB59R.j…"
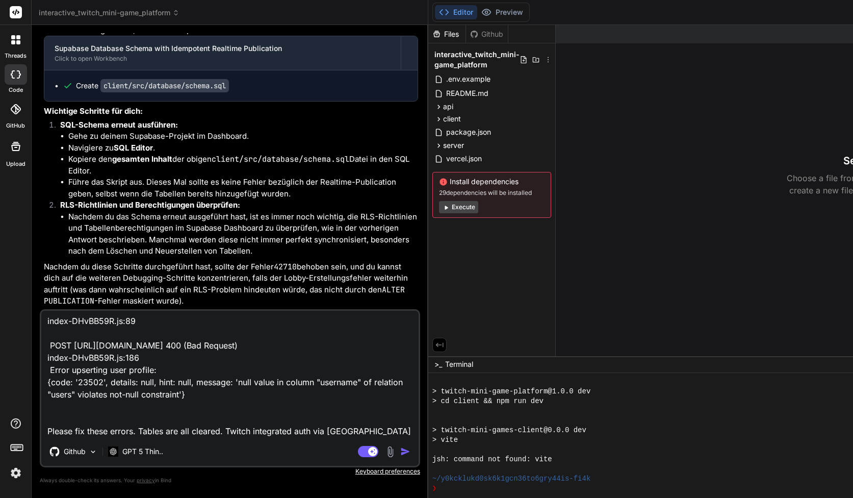
type textarea "x"
type textarea "index-DHvBB59R.js:89 POST [URL][DOMAIN_NAME] 400 (Bad Request) index-DHvBB59R.j…"
type textarea "x"
type textarea "index-DHvBB59R.js:89 POST [URL][DOMAIN_NAME] 400 (Bad Request) index-DHvBB59R.j…"
type textarea "x"
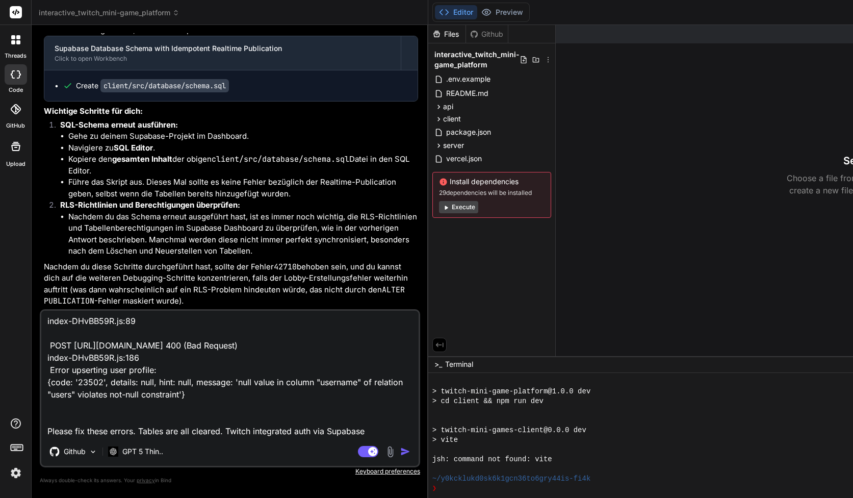
type textarea "index-DHvBB59R.js:89 POST [URL][DOMAIN_NAME] 400 (Bad Request) index-DHvBB59R.j…"
type textarea "x"
type textarea "index-DHvBB59R.js:89 POST [URL][DOMAIN_NAME] 400 (Bad Request) index-DHvBB59R.j…"
type textarea "x"
type textarea "index-DHvBB59R.js:89 POST [URL][DOMAIN_NAME] 400 (Bad Request) index-DHvBB59R.j…"
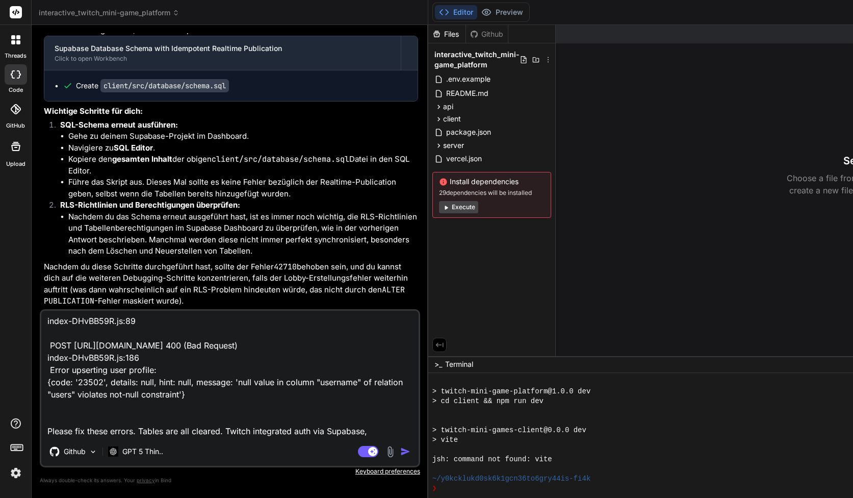
type textarea "x"
type textarea "index-DHvBB59R.js:89 POST [URL][DOMAIN_NAME] 400 (Bad Request) index-DHvBB59R.j…"
type textarea "x"
type textarea "index-DHvBB59R.js:89 POST [URL][DOMAIN_NAME] 400 (Bad Request) index-DHvBB59R.j…"
type textarea "x"
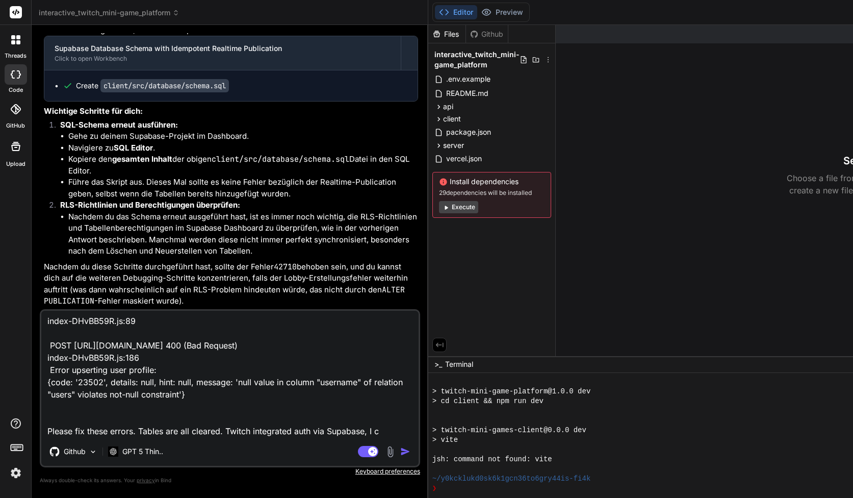
type textarea "index-DHvBB59R.js:89 POST [URL][DOMAIN_NAME] 400 (Bad Request) index-DHvBB59R.j…"
type textarea "x"
type textarea "index-DHvBB59R.js:89 POST [URL][DOMAIN_NAME] 400 (Bad Request) index-DHvBB59R.j…"
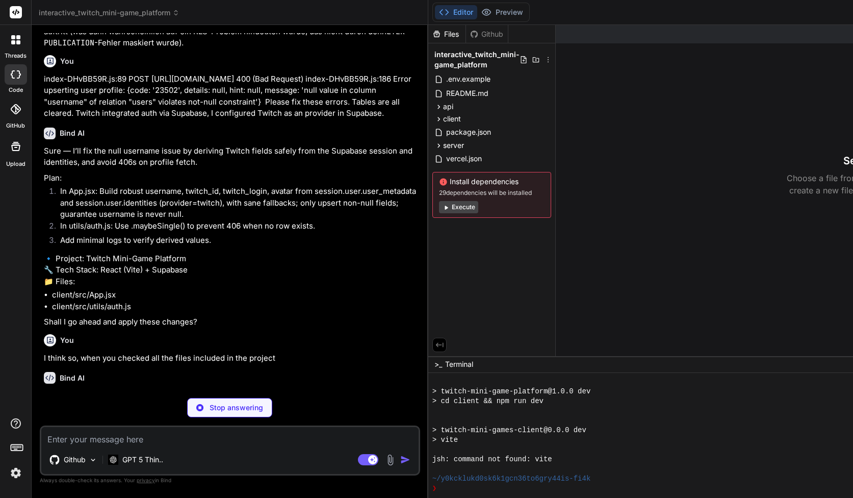
scroll to position [5194, 0]
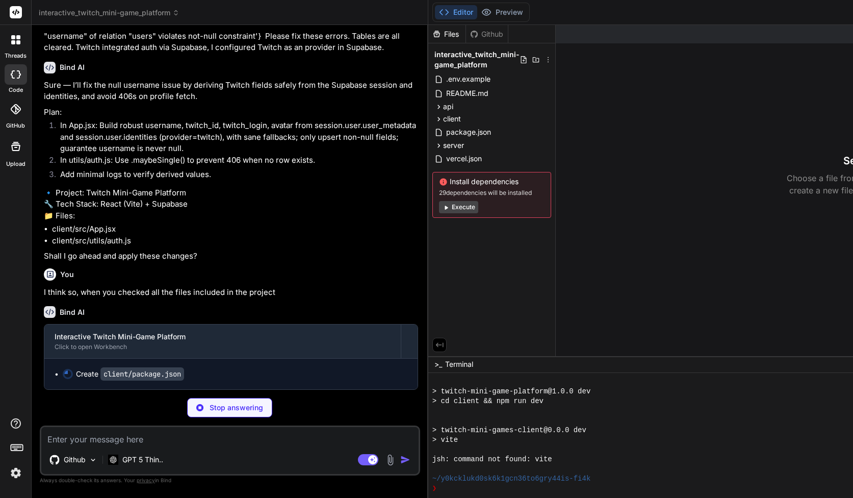
click at [210, 155] on li "In App.jsx: Build robust username, twitch_id, twitch_login, avatar from session…" at bounding box center [235, 137] width 366 height 35
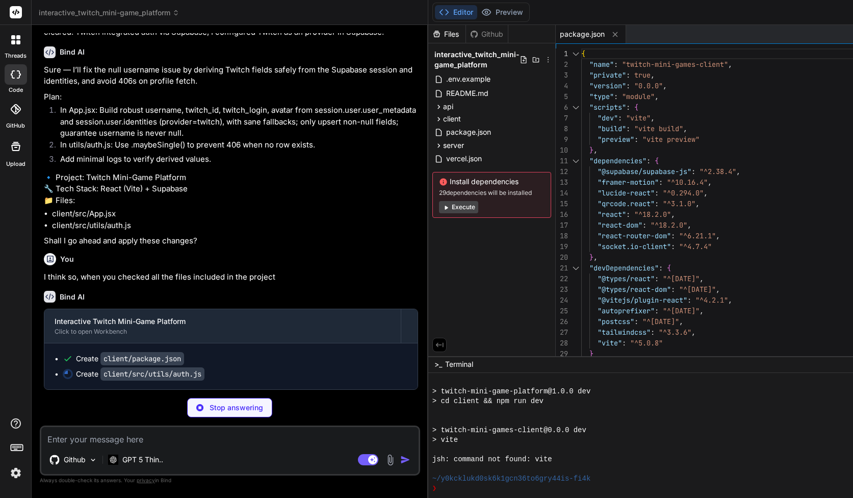
click at [203, 283] on p "I think so, when you checked all the files included in the project" at bounding box center [231, 277] width 374 height 12
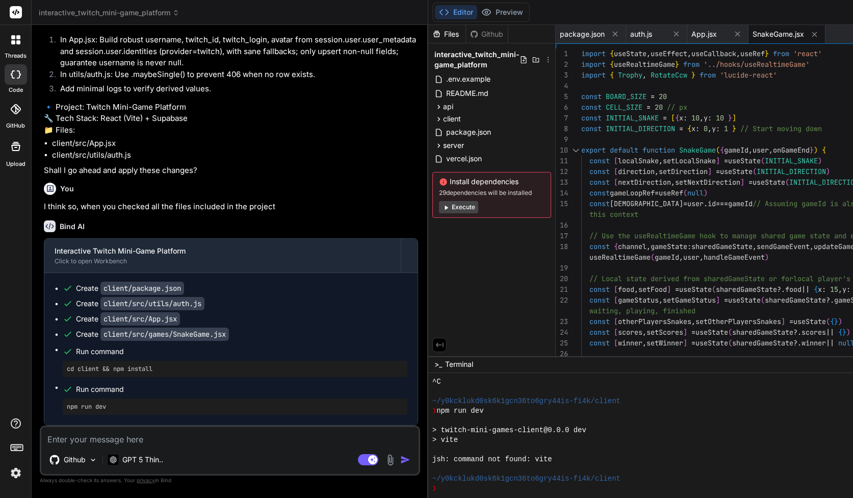
scroll to position [5335, 0]
click at [432, 448] on div at bounding box center [698, 450] width 533 height 10
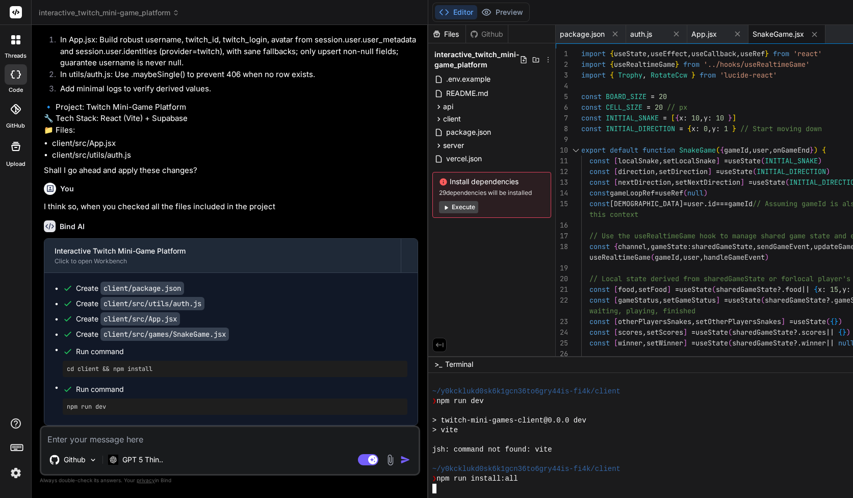
scroll to position [504, 0]
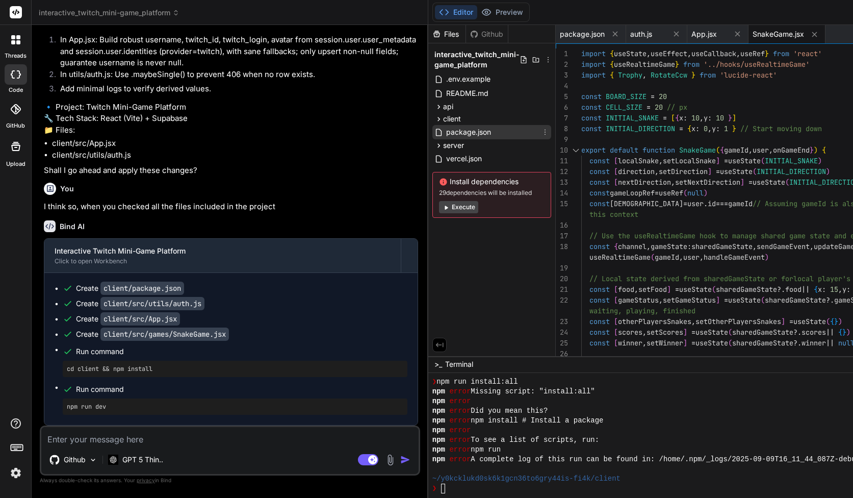
click at [445, 132] on span "package.json" at bounding box center [468, 132] width 47 height 12
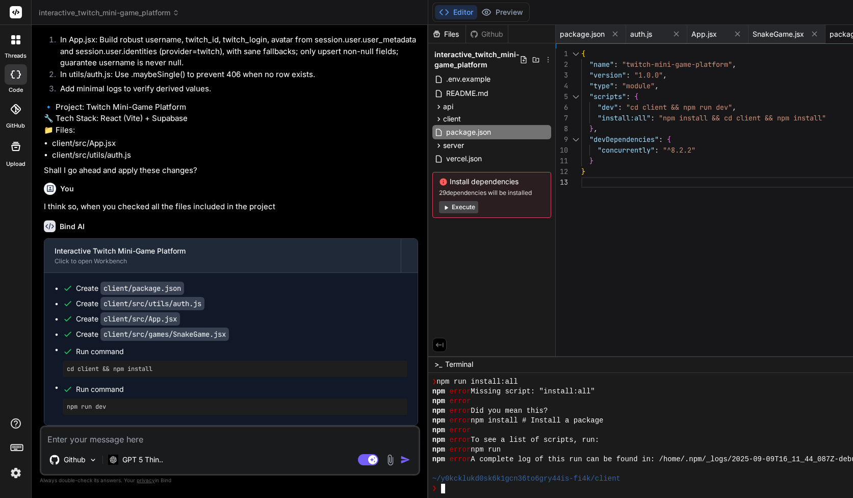
click at [567, 464] on div at bounding box center [698, 469] width 533 height 10
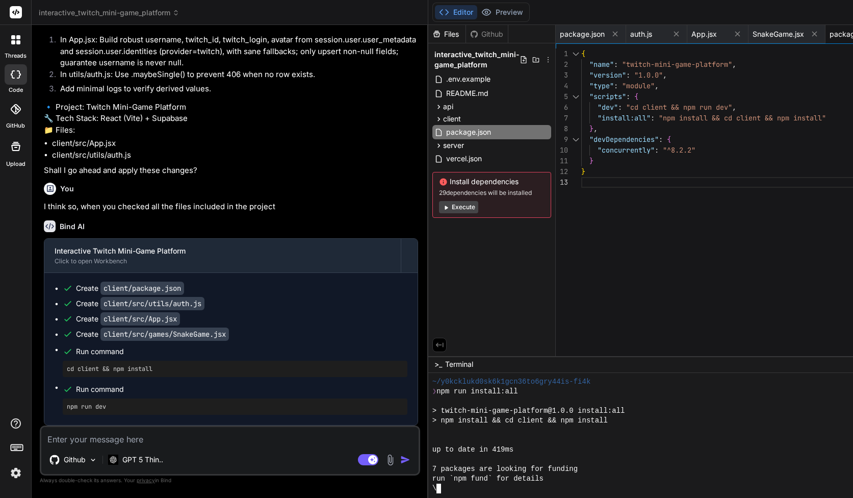
scroll to position [775, 0]
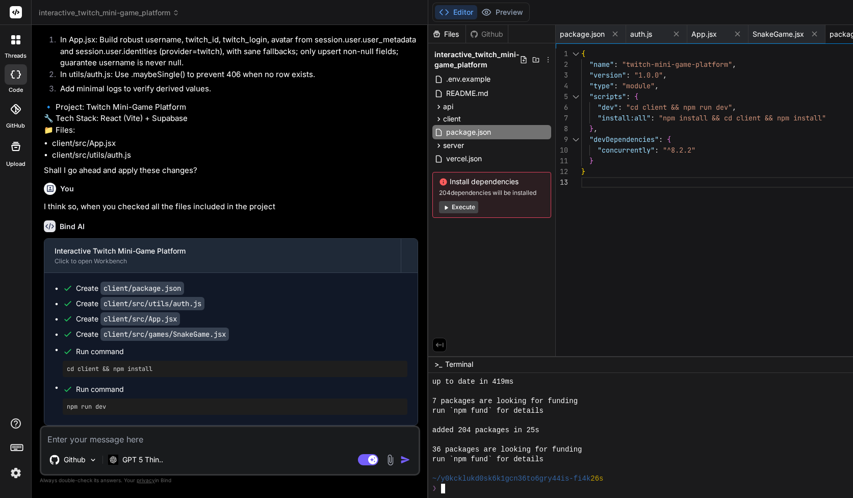
click at [432, 423] on div at bounding box center [698, 421] width 533 height 10
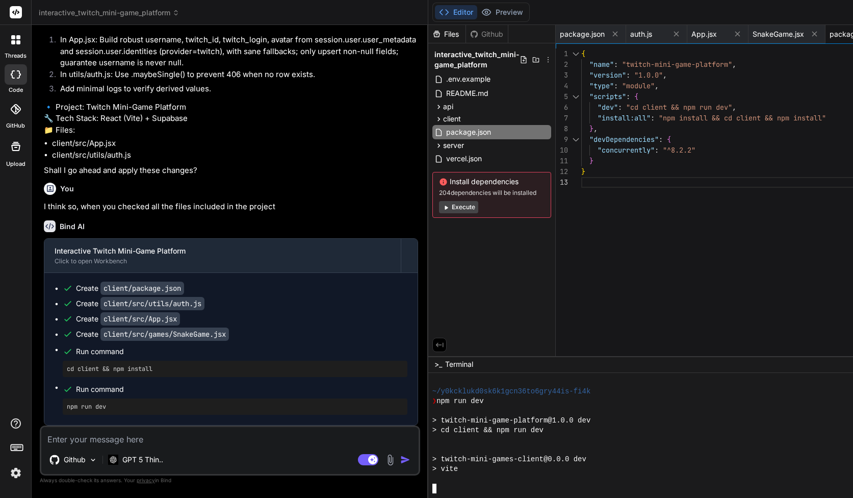
scroll to position [1075, 0]
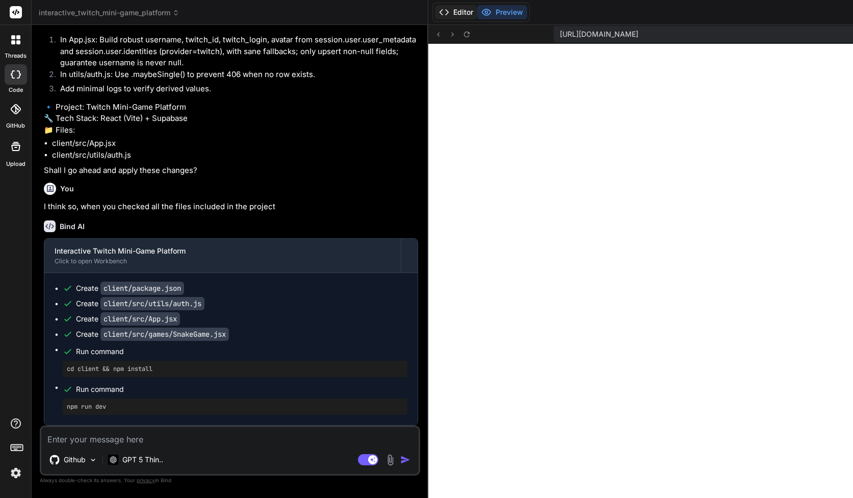
click at [435, 11] on button "Editor" at bounding box center [456, 12] width 42 height 14
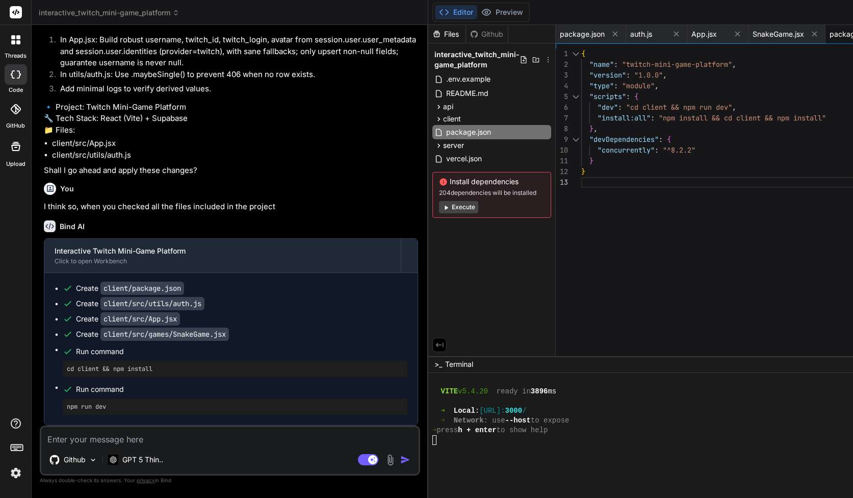
click at [428, 1] on div "Editor Preview Discord Support Invite Team Download Re-deploy" at bounding box center [830, 12] width 805 height 25
click at [482, 12] on icon at bounding box center [486, 12] width 9 height 6
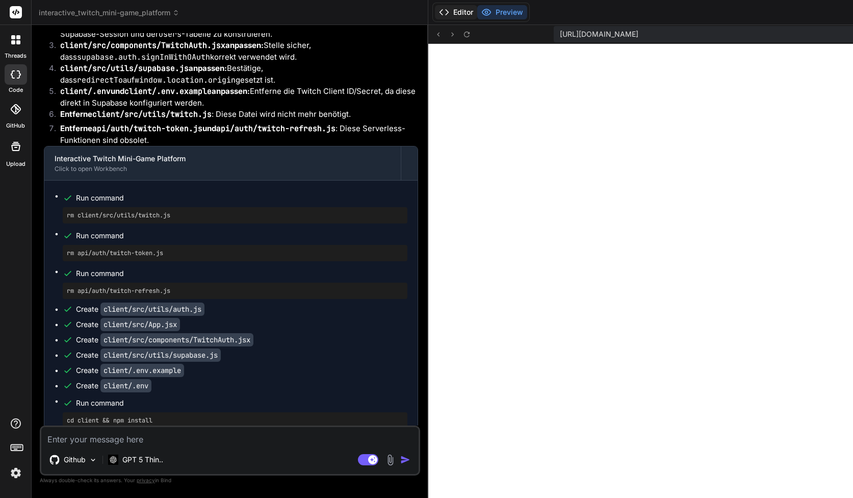
click at [435, 7] on button "Editor" at bounding box center [456, 12] width 42 height 14
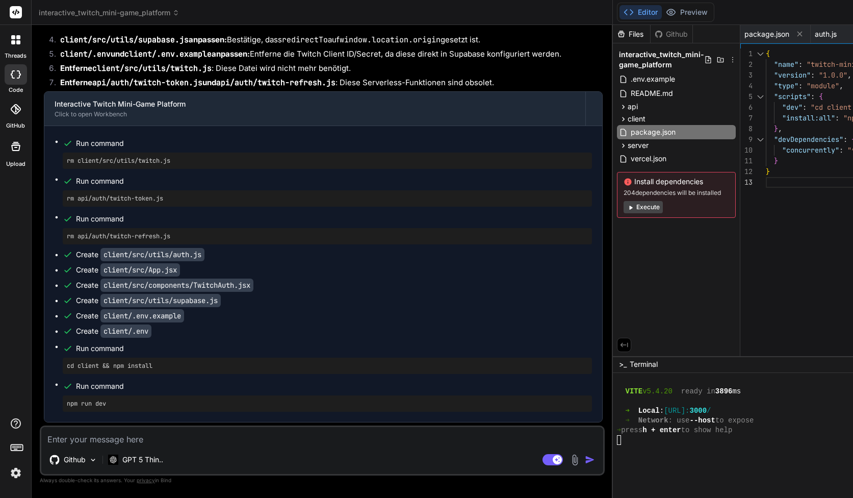
scroll to position [21, 0]
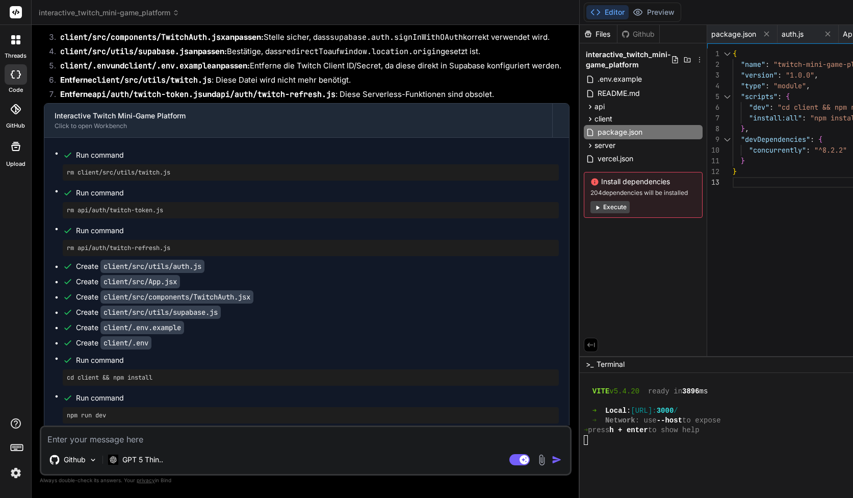
drag, startPoint x: 325, startPoint y: 58, endPoint x: 389, endPoint y: 133, distance: 98.3
click at [389, 133] on div "Bind AI Web Search Created with Pixso. Code Generator You Bitte den Session / L…" at bounding box center [306, 261] width 548 height 473
click at [45, 13] on span "interactive_twitch_mini-game_platform" at bounding box center [109, 13] width 141 height 10
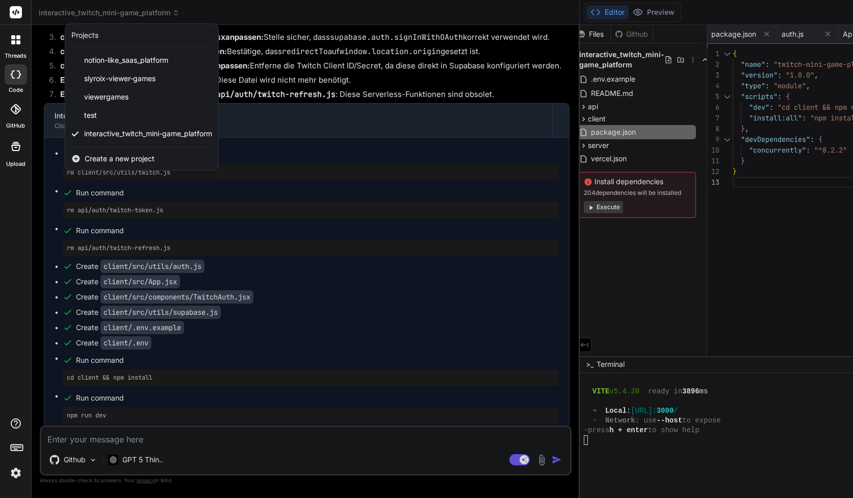
click at [45, 13] on div at bounding box center [426, 249] width 853 height 498
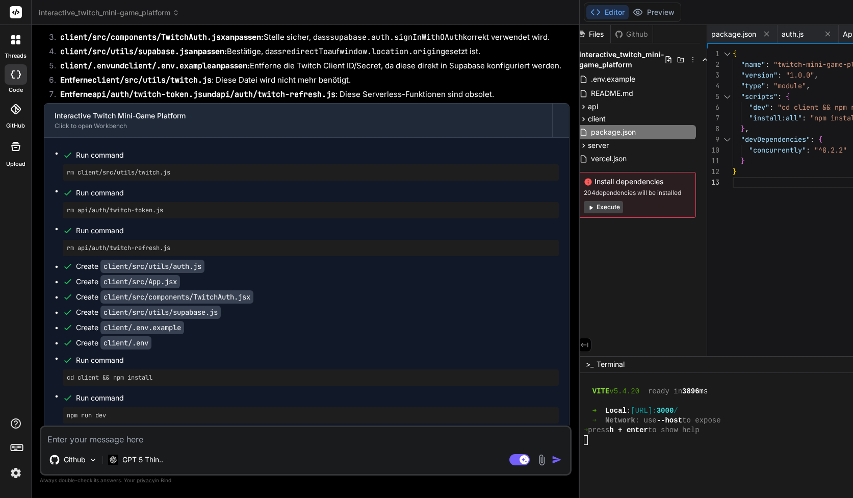
click at [436, 9] on div "interactive_twitch_mini-game_platform Created with Pixso." at bounding box center [306, 13] width 548 height 10
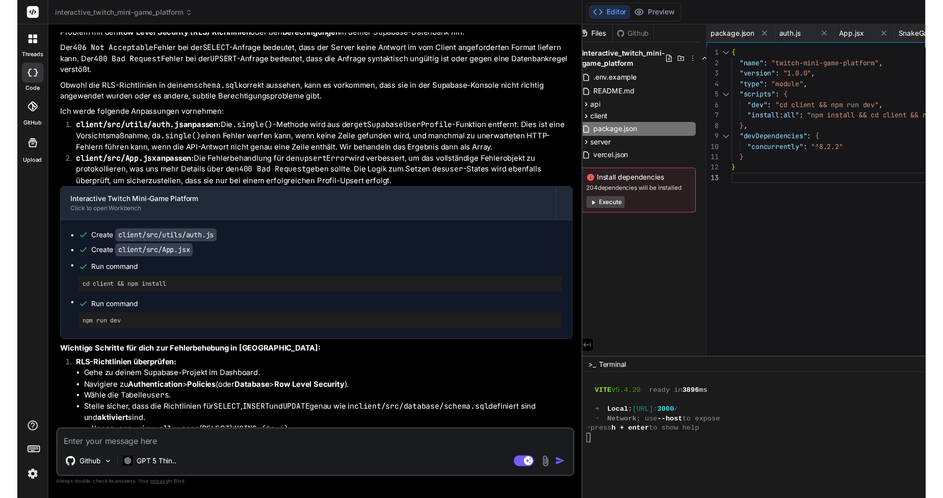
scroll to position [0, 49]
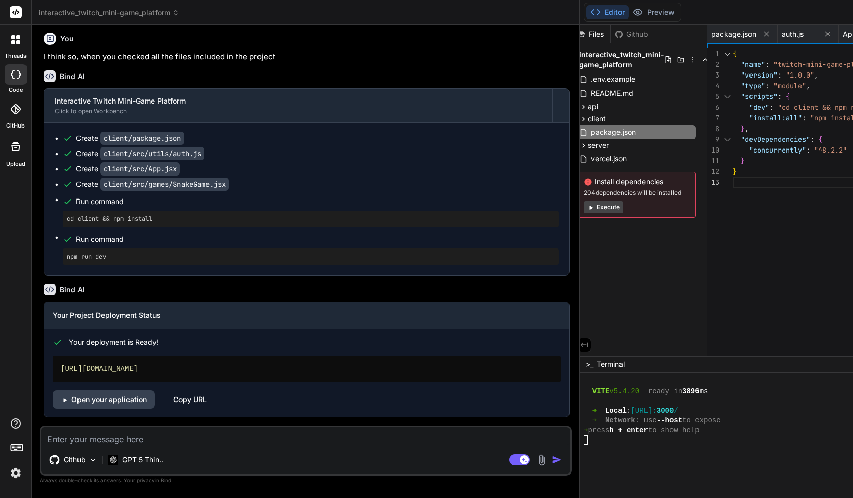
scroll to position [4559, 0]
click at [216, 438] on textarea at bounding box center [305, 436] width 529 height 18
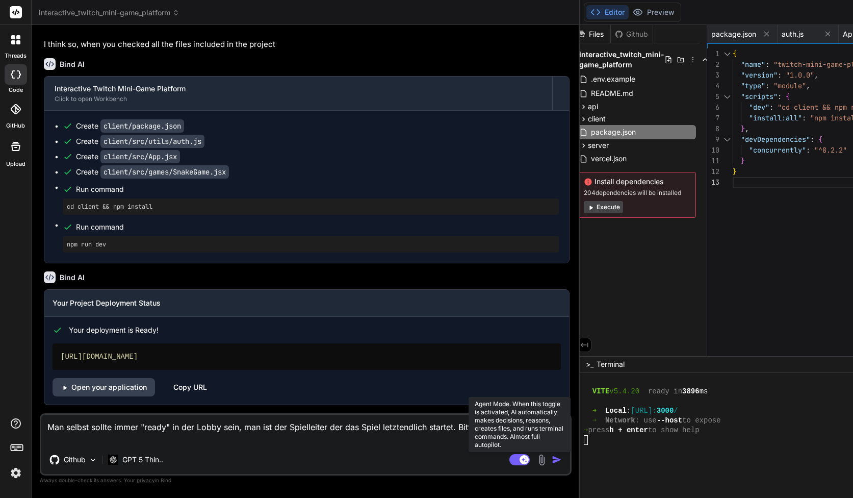
click at [509, 456] on rect at bounding box center [519, 459] width 20 height 11
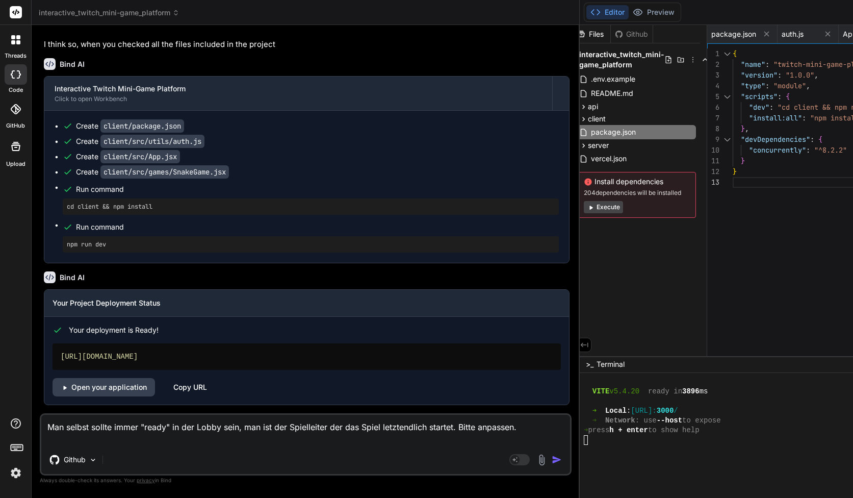
click at [221, 437] on textarea "Man selbst sollte immer "ready" in der Lobby sein, man ist der Spielleiter der …" at bounding box center [305, 430] width 529 height 31
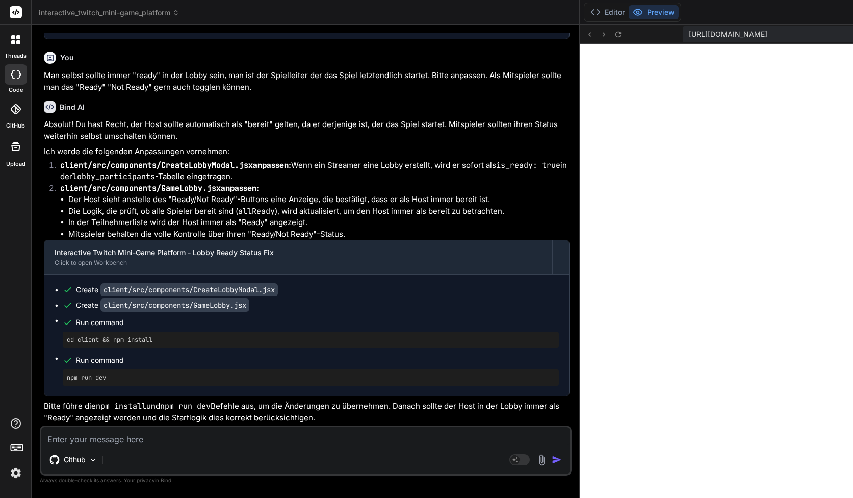
scroll to position [4971, 0]
click at [227, 431] on textarea at bounding box center [305, 436] width 529 height 18
paste textarea "CreateLobbyModal.jsx: Expecting Unicode escape sequence \uXXXX. (73:16) 74 | /h…"
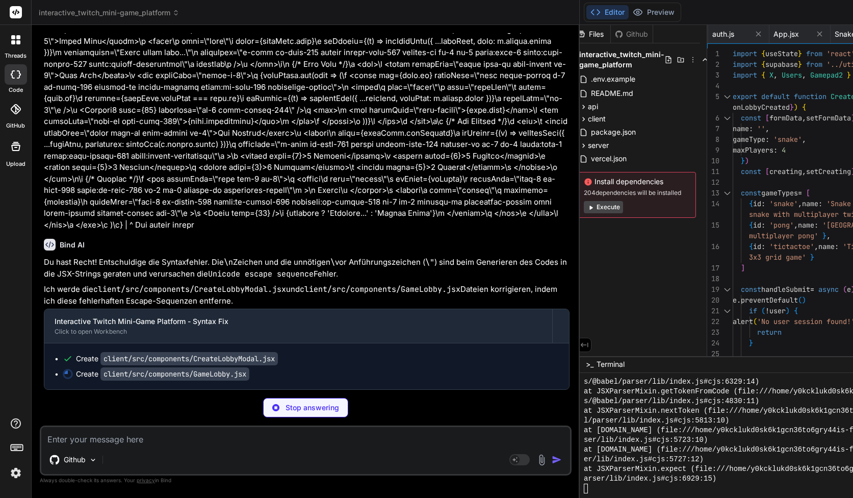
scroll to position [5590, 0]
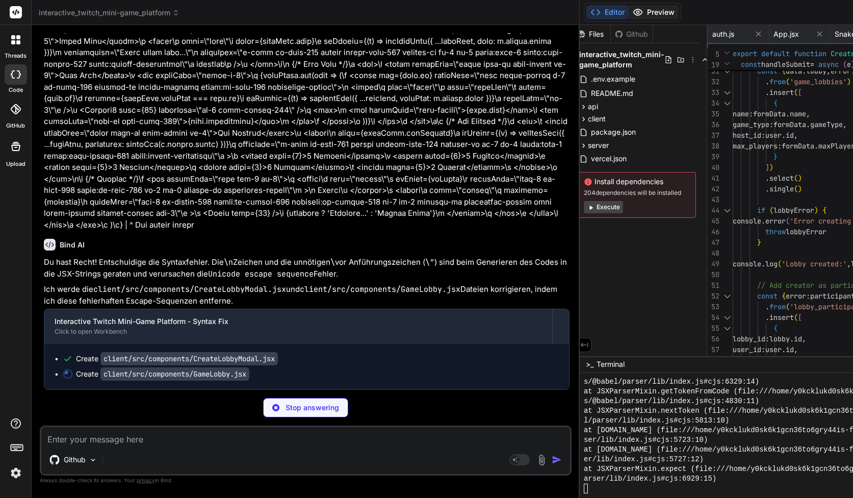
click at [629, 18] on button "Preview" at bounding box center [654, 12] width 50 height 14
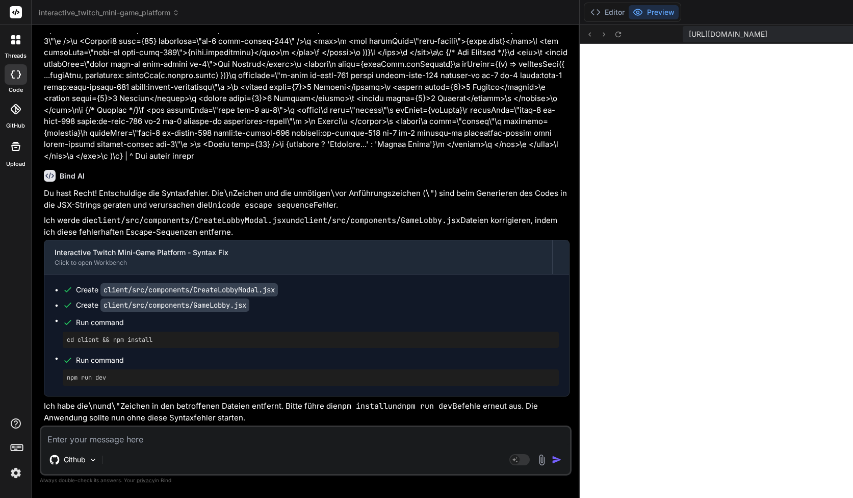
scroll to position [5658, 0]
click at [586, 12] on button "Editor" at bounding box center [607, 12] width 42 height 14
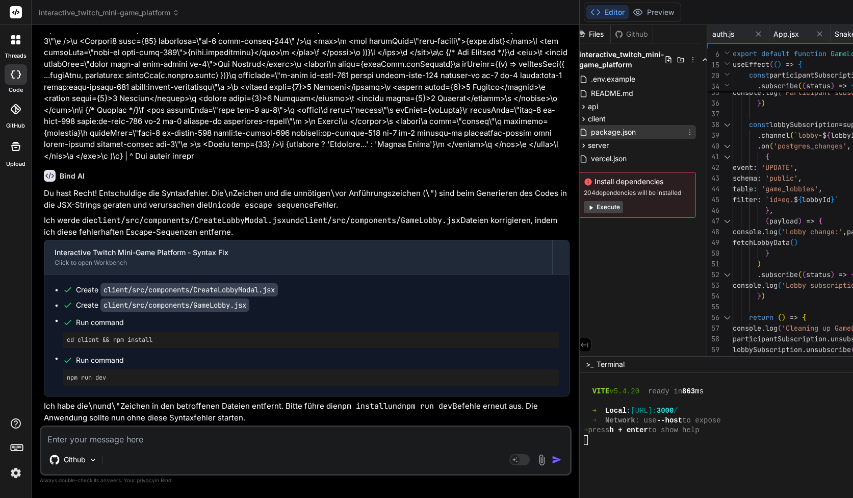
scroll to position [0, 0]
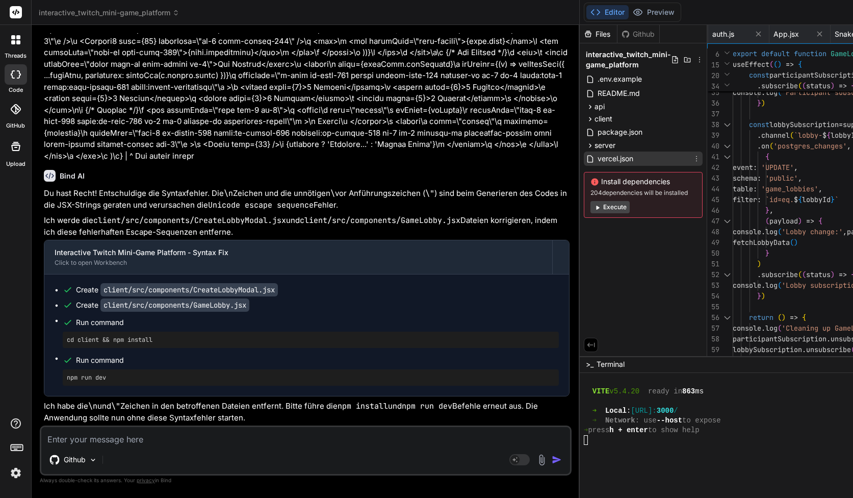
click at [597, 158] on span "vercel.json" at bounding box center [616, 158] width 38 height 12
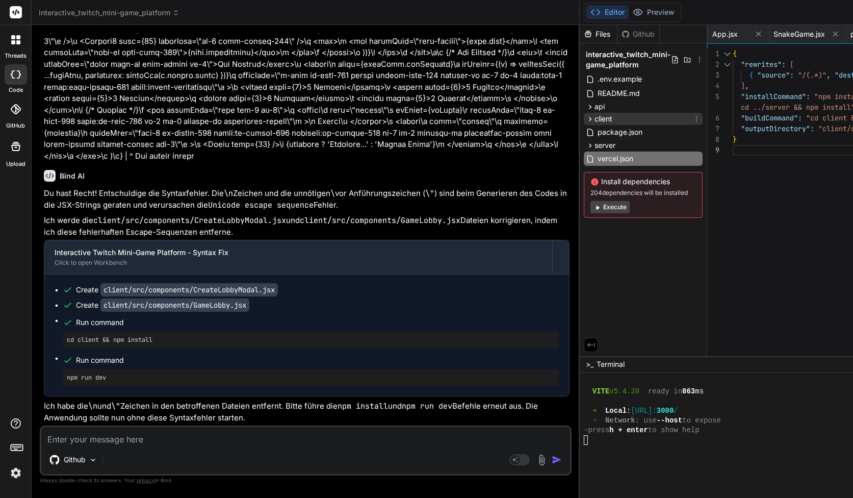
click at [586, 118] on icon at bounding box center [590, 119] width 9 height 9
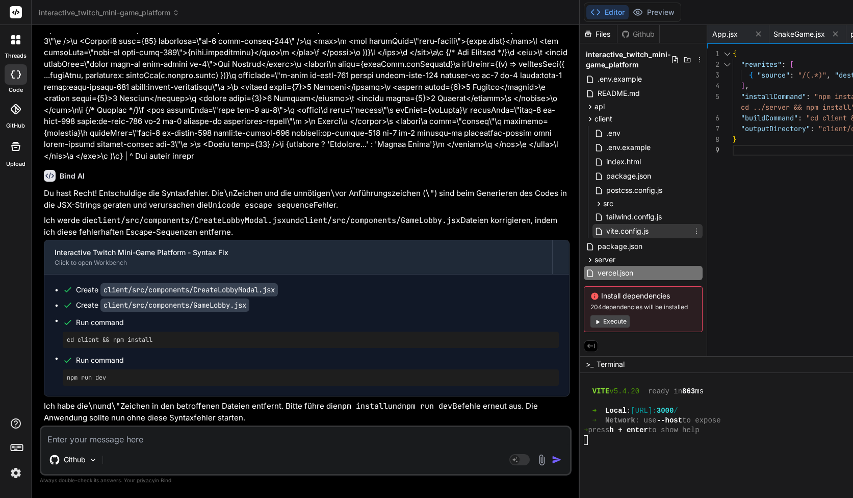
click at [605, 230] on span "vite.config.js" at bounding box center [627, 231] width 44 height 12
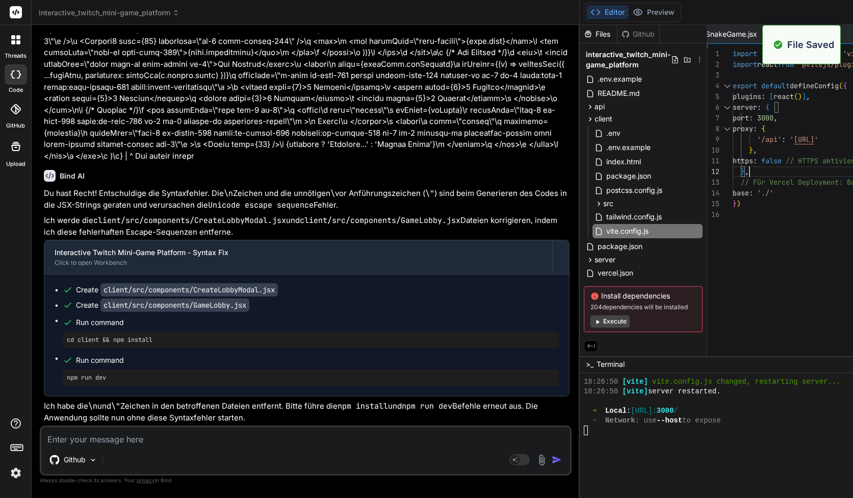
scroll to position [11, 0]
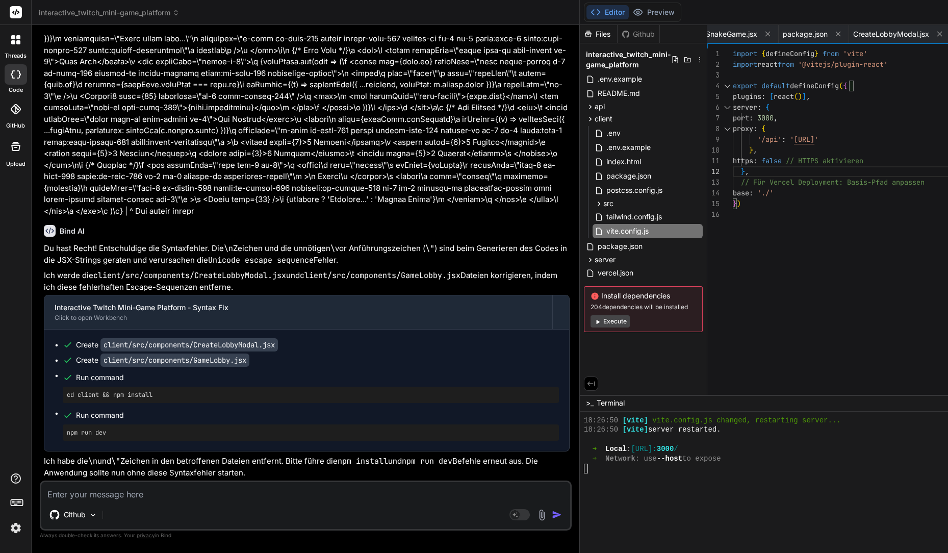
scroll to position [0, 0]
click at [733, 160] on div "import { defineConfig } from 'vite' import react from '@vitejs/plugin-react' ex…" at bounding box center [893, 223] width 320 height 351
click at [733, 168] on div "import { defineConfig } from 'vite' import react from '@vitejs/plugin-react' ex…" at bounding box center [893, 223] width 320 height 351
click at [733, 166] on div "import { defineConfig } from 'vite' import react from '@vitejs/plugin-react' ex…" at bounding box center [893, 223] width 320 height 351
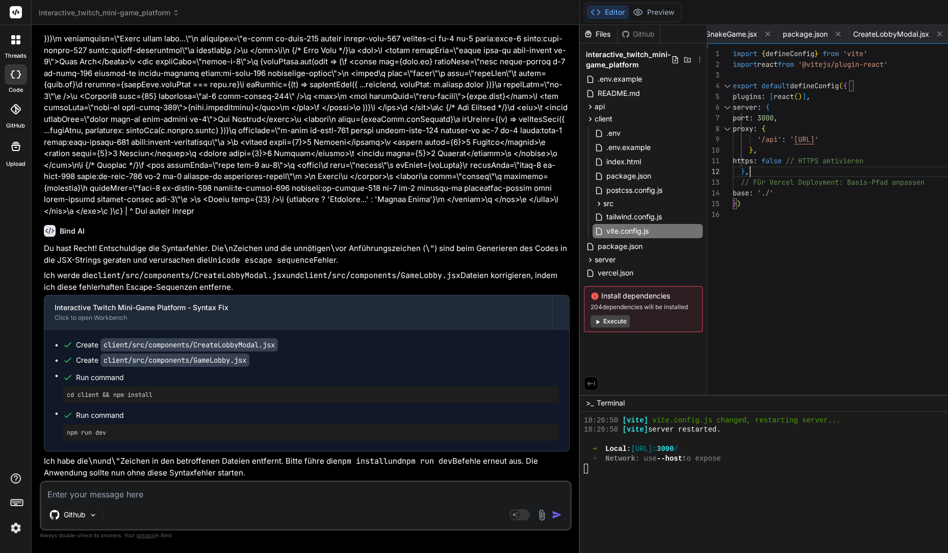
click at [733, 162] on div "import { defineConfig } from 'vite' import react from '@vitejs/plugin-react' ex…" at bounding box center [893, 223] width 320 height 351
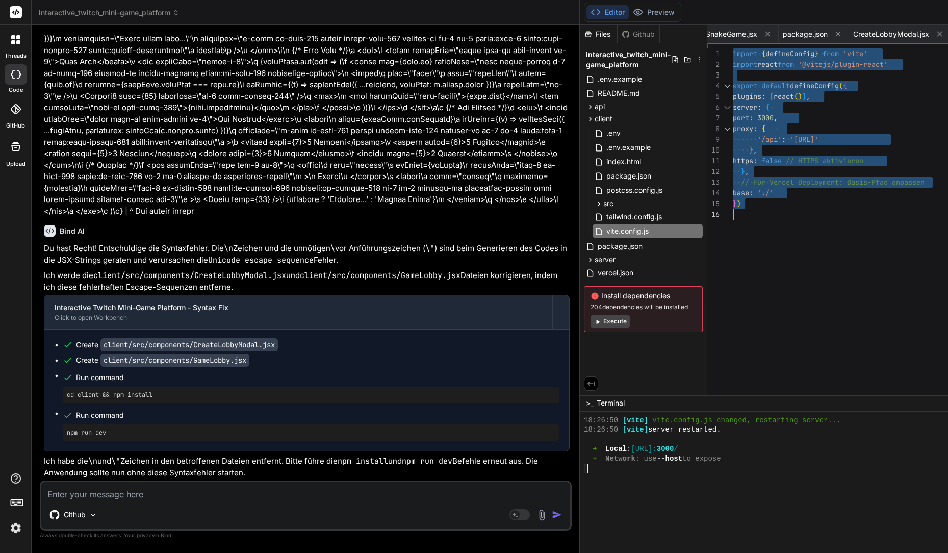
click at [733, 162] on div "import { defineConfig } from 'vite' import react from '@vitejs/plugin-react' ex…" at bounding box center [893, 223] width 320 height 351
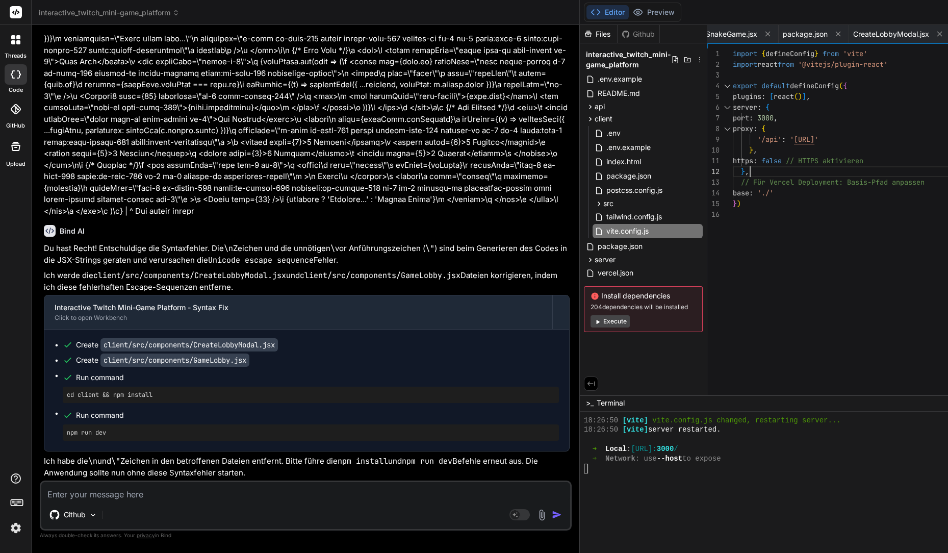
click at [733, 162] on div "import { defineConfig } from 'vite' import react from '@vitejs/plugin-react' ex…" at bounding box center [893, 223] width 320 height 351
click at [733, 217] on div "import { defineConfig } from 'vite' import react from '@vitejs/plugin-react' ex…" at bounding box center [893, 223] width 320 height 351
click at [621, 455] on div "➜ Network : use --host to expose" at bounding box center [824, 459] width 481 height 10
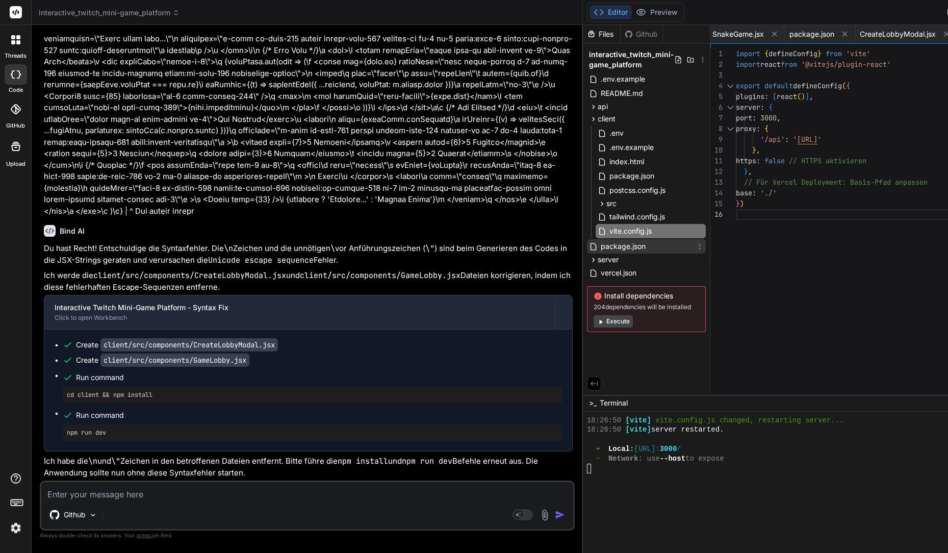
scroll to position [5607, 0]
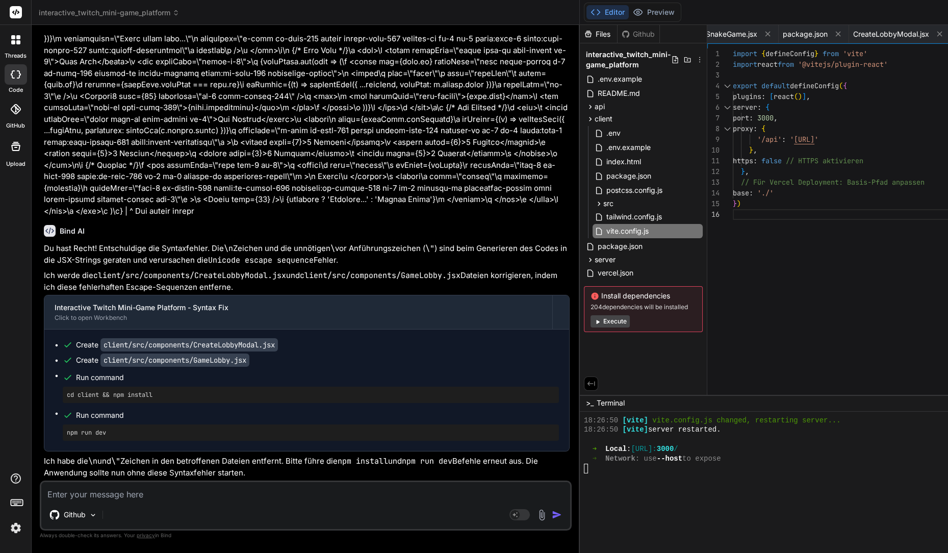
click at [144, 495] on textarea at bounding box center [305, 491] width 529 height 18
click at [272, 491] on textarea "Beim Neuladen der App hängt sie im loading screen," at bounding box center [305, 491] width 529 height 18
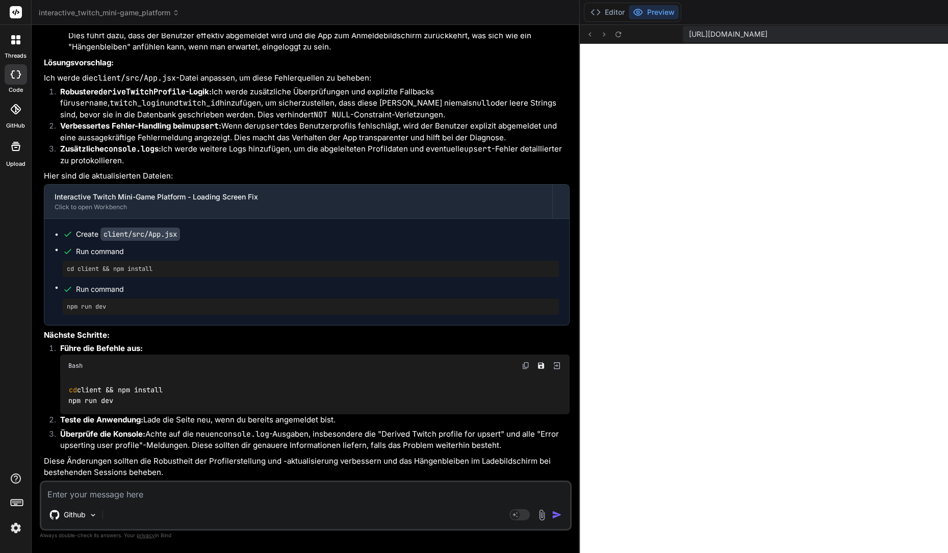
scroll to position [6406, 0]
click at [151, 484] on textarea at bounding box center [305, 491] width 529 height 18
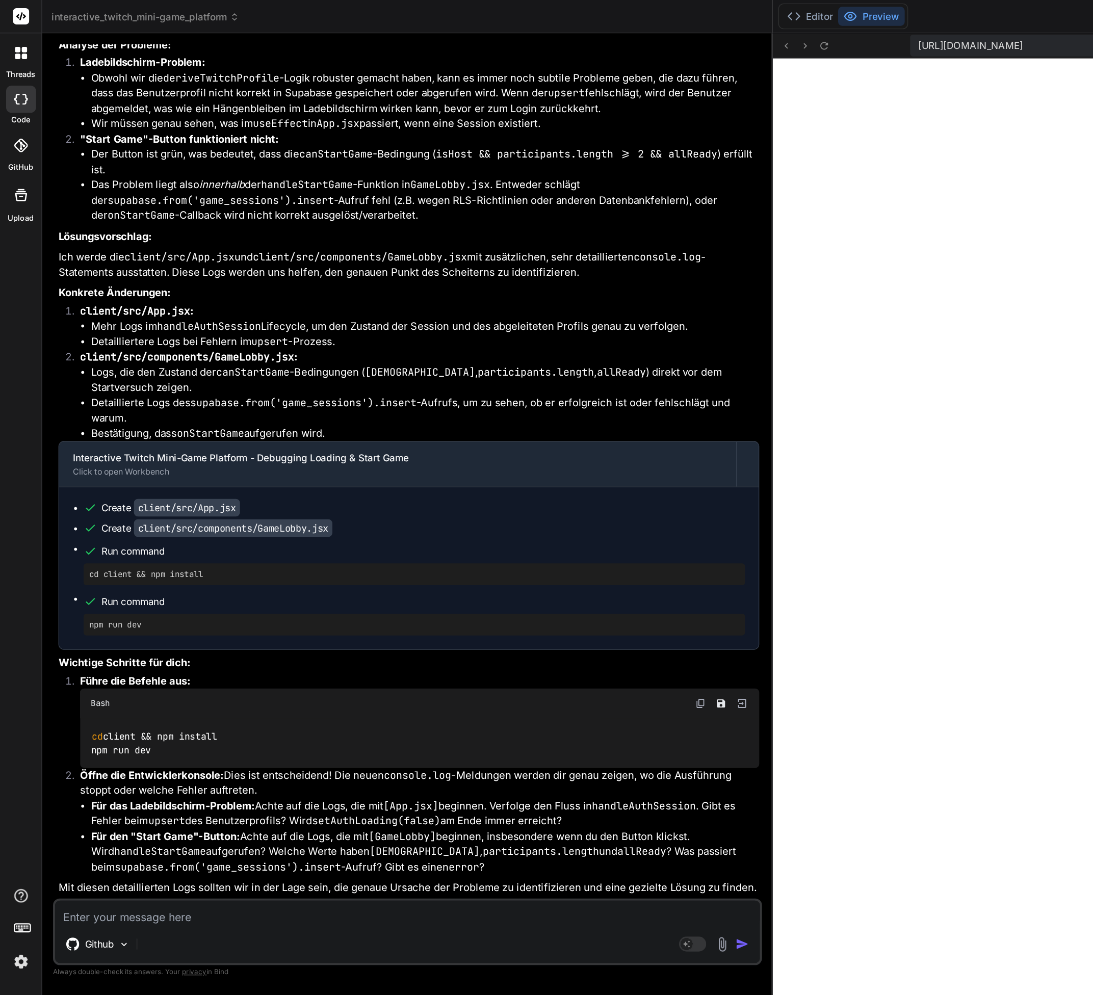
scroll to position [0, 0]
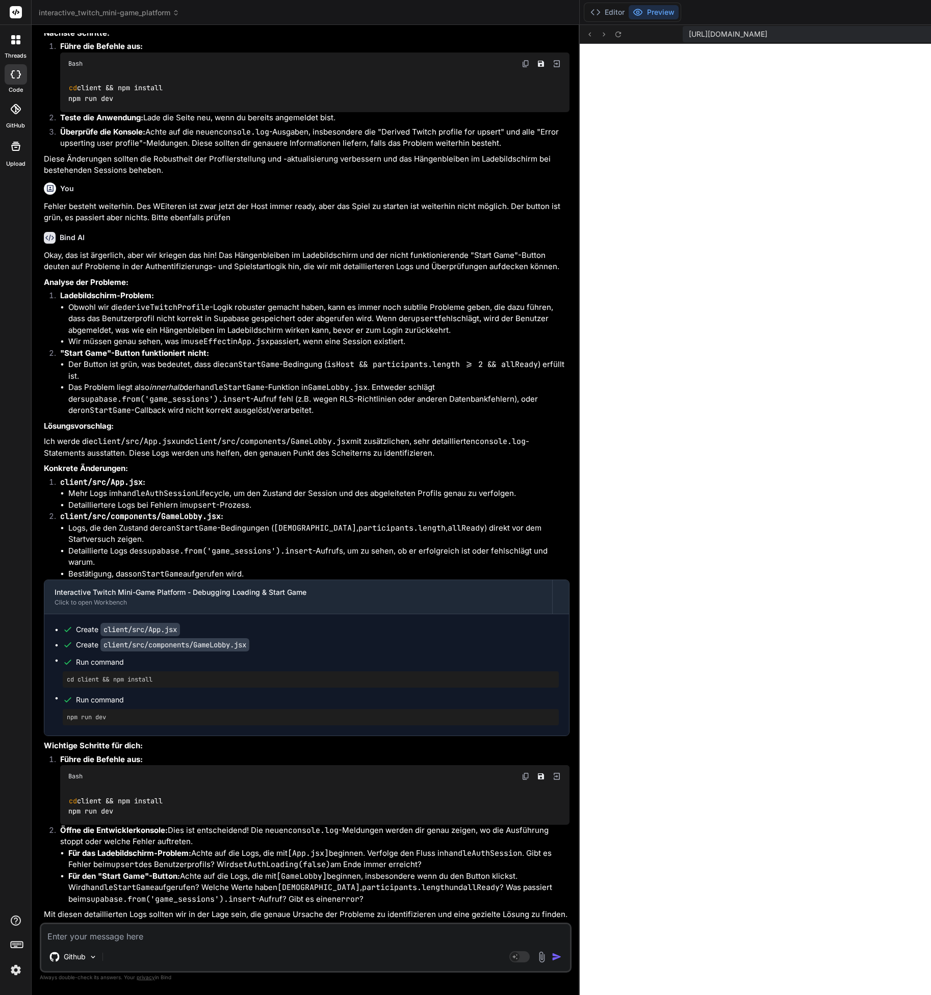
scroll to position [6757, 0]
click at [215, 497] on textarea at bounding box center [305, 933] width 529 height 18
paste textarea "[Lor.ips] Dolo sitam consect: ADIPIS_EL {seddoeiu_tempo: 'i8utlabo0etdolor1m346…"
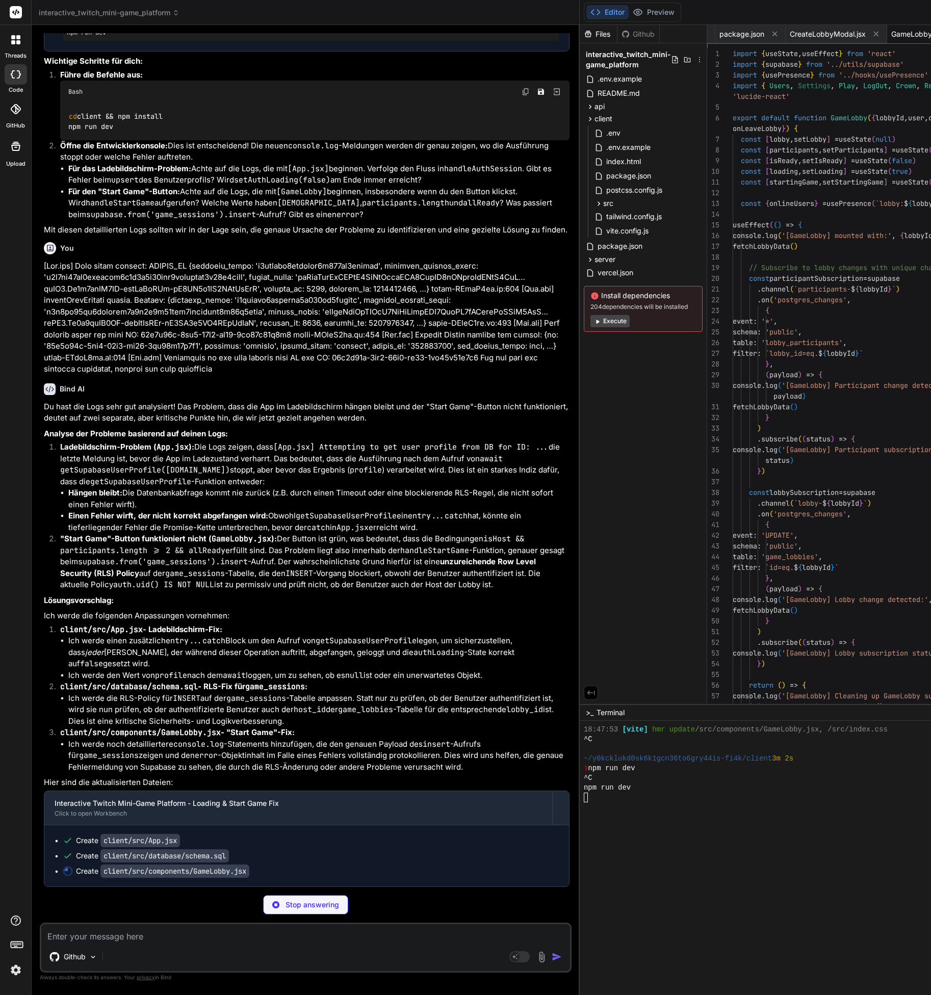
scroll to position [4001, 0]
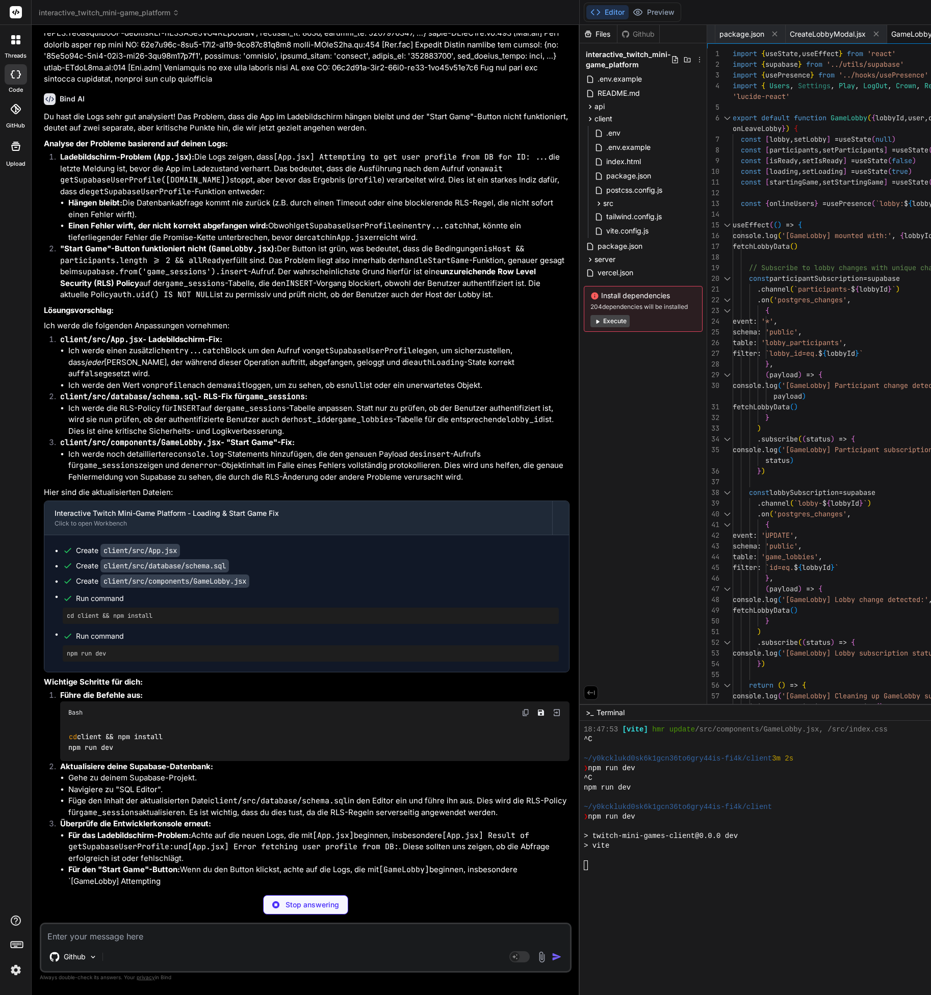
click at [752, 497] on div at bounding box center [820, 943] width 473 height 10
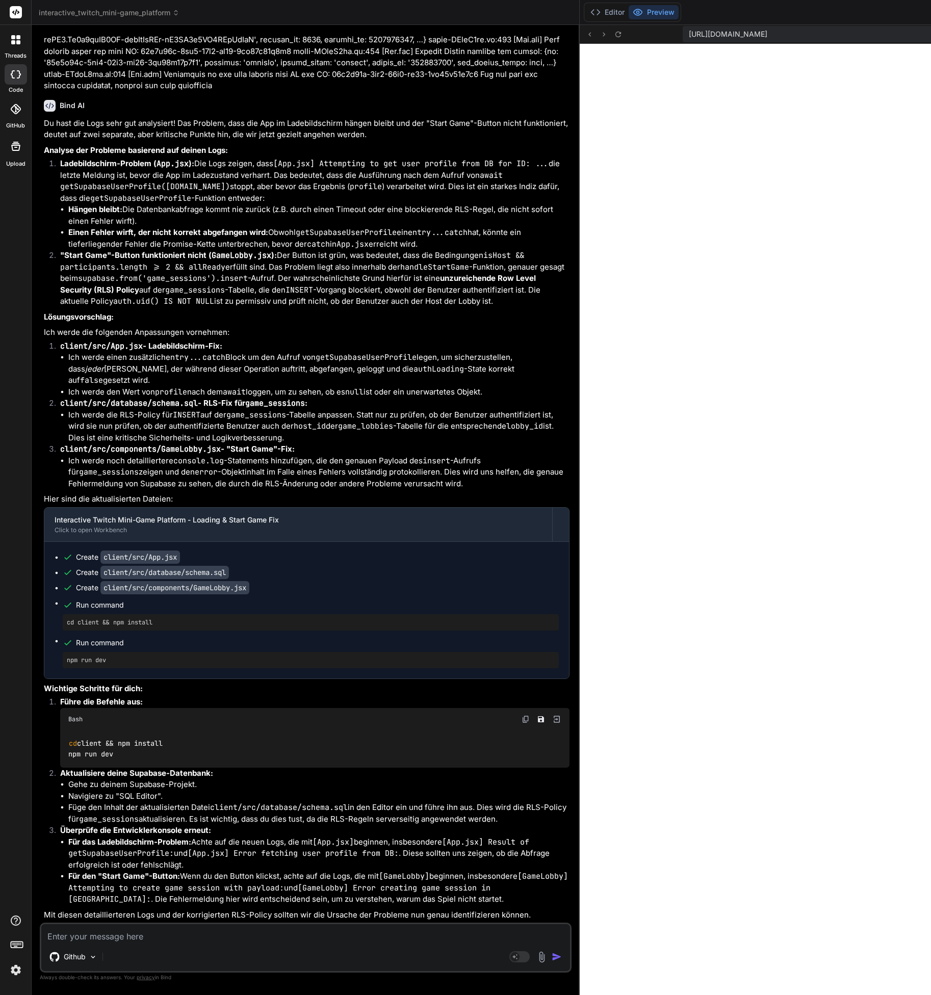
scroll to position [4437, 0]
click at [73, 497] on textarea at bounding box center [305, 933] width 529 height 18
paste textarea "/home/y0kcklukd0sk6k1gcn36to6gry44is-fi4k/client/src/components/GameLobby.jsx:3…"
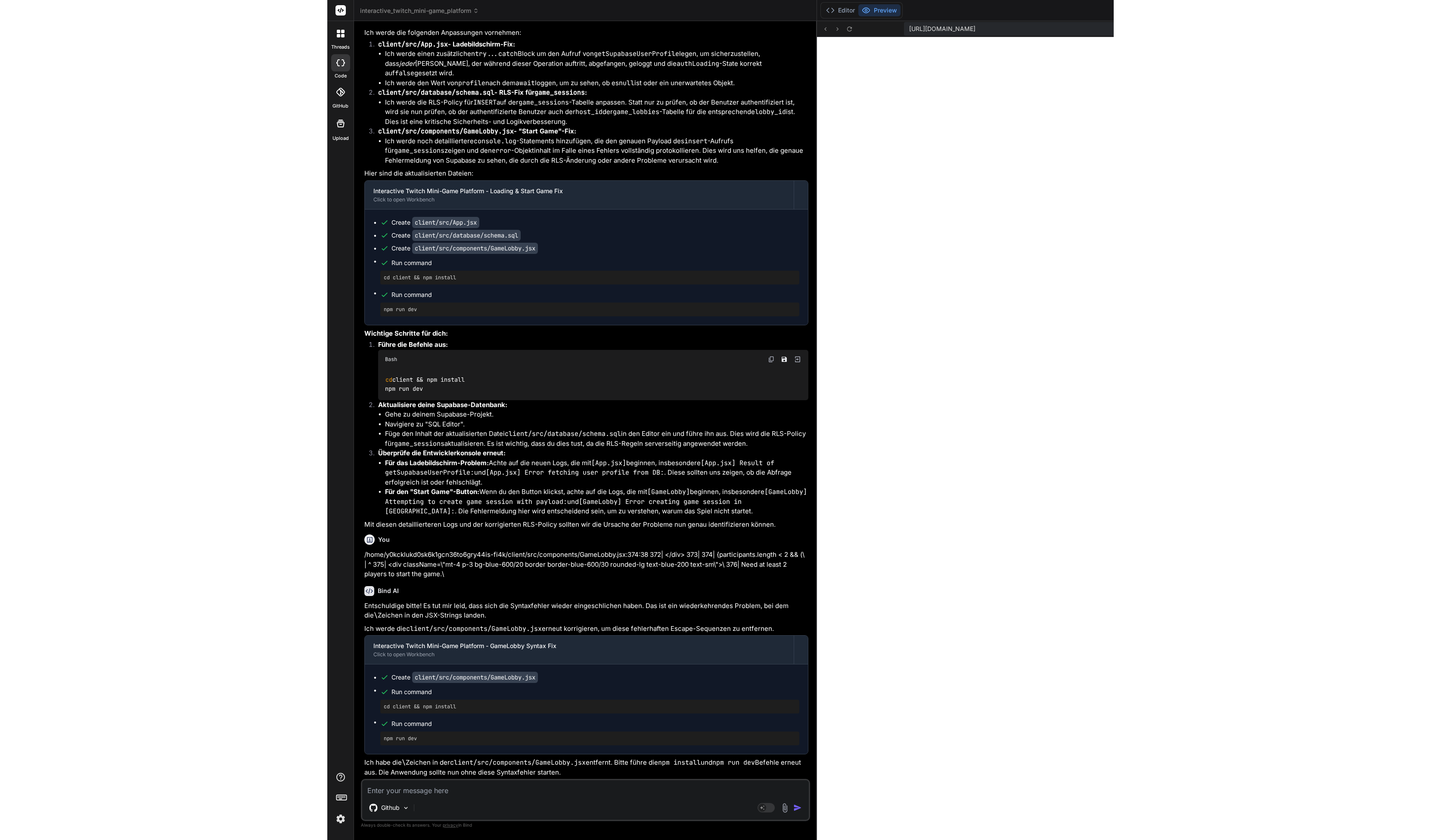
scroll to position [3346, 0]
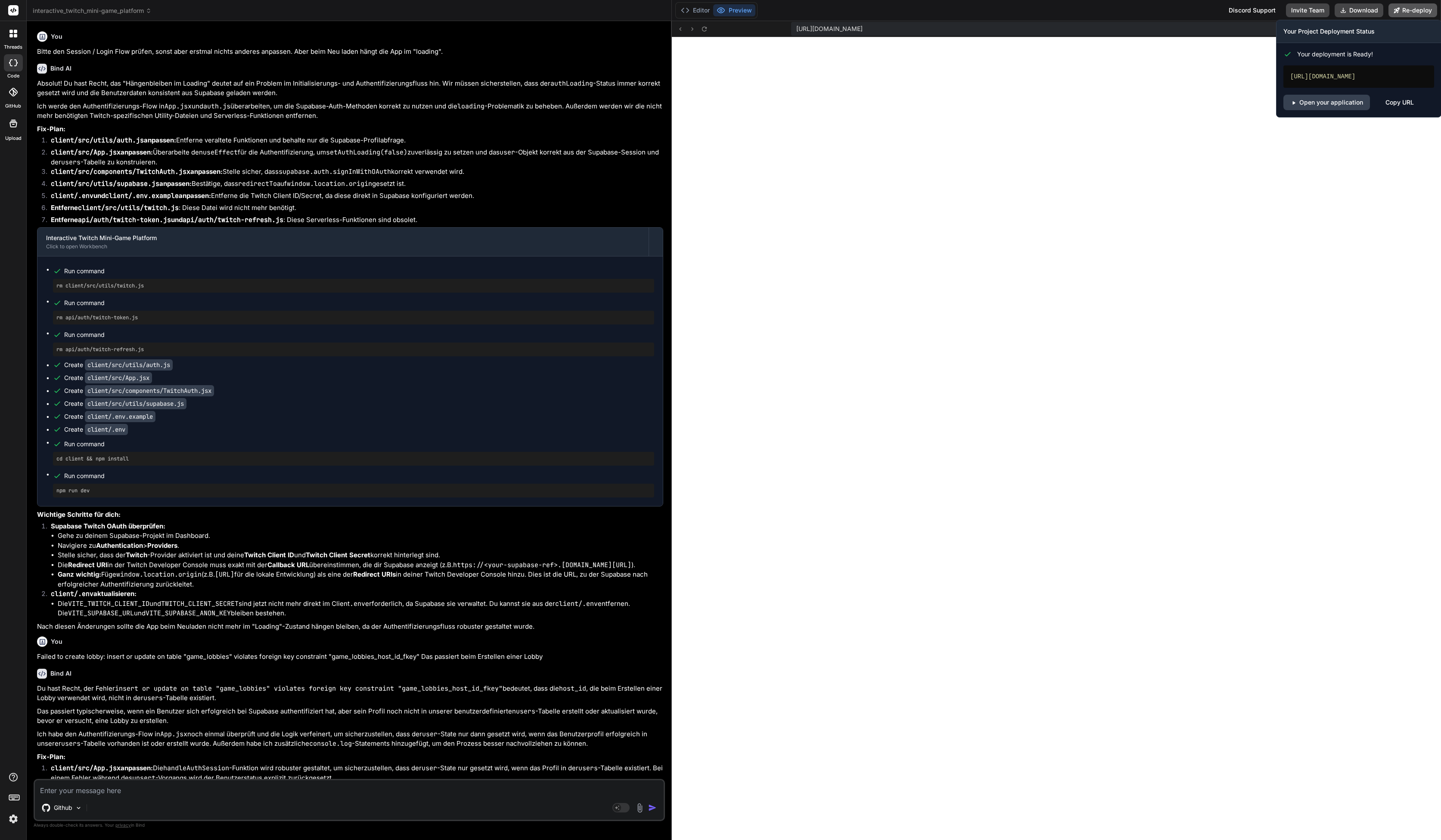
click at [720, 8] on button "Re-deploy" at bounding box center [1413, 10] width 49 height 14
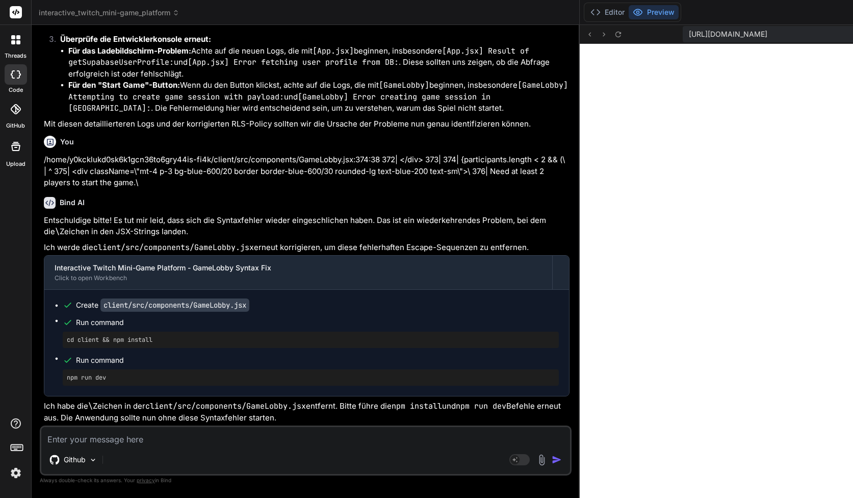
scroll to position [8769, 0]
click at [141, 435] on textarea at bounding box center [305, 436] width 529 height 18
click at [168, 438] on textarea at bounding box center [305, 436] width 529 height 18
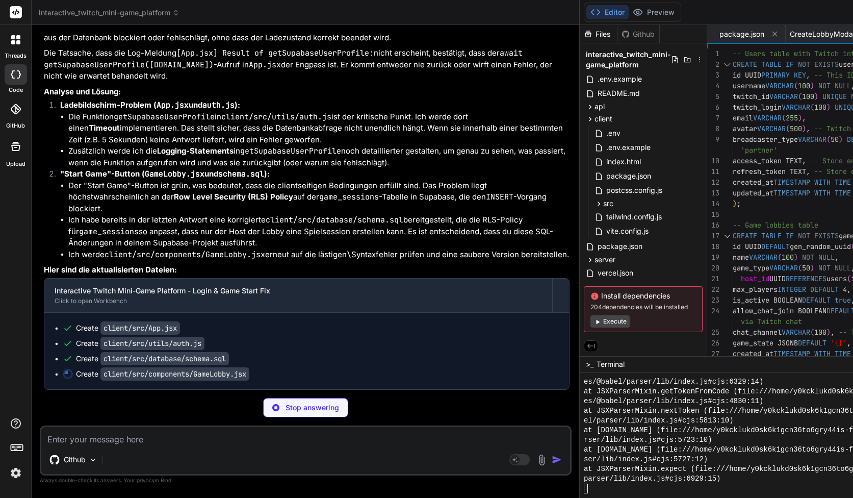
scroll to position [43, 0]
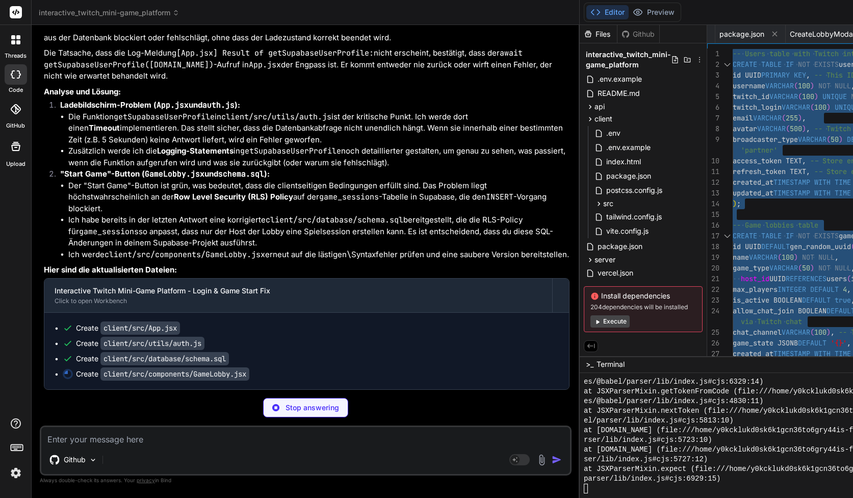
scroll to position [9348, 0]
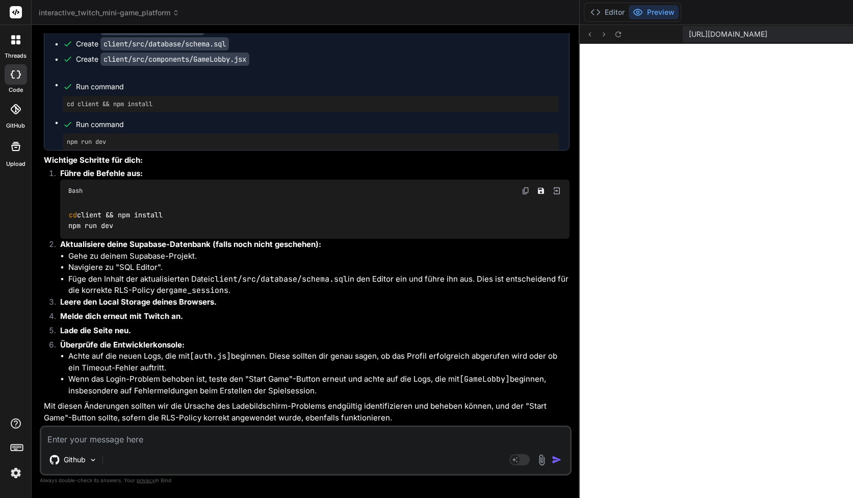
scroll to position [21, 0]
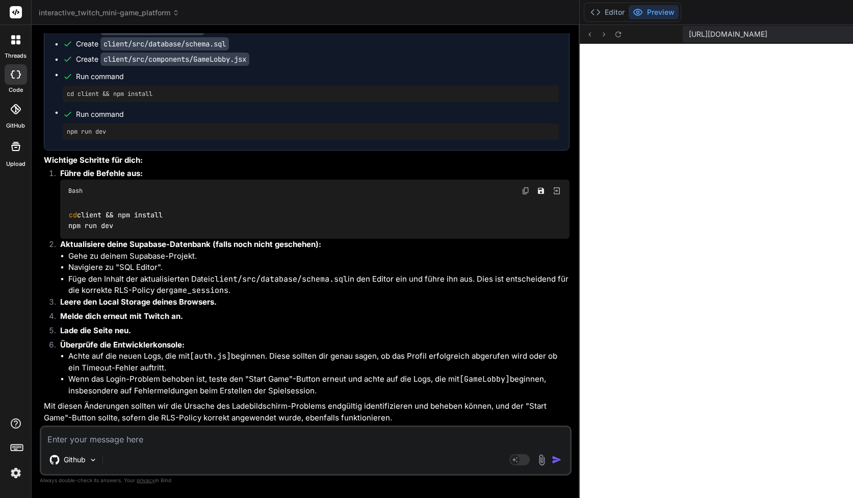
click at [176, 446] on div "Github Agent Mode. When this toggle is activated, AI automatically makes decisi…" at bounding box center [306, 450] width 532 height 50
click at [182, 439] on textarea at bounding box center [305, 436] width 529 height 18
paste textarea "/home/y0kcklukd0sk6k1gcn36to6gry44is-fi4k/client/src/App.jsx: Expecting Unicode…"
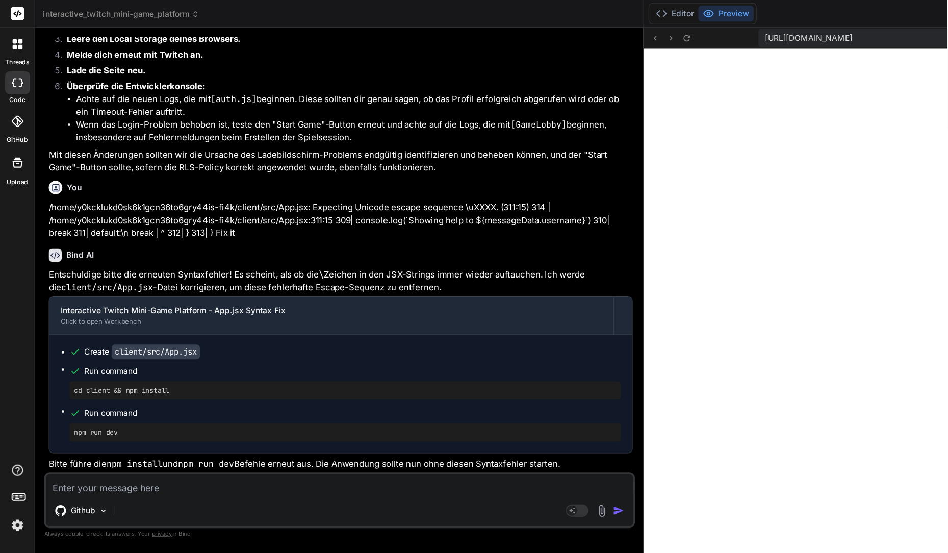
scroll to position [0, 0]
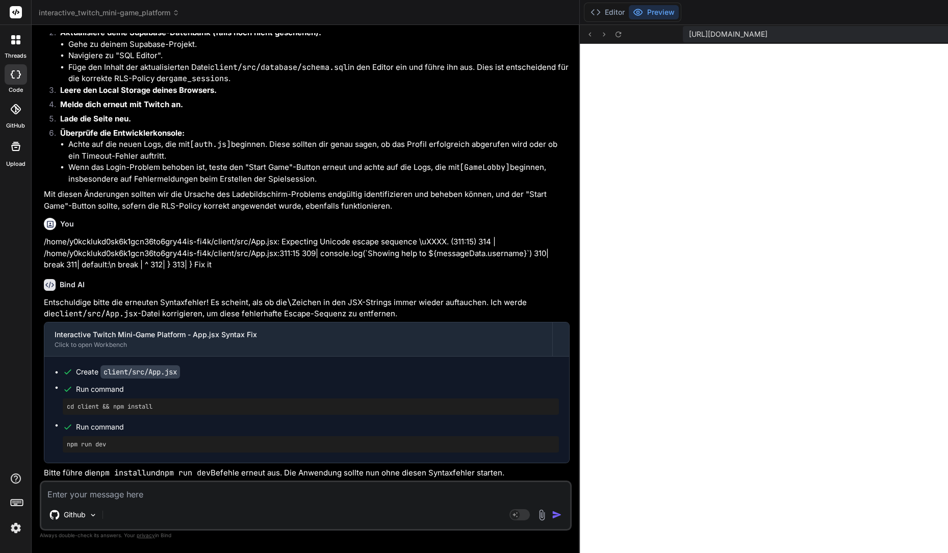
click at [234, 497] on div "Github Agent Mode. When this toggle is activated, AI automatically makes decisi…" at bounding box center [306, 505] width 532 height 50
click at [221, 497] on textarea at bounding box center [305, 491] width 529 height 18
paste textarea "[App.jsx] Attempting to get user profile from DB for ID: 41c6c33c-0ab5-43e6-bb0…"
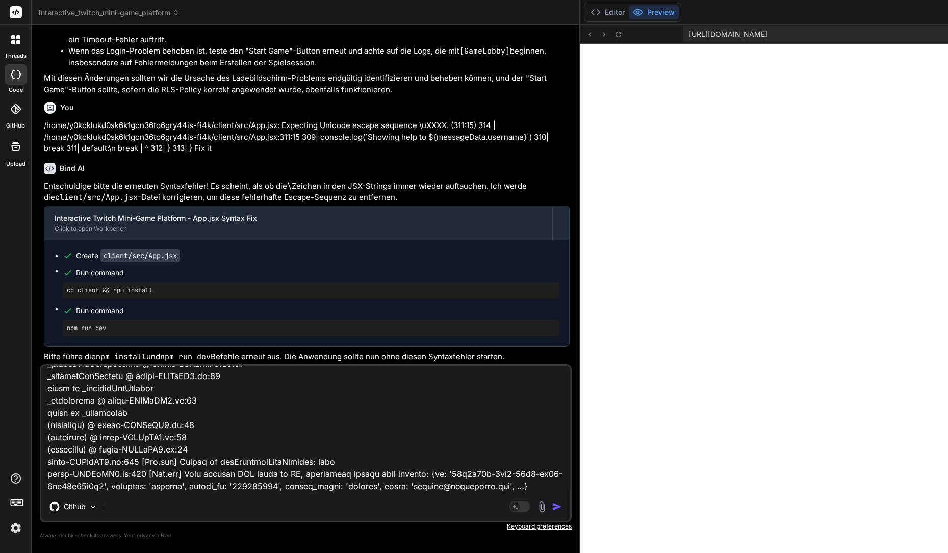
scroll to position [369, 0]
click at [241, 490] on textarea at bounding box center [305, 429] width 529 height 126
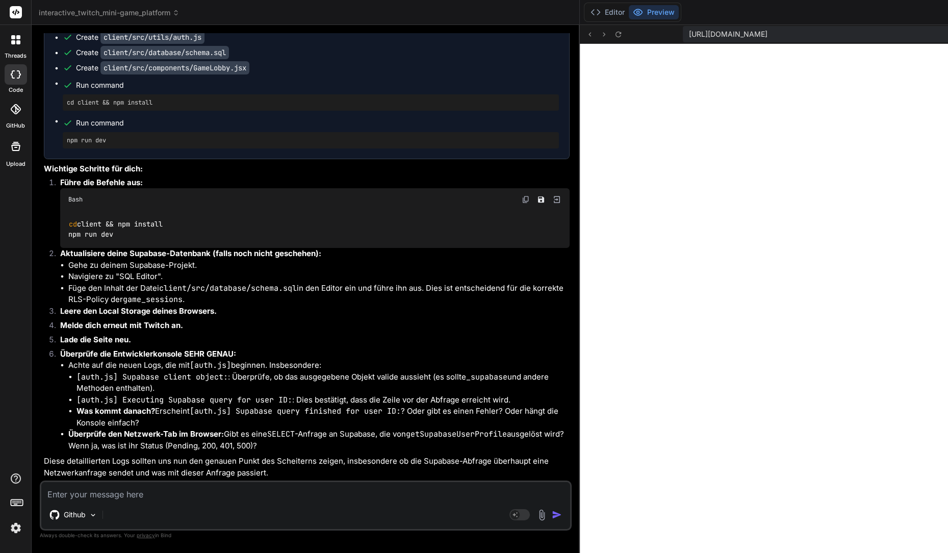
scroll to position [10644, 0]
click at [586, 16] on button "Editor" at bounding box center [607, 12] width 42 height 14
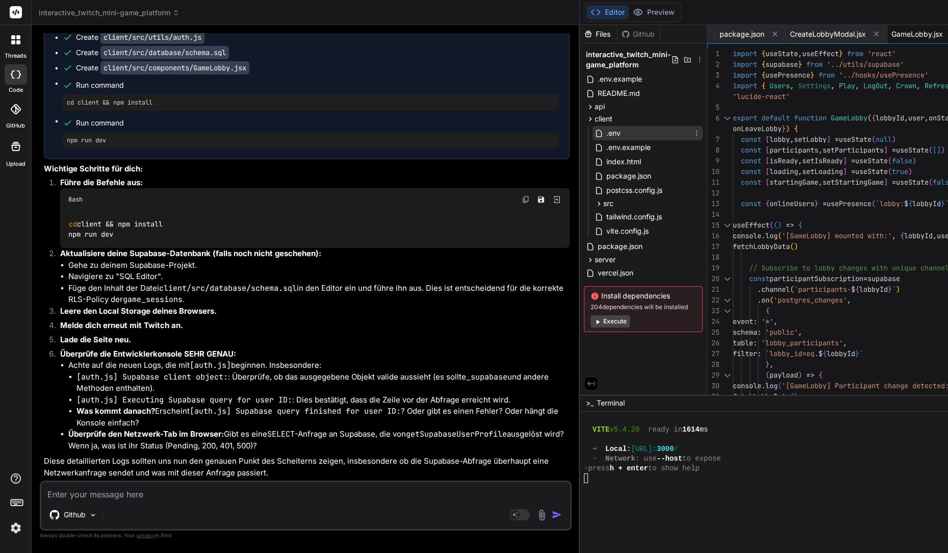
click at [593, 135] on div ".env" at bounding box center [648, 133] width 110 height 14
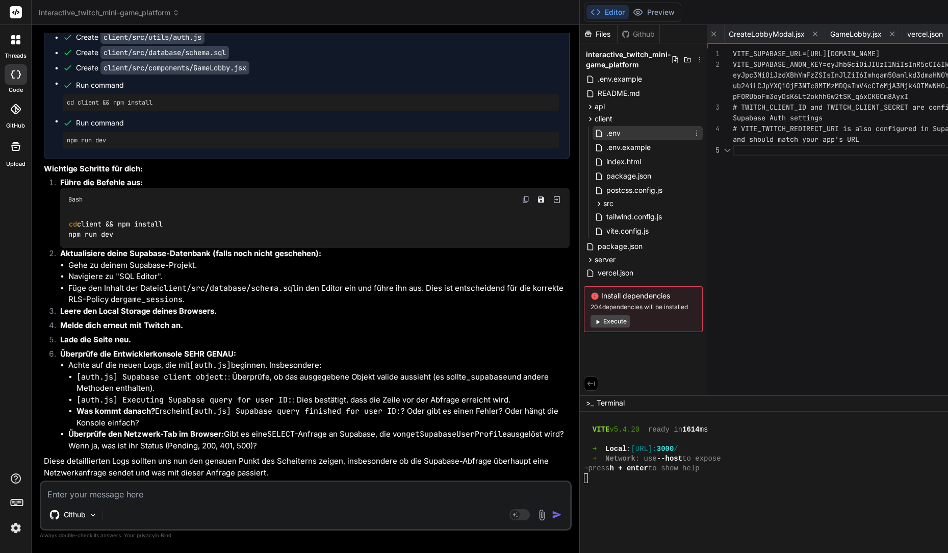
scroll to position [96, 0]
click at [584, 104] on div "api" at bounding box center [643, 106] width 119 height 12
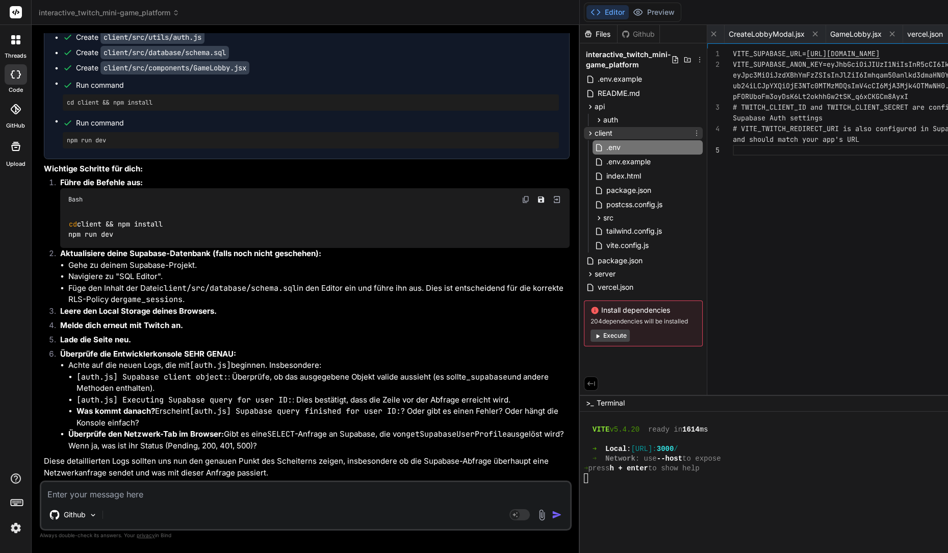
click at [584, 130] on div "client" at bounding box center [643, 133] width 119 height 12
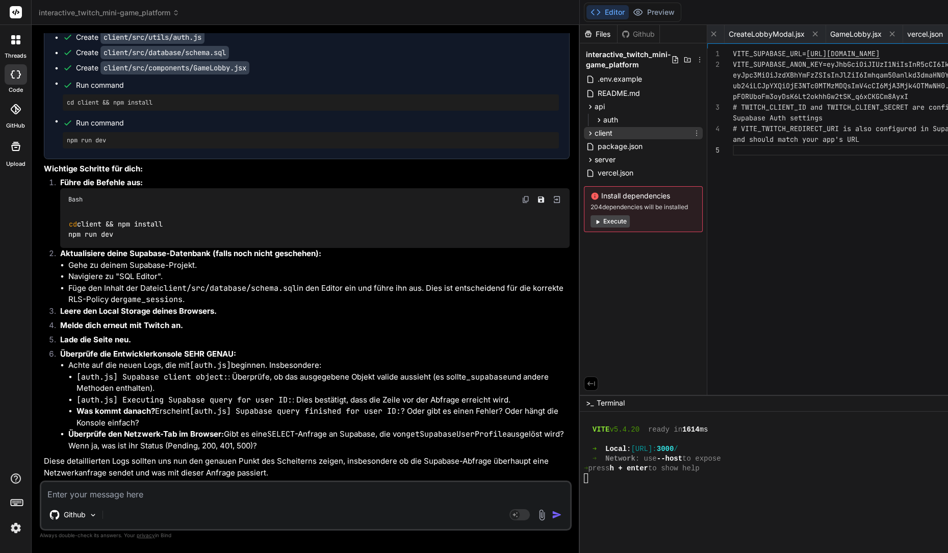
click at [584, 130] on div "client" at bounding box center [643, 133] width 119 height 12
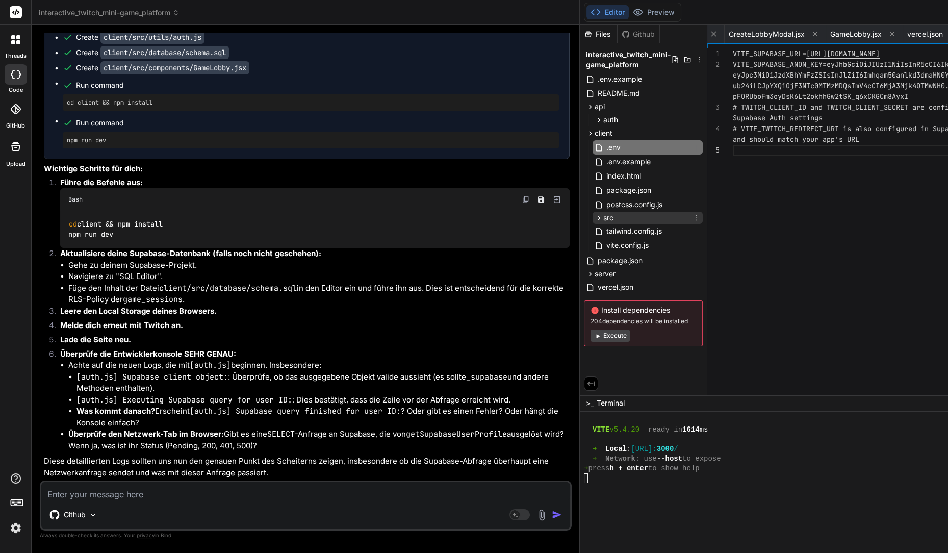
click at [593, 214] on div "src" at bounding box center [648, 218] width 110 height 12
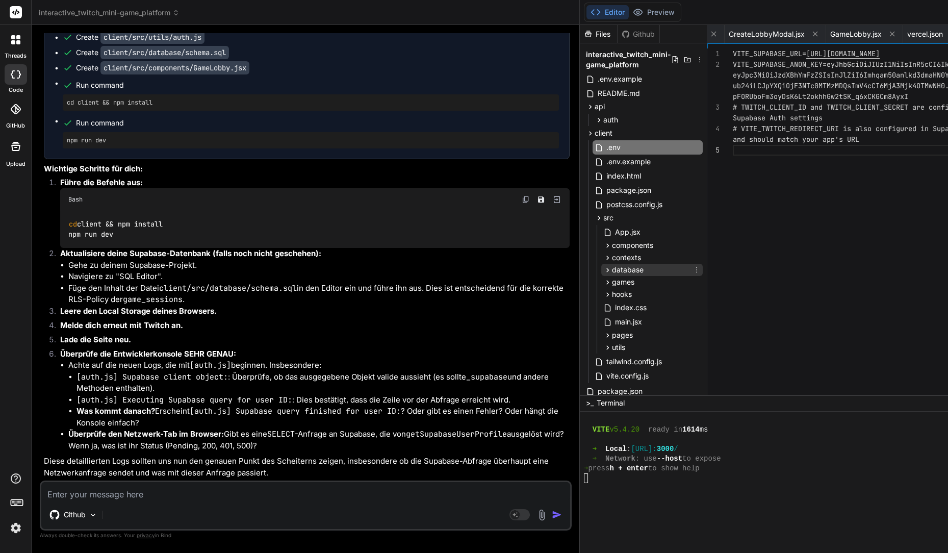
click at [612, 272] on span "database" at bounding box center [628, 270] width 32 height 10
click at [623, 284] on span "schema.sql" at bounding box center [643, 284] width 40 height 12
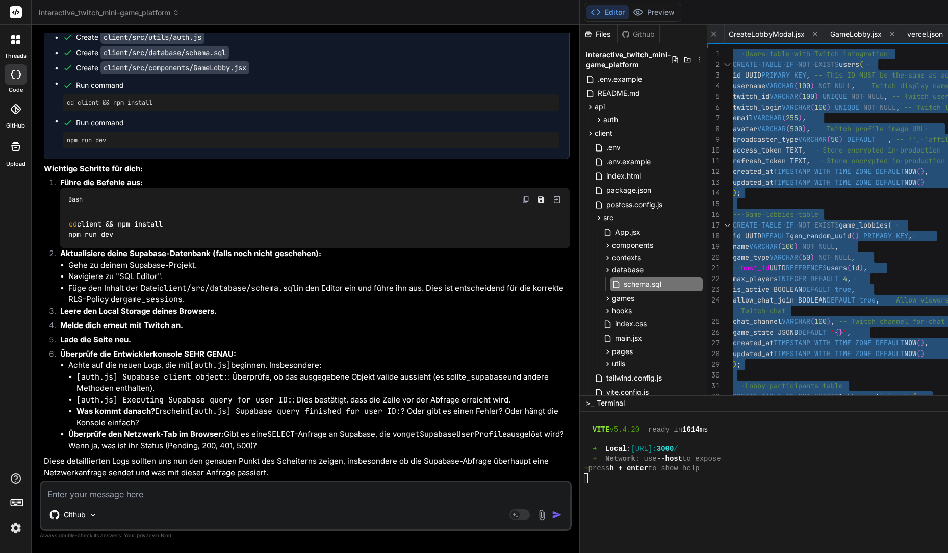
click at [122, 497] on textarea at bounding box center [305, 491] width 529 height 18
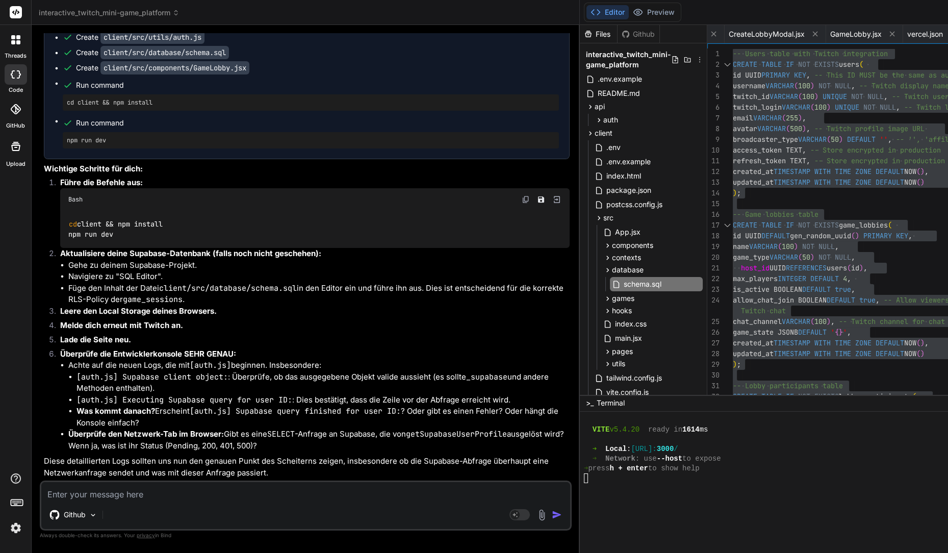
paste textarea "ERROR: 42710: policy "Host can create game sessions for their lobby" for table …"
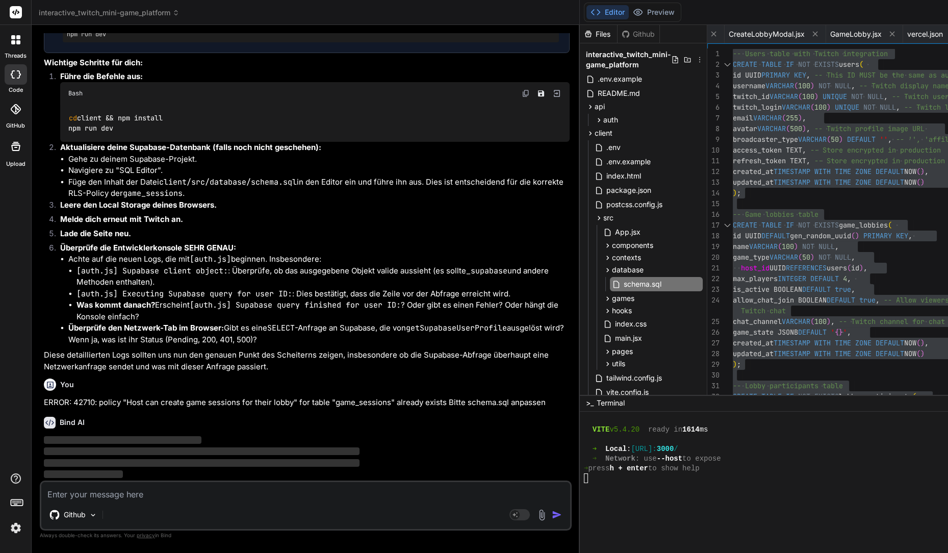
scroll to position [11204, 0]
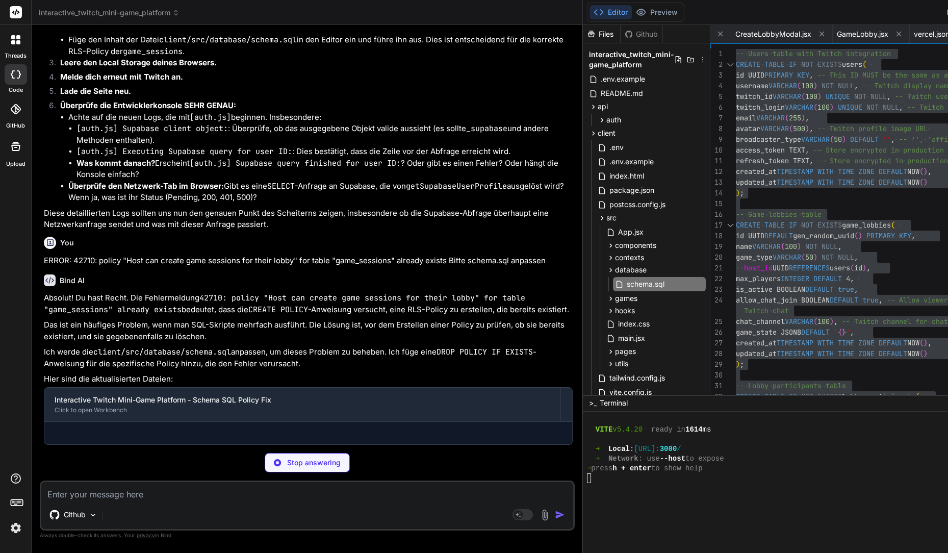
scroll to position [11305, 0]
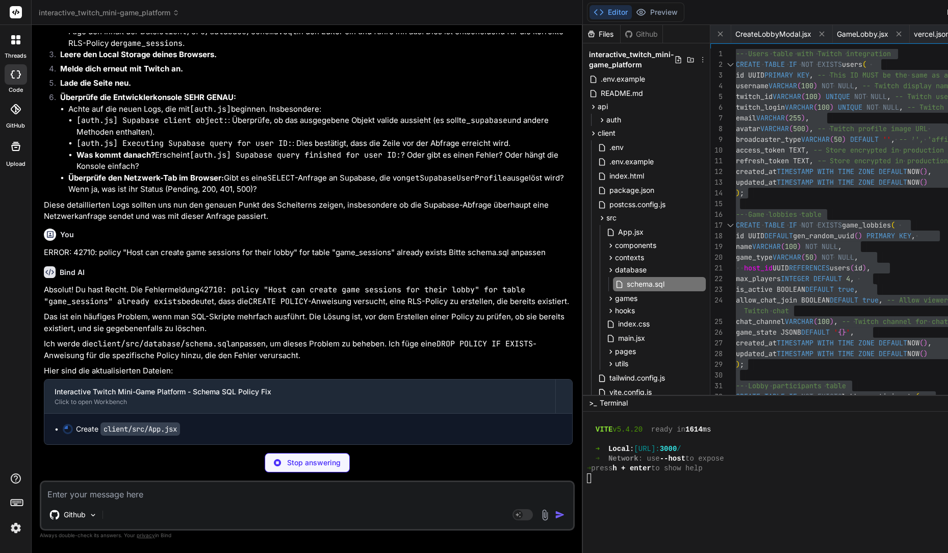
click at [252, 331] on p "Das ist ein häufiges Problem, wenn man SQL-Skripte mehrfach ausführt. Die Lösun…" at bounding box center [308, 322] width 529 height 23
click at [261, 304] on p "Absolut! Du hast Recht. Die Fehlermeldung 42710: policy "Host can create game s…" at bounding box center [308, 295] width 529 height 23
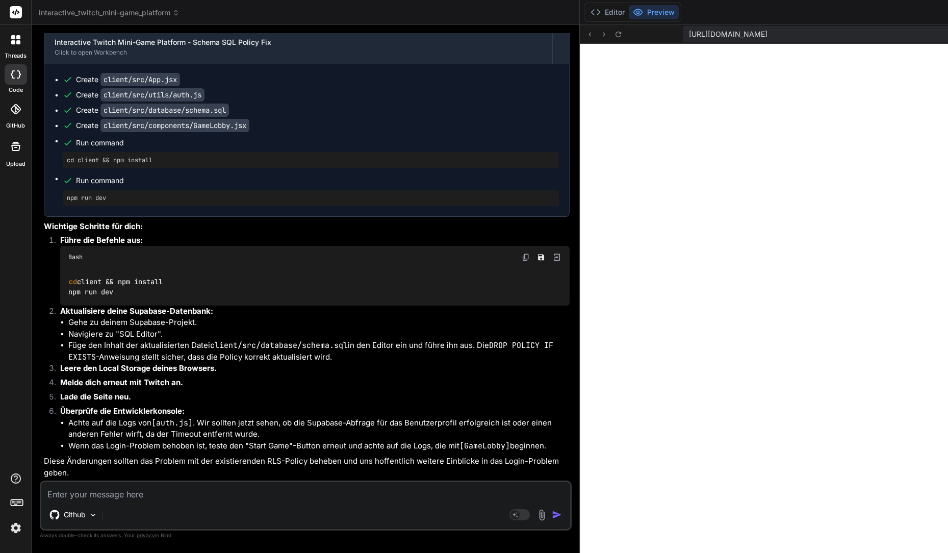
scroll to position [11740, 0]
click at [586, 17] on button "Editor" at bounding box center [607, 12] width 42 height 14
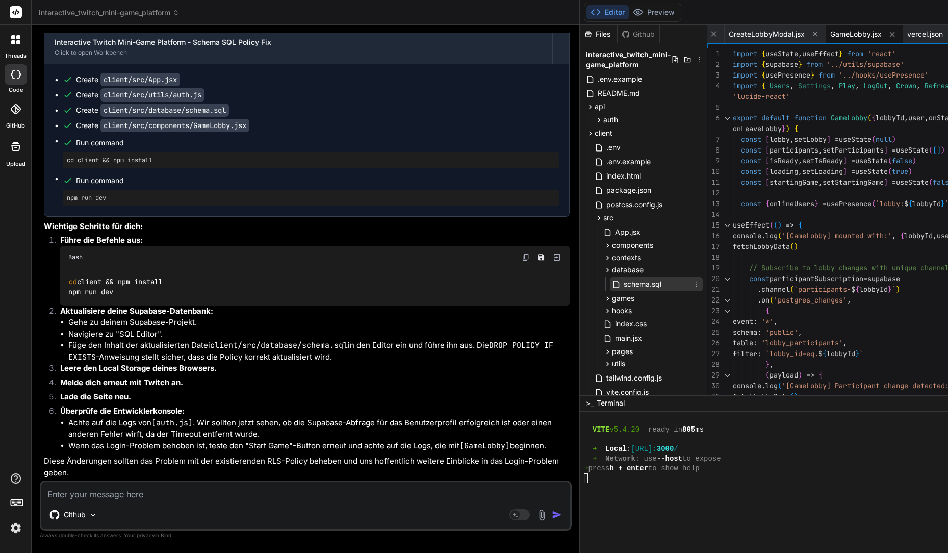
click at [623, 285] on span "schema.sql" at bounding box center [643, 284] width 40 height 12
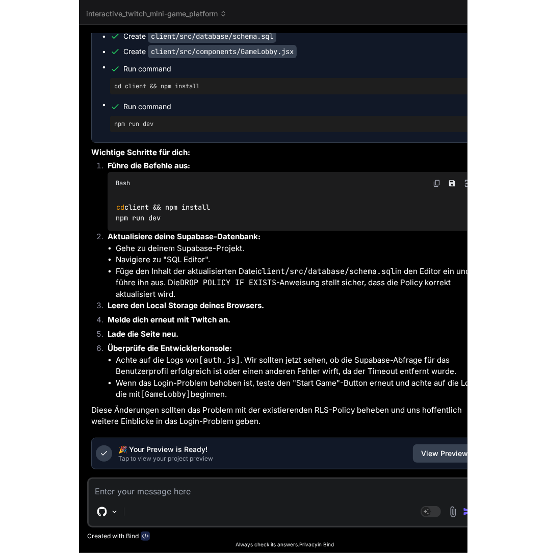
scroll to position [15292, 0]
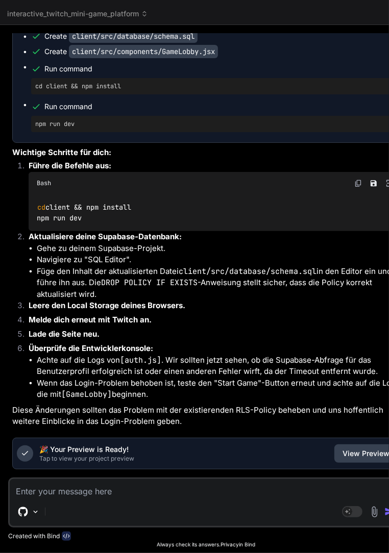
click at [264, 18] on div "interactive_twitch_mini-game_platform Created with Pixso." at bounding box center [205, 14] width 411 height 12
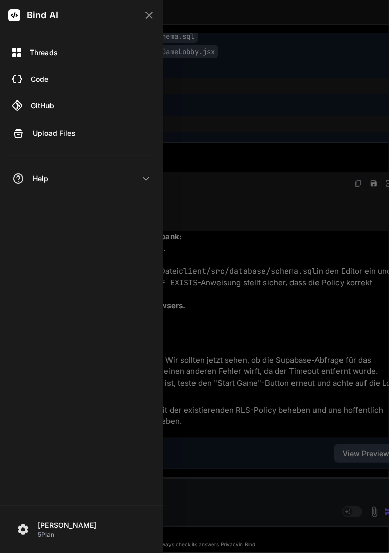
click at [256, 12] on div at bounding box center [194, 276] width 389 height 553
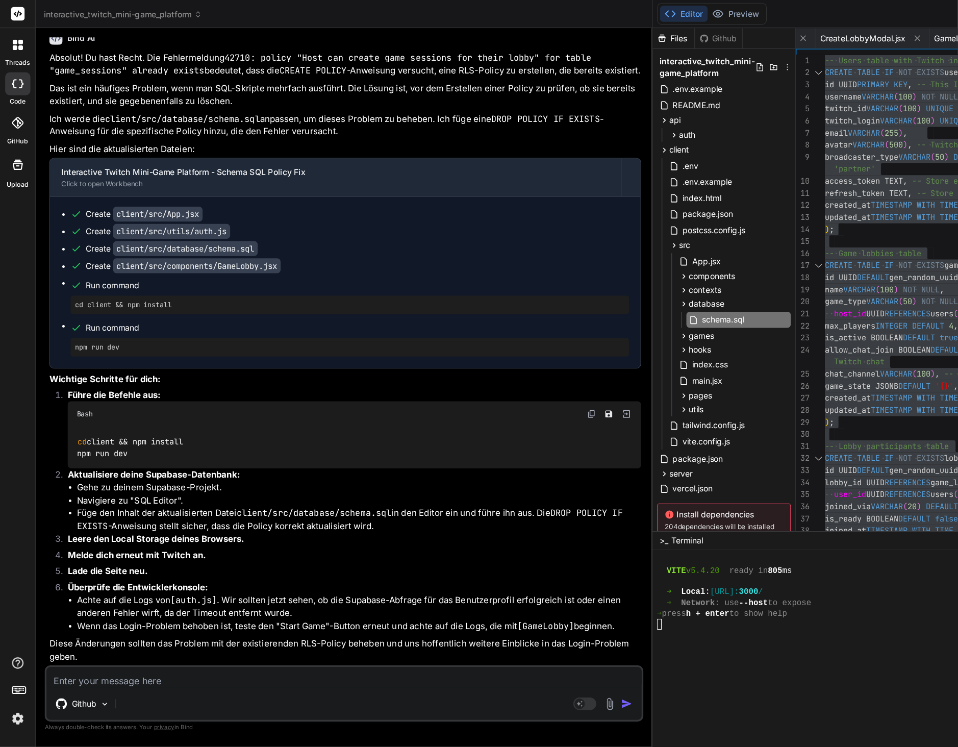
scroll to position [0, 418]
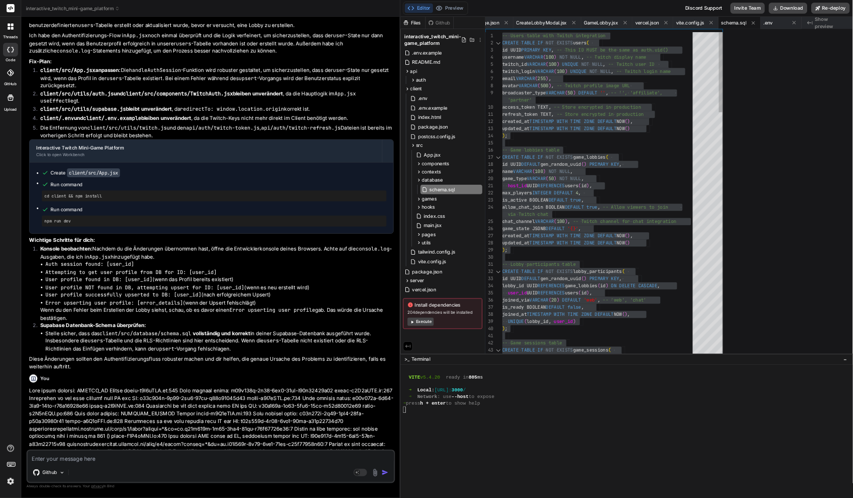
scroll to position [6995, 0]
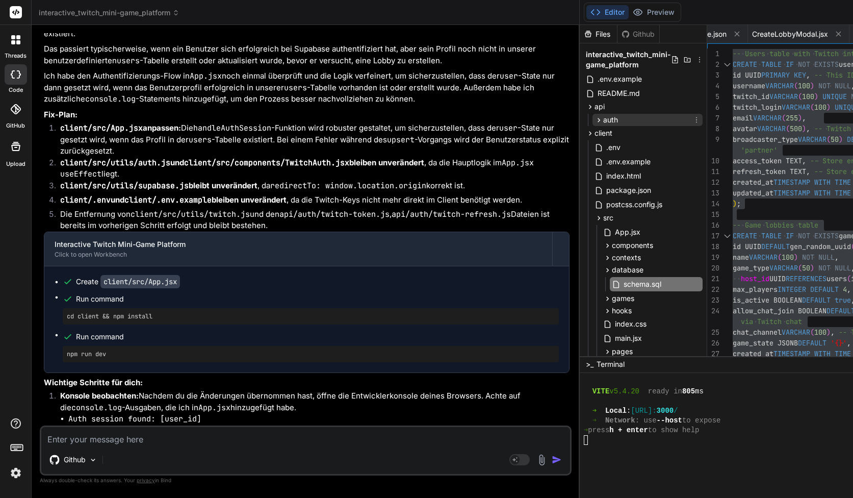
click at [603, 123] on span "auth" at bounding box center [610, 120] width 15 height 10
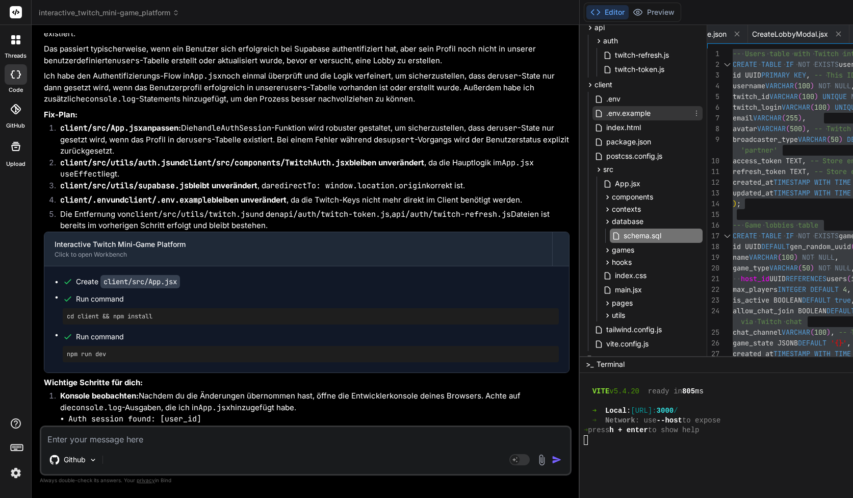
scroll to position [80, 0]
click at [612, 262] on span "hooks" at bounding box center [622, 261] width 20 height 10
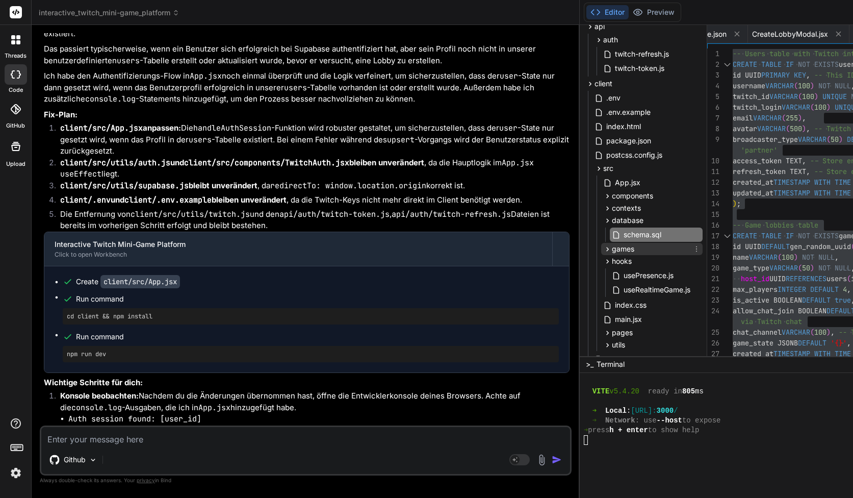
click at [601, 251] on div "games" at bounding box center [651, 249] width 101 height 12
click at [601, 250] on div "games" at bounding box center [651, 249] width 101 height 12
click at [612, 221] on span "database" at bounding box center [628, 220] width 32 height 10
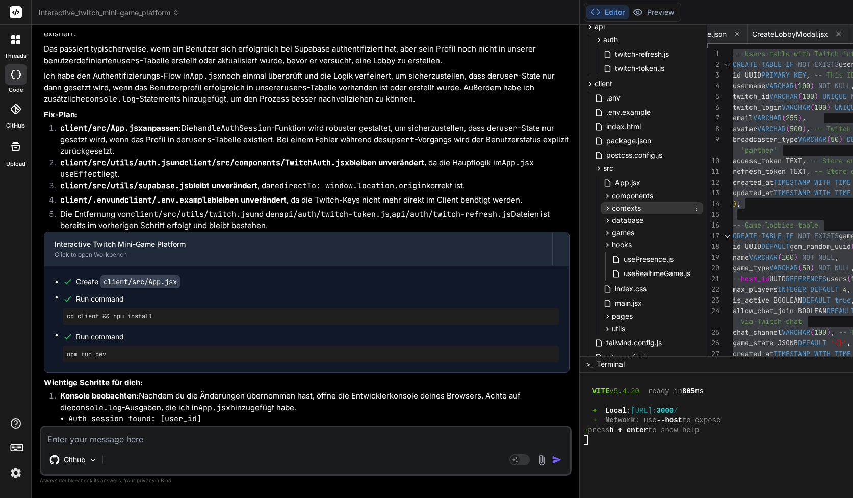
click at [612, 203] on span "contexts" at bounding box center [626, 208] width 29 height 10
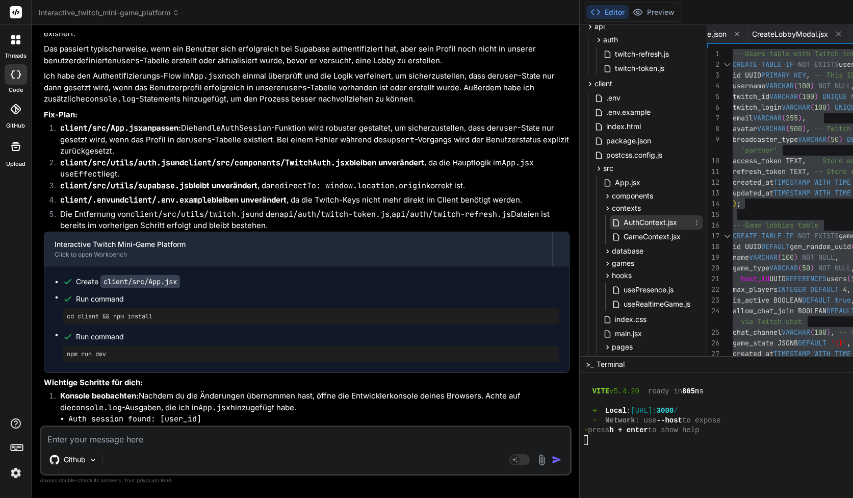
click at [623, 218] on span "AuthContext.jsx" at bounding box center [651, 222] width 56 height 12
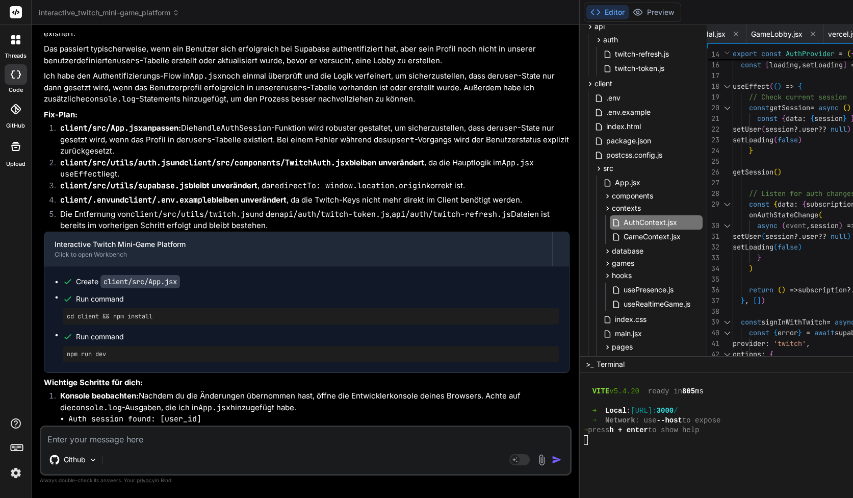
scroll to position [43, 0]
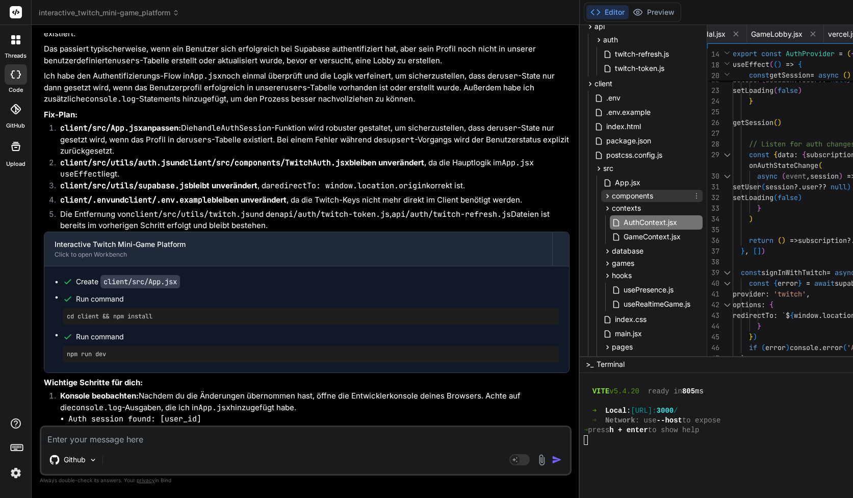
click at [612, 195] on span "components" at bounding box center [632, 196] width 41 height 10
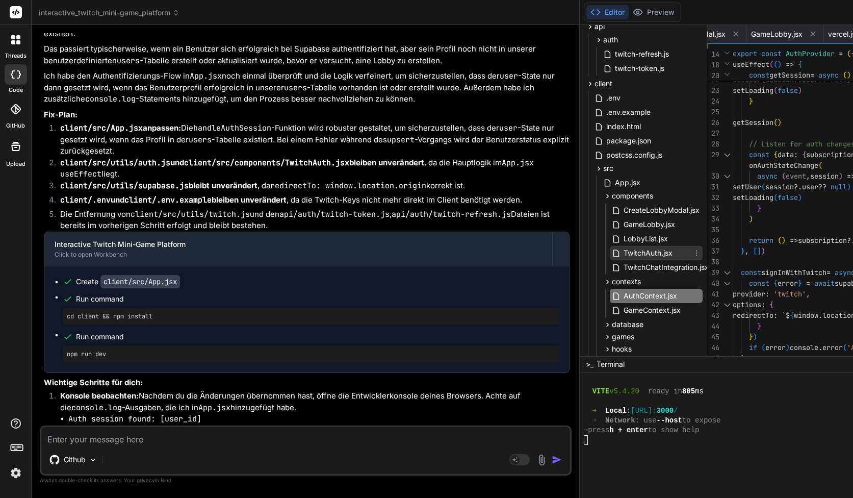
click at [623, 250] on span "TwitchAuth.jsx" at bounding box center [648, 253] width 51 height 12
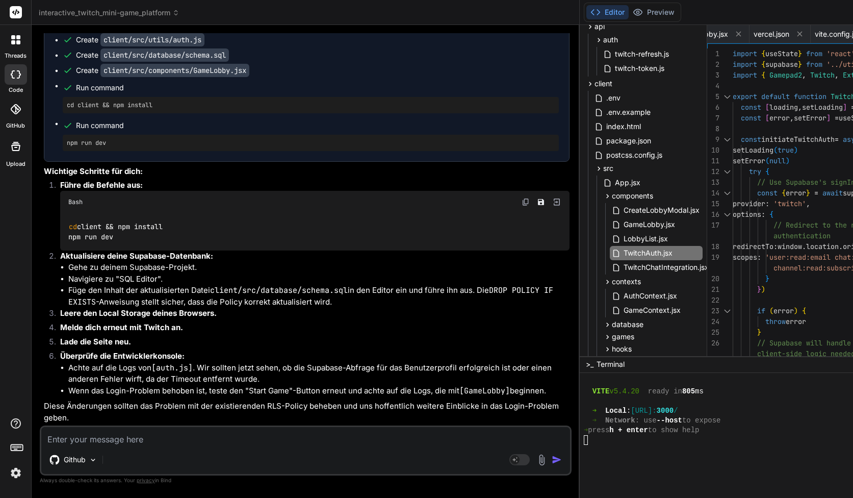
scroll to position [11817, 0]
click at [98, 431] on textarea at bounding box center [305, 436] width 529 height 18
paste textarea "[auth.js] Executing Supabase query for user ID: 41c6c33c-0ab5-43e6-bb03-6fa11b3…"
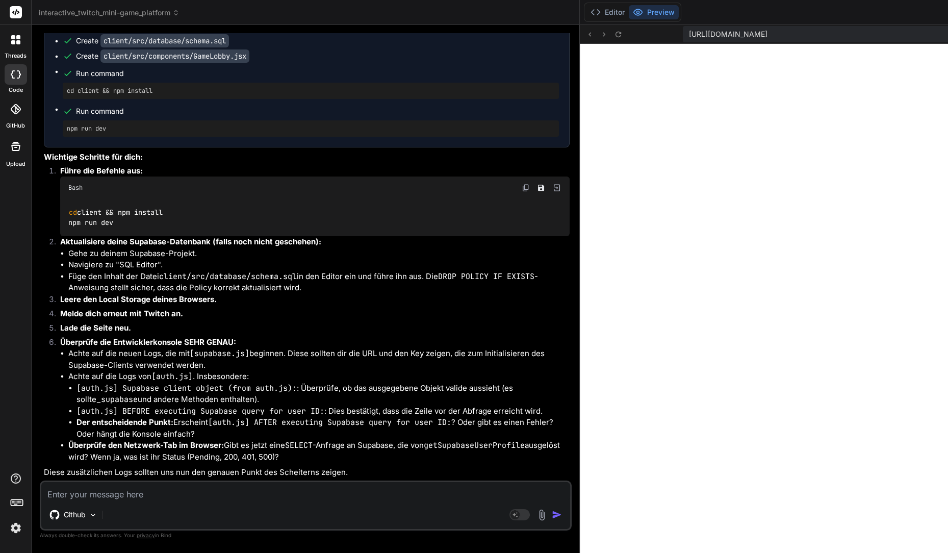
scroll to position [7146, 0]
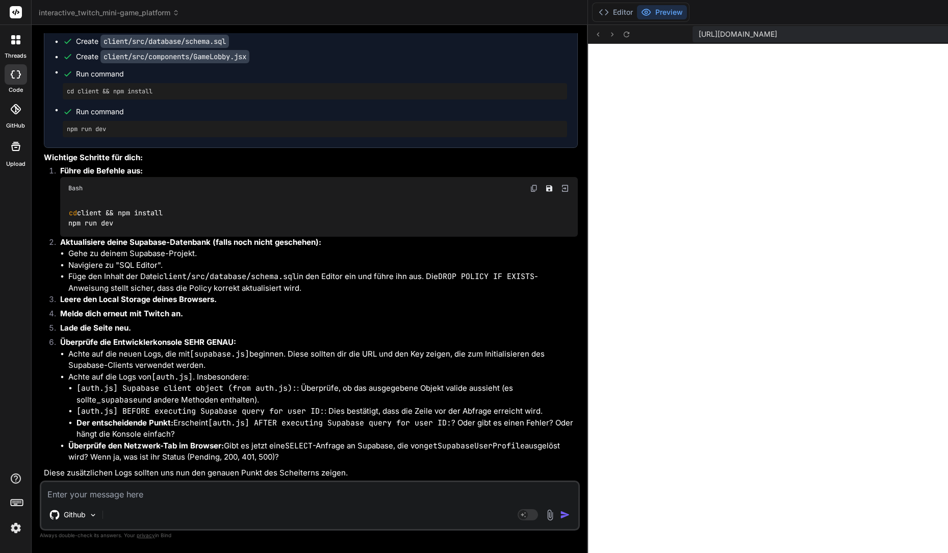
scroll to position [12473, 0]
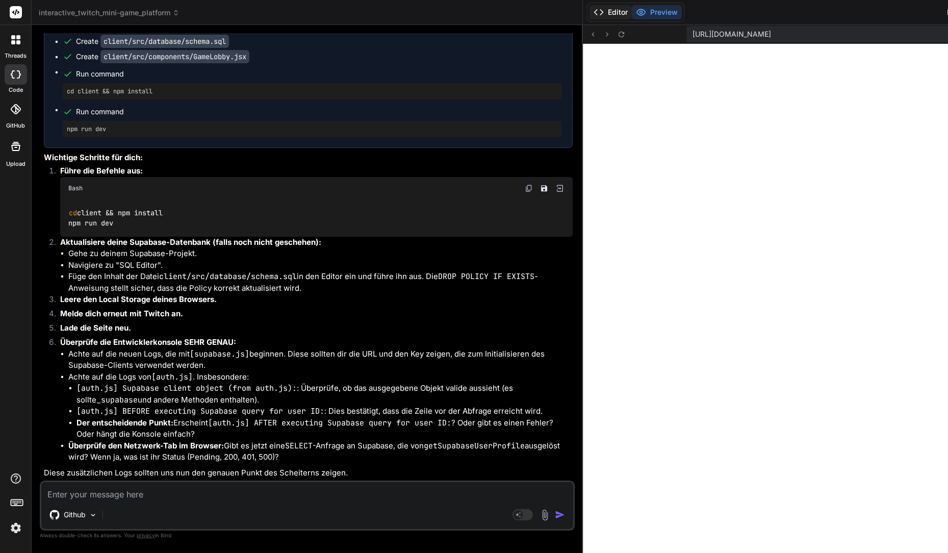
click at [600, 11] on polyline at bounding box center [601, 12] width 3 height 5
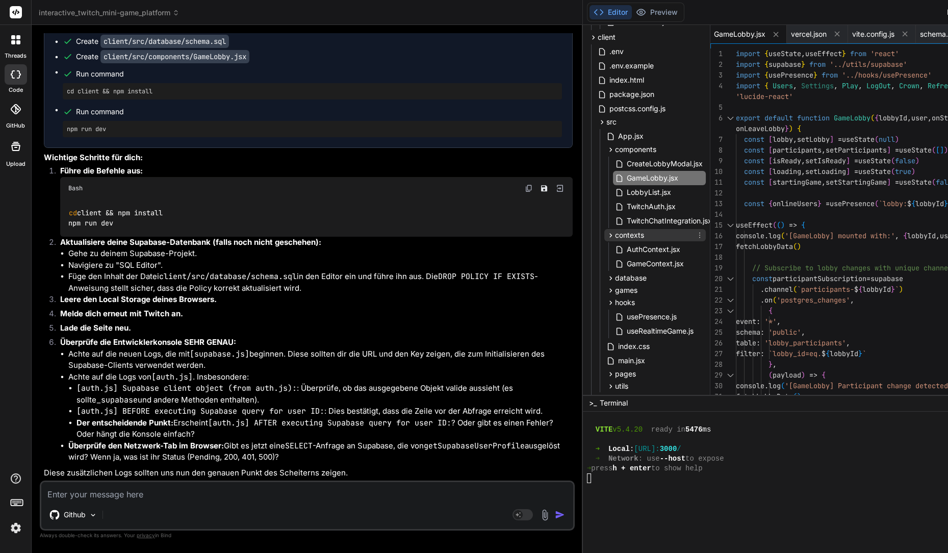
scroll to position [130, 0]
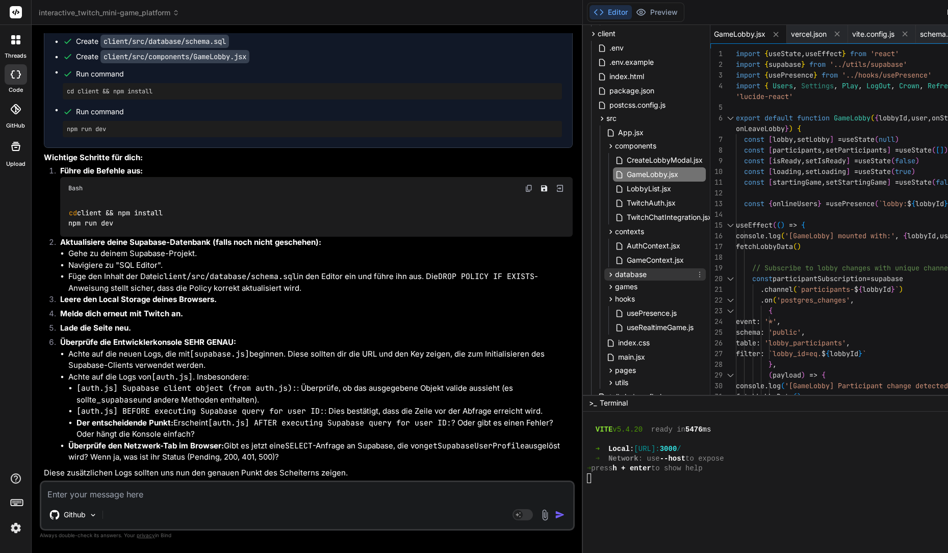
click at [615, 274] on span "database" at bounding box center [631, 274] width 32 height 10
click at [626, 286] on span "schema.sql" at bounding box center [646, 288] width 40 height 12
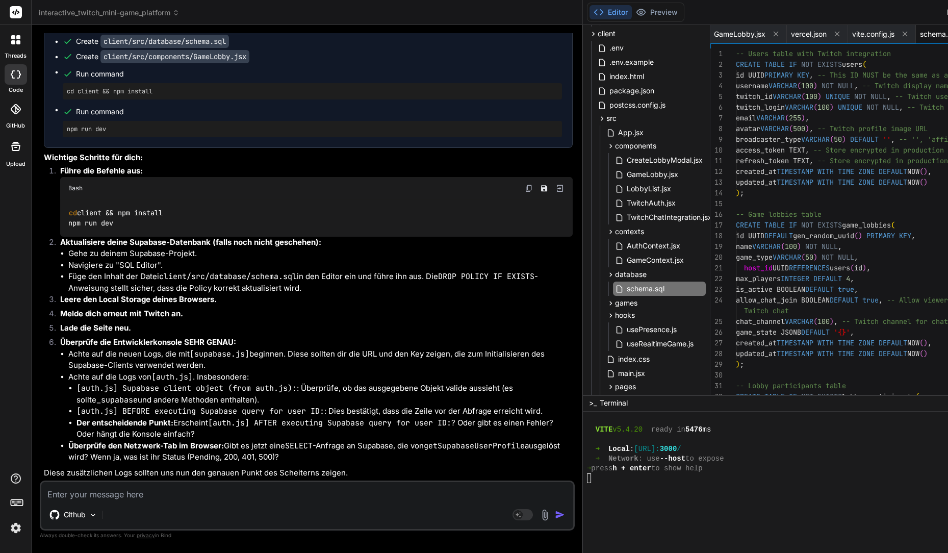
scroll to position [32, 0]
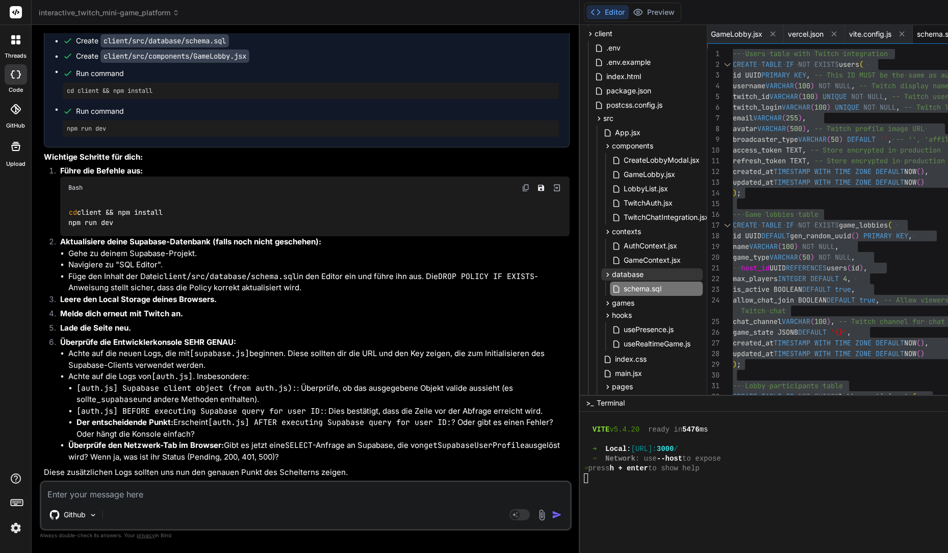
scroll to position [12535, 0]
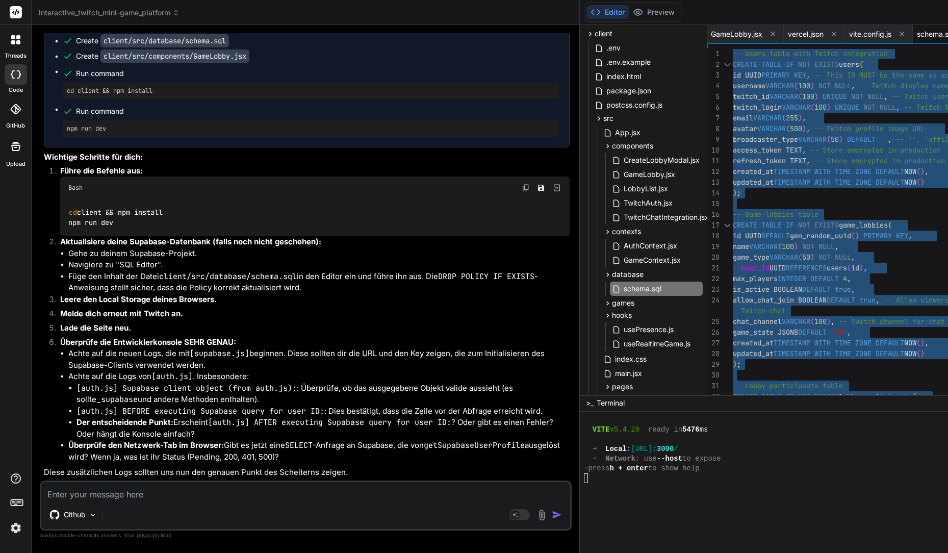
click at [265, 495] on textarea at bounding box center [305, 491] width 529 height 18
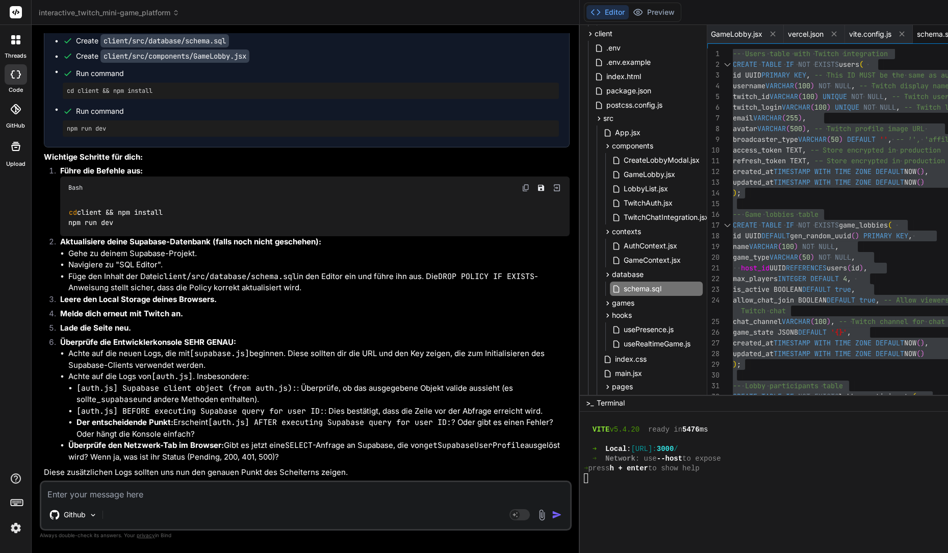
paste textarea "[App.jsx] Attempting to get user profile from DB for ID: 41c6c33c-0ab5-43e6-bb0…"
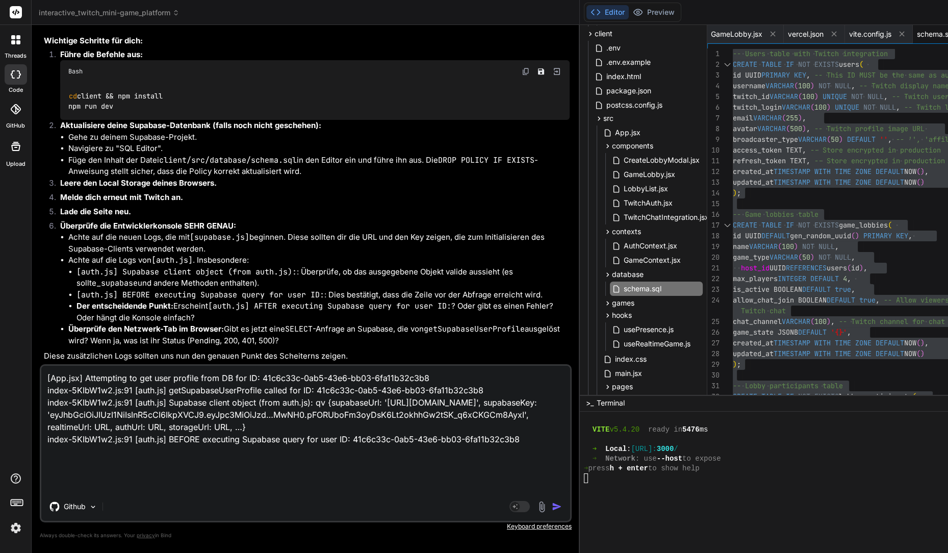
scroll to position [1, 0]
click at [509, 497] on rect at bounding box center [519, 506] width 20 height 11
click at [169, 491] on textarea "[App.jsx] Attempting to get user profile from DB for ID: 41c6c33c-0ab5-43e6-bb0…" at bounding box center [305, 429] width 529 height 126
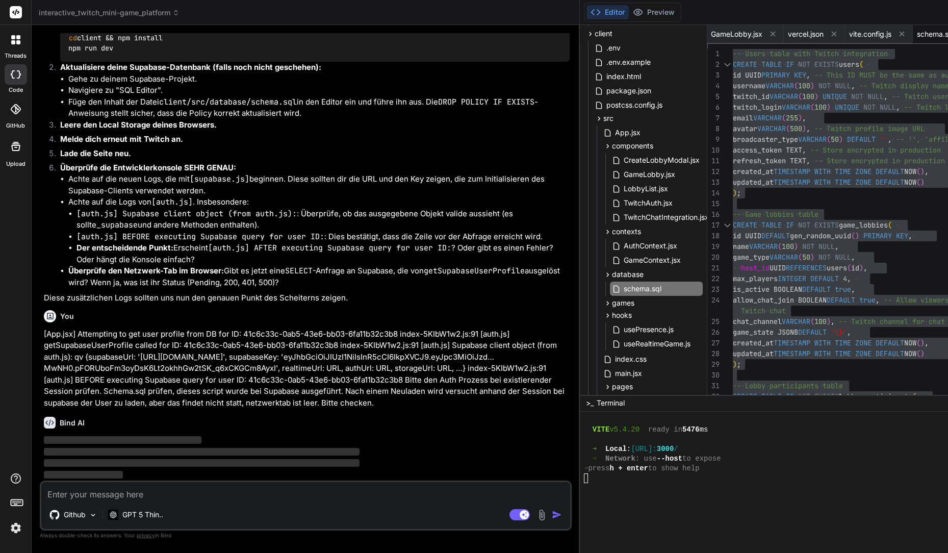
scroll to position [12744, 0]
click at [13, 497] on img at bounding box center [15, 527] width 17 height 17
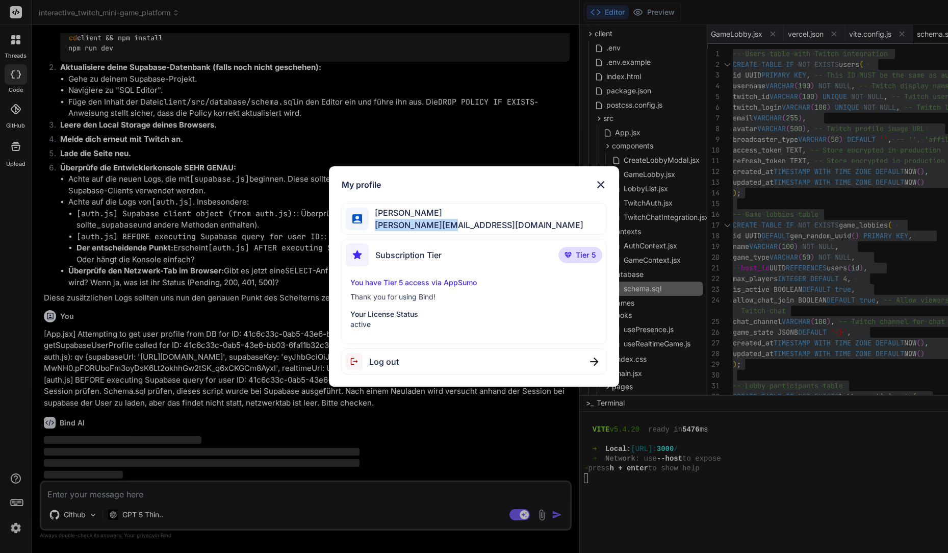
copy span "[PERSON_NAME][EMAIL_ADDRESS][DOMAIN_NAME]"
drag, startPoint x: 451, startPoint y: 227, endPoint x: 375, endPoint y: 230, distance: 76.5
click at [375, 230] on div "[PERSON_NAME] [PERSON_NAME][EMAIL_ADDRESS][DOMAIN_NAME]" at bounding box center [473, 219] width 265 height 32
click at [75, 382] on div "My profile [PERSON_NAME] [PERSON_NAME][EMAIL_ADDRESS][DOMAIN_NAME] Subscription…" at bounding box center [474, 276] width 948 height 553
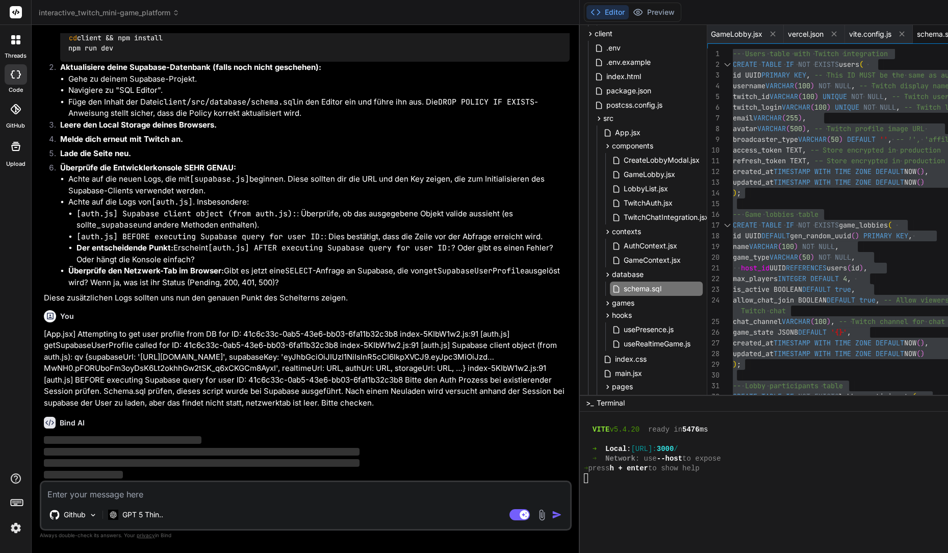
click at [71, 490] on textarea at bounding box center [305, 491] width 529 height 18
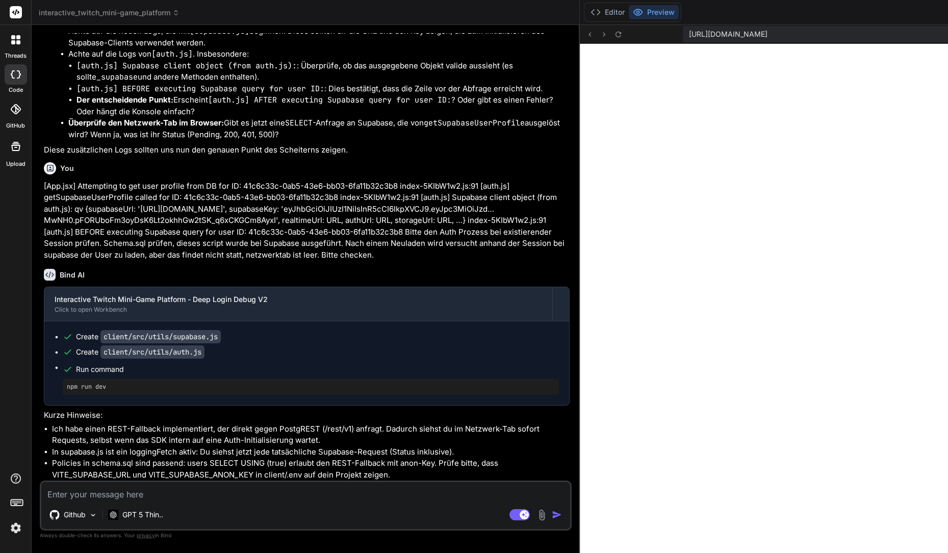
scroll to position [12914, 0]
click at [384, 497] on div "Github GPT 5 Thin.. Agent Mode. When this toggle is activated, AI automatically…" at bounding box center [306, 505] width 532 height 50
click at [520, 497] on rect at bounding box center [524, 514] width 9 height 9
click at [358, 477] on li "Policies in schema.sql sind passend: users SELECT USING (true) erlaubt den REST…" at bounding box center [311, 468] width 518 height 23
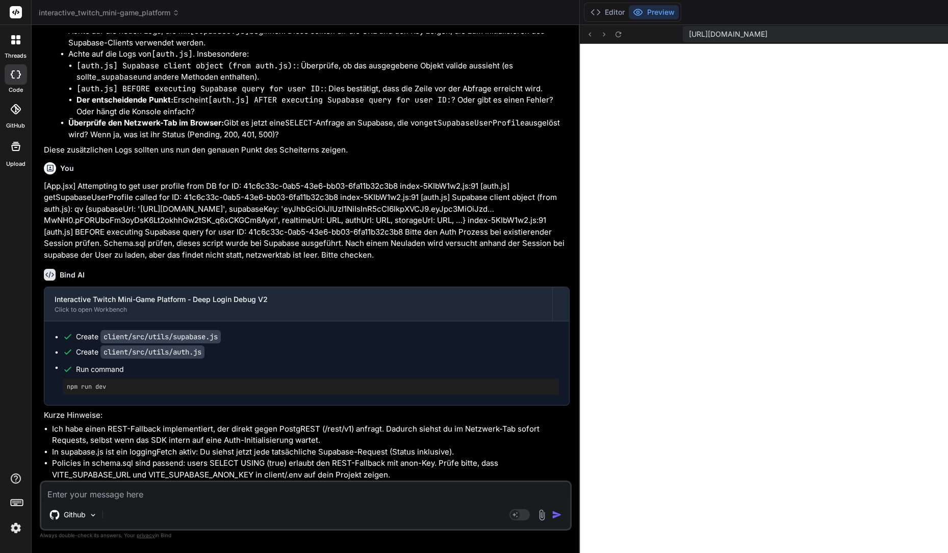
click at [321, 493] on textarea at bounding box center [305, 491] width 529 height 18
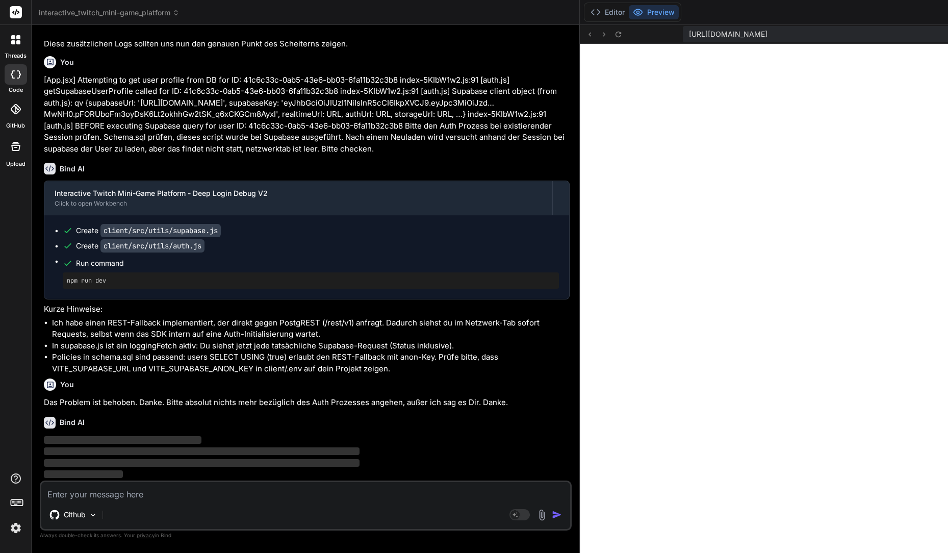
scroll to position [13031, 0]
